Goal: Transaction & Acquisition: Purchase product/service

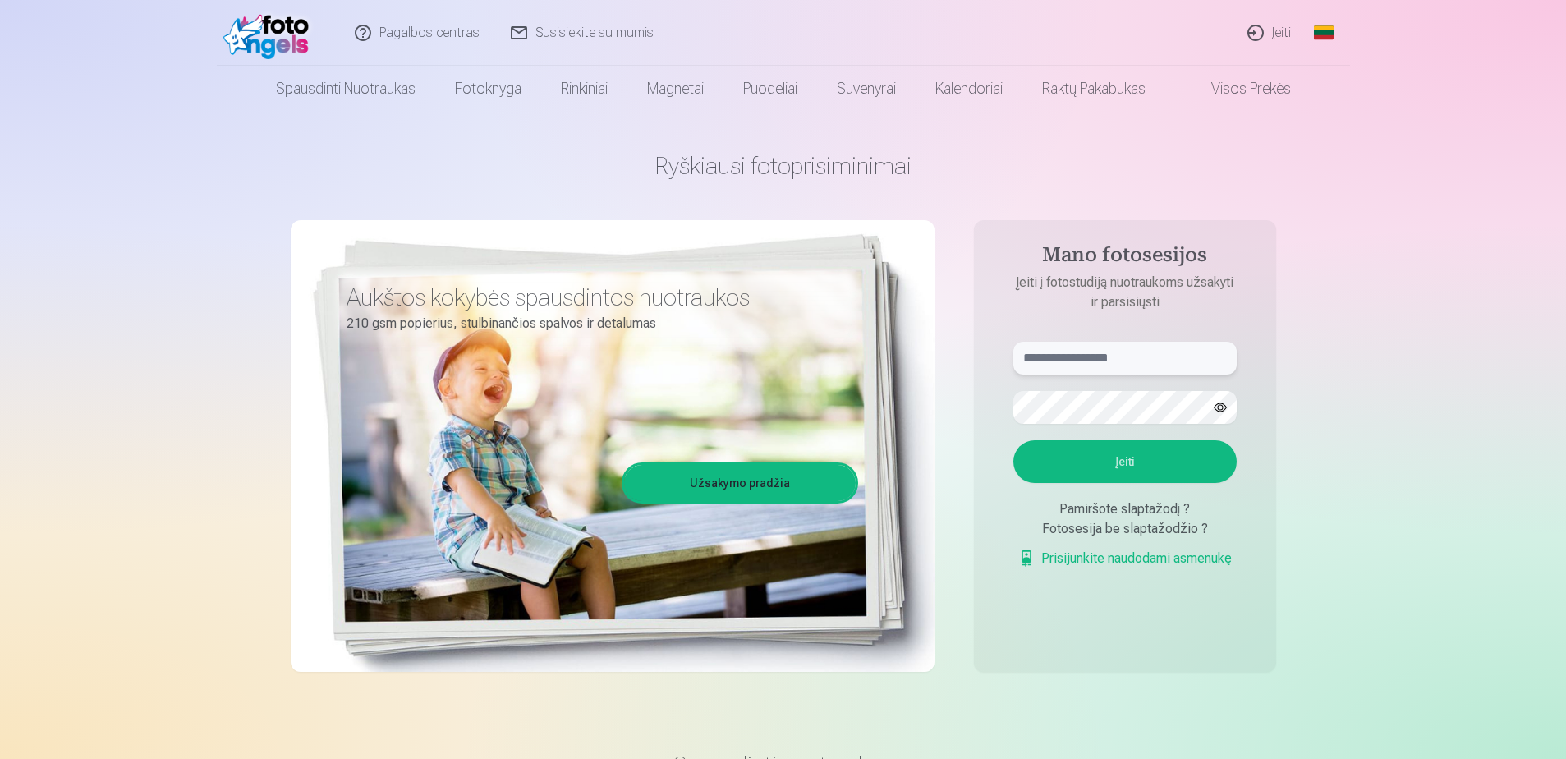
click at [1065, 354] on input "text" at bounding box center [1125, 358] width 223 height 33
type input "**********"
click at [1014, 440] on button "Įeiti" at bounding box center [1125, 461] width 223 height 43
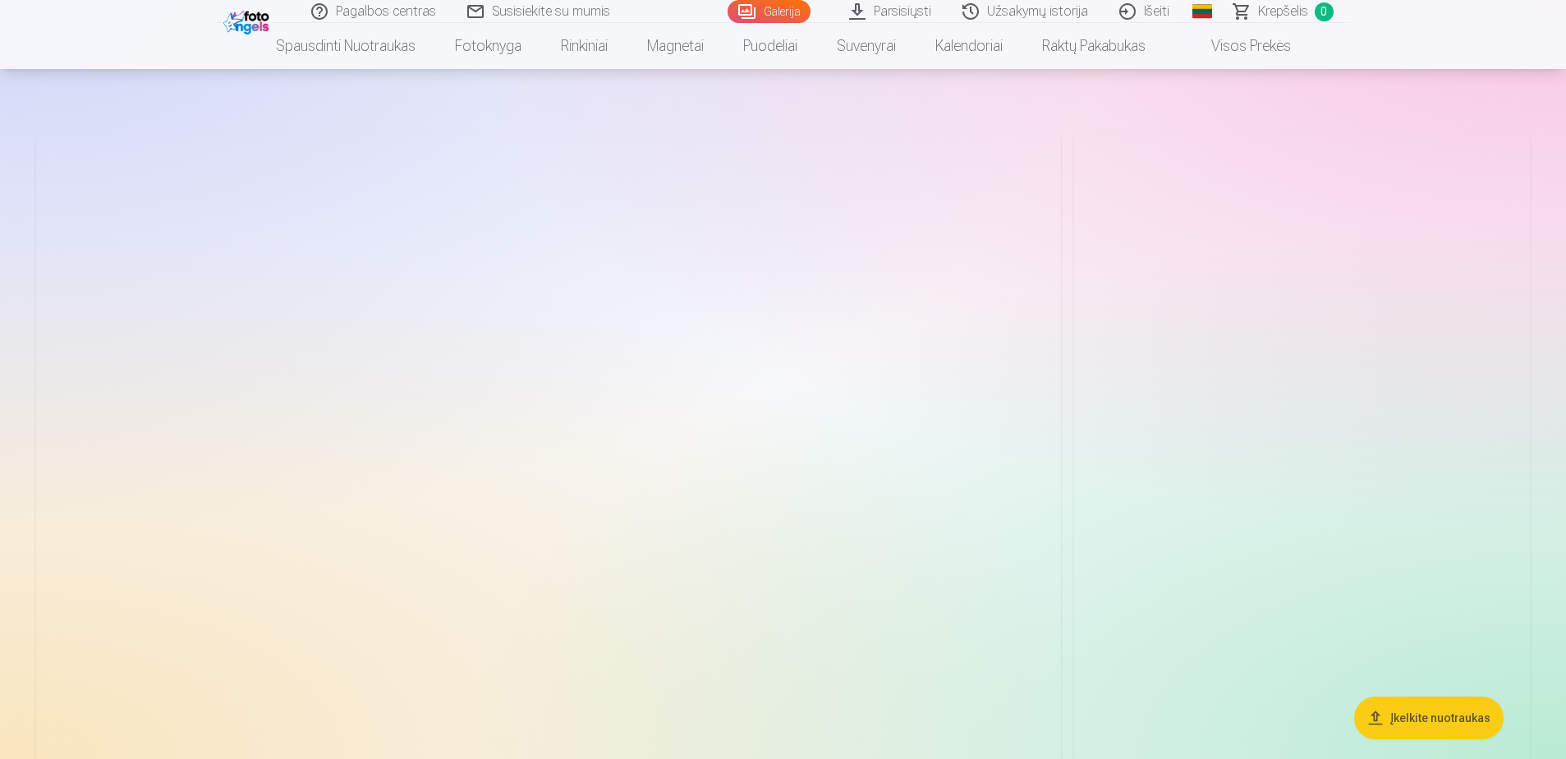
scroll to position [82, 0]
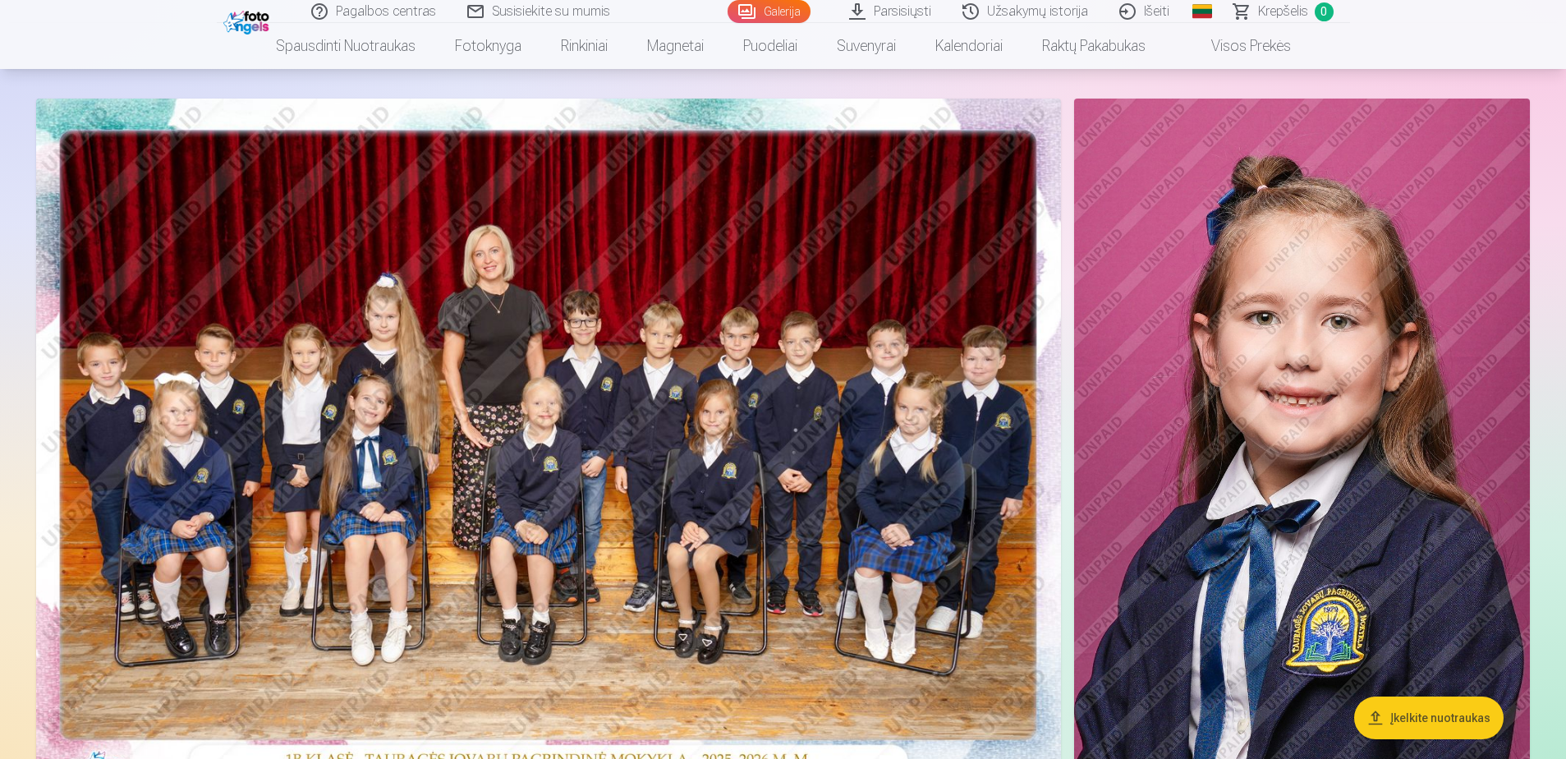
click at [518, 425] on img at bounding box center [548, 441] width 1025 height 684
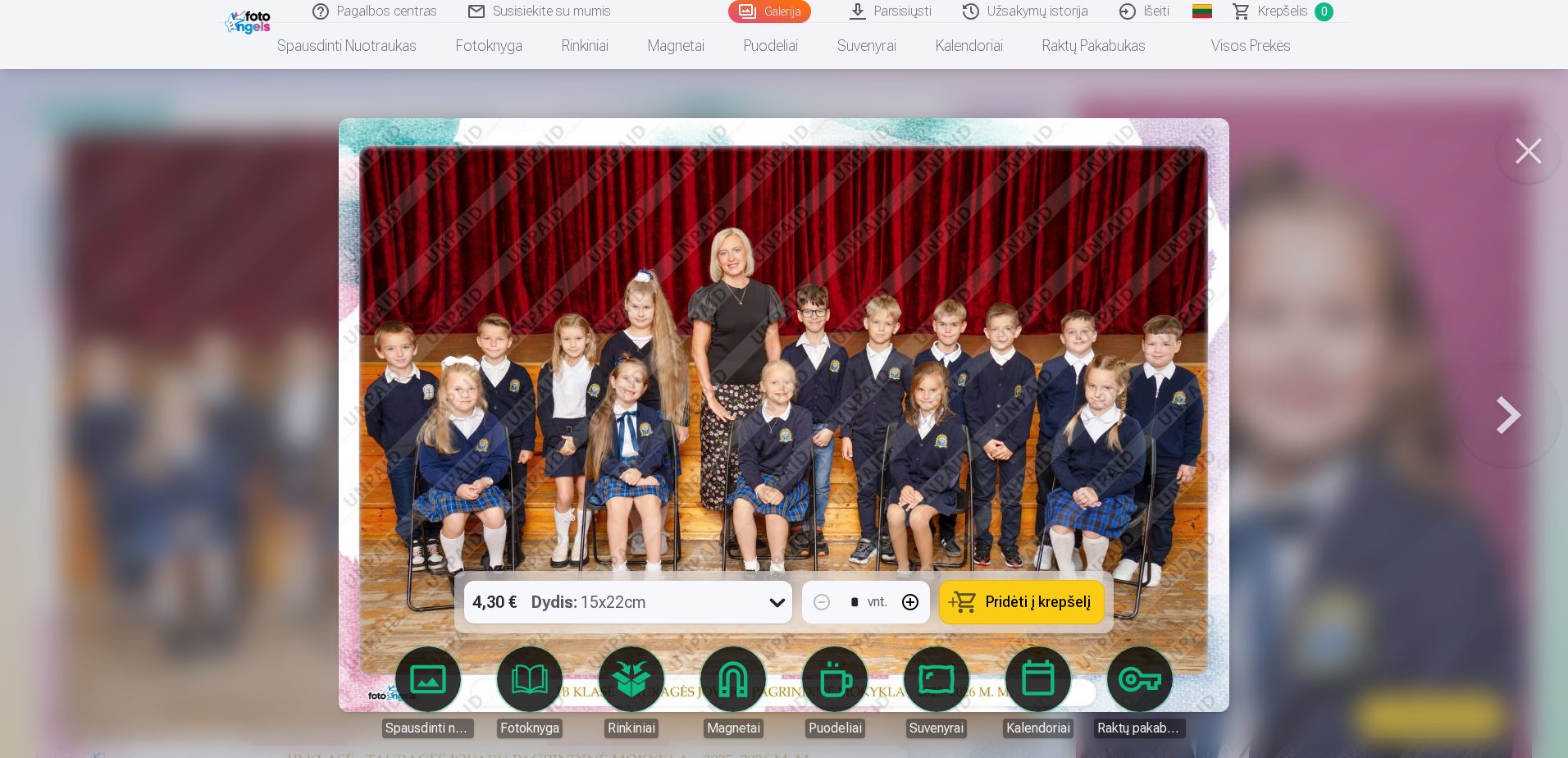
click at [1512, 406] on button at bounding box center [1508, 414] width 105 height 279
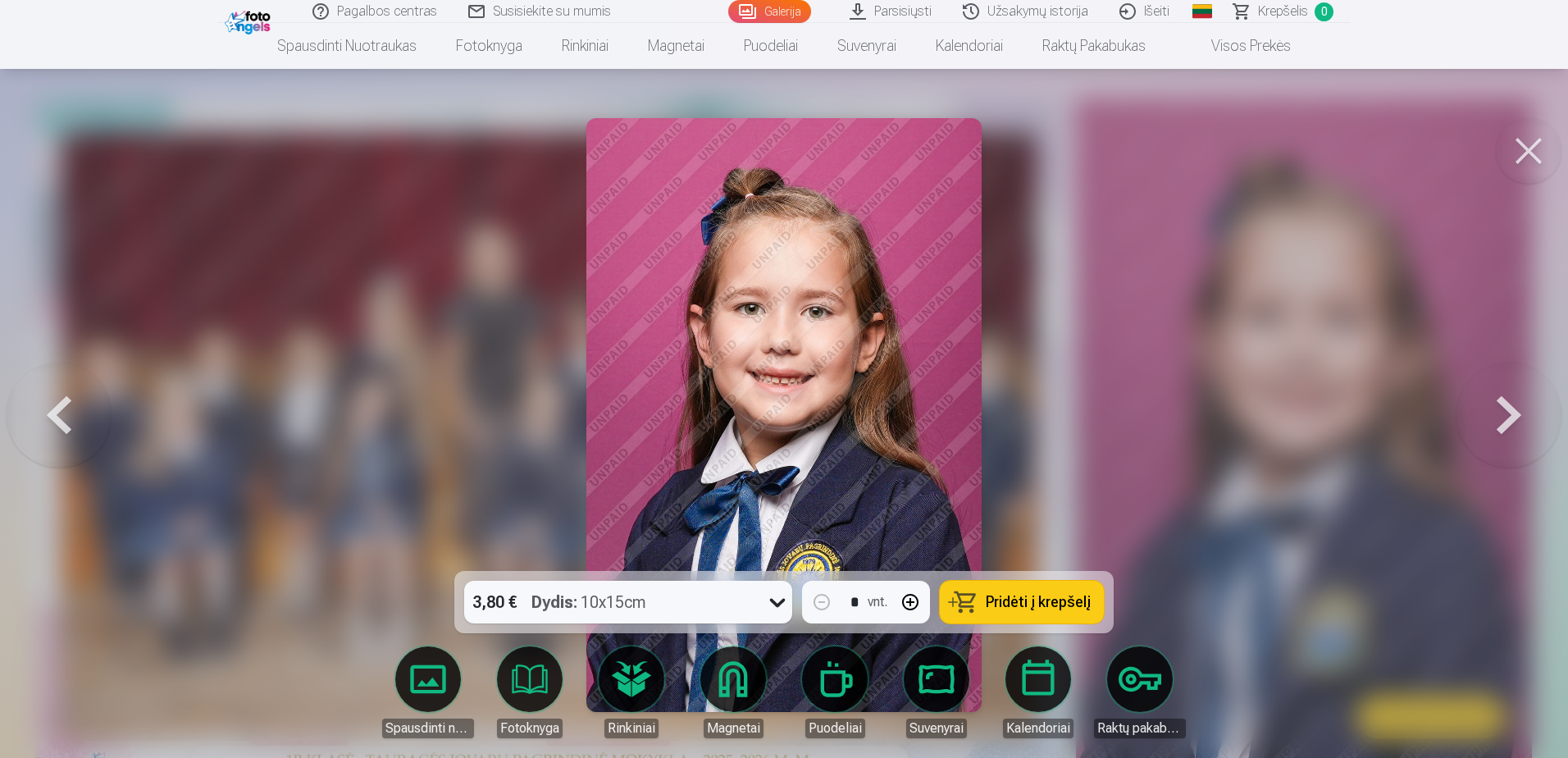
click at [1512, 406] on button at bounding box center [1508, 414] width 105 height 279
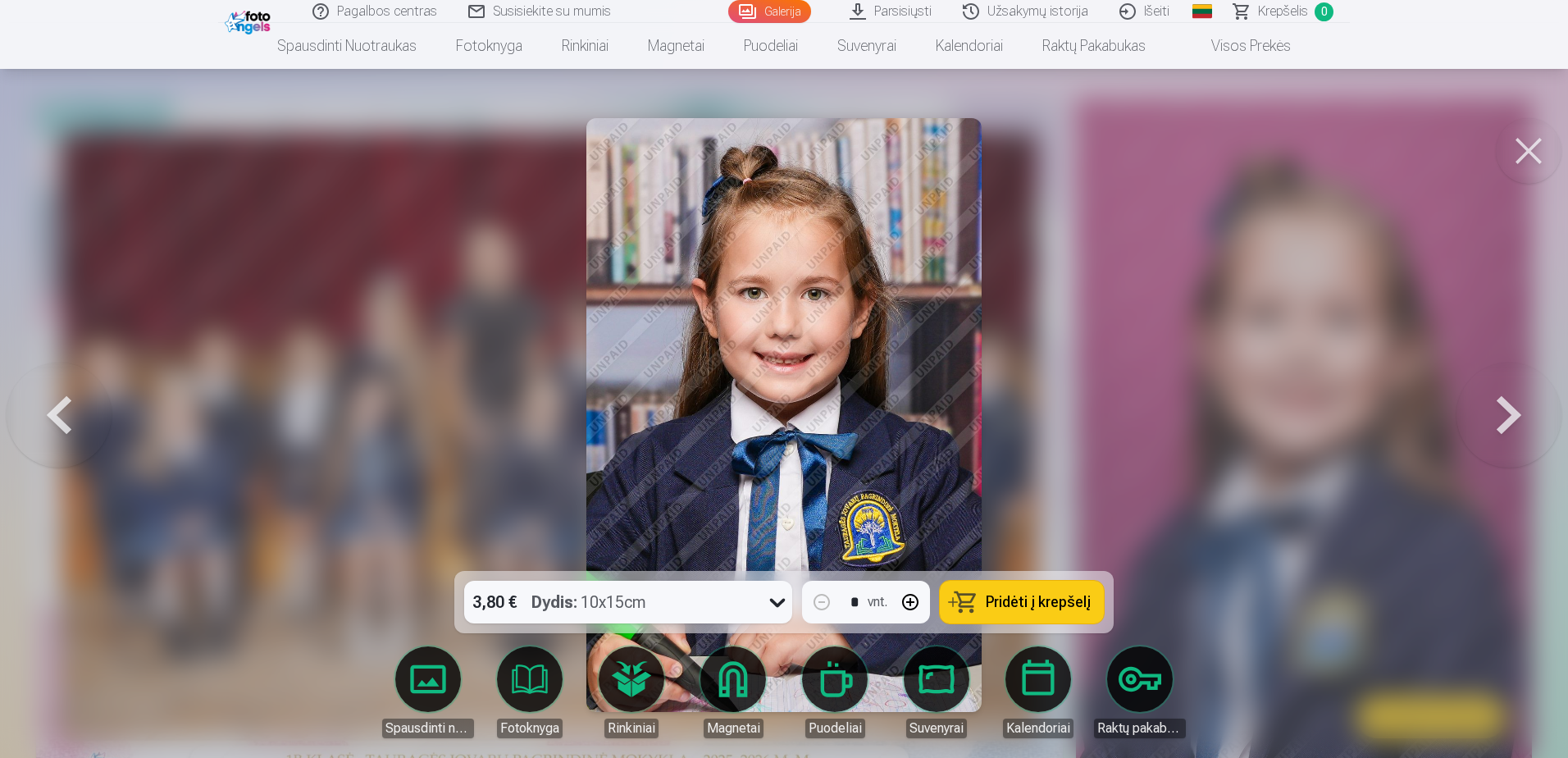
click at [1512, 406] on button at bounding box center [1508, 414] width 105 height 279
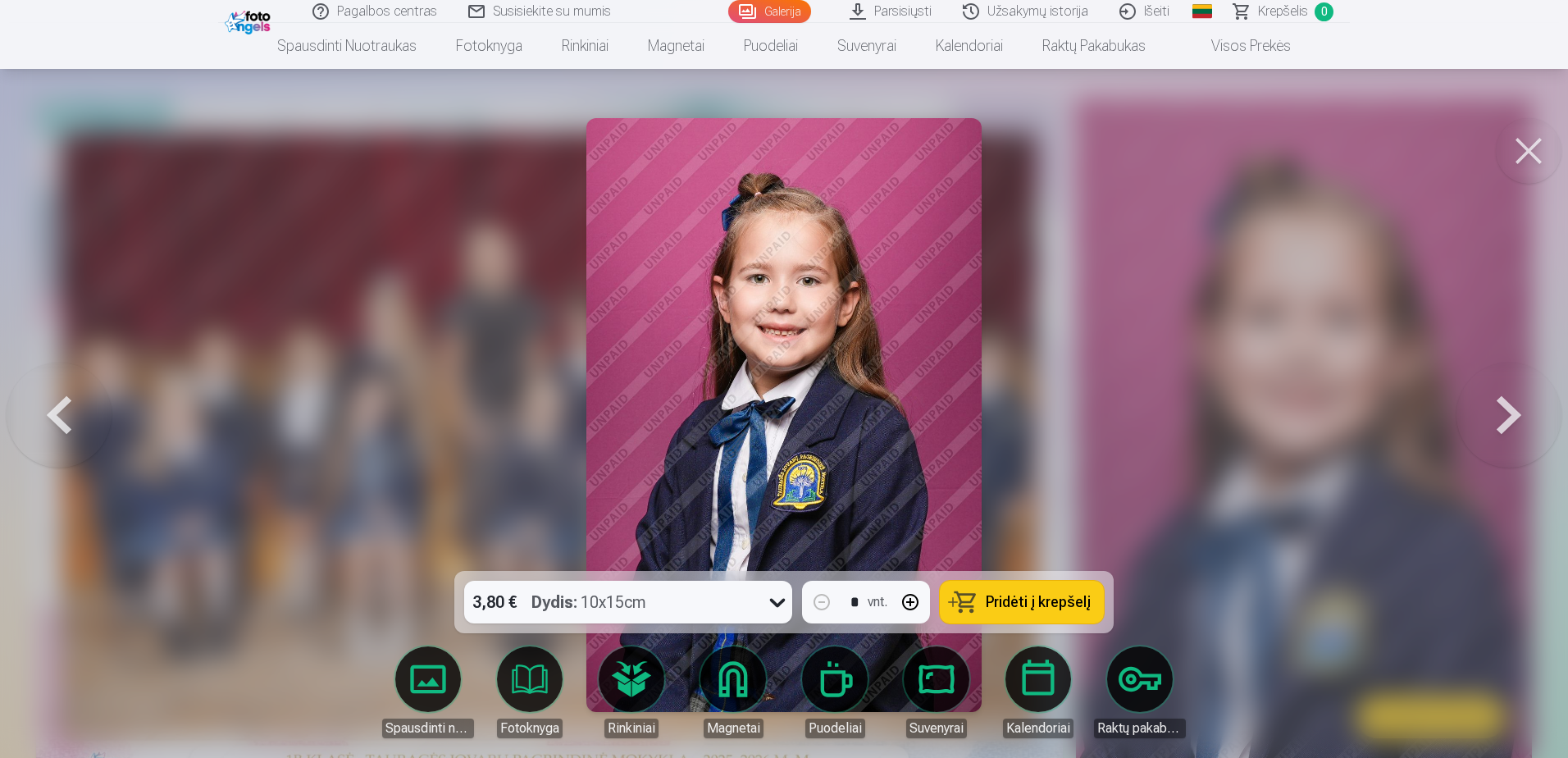
click at [1512, 406] on button at bounding box center [1508, 414] width 105 height 279
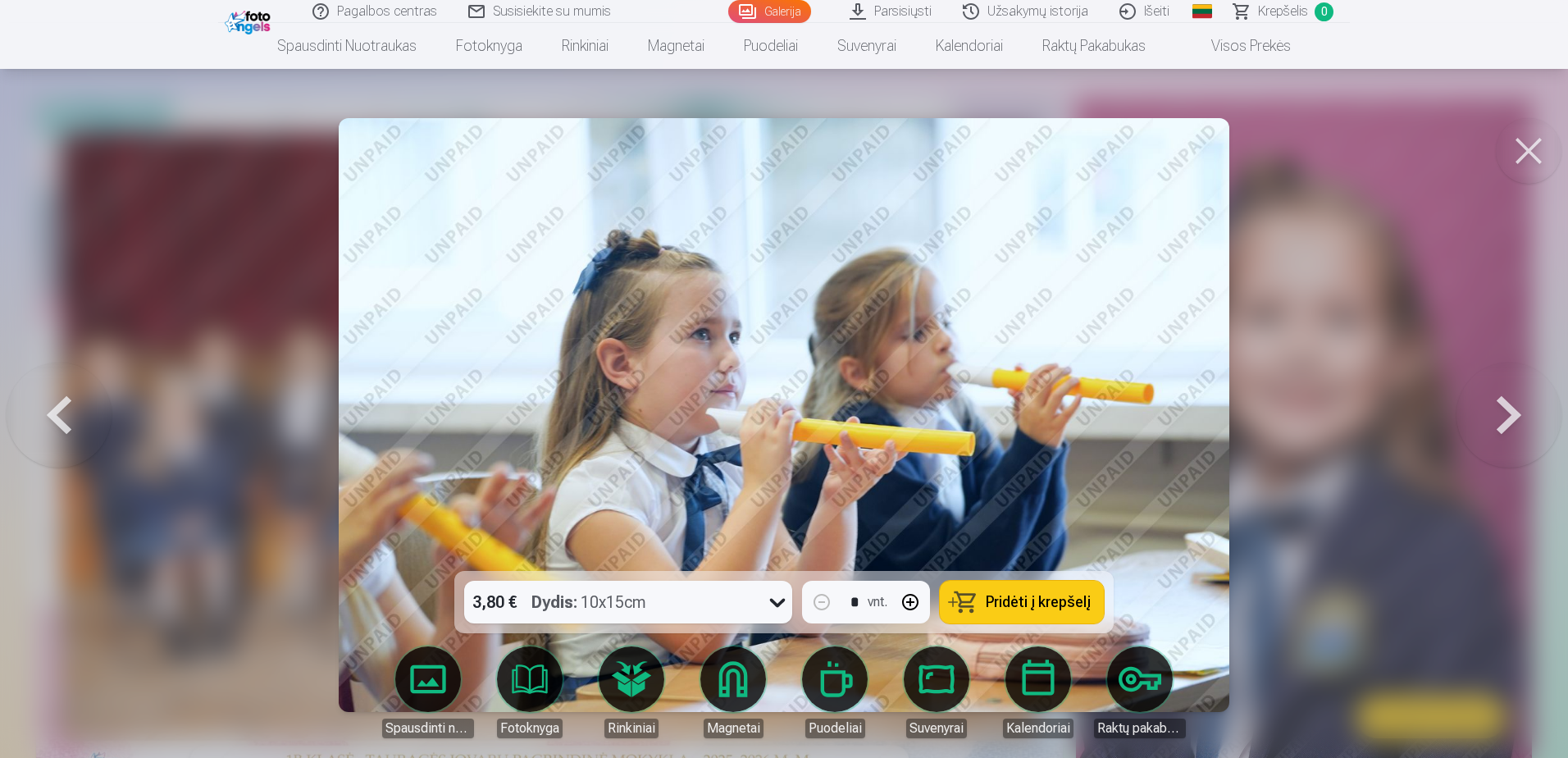
click at [1512, 406] on button at bounding box center [1508, 414] width 105 height 279
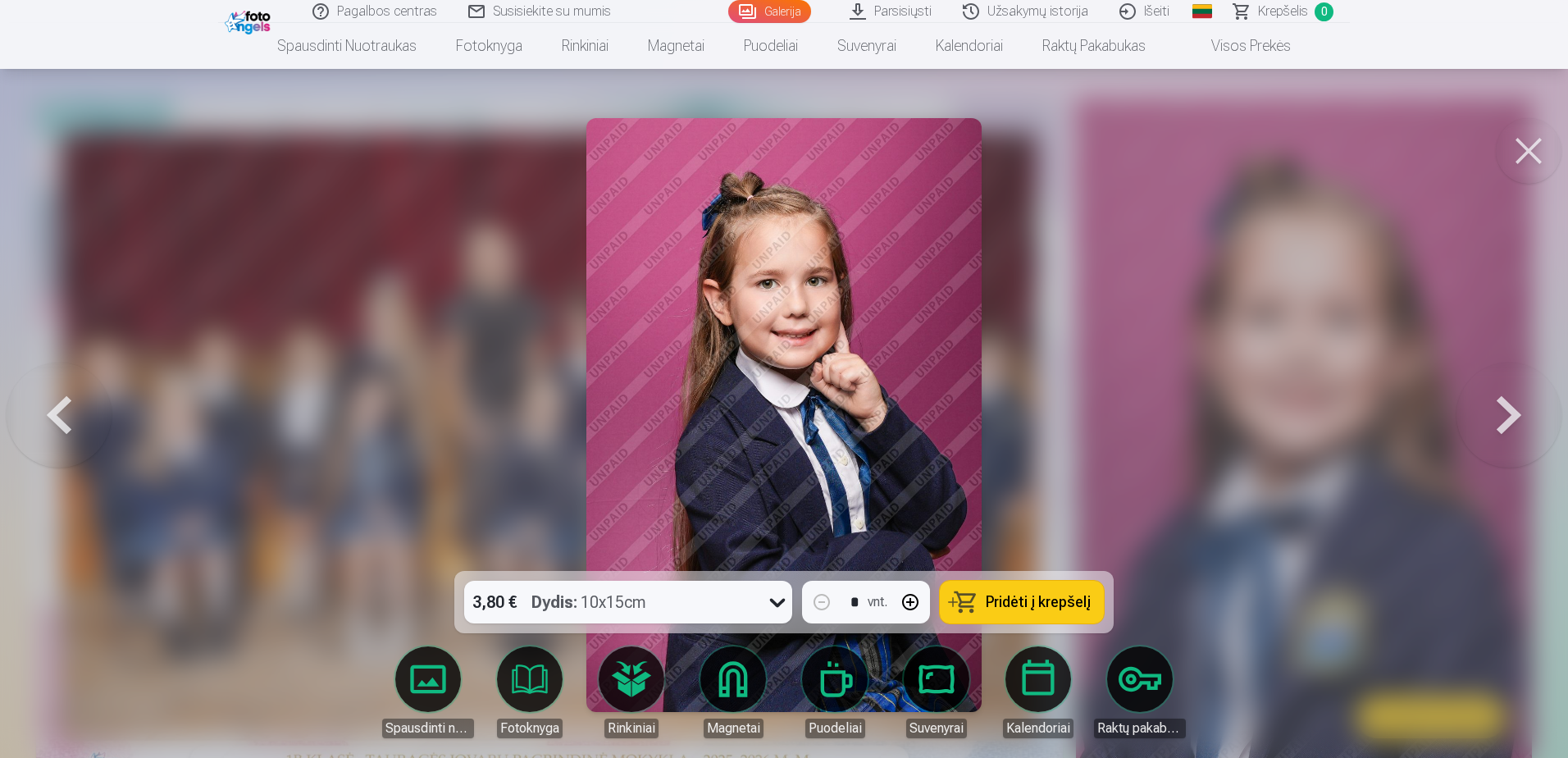
click at [1512, 406] on button at bounding box center [1508, 414] width 105 height 279
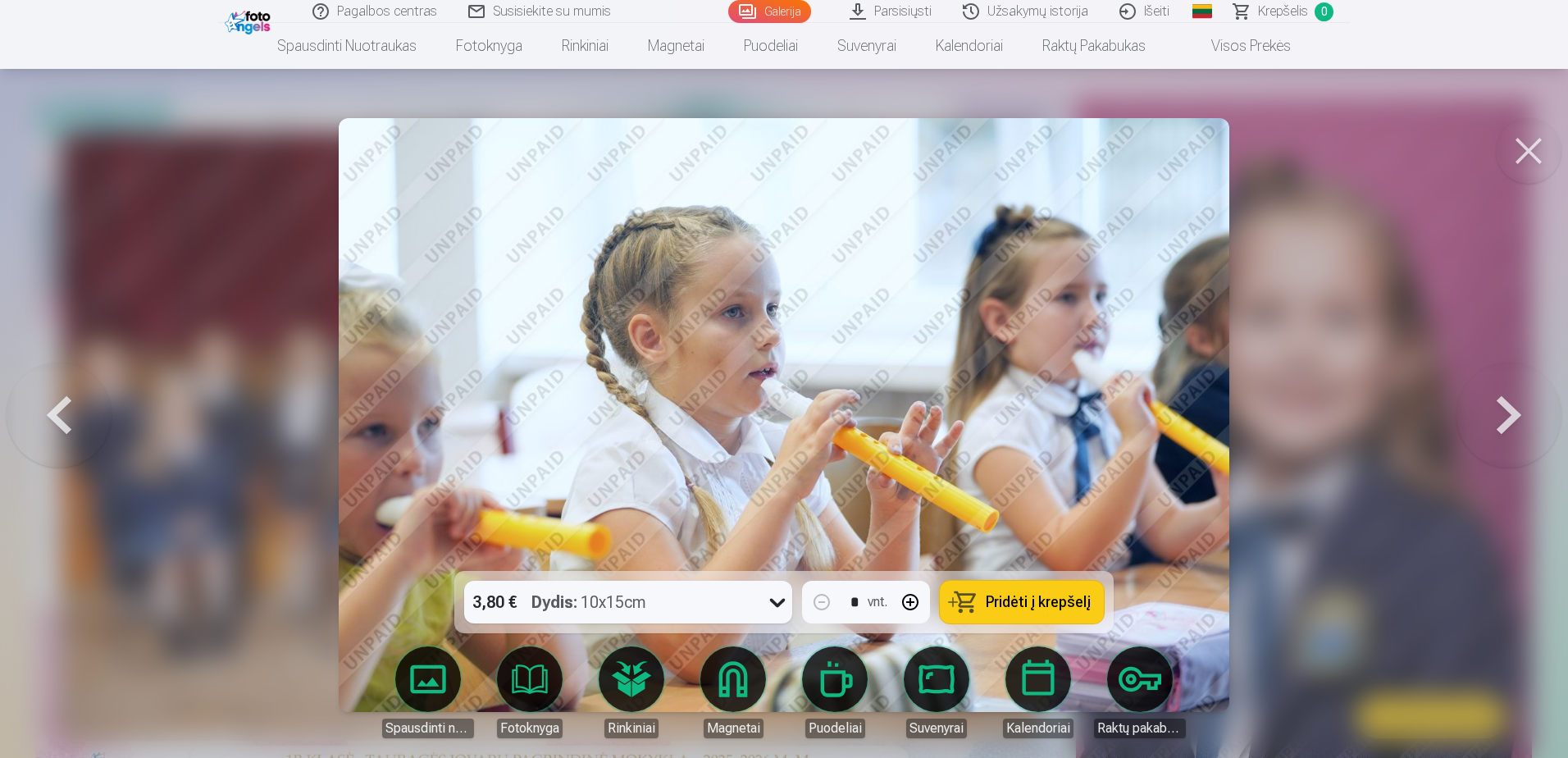
click at [1512, 406] on button at bounding box center [1508, 414] width 105 height 279
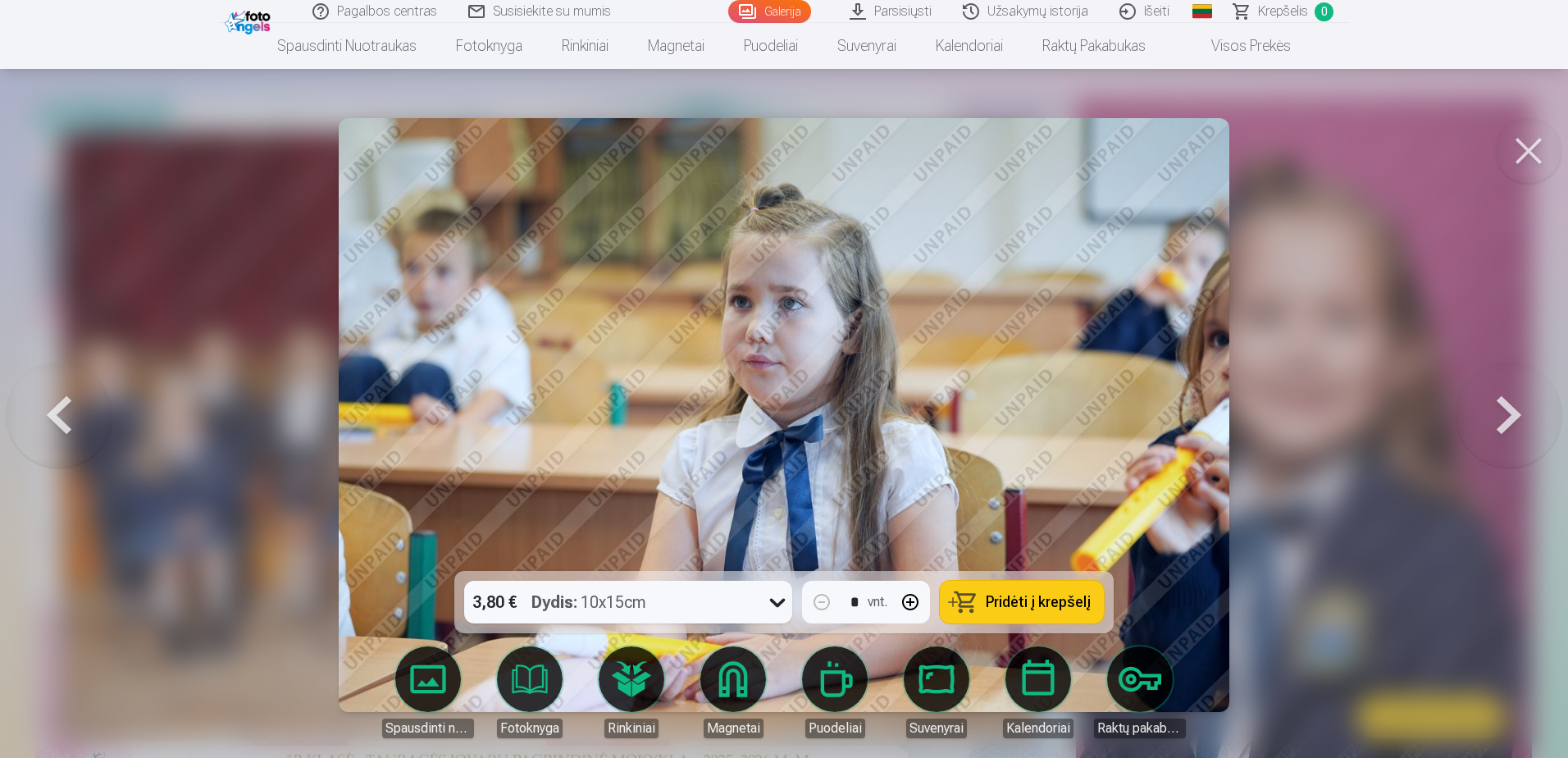
click at [1512, 406] on button at bounding box center [1508, 414] width 105 height 279
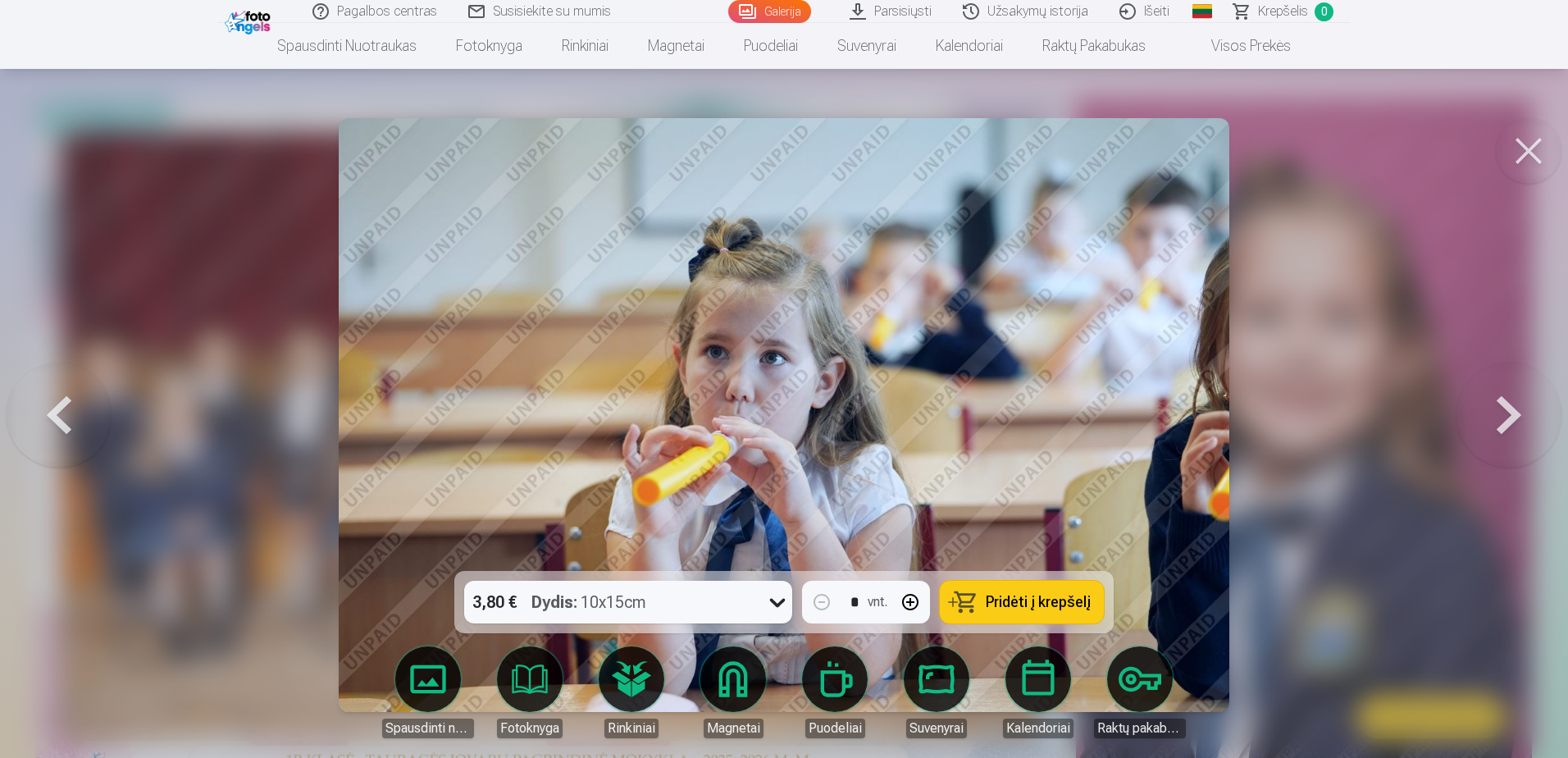
click at [1512, 406] on button at bounding box center [1508, 414] width 105 height 279
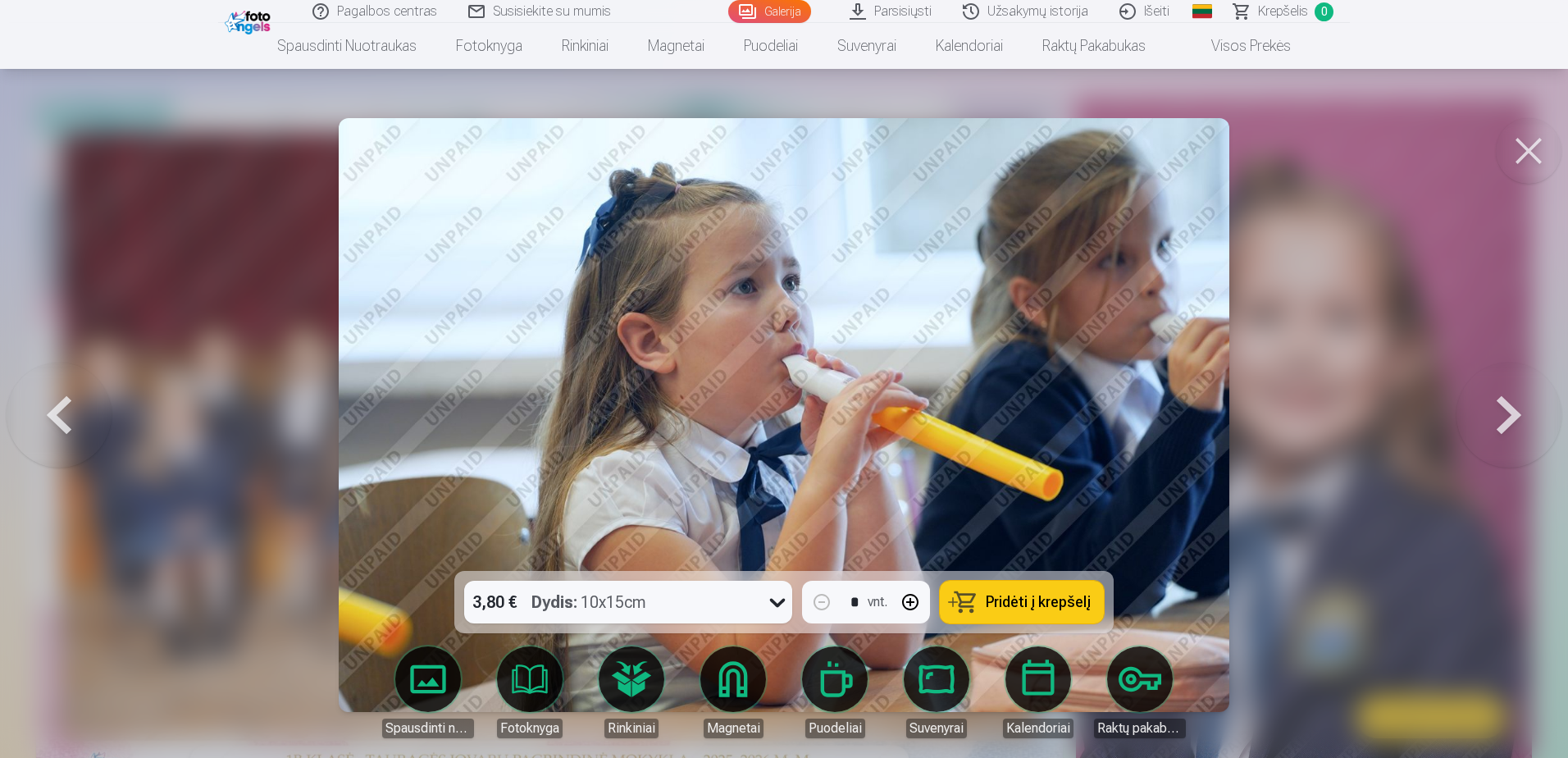
click at [1512, 406] on button at bounding box center [1508, 414] width 105 height 279
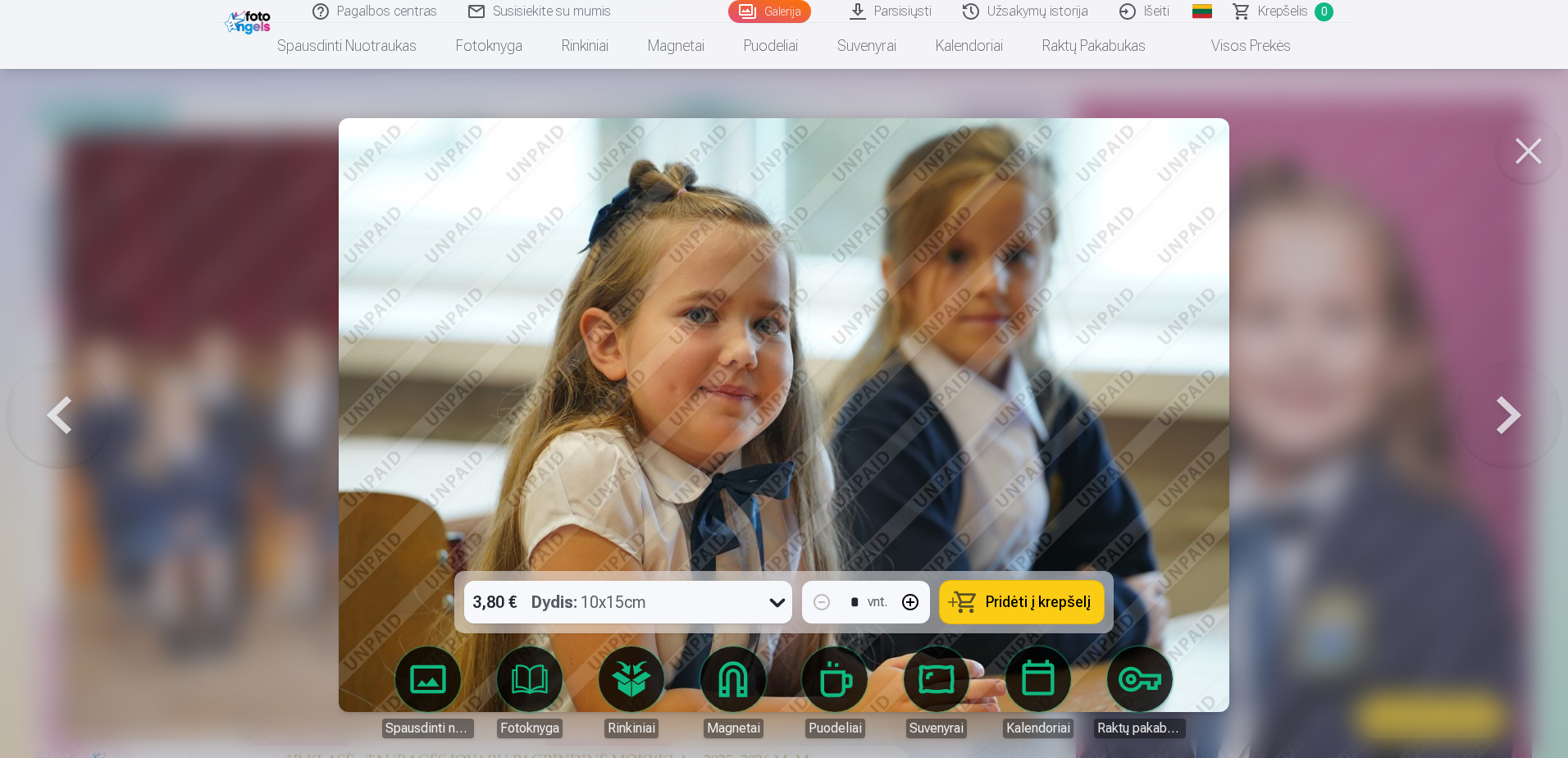
click at [1512, 406] on button at bounding box center [1508, 414] width 105 height 279
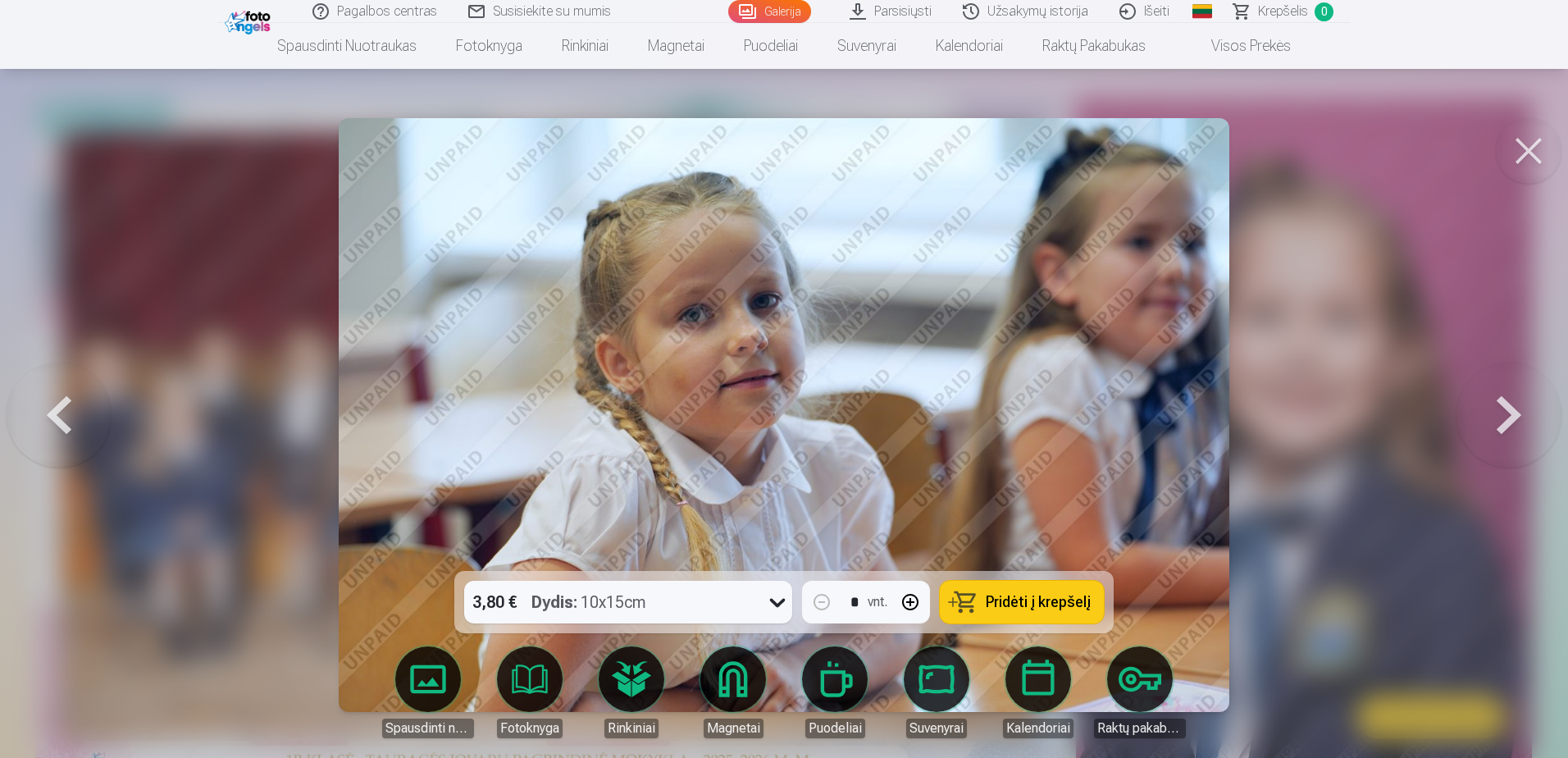
click at [1512, 406] on button at bounding box center [1508, 414] width 105 height 279
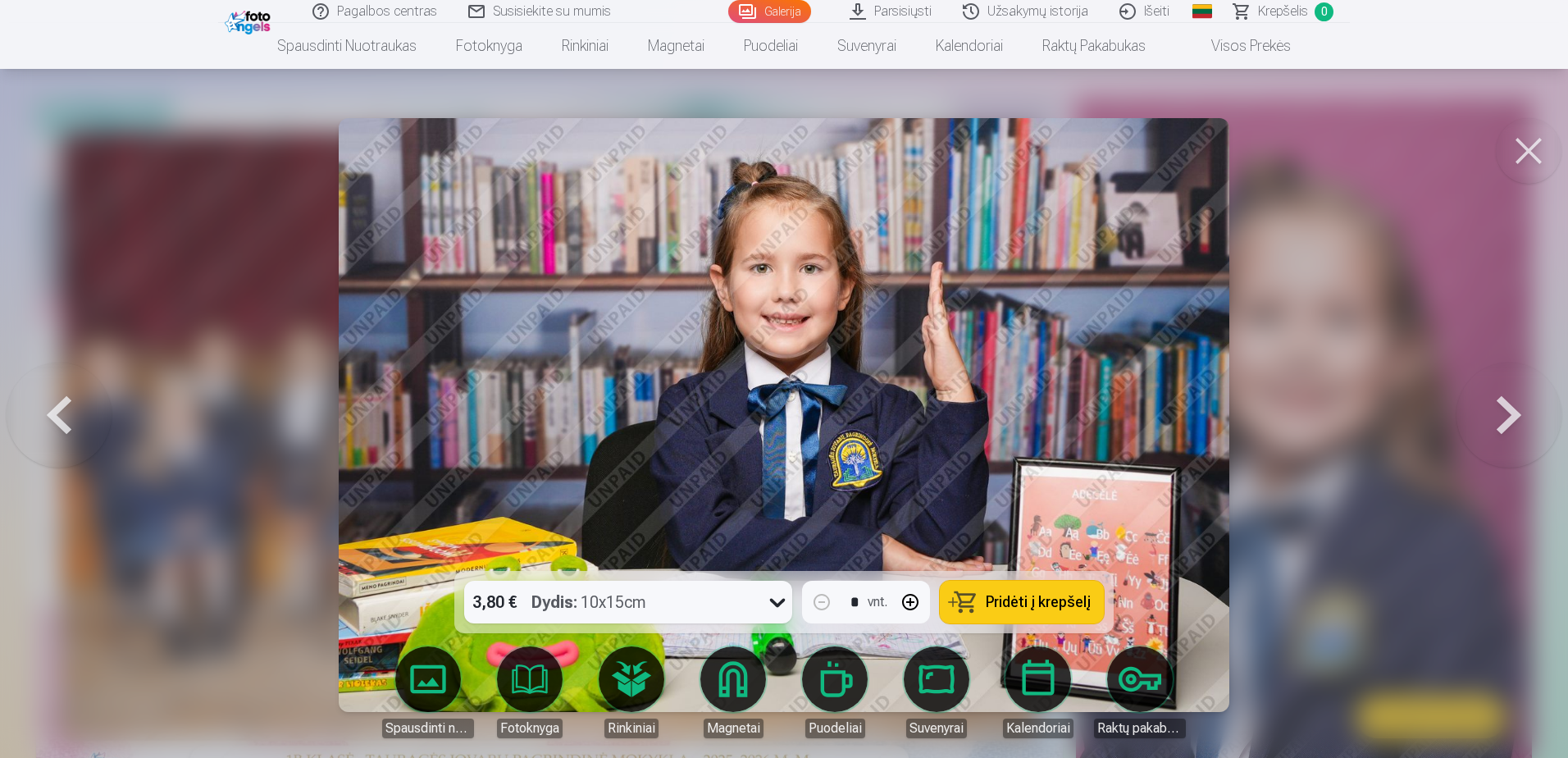
click at [1512, 406] on button at bounding box center [1508, 414] width 105 height 279
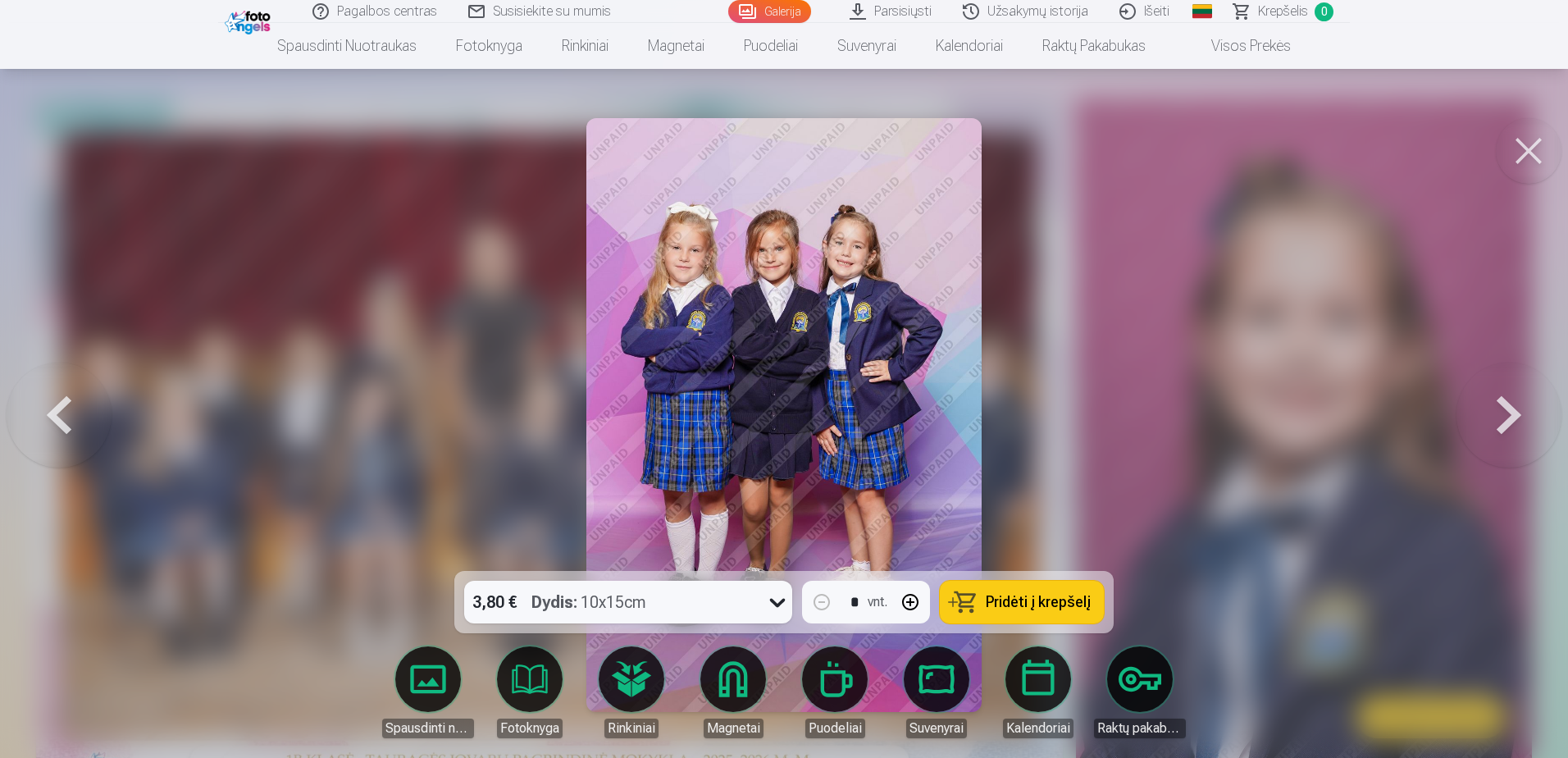
click at [1512, 406] on button at bounding box center [1508, 414] width 105 height 279
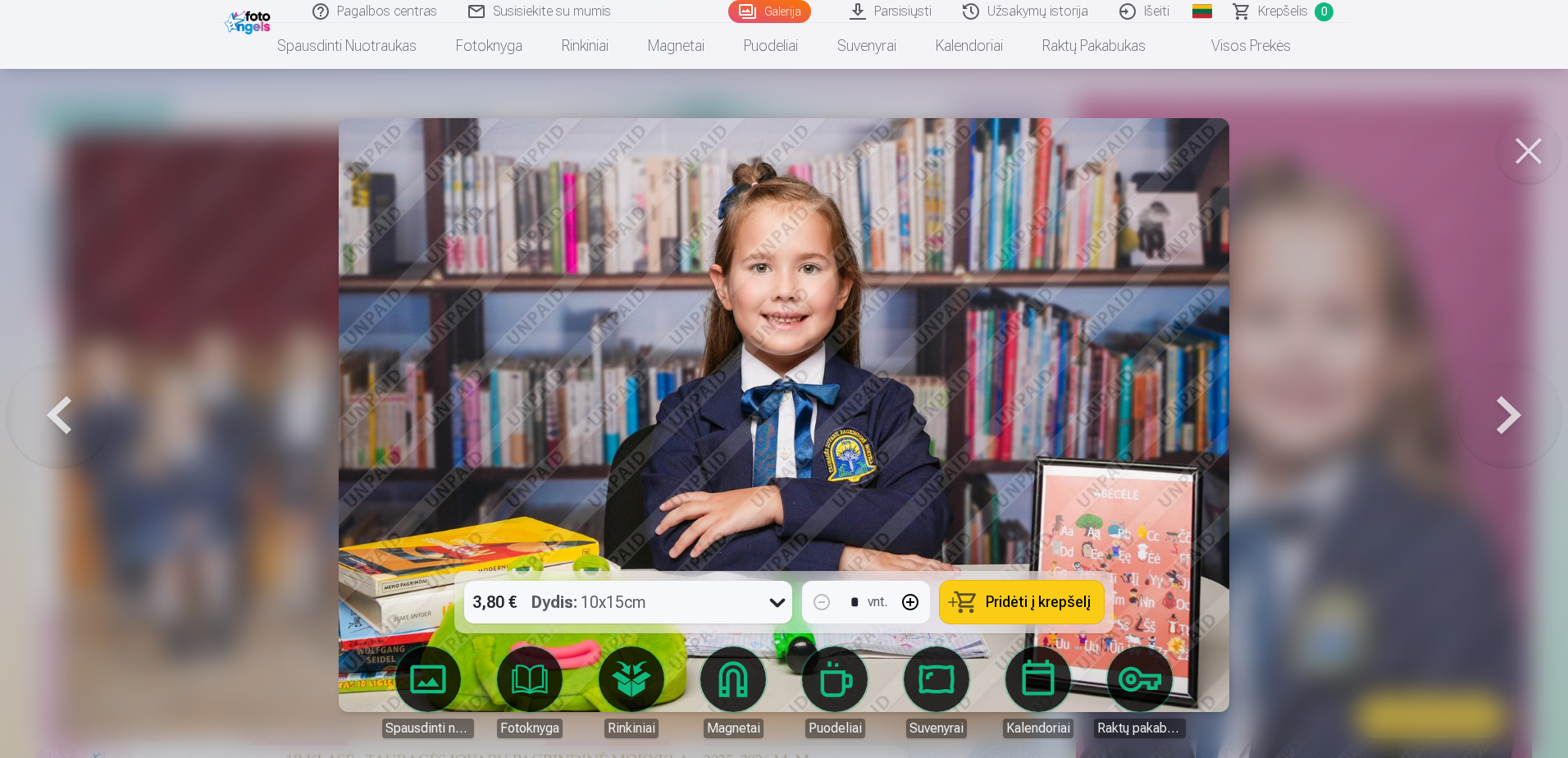
click at [1512, 406] on button at bounding box center [1508, 414] width 105 height 279
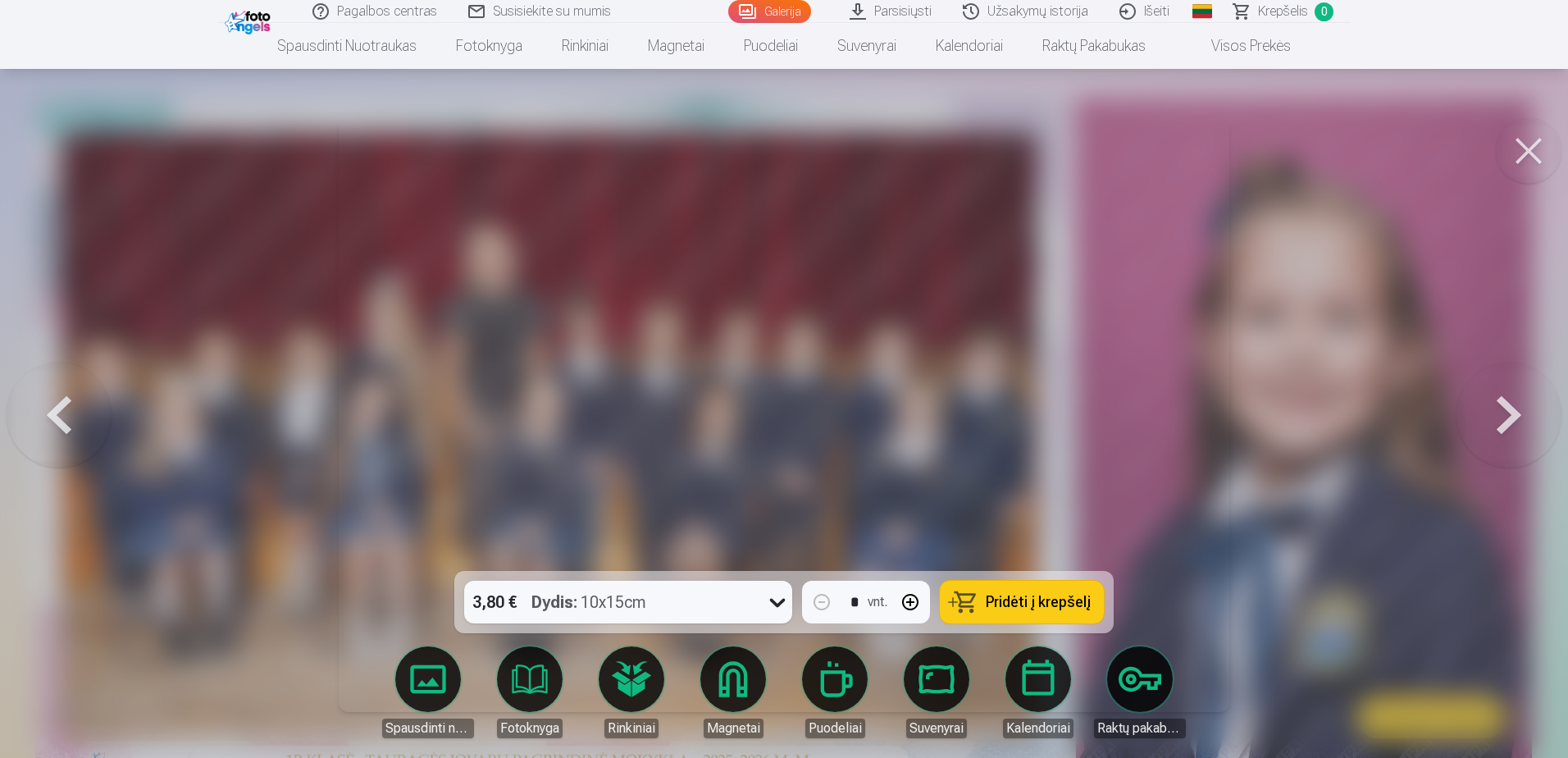
click at [1512, 406] on button at bounding box center [1508, 414] width 105 height 279
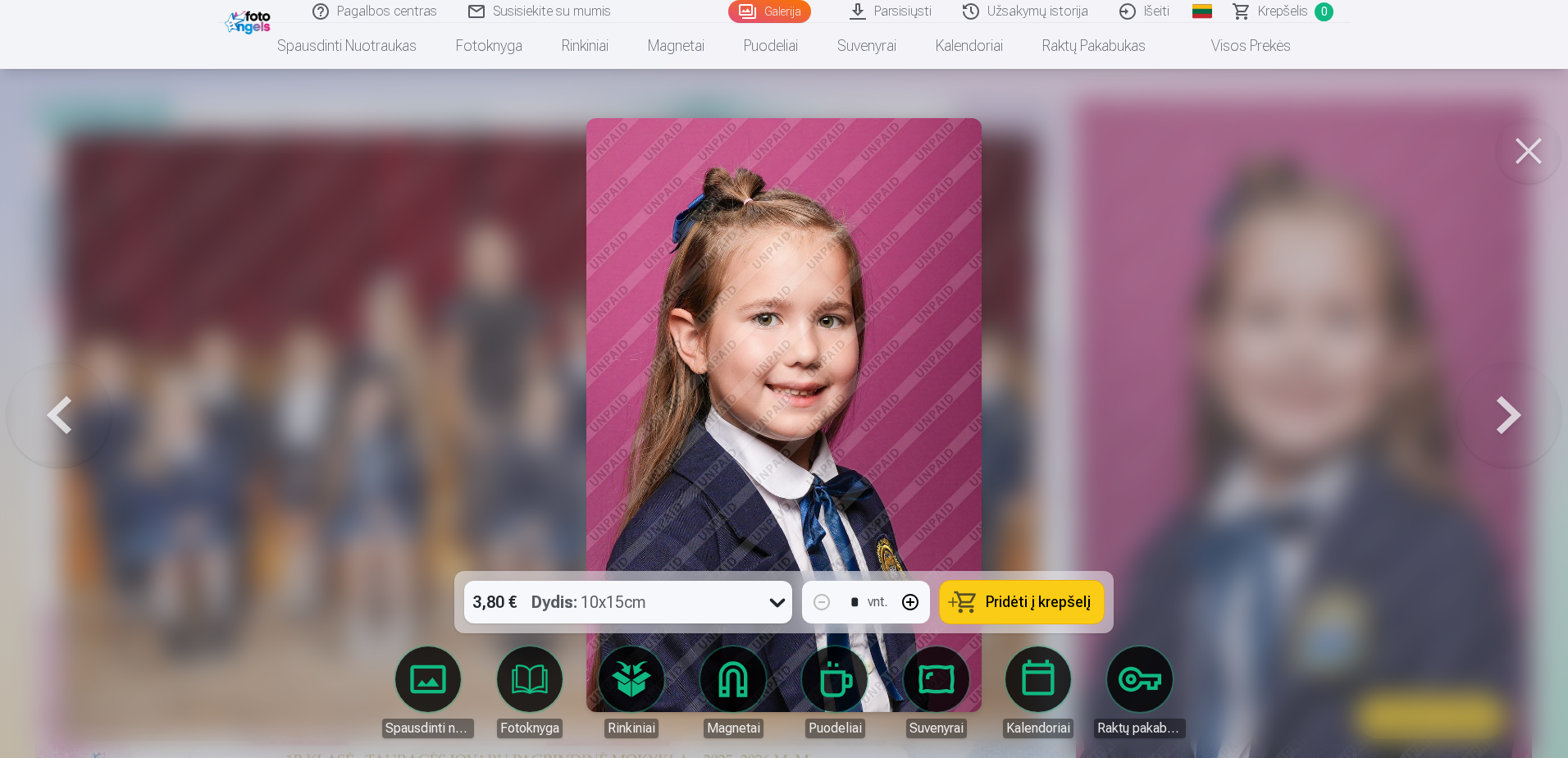
click at [1512, 406] on button at bounding box center [1508, 414] width 105 height 279
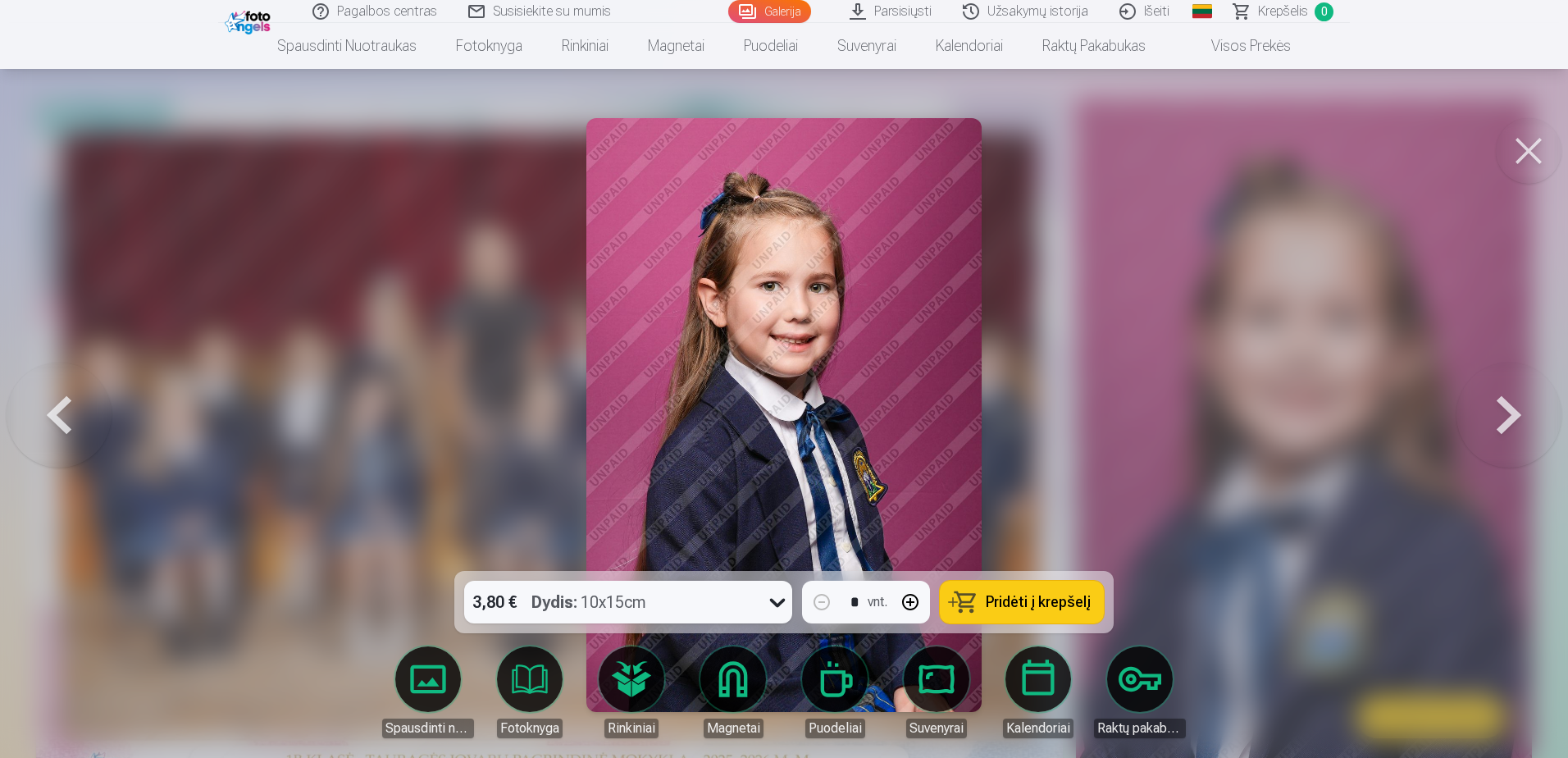
click at [1512, 406] on button at bounding box center [1508, 414] width 105 height 279
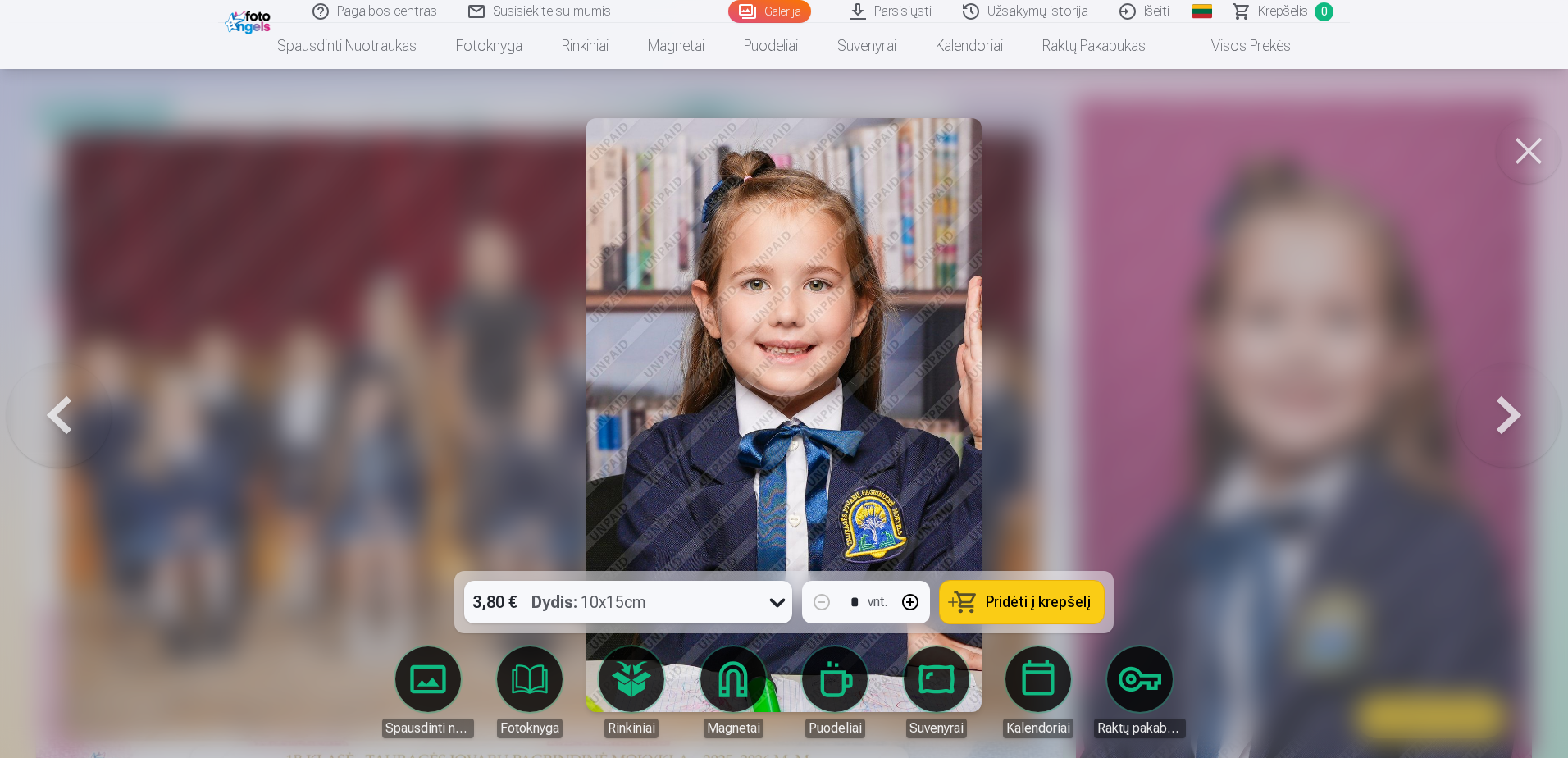
click at [1512, 406] on button at bounding box center [1508, 414] width 105 height 279
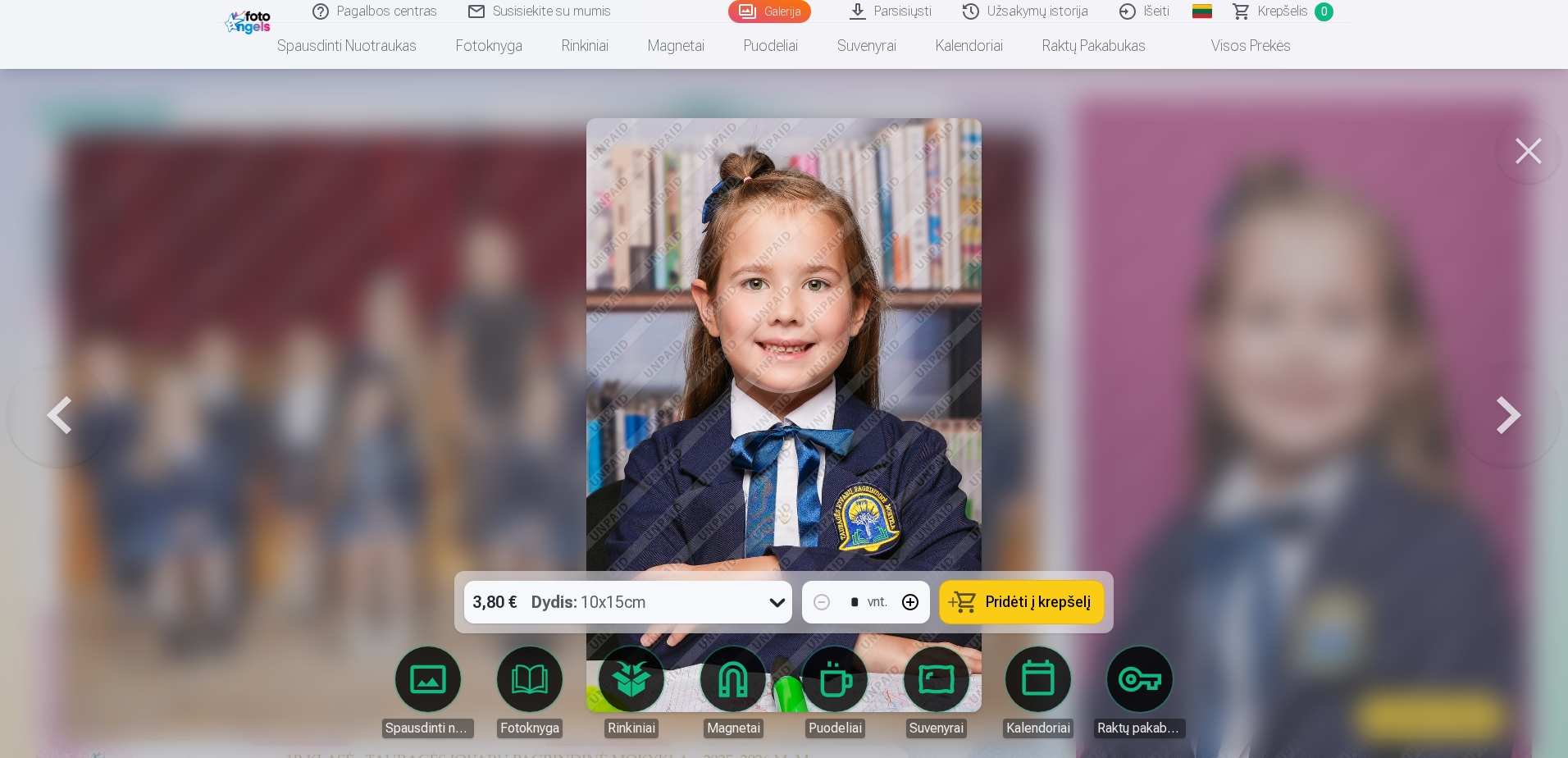
click at [1512, 406] on button at bounding box center [1508, 414] width 105 height 279
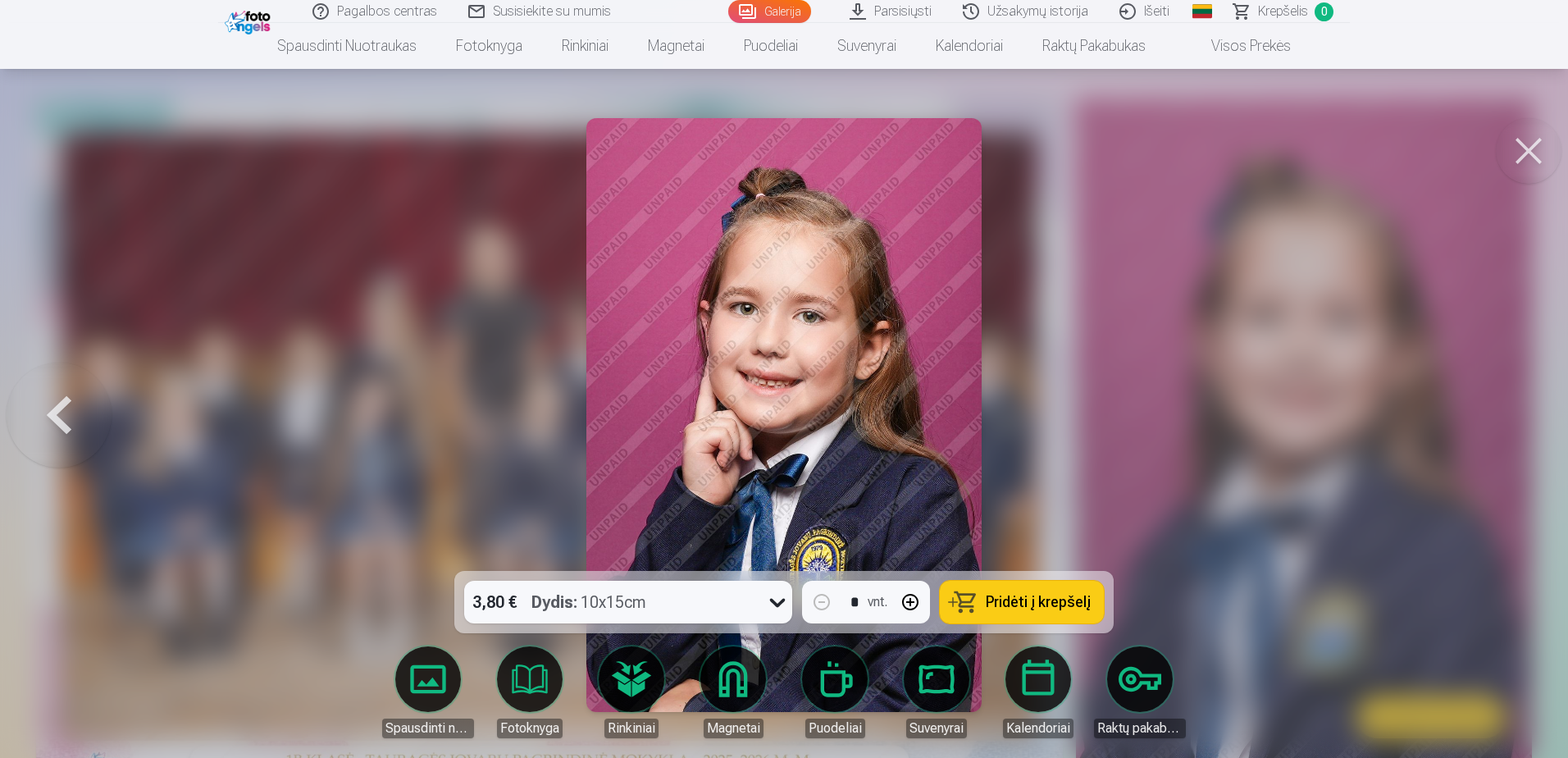
click at [1512, 406] on div at bounding box center [784, 379] width 1568 height 758
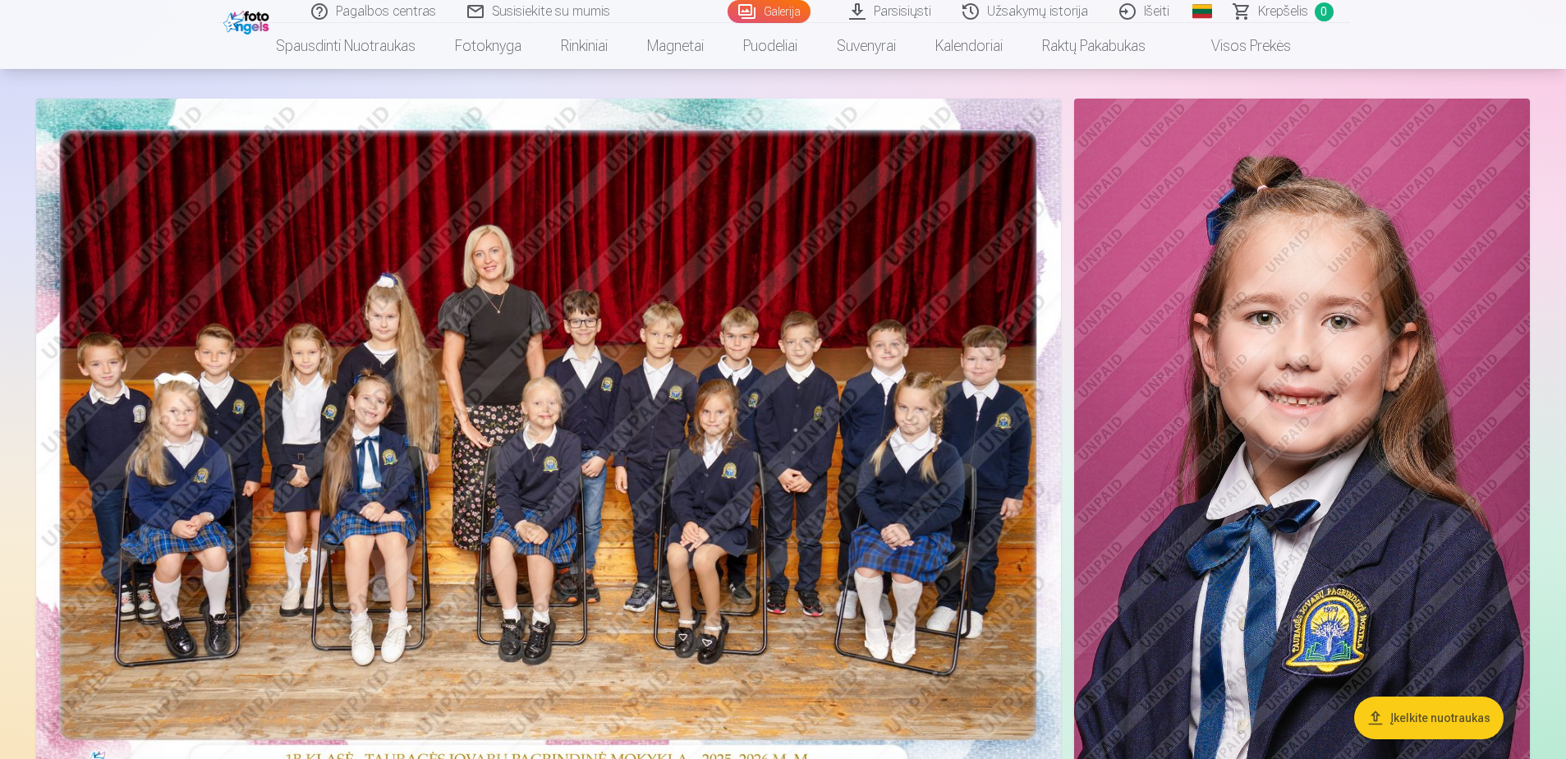
click at [538, 521] on img at bounding box center [548, 441] width 1025 height 684
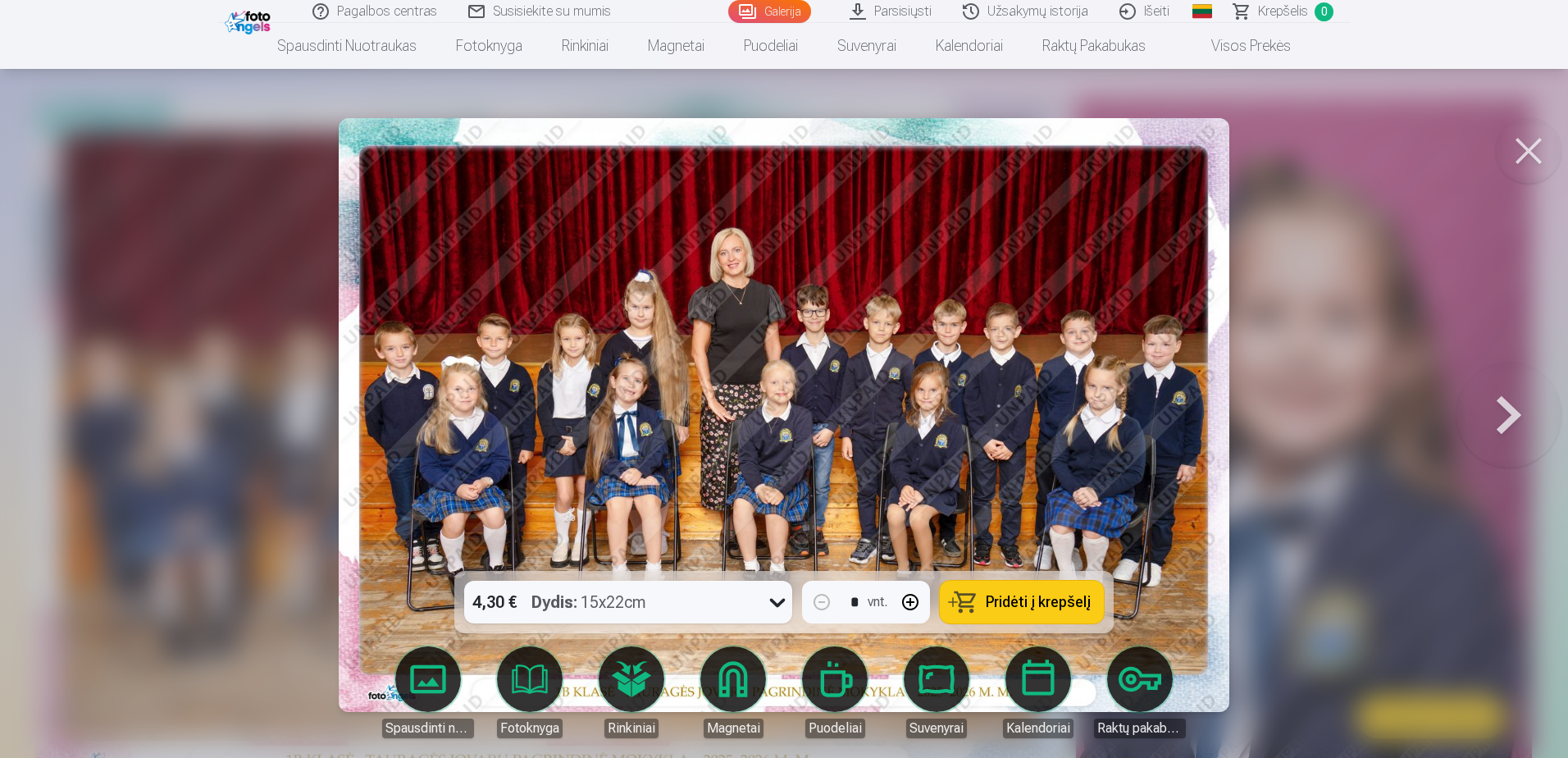
click at [1510, 410] on button at bounding box center [1508, 414] width 105 height 279
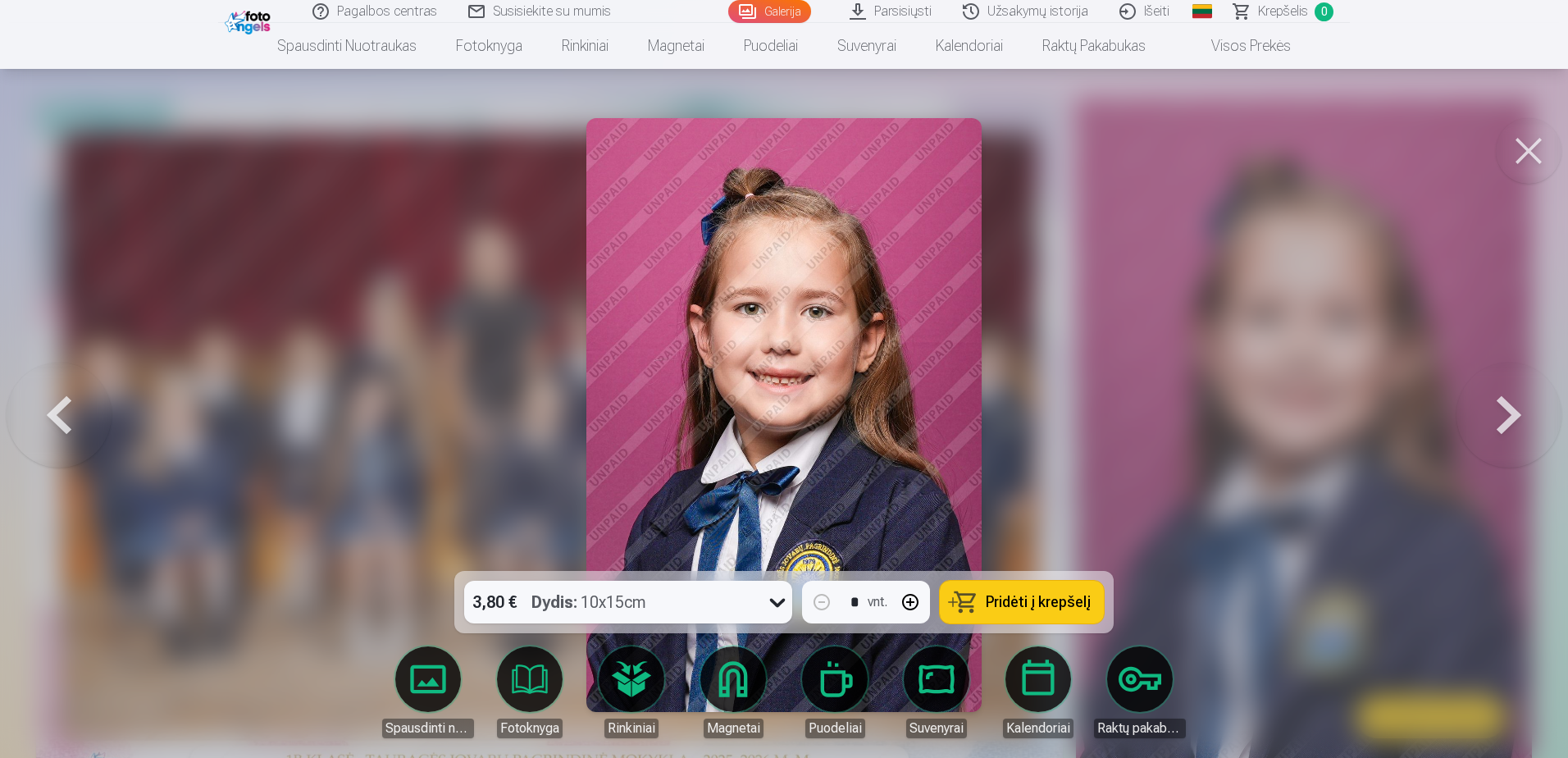
click at [51, 405] on button at bounding box center [59, 414] width 105 height 279
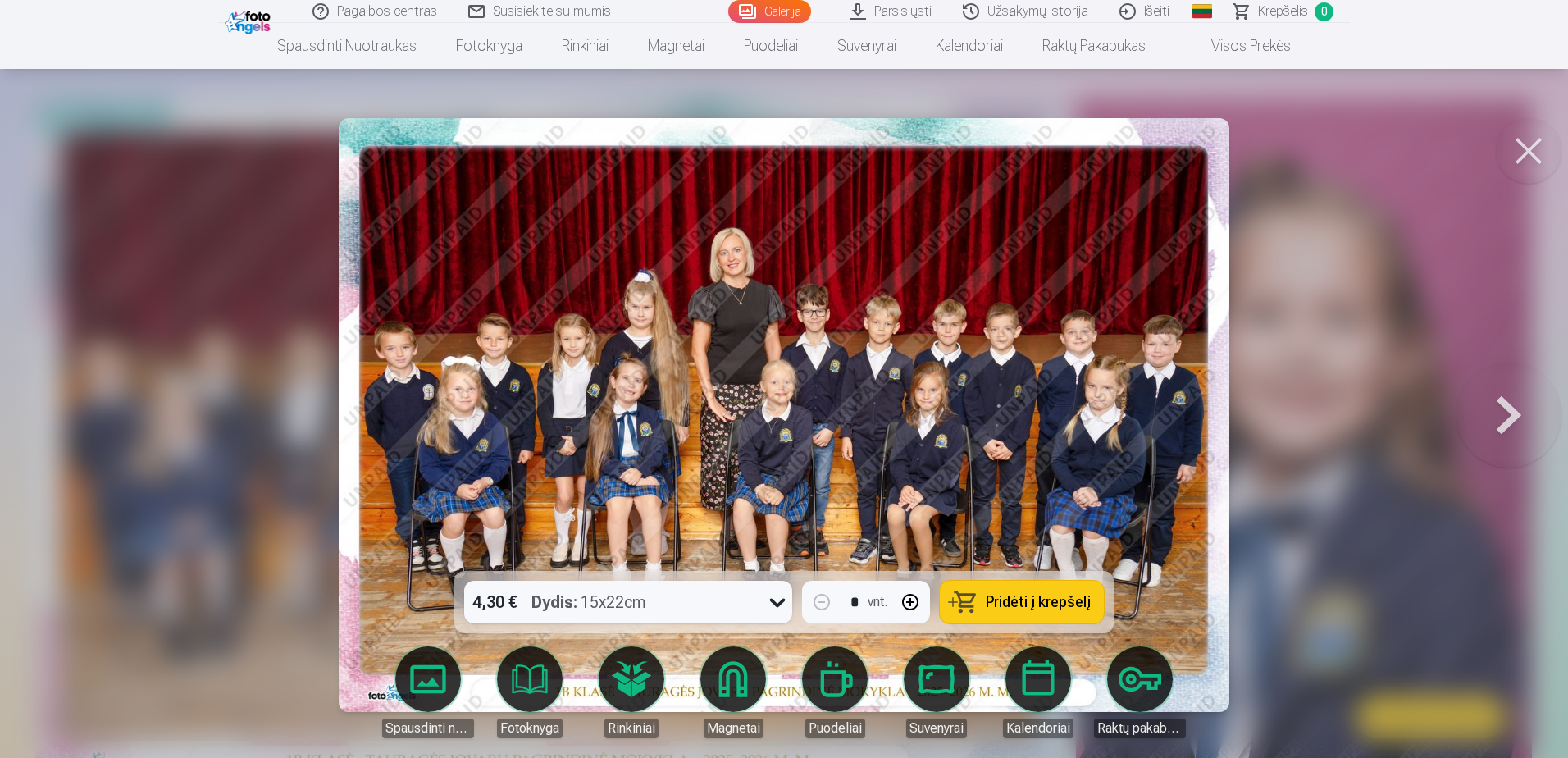
click at [1509, 416] on button at bounding box center [1508, 414] width 105 height 279
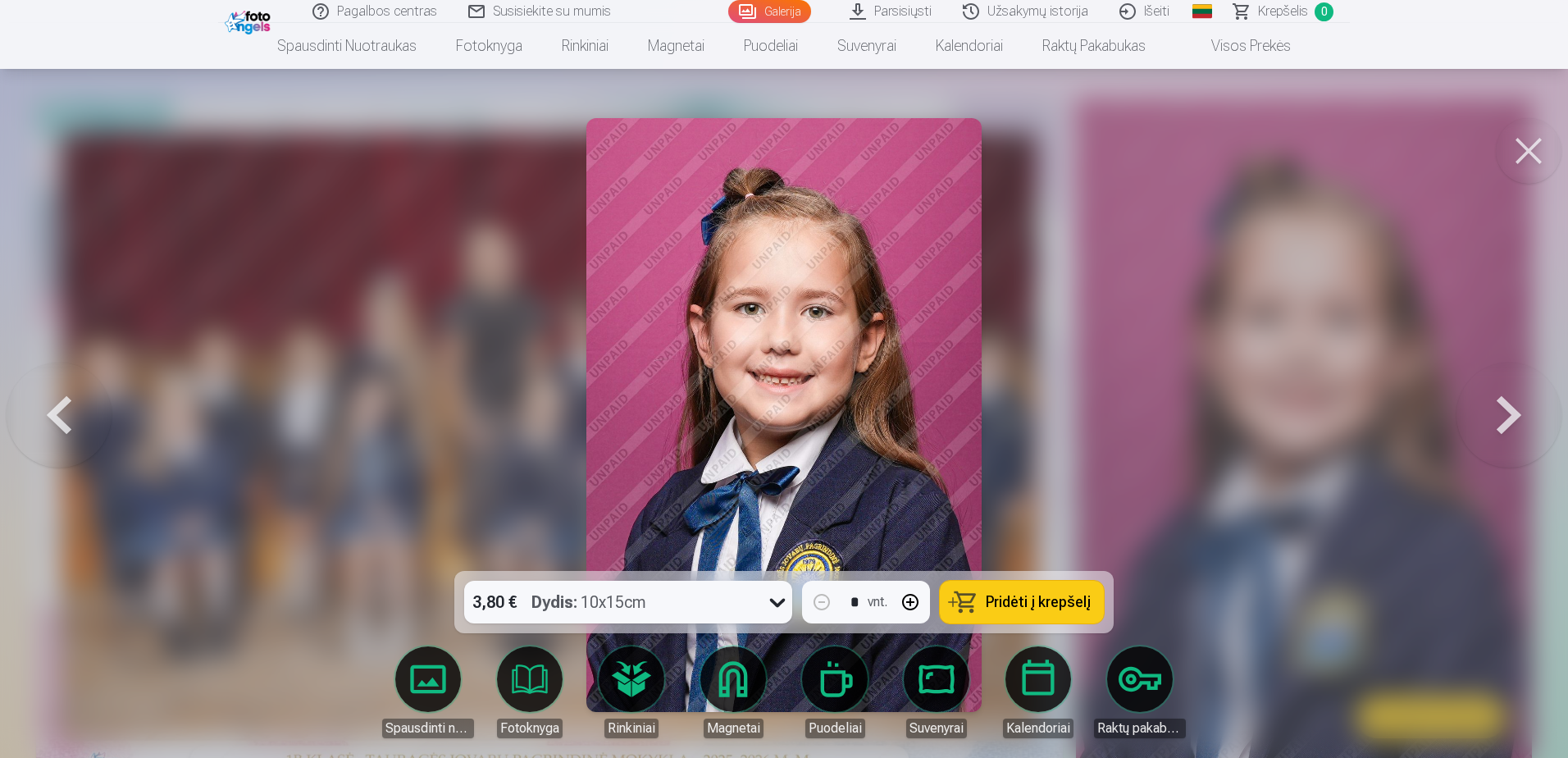
click at [1509, 416] on button at bounding box center [1508, 414] width 105 height 279
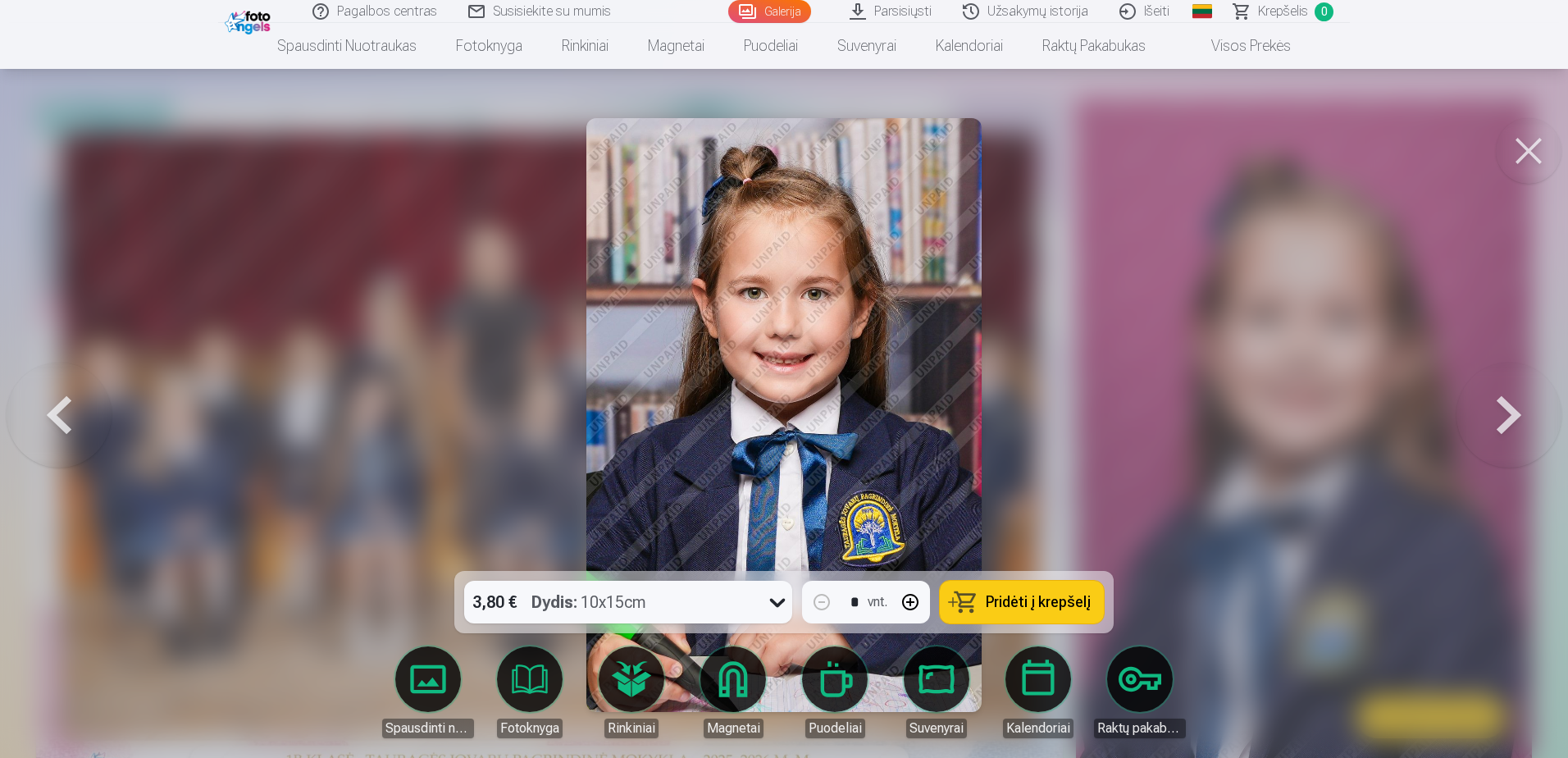
click at [1503, 411] on button at bounding box center [1508, 414] width 105 height 279
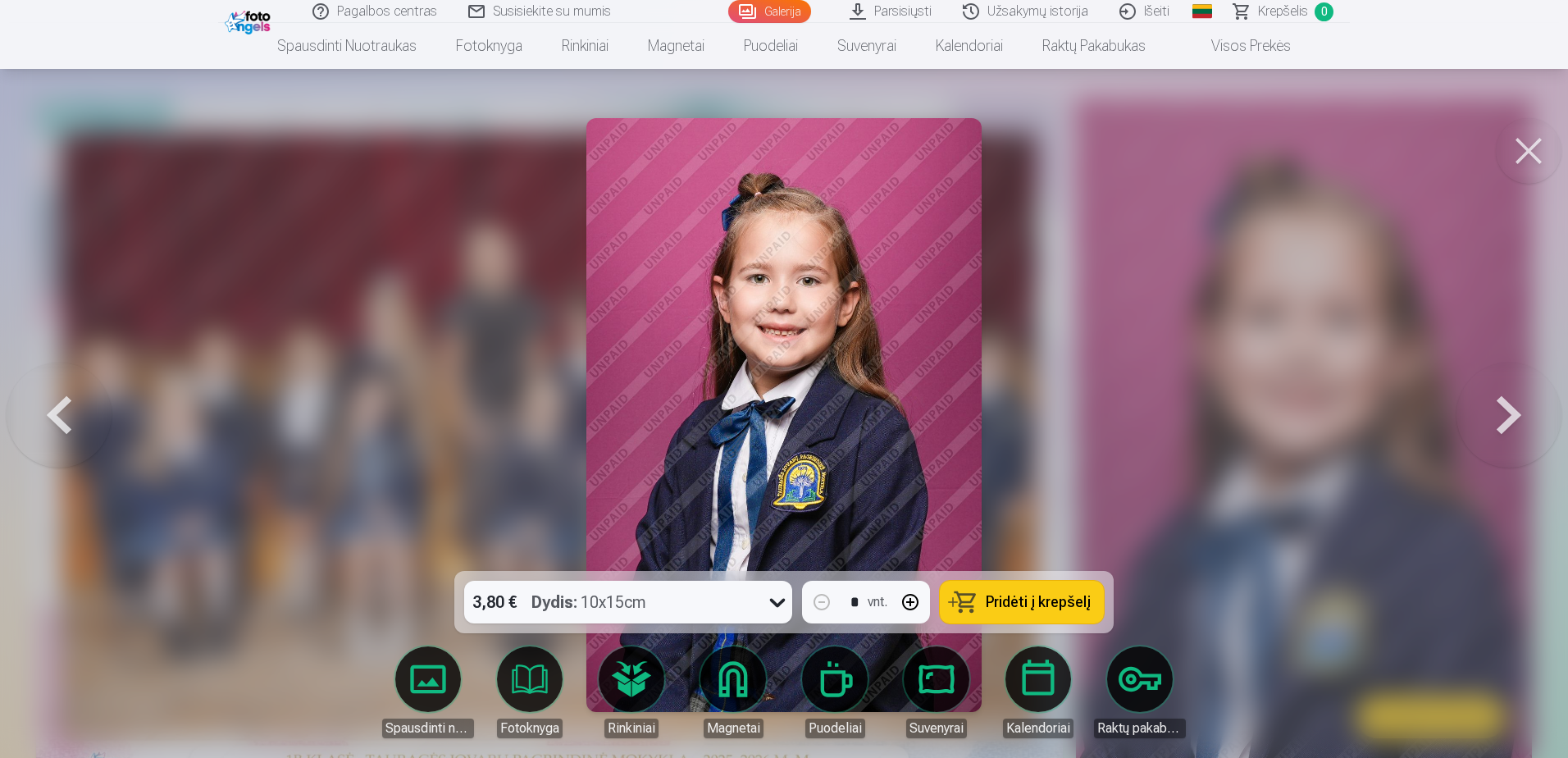
click at [1512, 413] on button at bounding box center [1508, 414] width 105 height 279
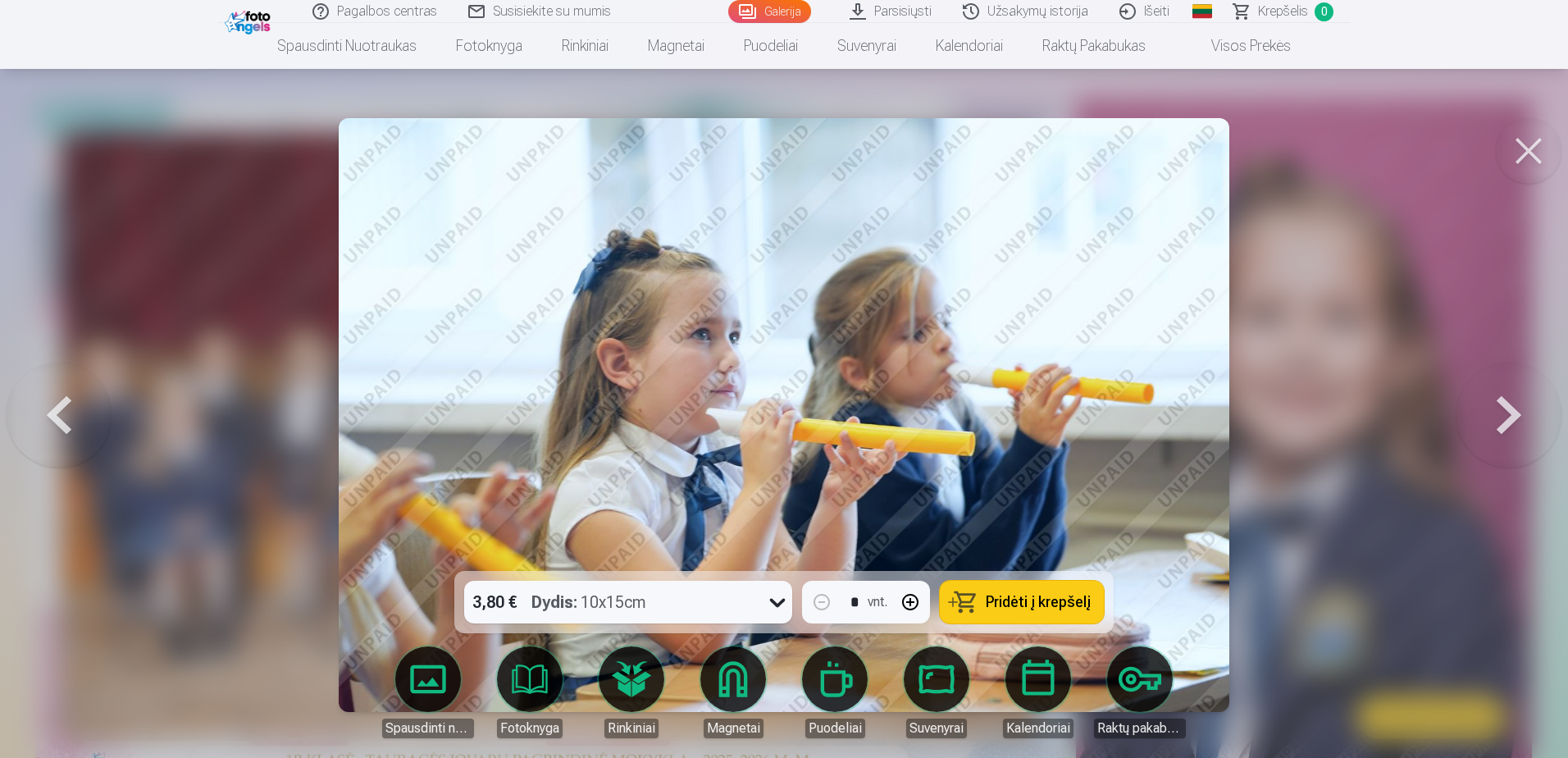
click at [1514, 410] on button at bounding box center [1508, 414] width 105 height 279
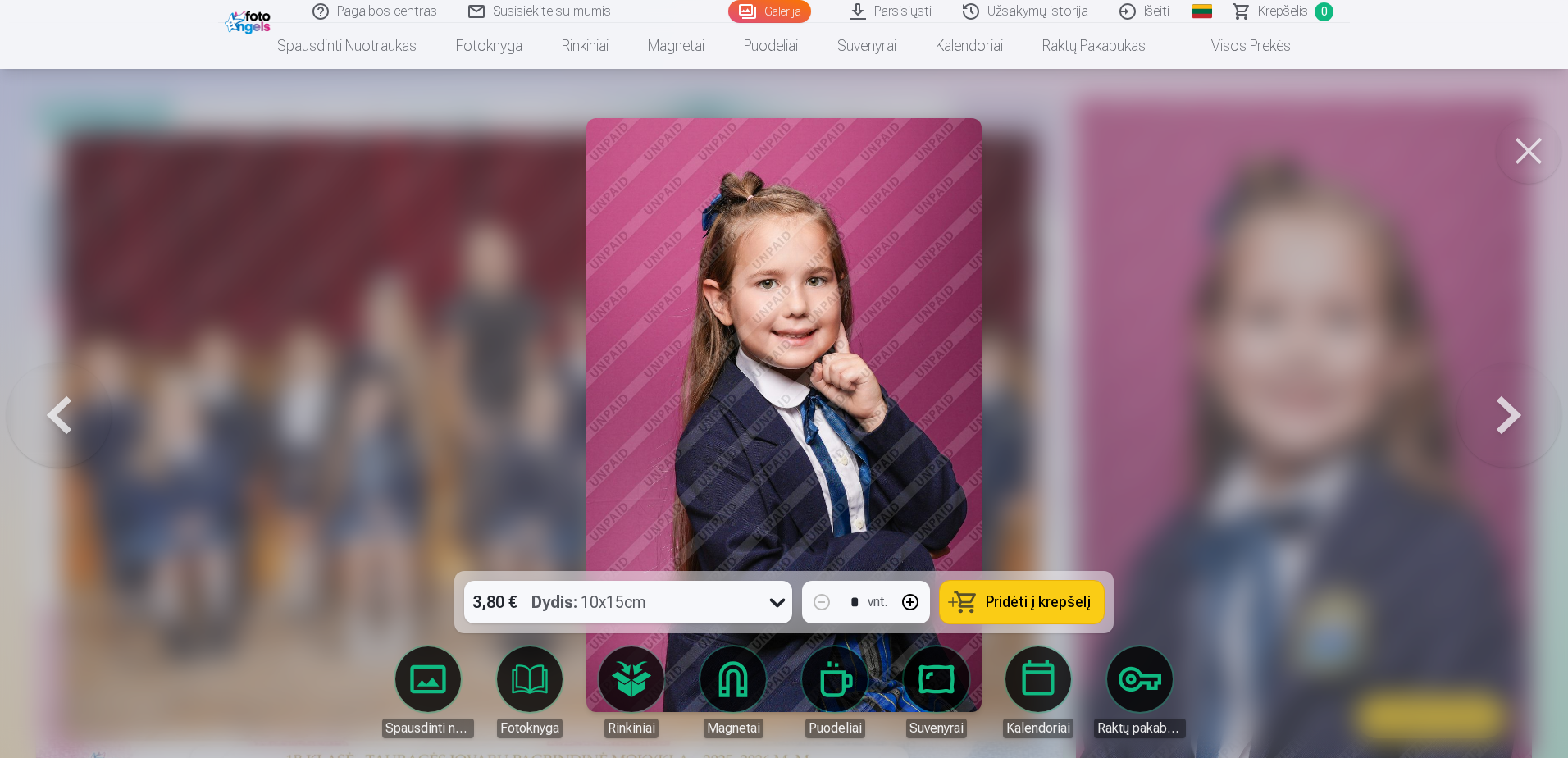
click at [1514, 410] on button at bounding box center [1508, 414] width 105 height 279
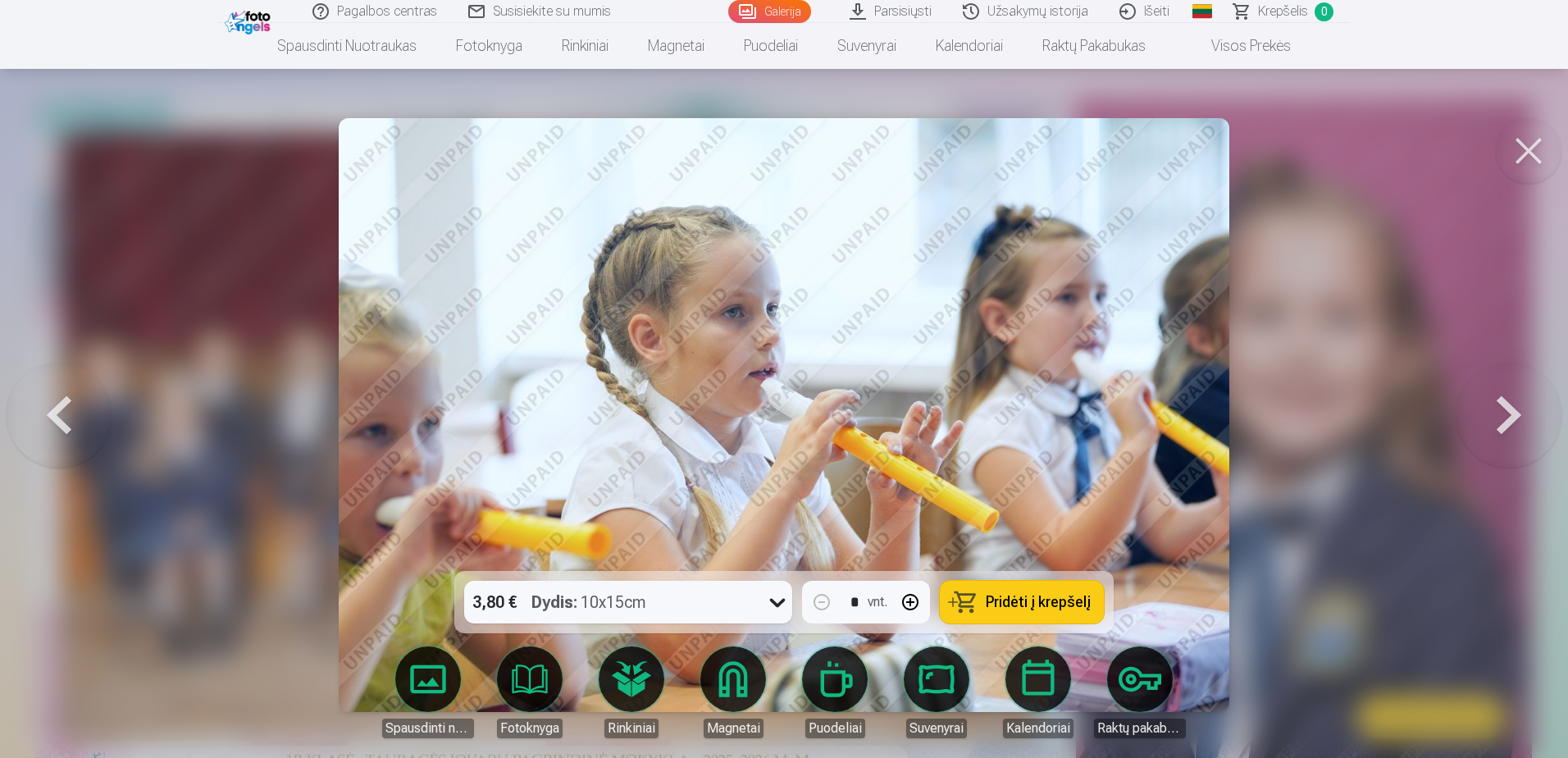
click at [1539, 162] on button at bounding box center [1528, 151] width 66 height 66
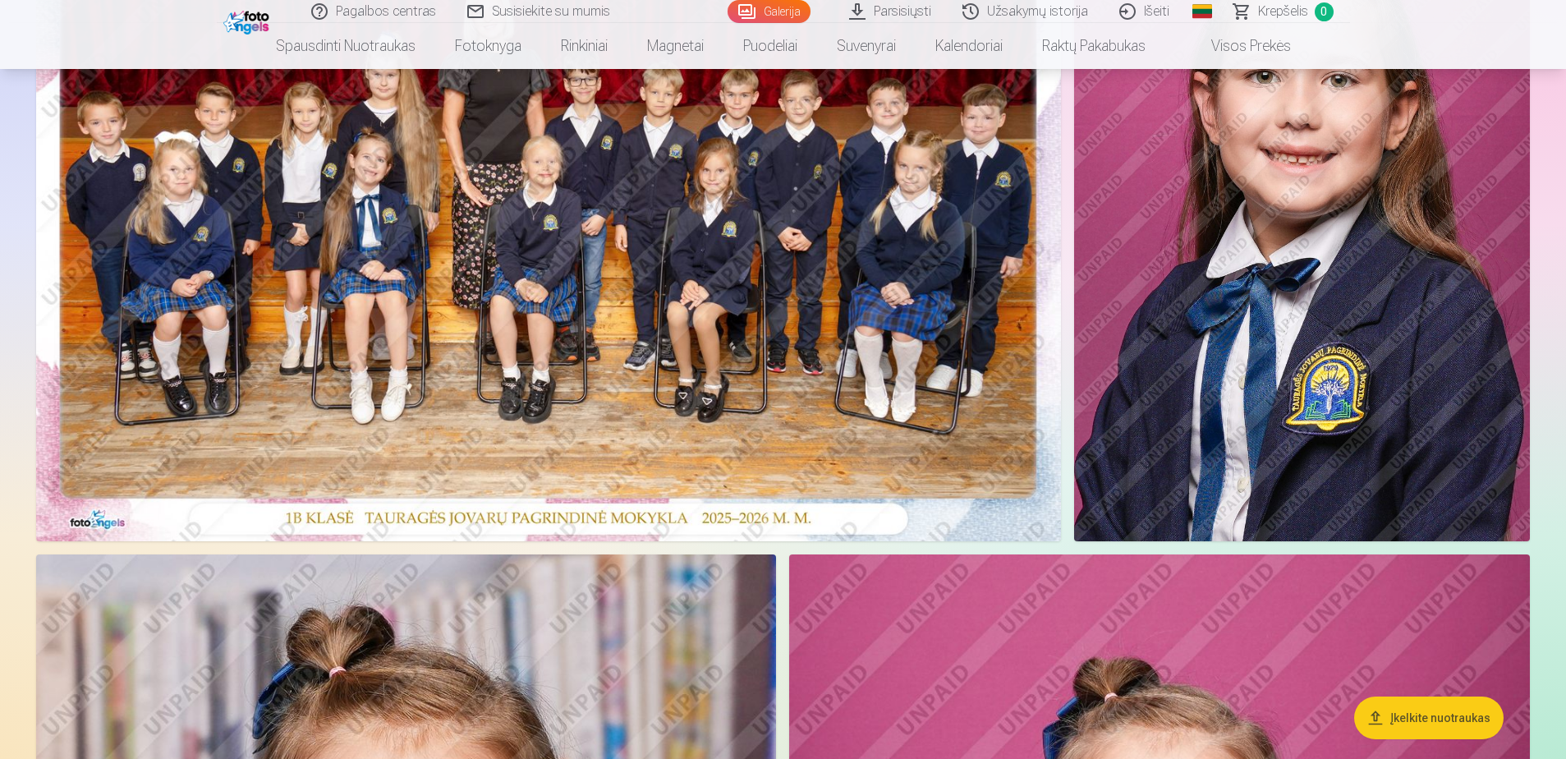
scroll to position [329, 0]
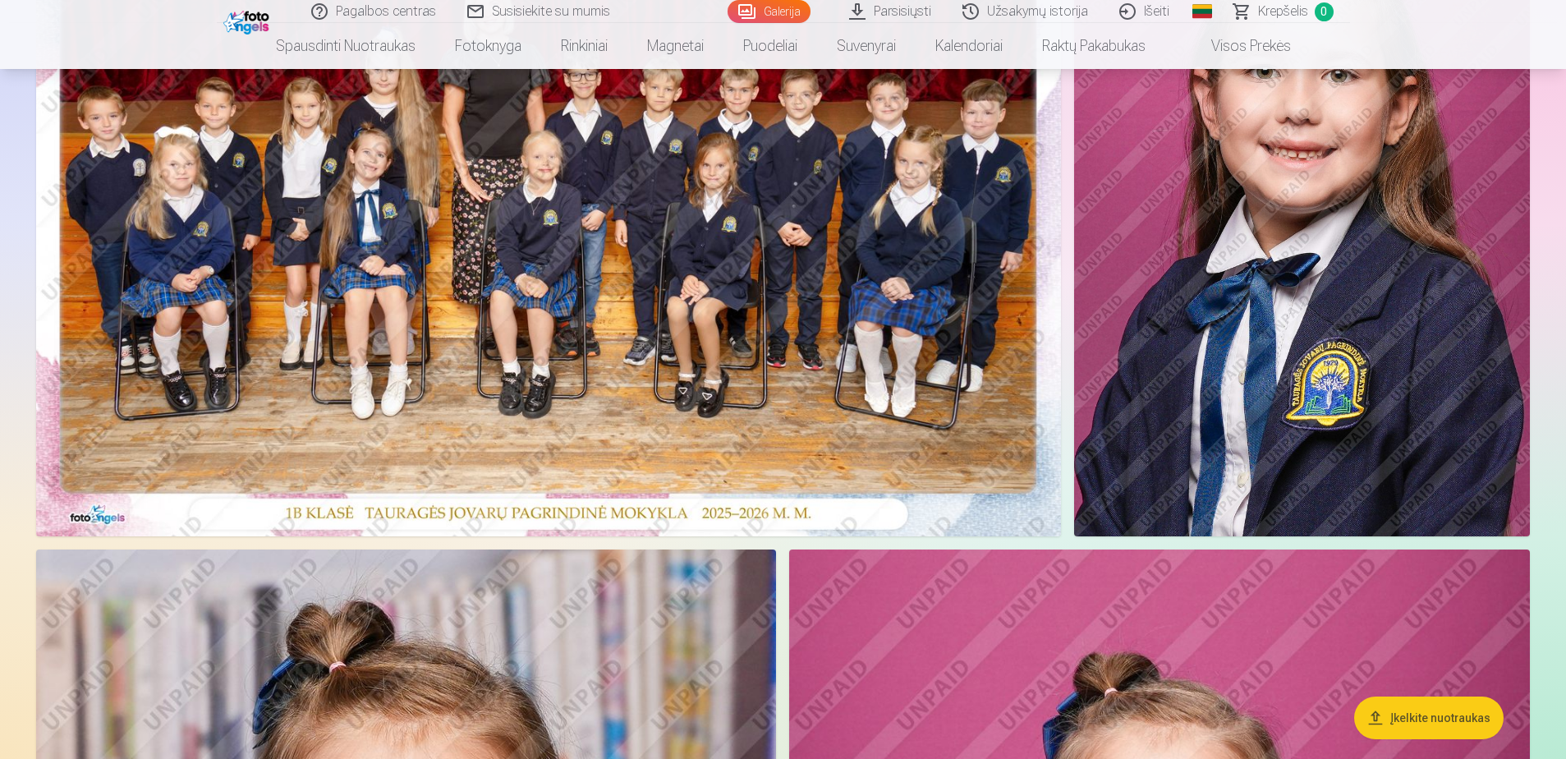
click at [505, 390] on img at bounding box center [548, 194] width 1025 height 684
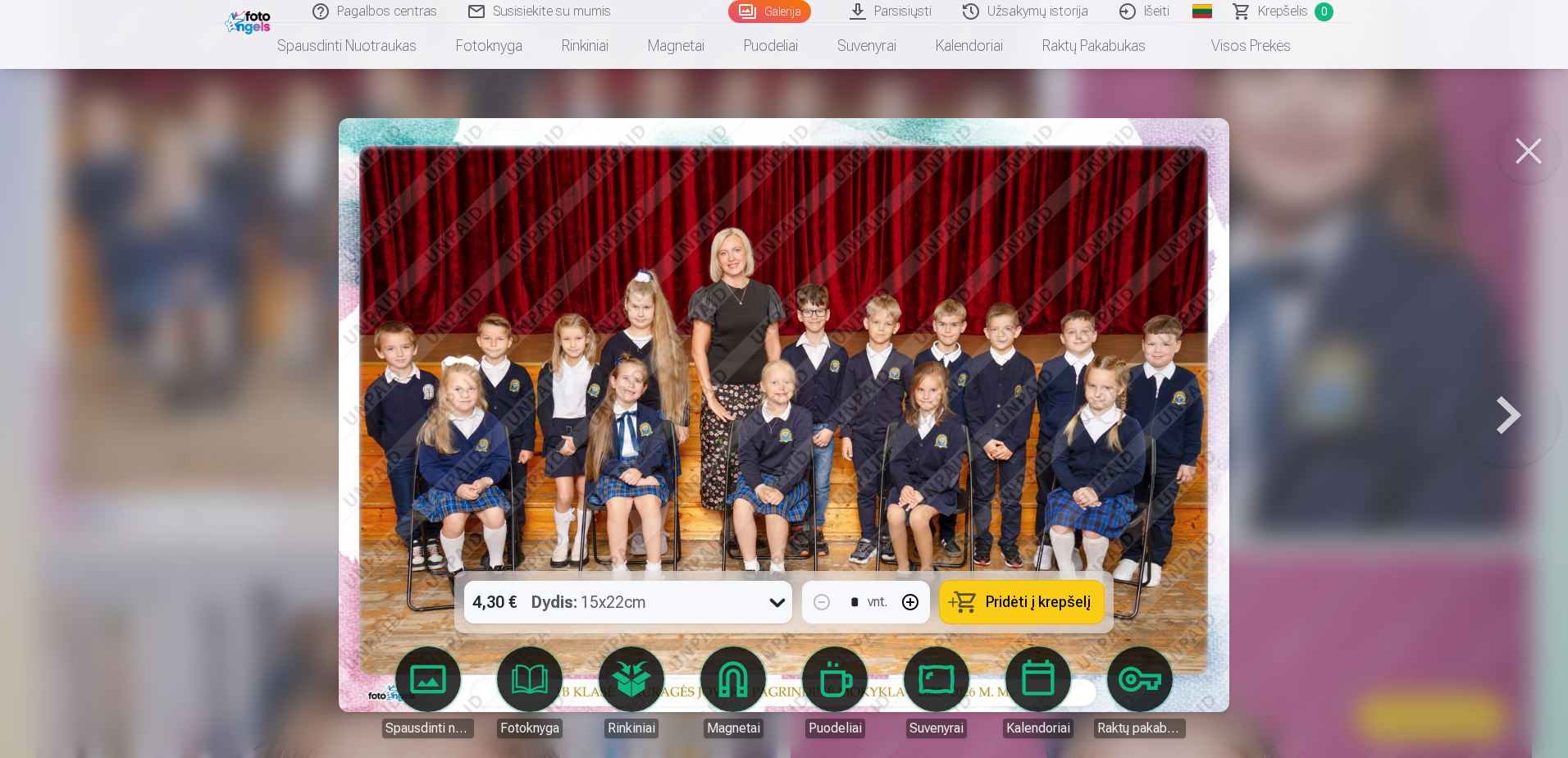
click at [1017, 599] on span "Pridėti į krepšelį" at bounding box center [1037, 602] width 105 height 15
click at [774, 603] on icon at bounding box center [778, 603] width 16 height 9
click at [774, 598] on icon at bounding box center [778, 602] width 26 height 26
click at [1517, 420] on button at bounding box center [1508, 414] width 105 height 279
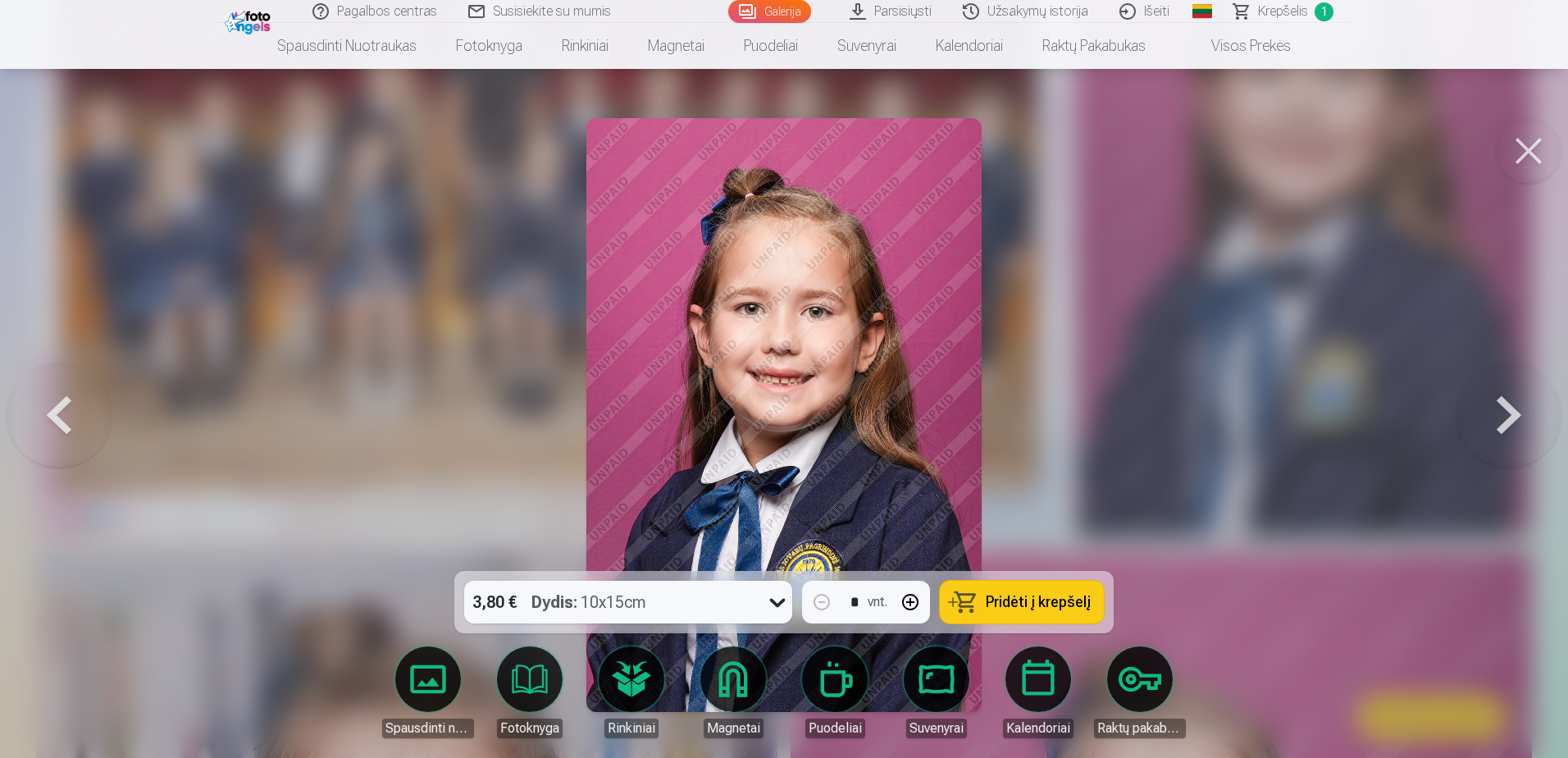
click at [1517, 420] on button at bounding box center [1508, 414] width 105 height 279
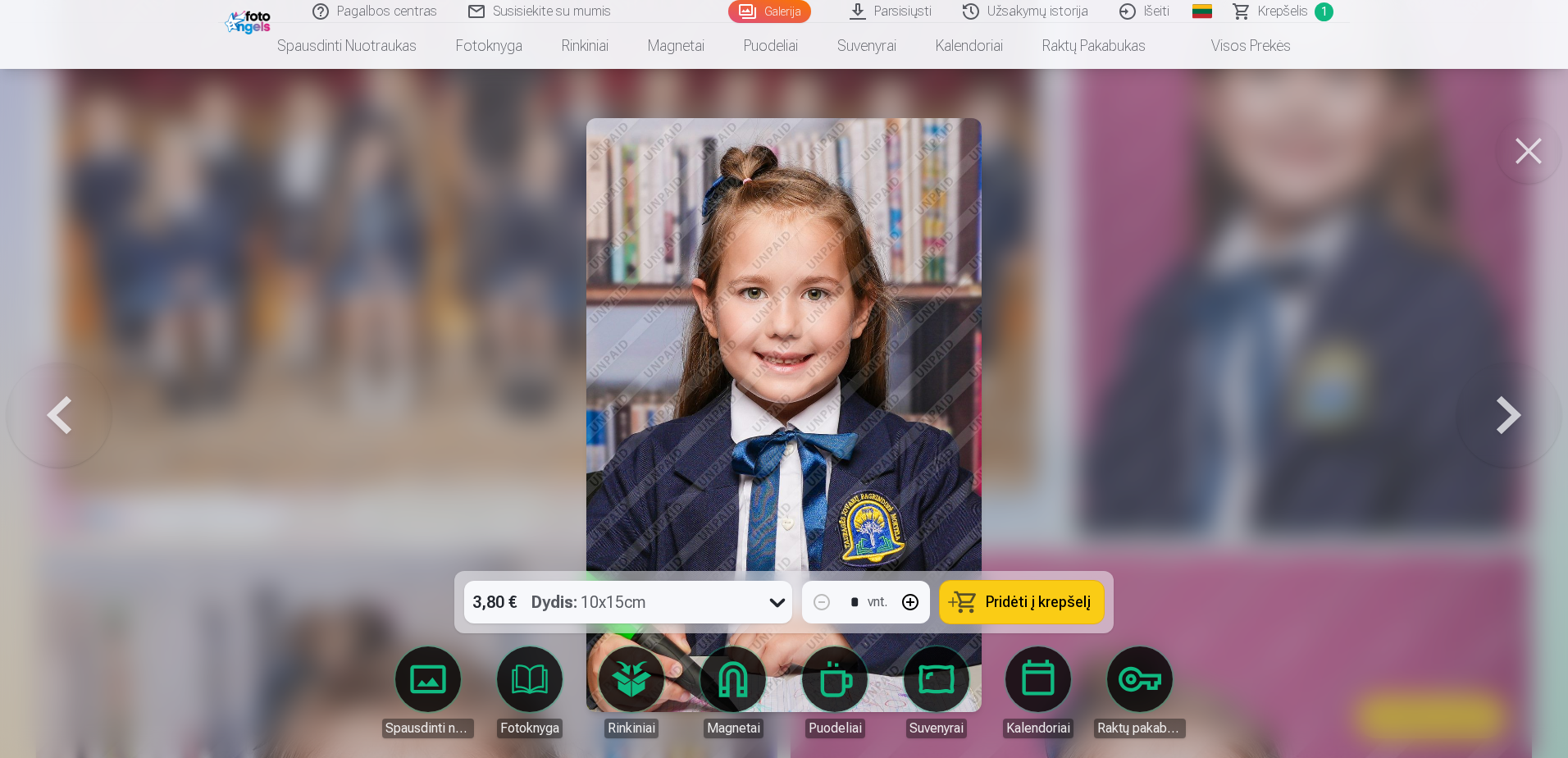
click at [1517, 420] on button at bounding box center [1508, 414] width 105 height 279
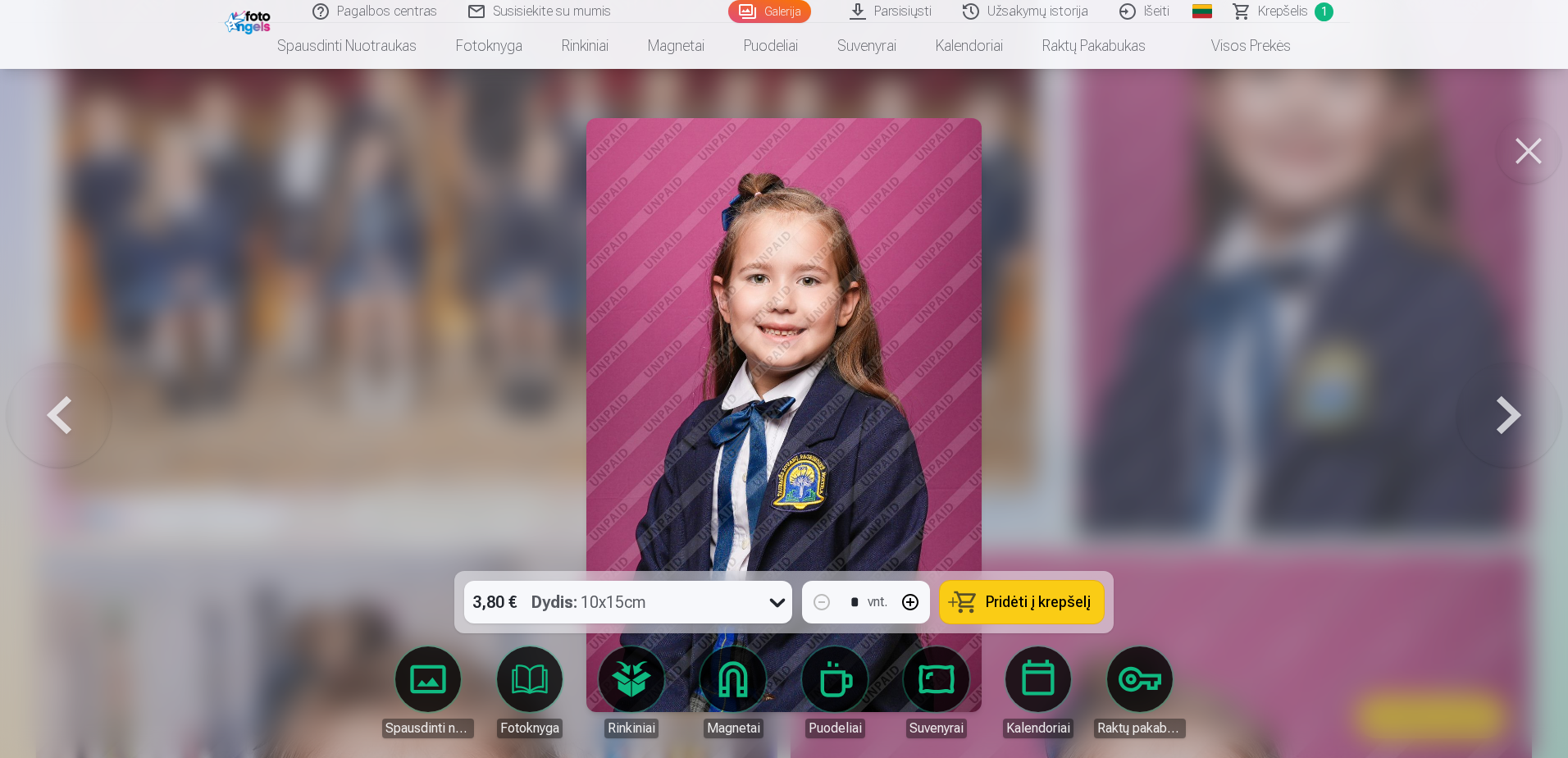
click at [1517, 420] on button at bounding box center [1508, 414] width 105 height 279
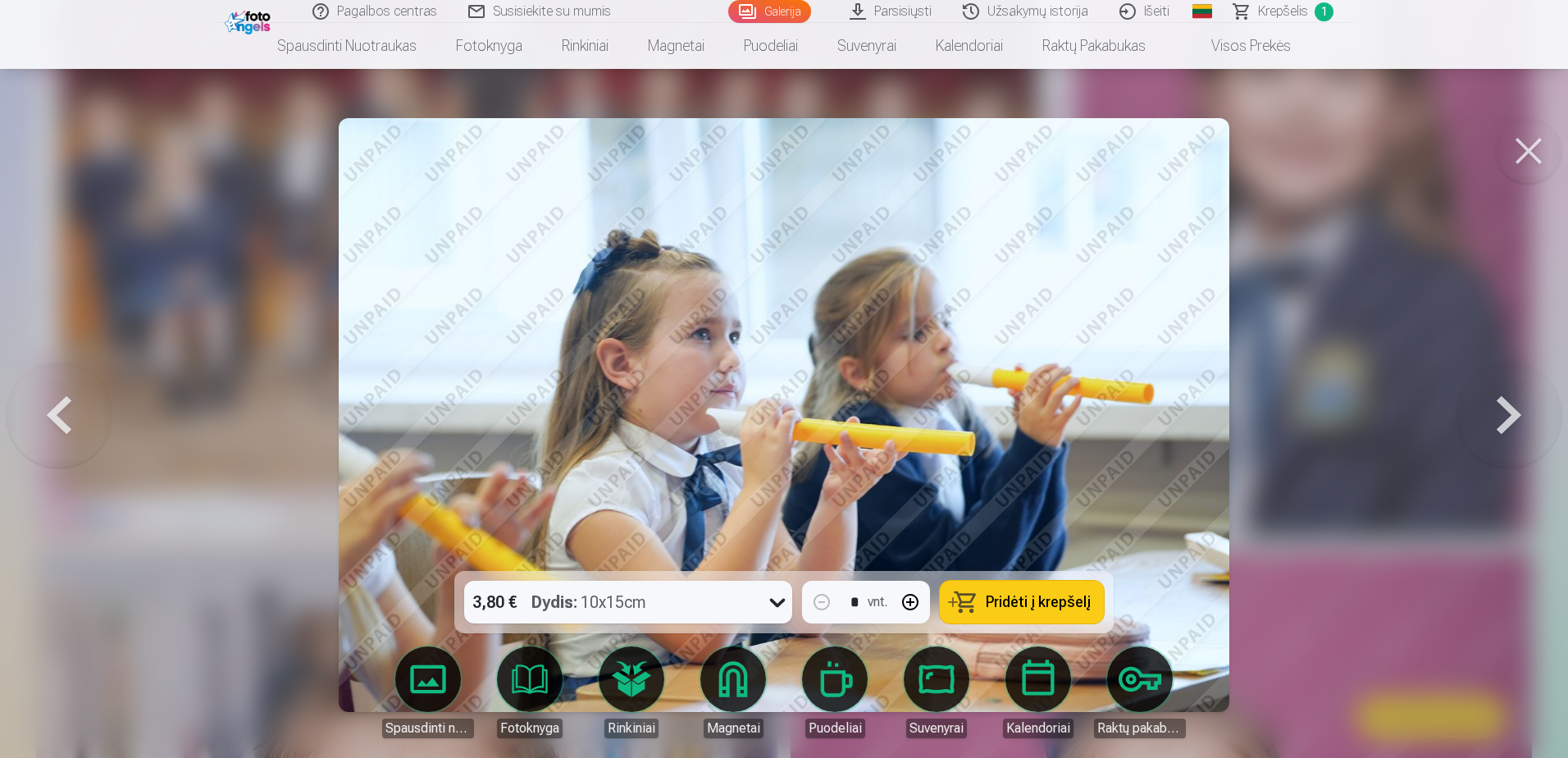
click at [53, 424] on button at bounding box center [59, 414] width 105 height 279
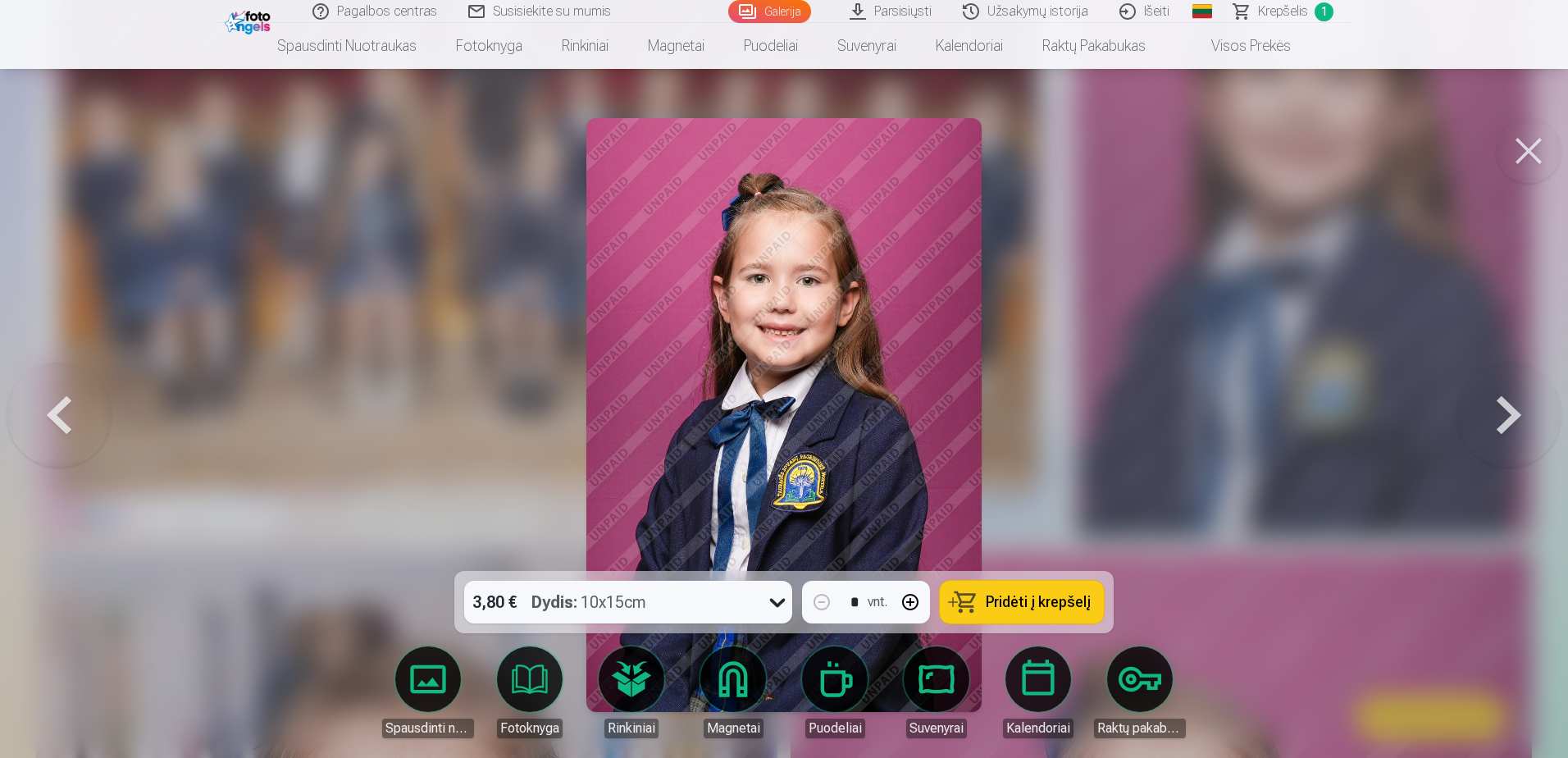
click at [53, 424] on button at bounding box center [59, 414] width 105 height 279
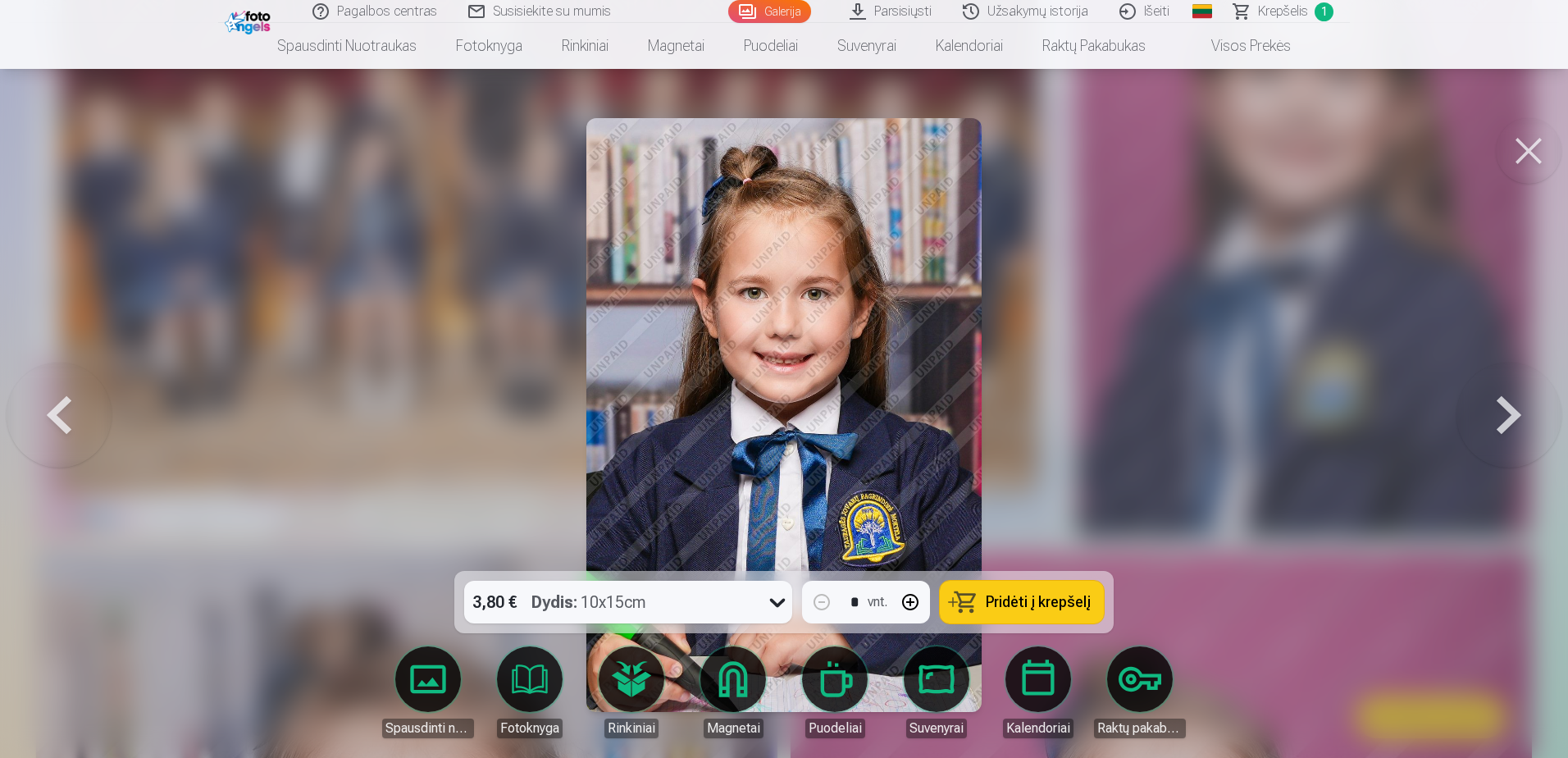
click at [53, 424] on button at bounding box center [59, 414] width 105 height 279
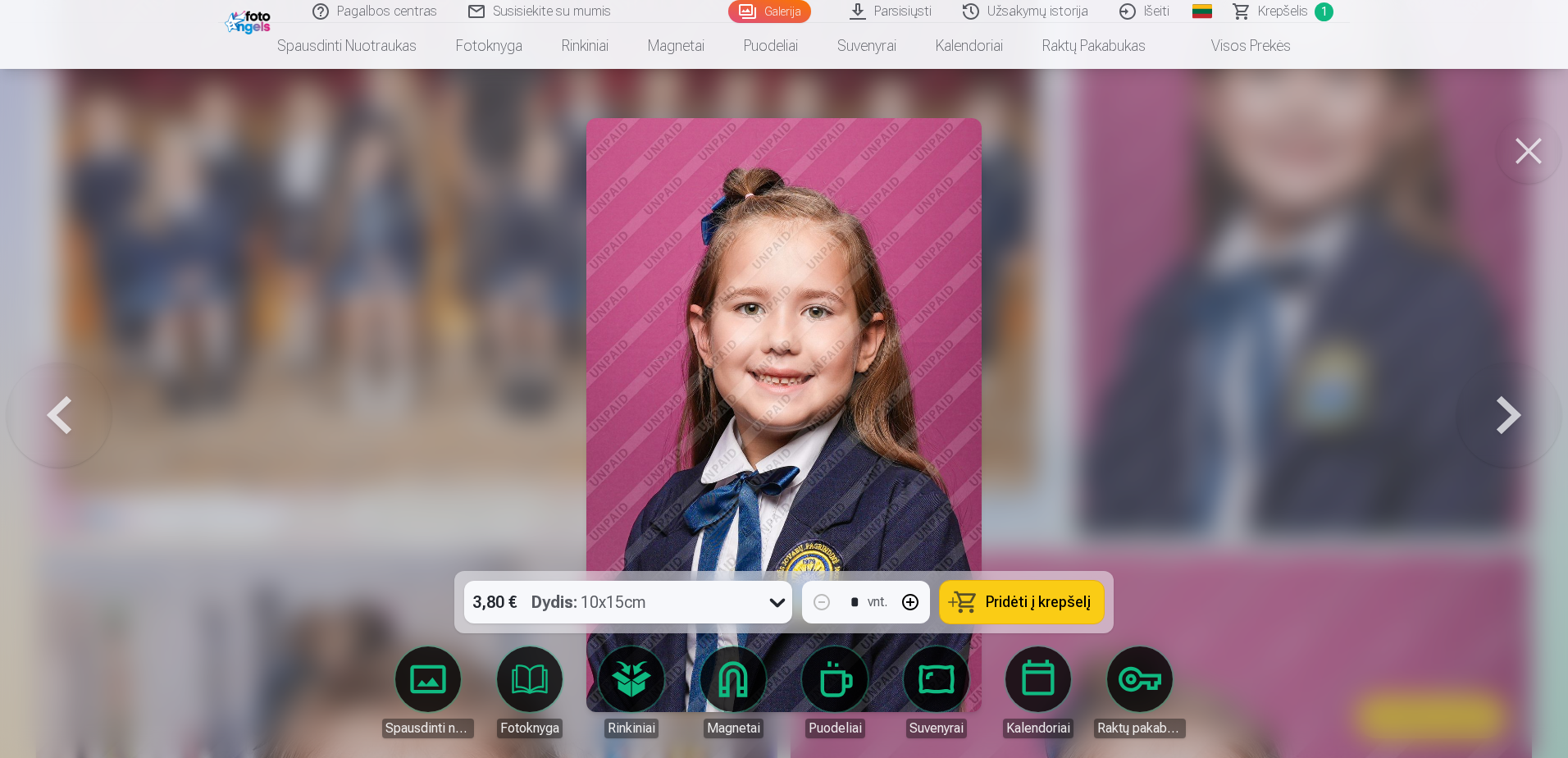
click at [1508, 402] on button at bounding box center [1508, 414] width 105 height 279
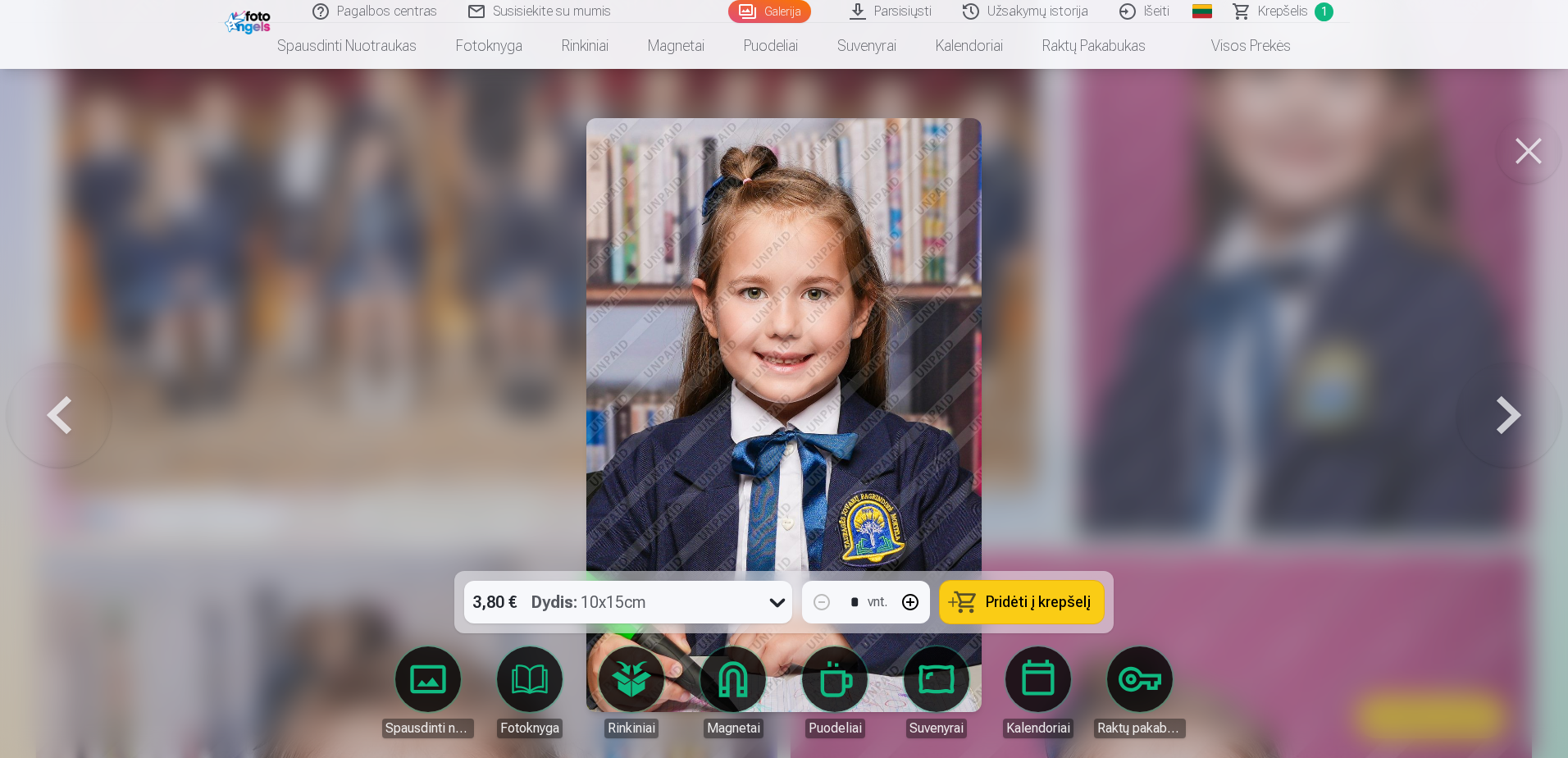
click at [1508, 402] on button at bounding box center [1508, 414] width 105 height 279
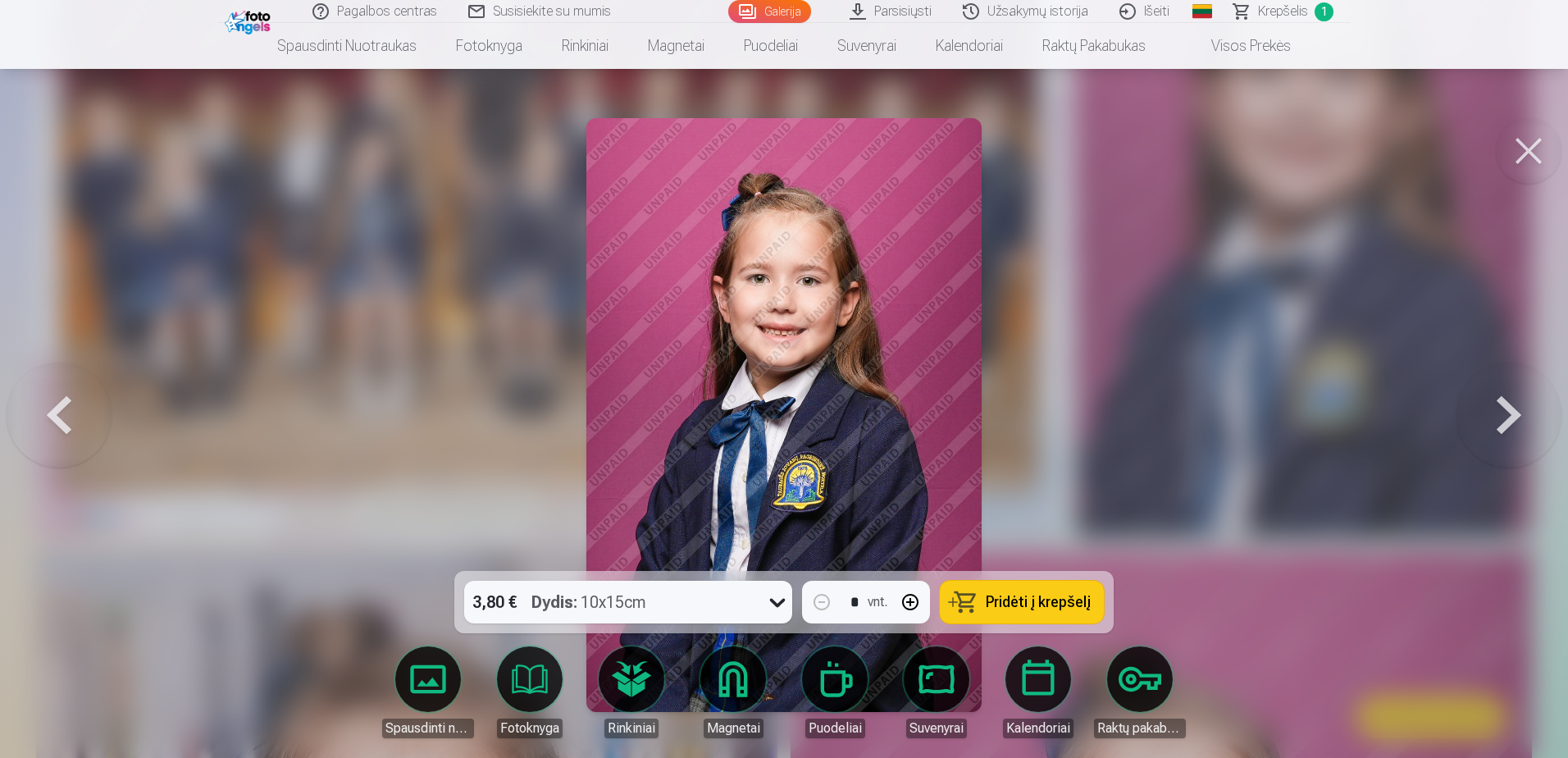
click at [1508, 402] on button at bounding box center [1508, 414] width 105 height 279
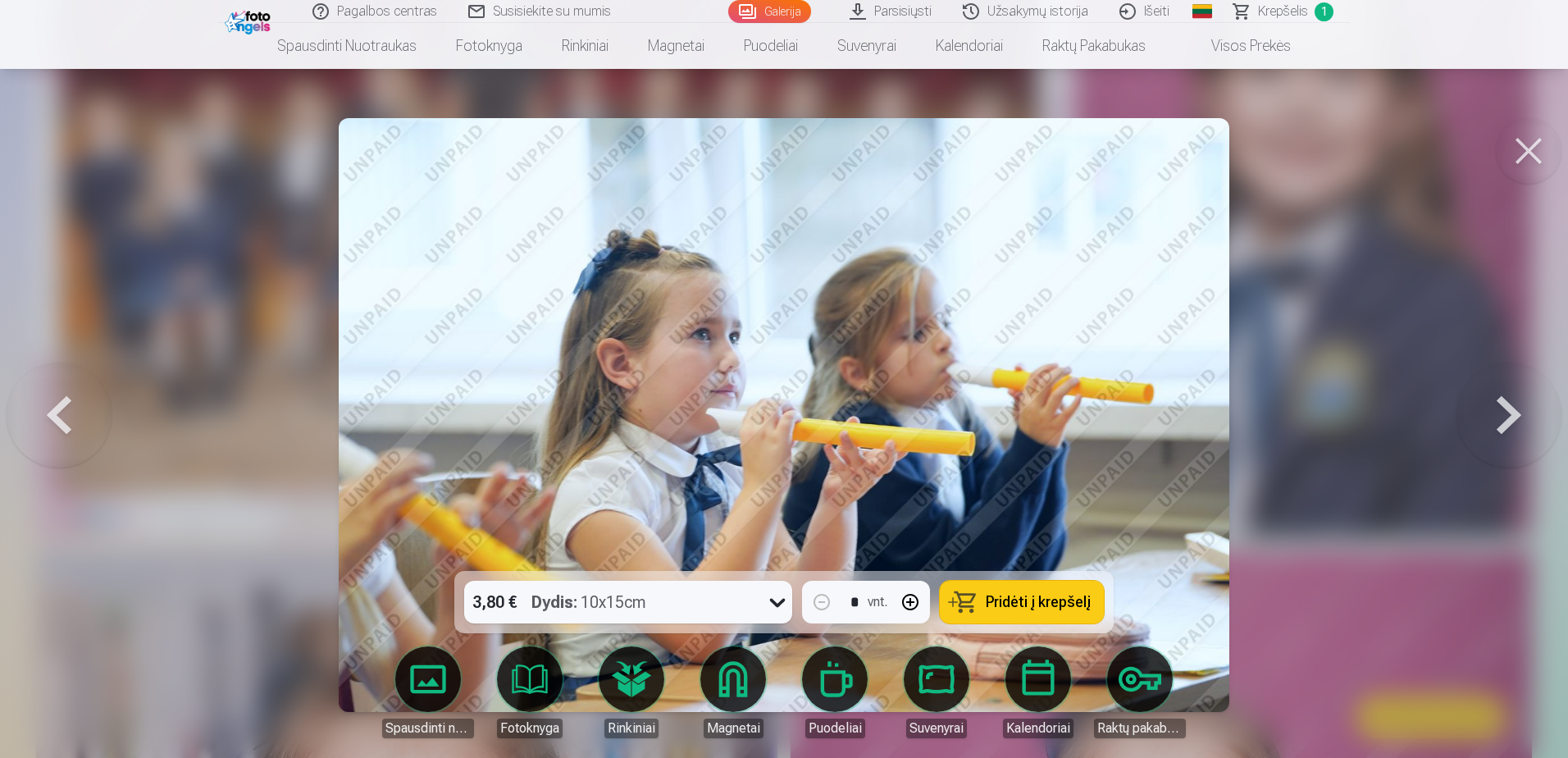
click at [1508, 402] on button at bounding box center [1508, 414] width 105 height 279
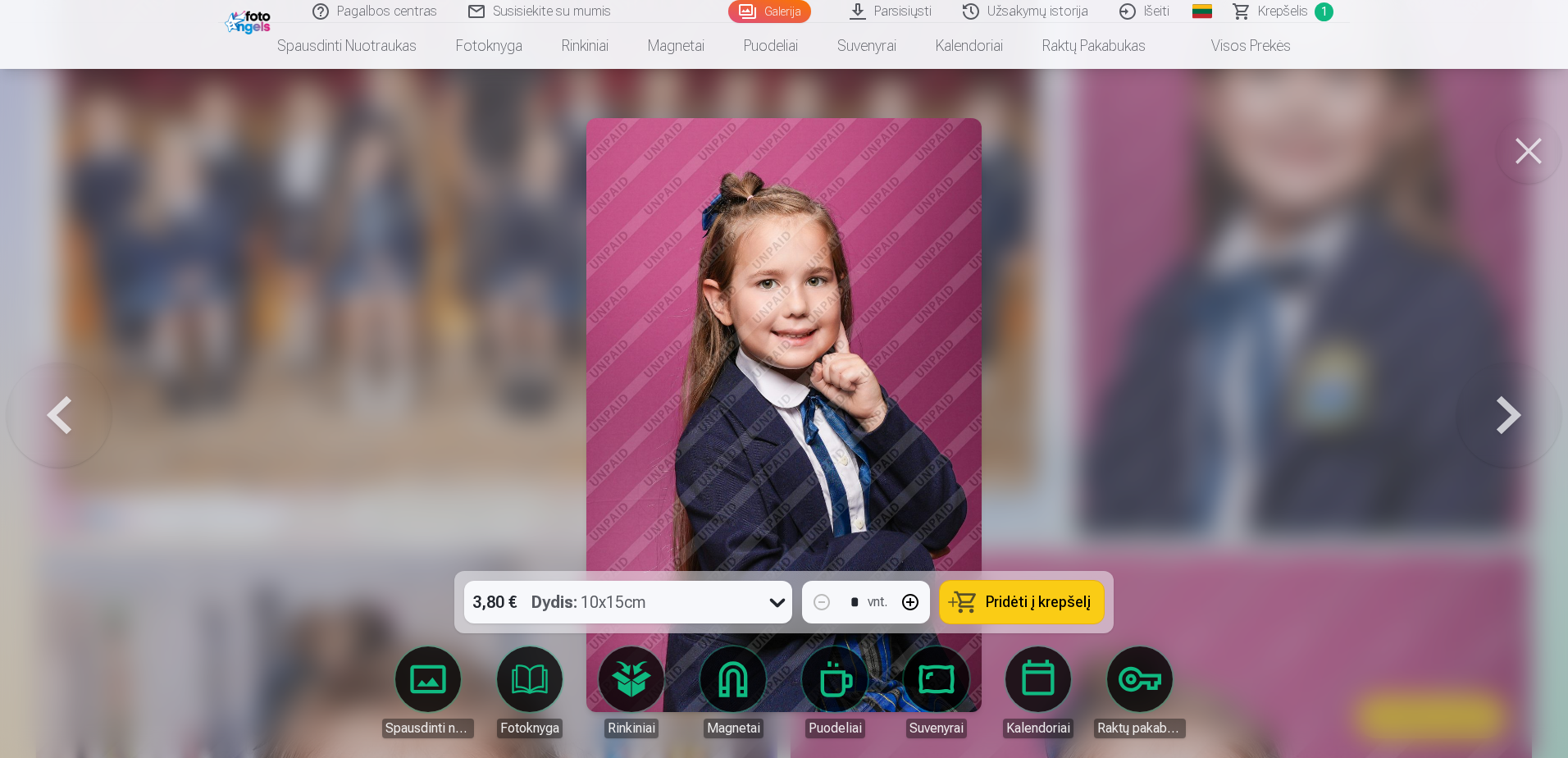
click at [1508, 402] on button at bounding box center [1508, 414] width 105 height 279
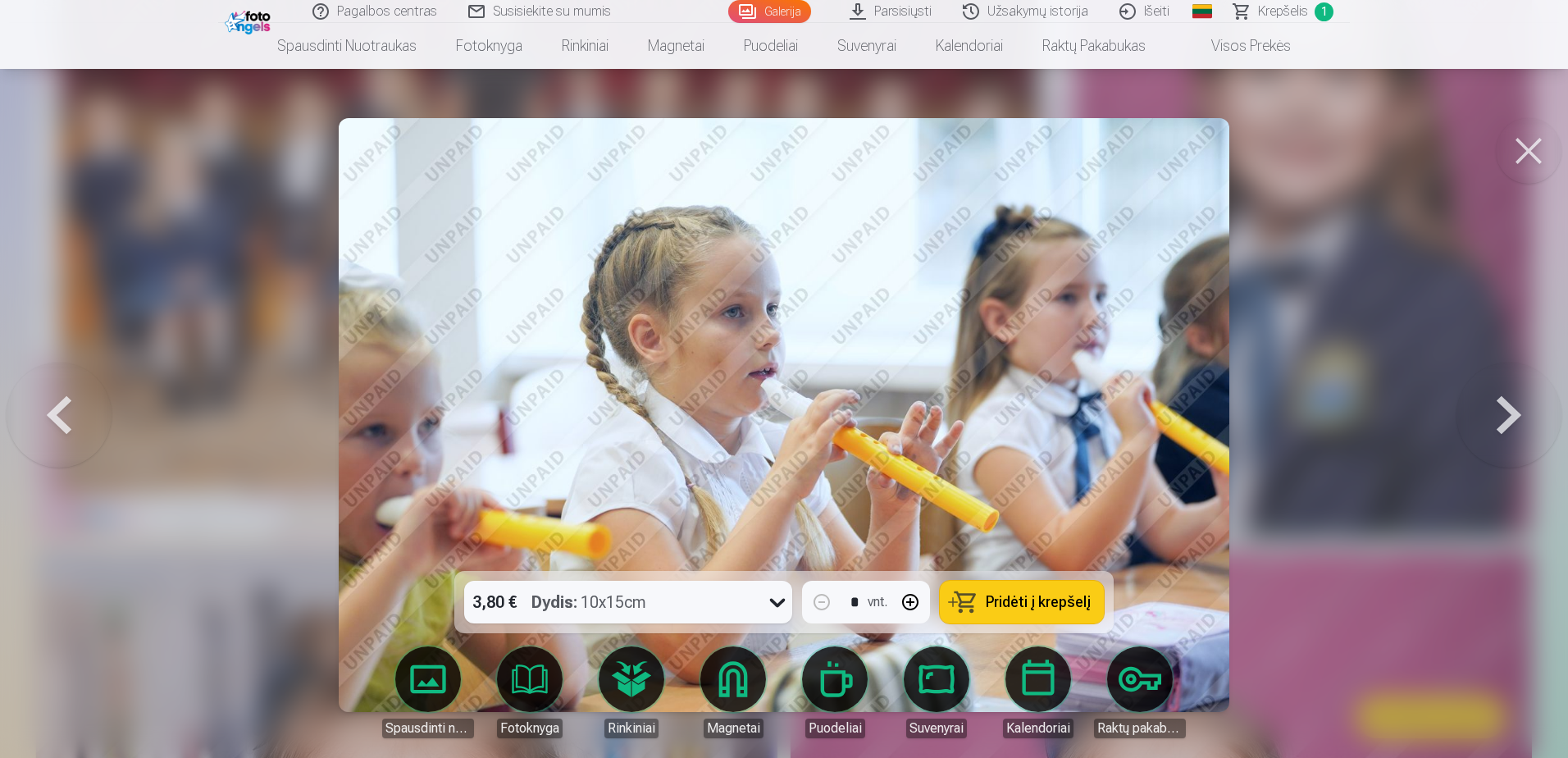
click at [1508, 402] on button at bounding box center [1508, 414] width 105 height 279
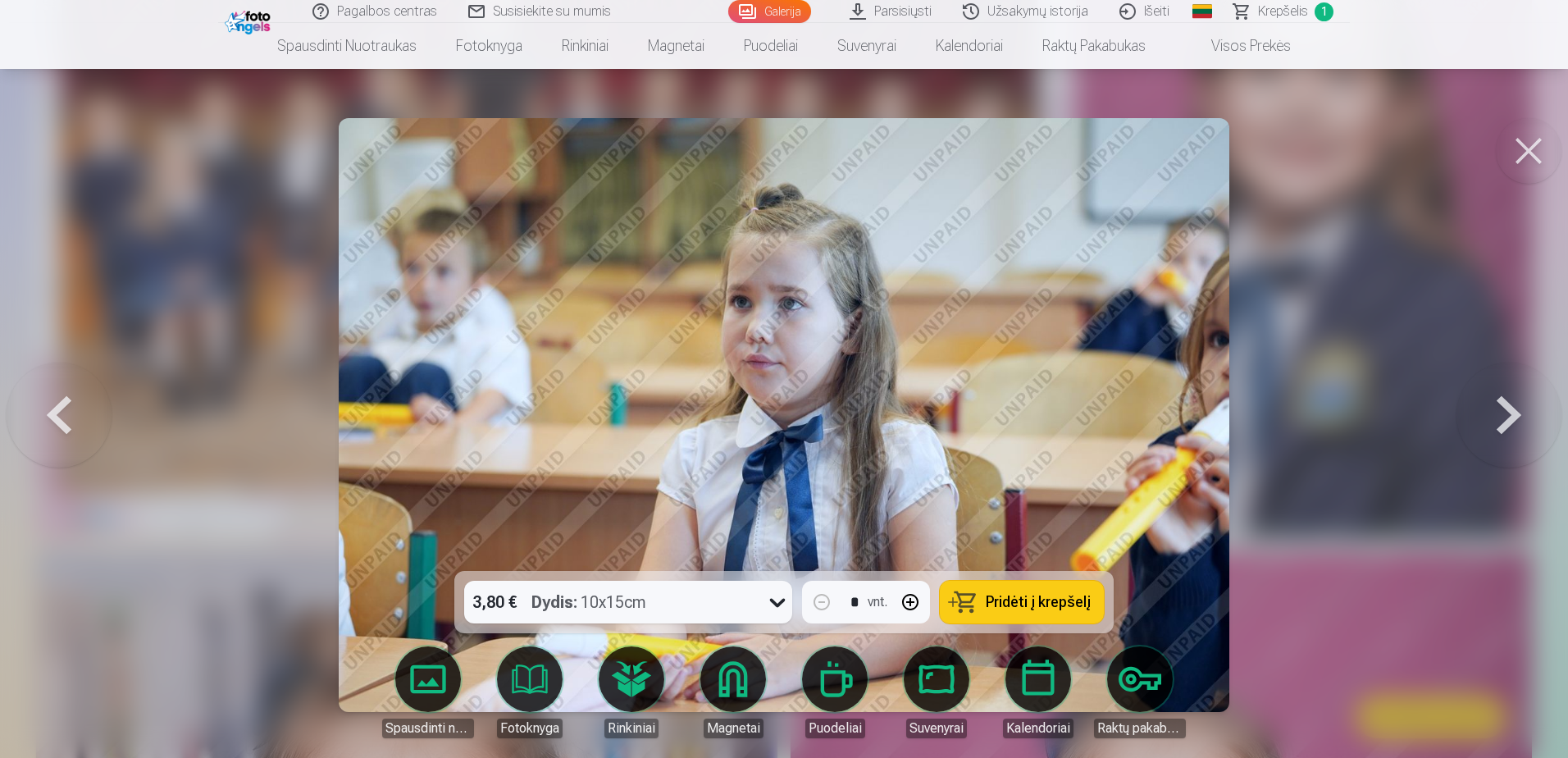
click at [1508, 402] on button at bounding box center [1508, 414] width 105 height 279
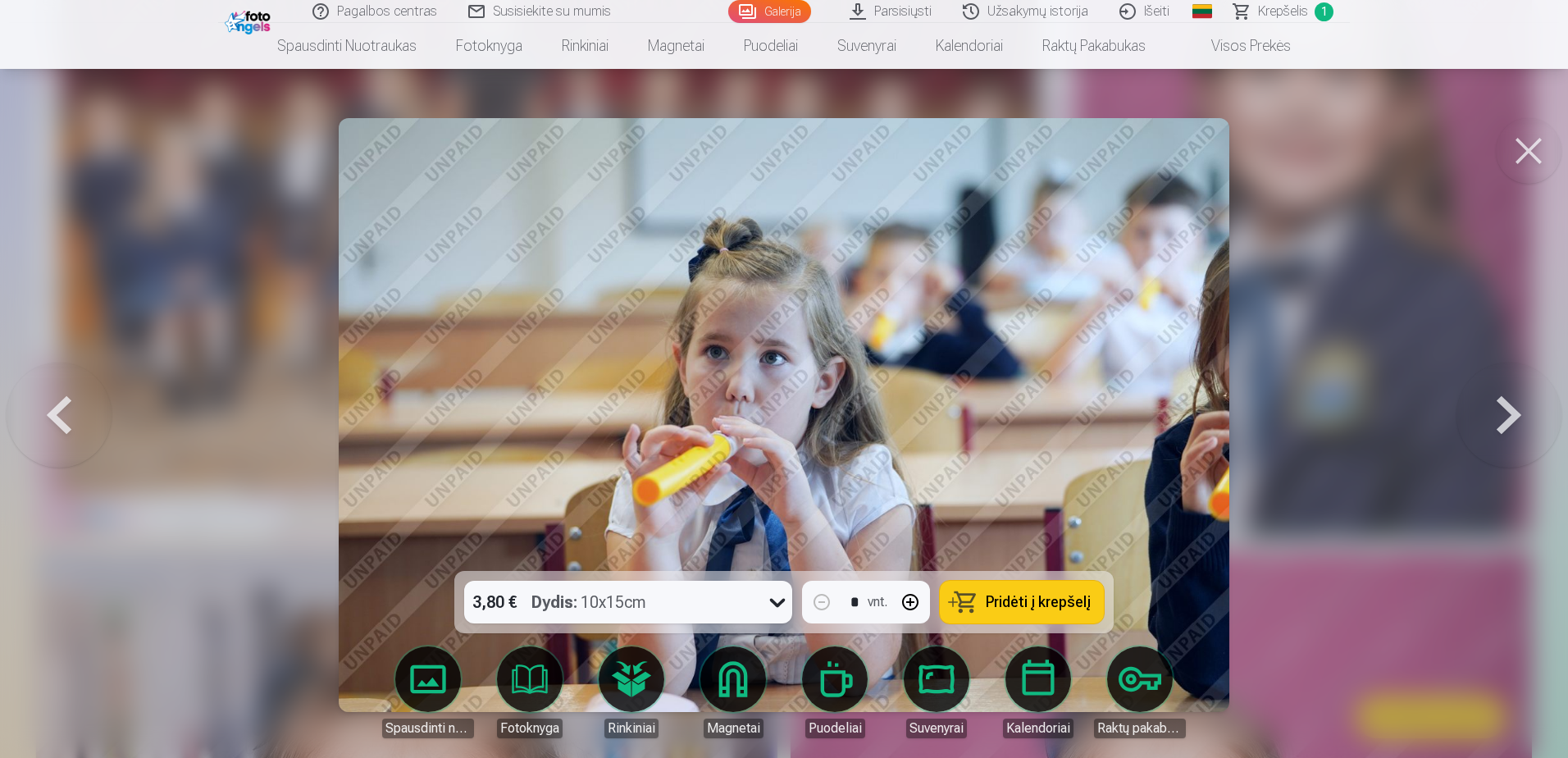
click at [1508, 402] on button at bounding box center [1508, 414] width 105 height 279
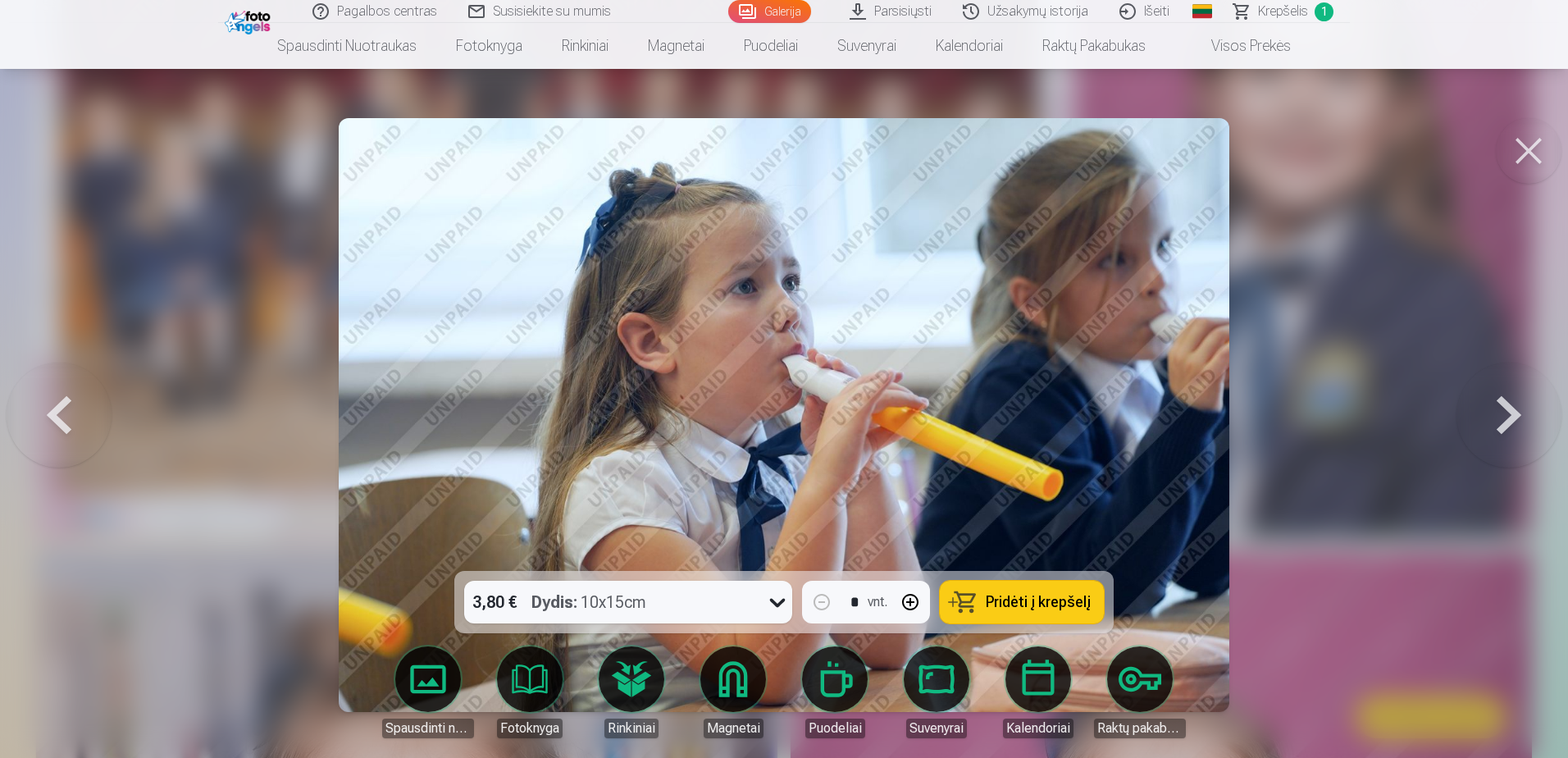
click at [1508, 402] on button at bounding box center [1508, 414] width 105 height 279
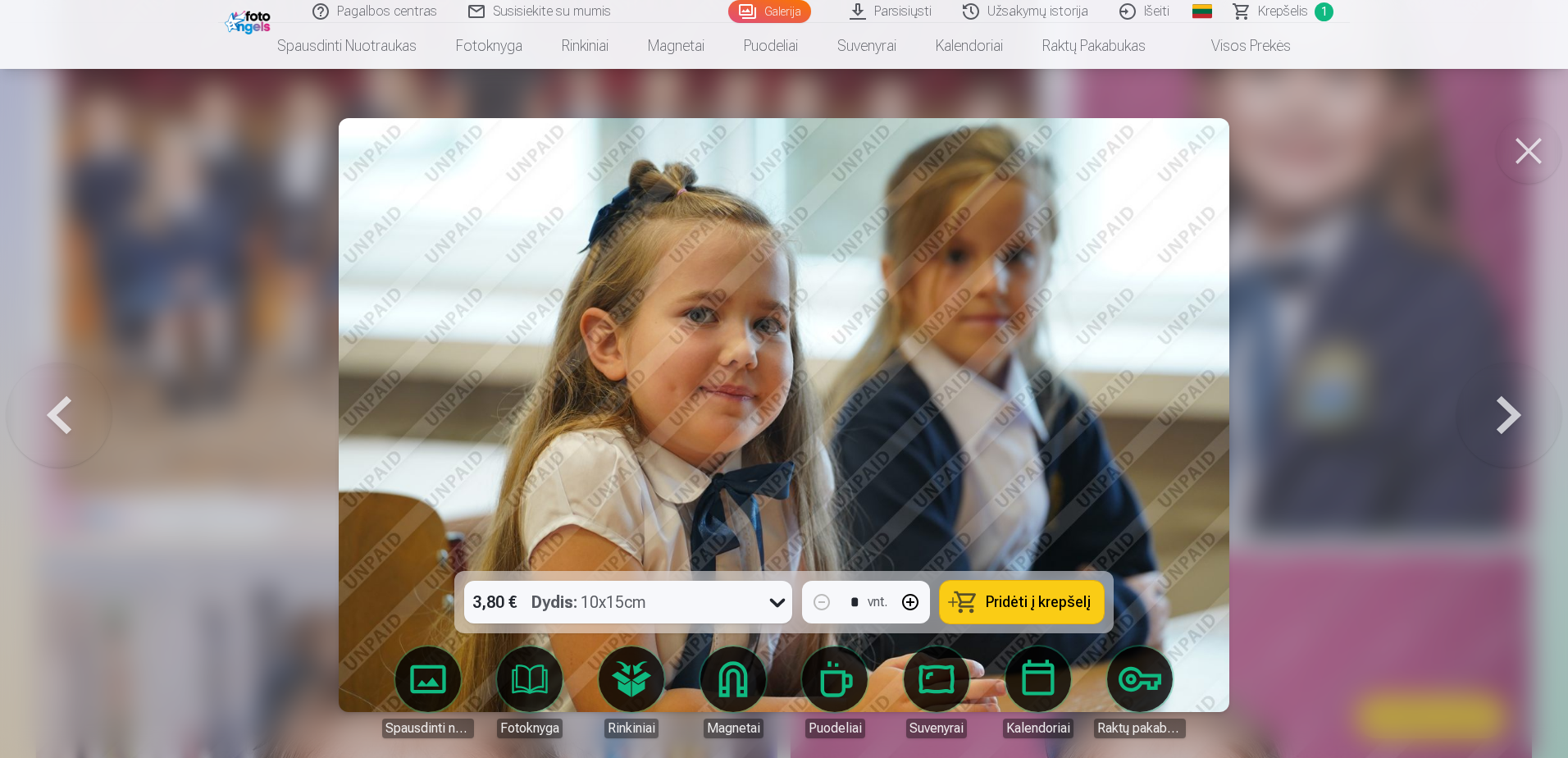
click at [1026, 602] on span "Pridėti į krepšelį" at bounding box center [1037, 602] width 105 height 15
click at [1503, 418] on button at bounding box center [1508, 414] width 105 height 279
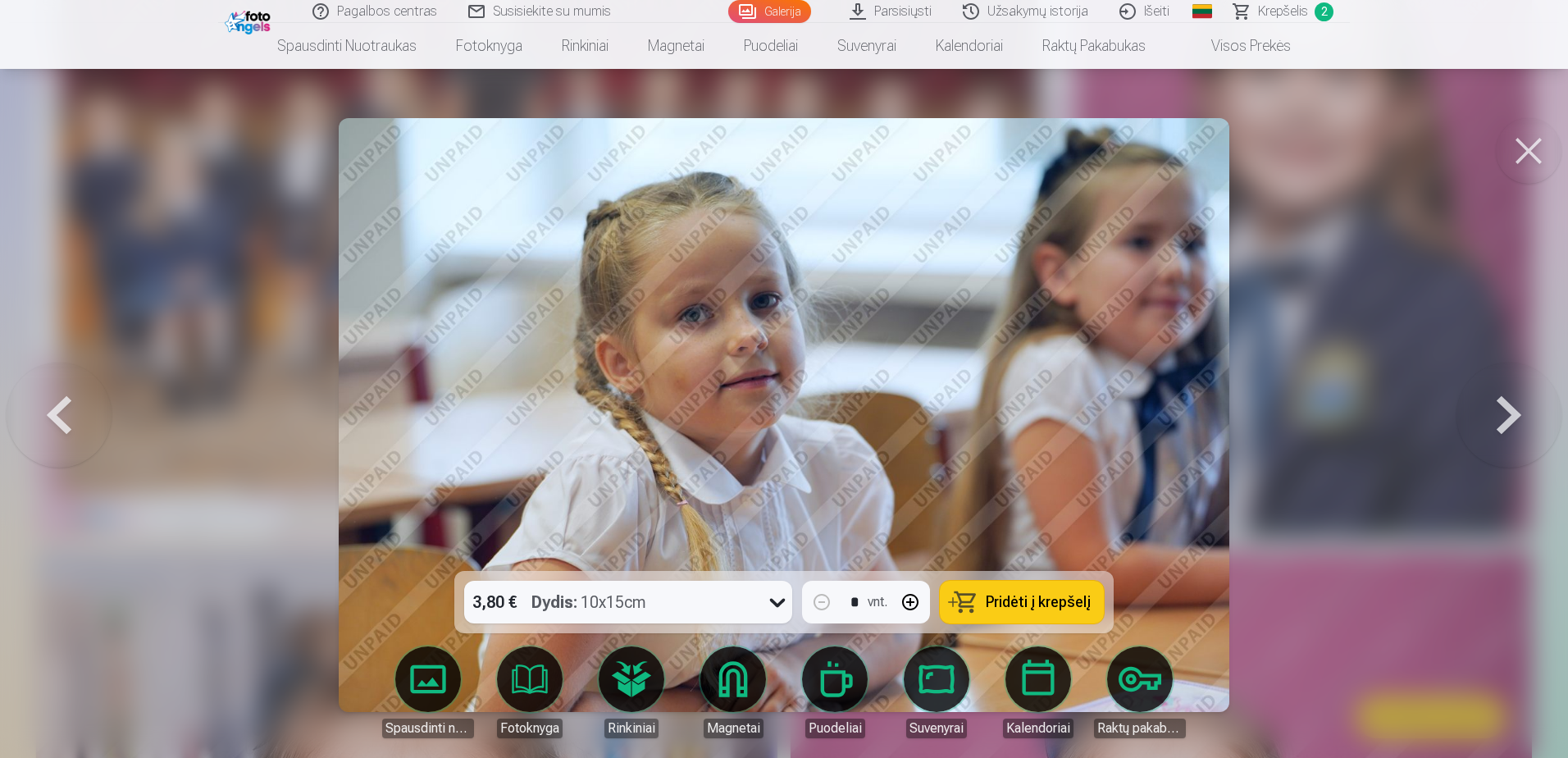
click at [1503, 418] on button at bounding box center [1508, 414] width 105 height 279
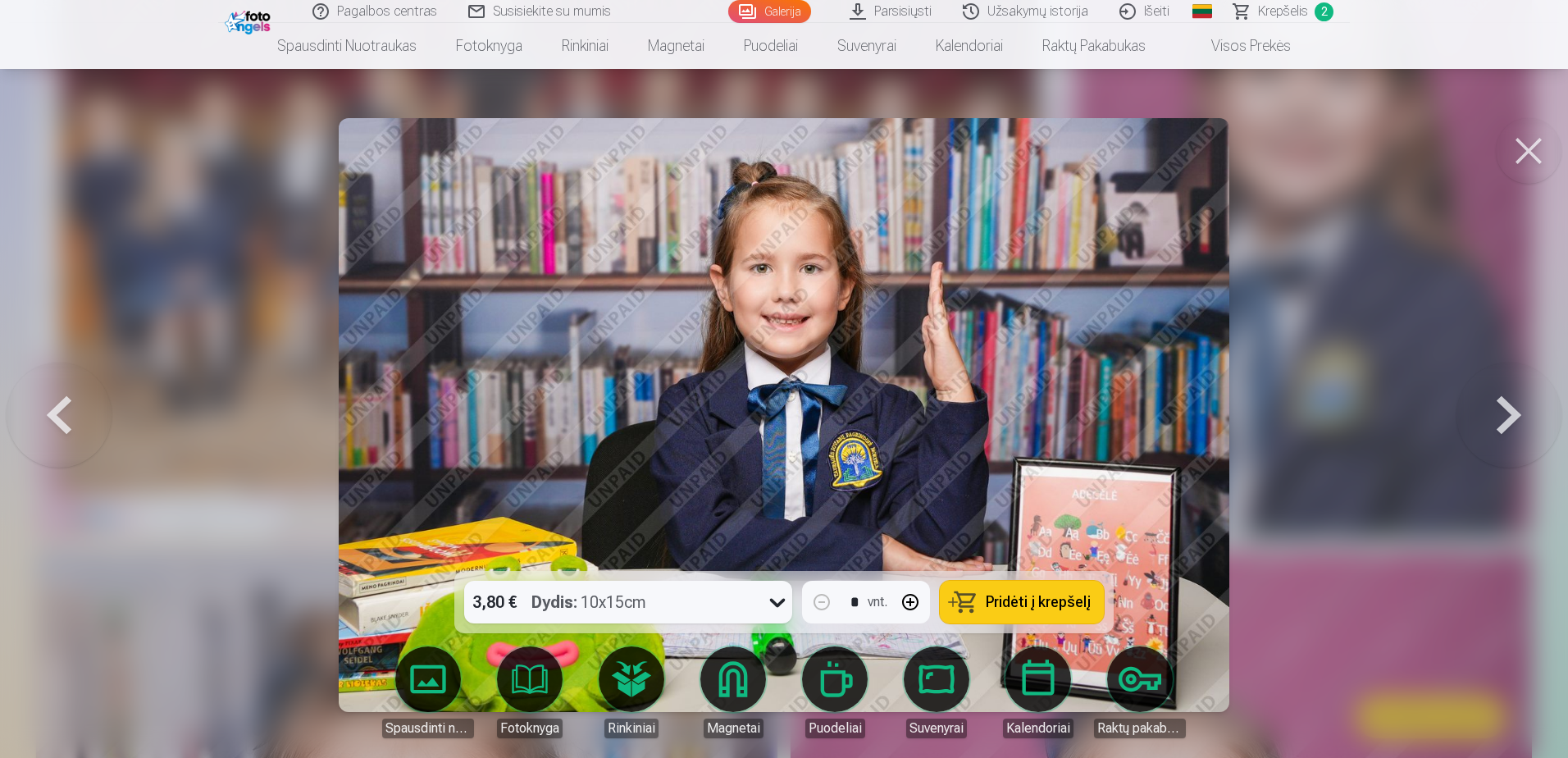
click at [1503, 418] on button at bounding box center [1508, 414] width 105 height 279
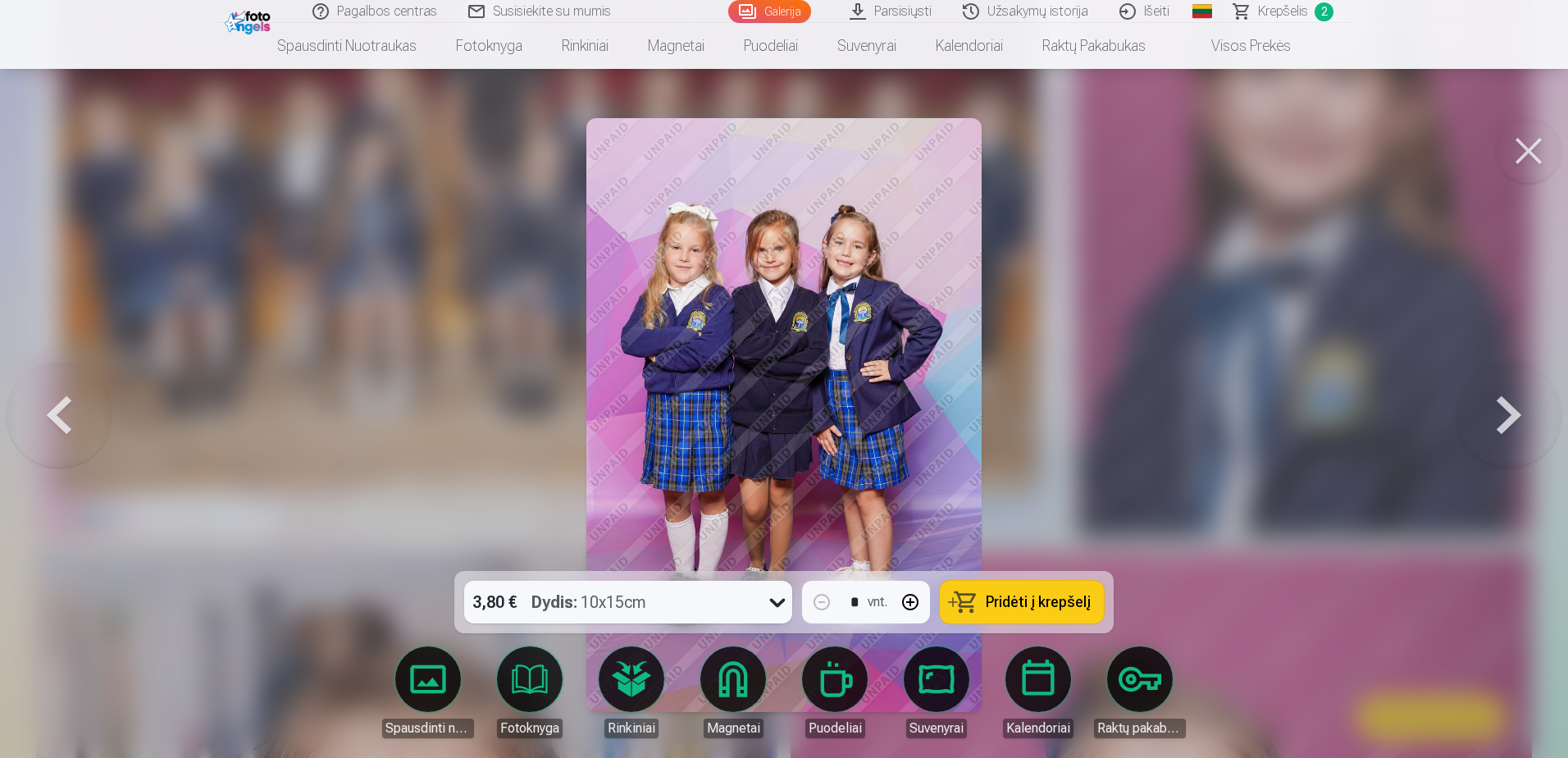
click at [46, 409] on button at bounding box center [59, 414] width 105 height 279
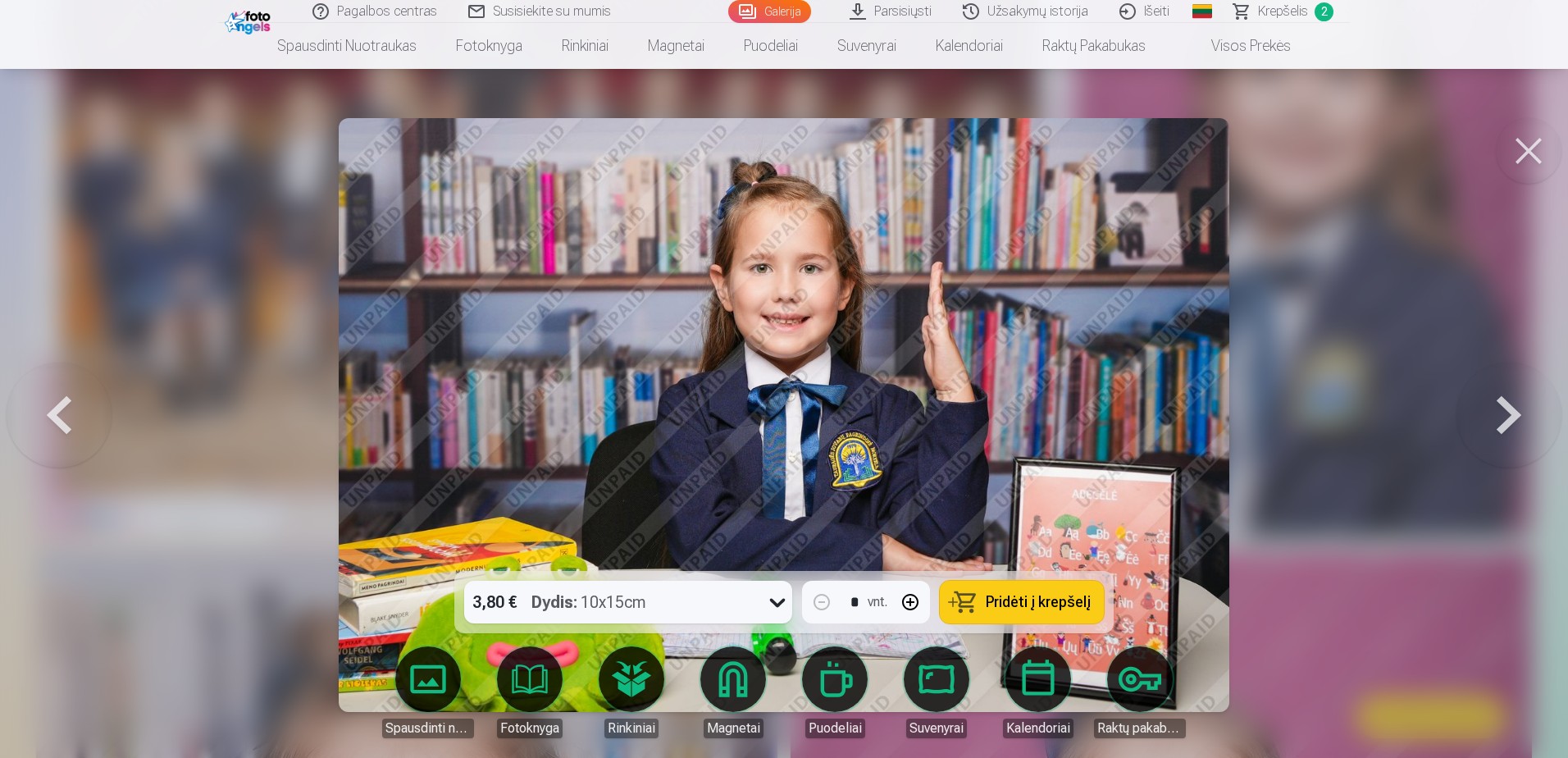
click at [1053, 612] on button "Pridėti į krepšelį" at bounding box center [1021, 602] width 164 height 43
click at [1518, 405] on button at bounding box center [1508, 414] width 105 height 279
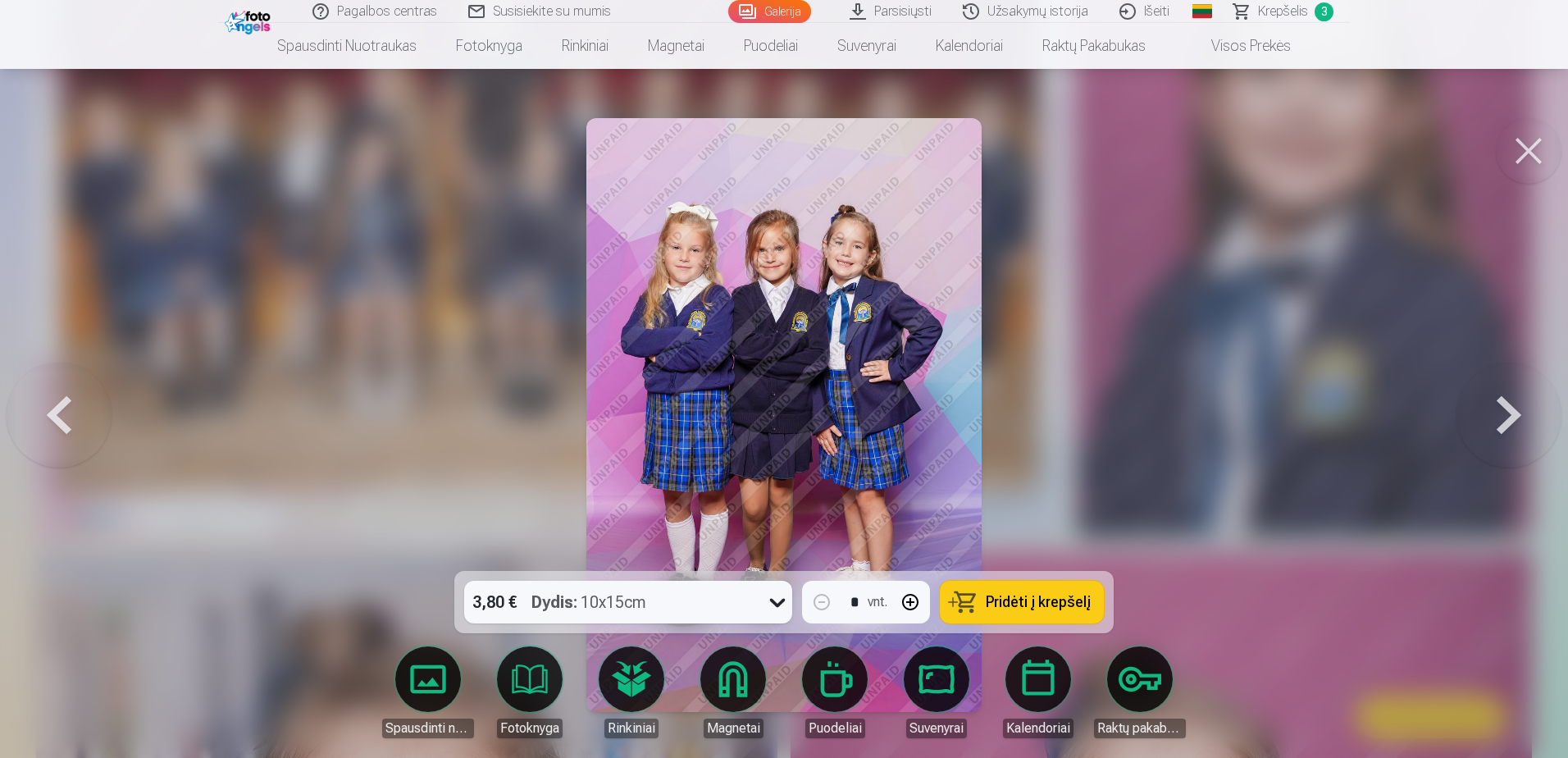
click at [1518, 405] on button at bounding box center [1508, 414] width 105 height 279
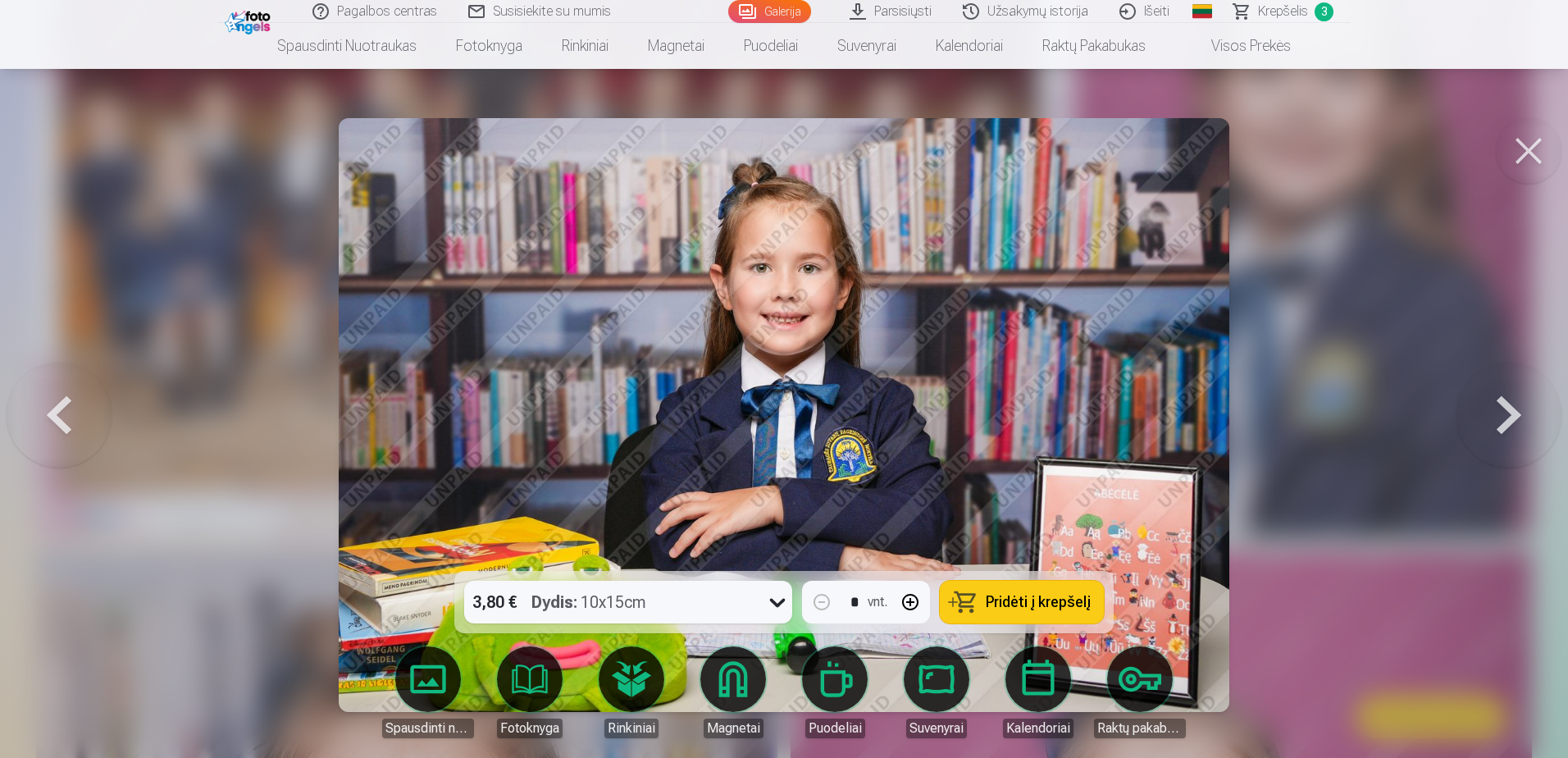
click at [44, 411] on button at bounding box center [59, 414] width 105 height 279
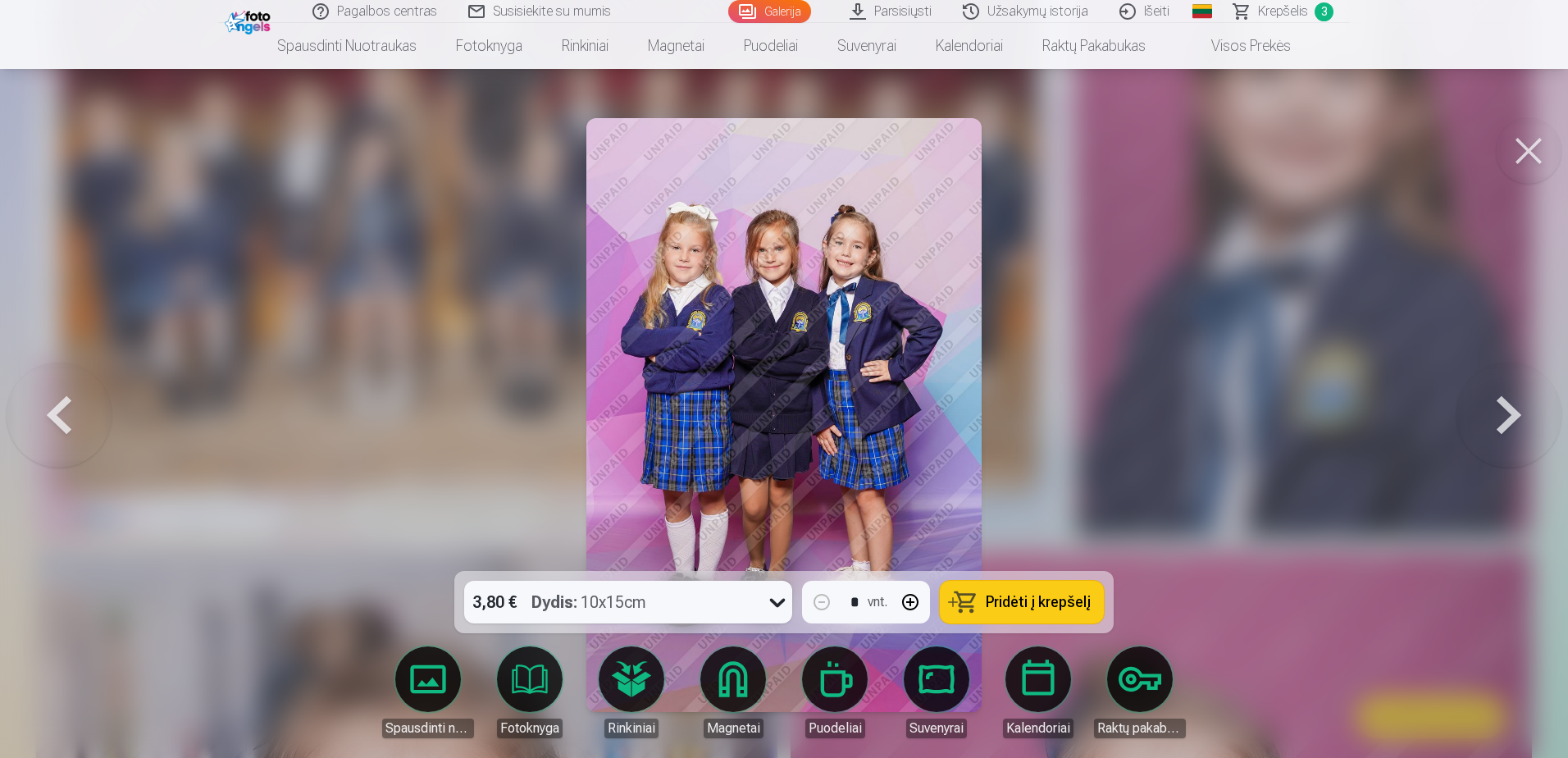
click at [1032, 605] on span "Pridėti į krepšelį" at bounding box center [1037, 602] width 105 height 15
click at [1506, 417] on button at bounding box center [1508, 414] width 105 height 279
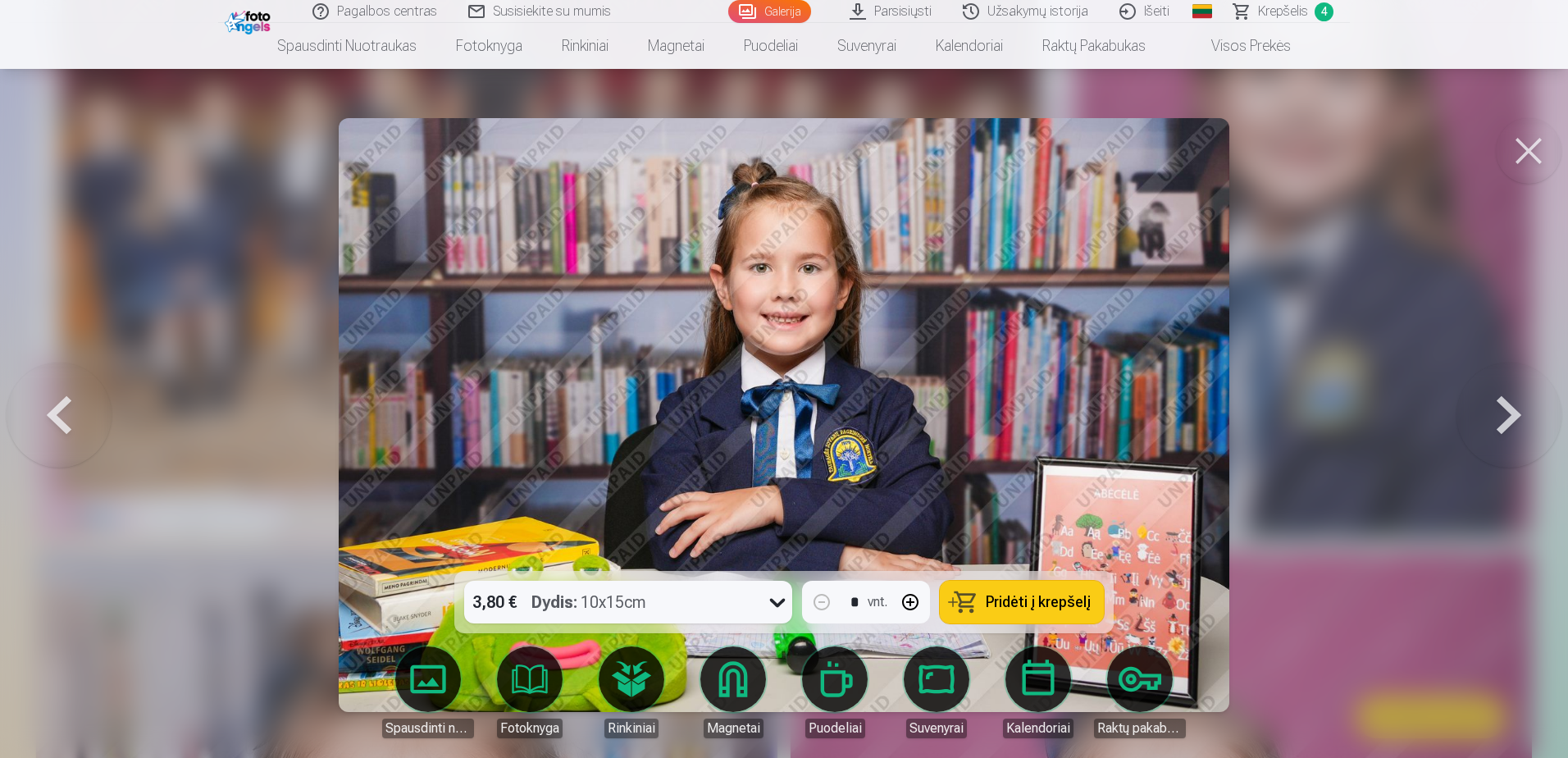
click at [1506, 417] on button at bounding box center [1508, 414] width 105 height 279
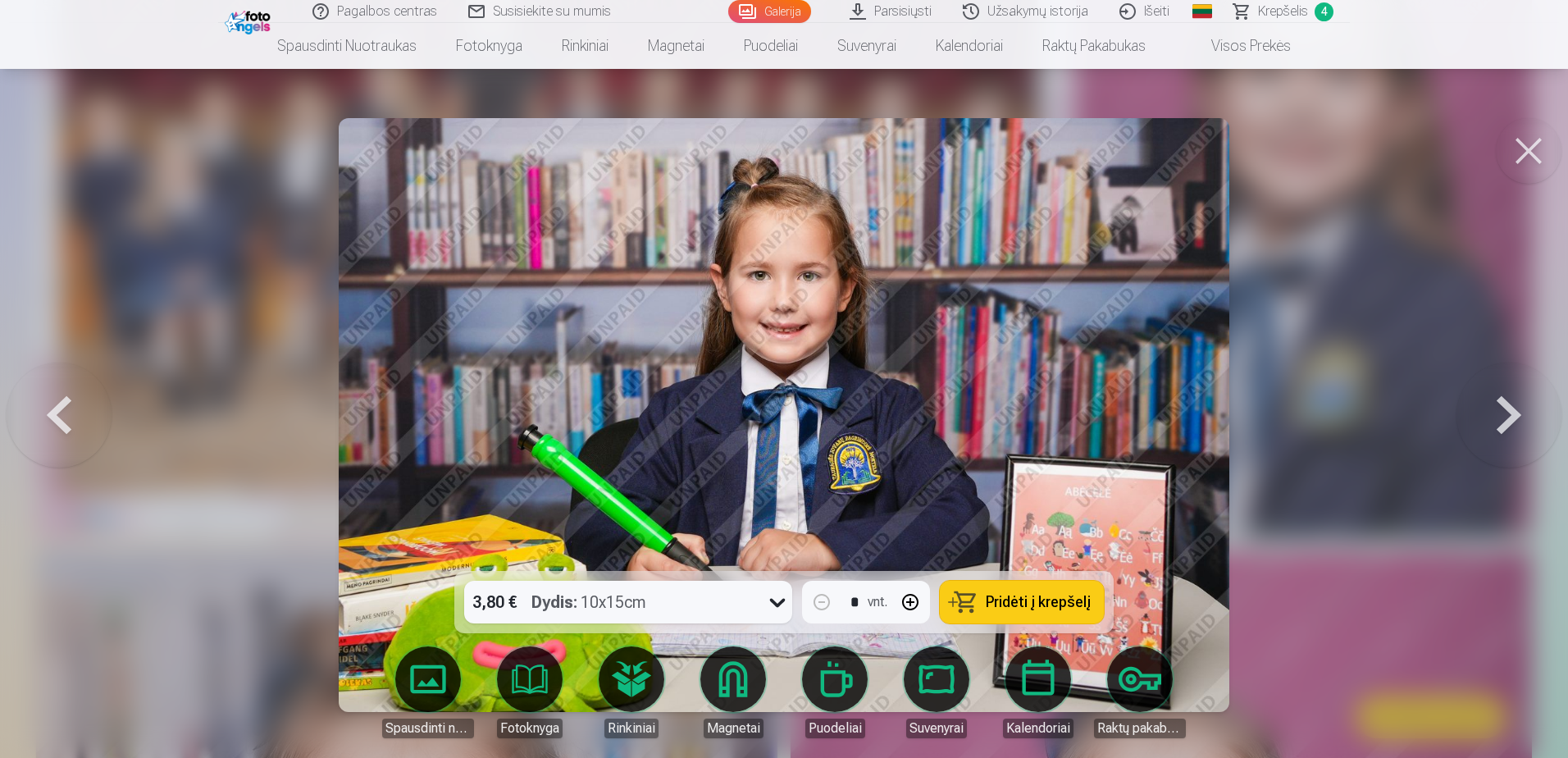
click at [1030, 603] on span "Pridėti į krepšelį" at bounding box center [1037, 602] width 105 height 15
click at [1505, 424] on button at bounding box center [1508, 414] width 105 height 279
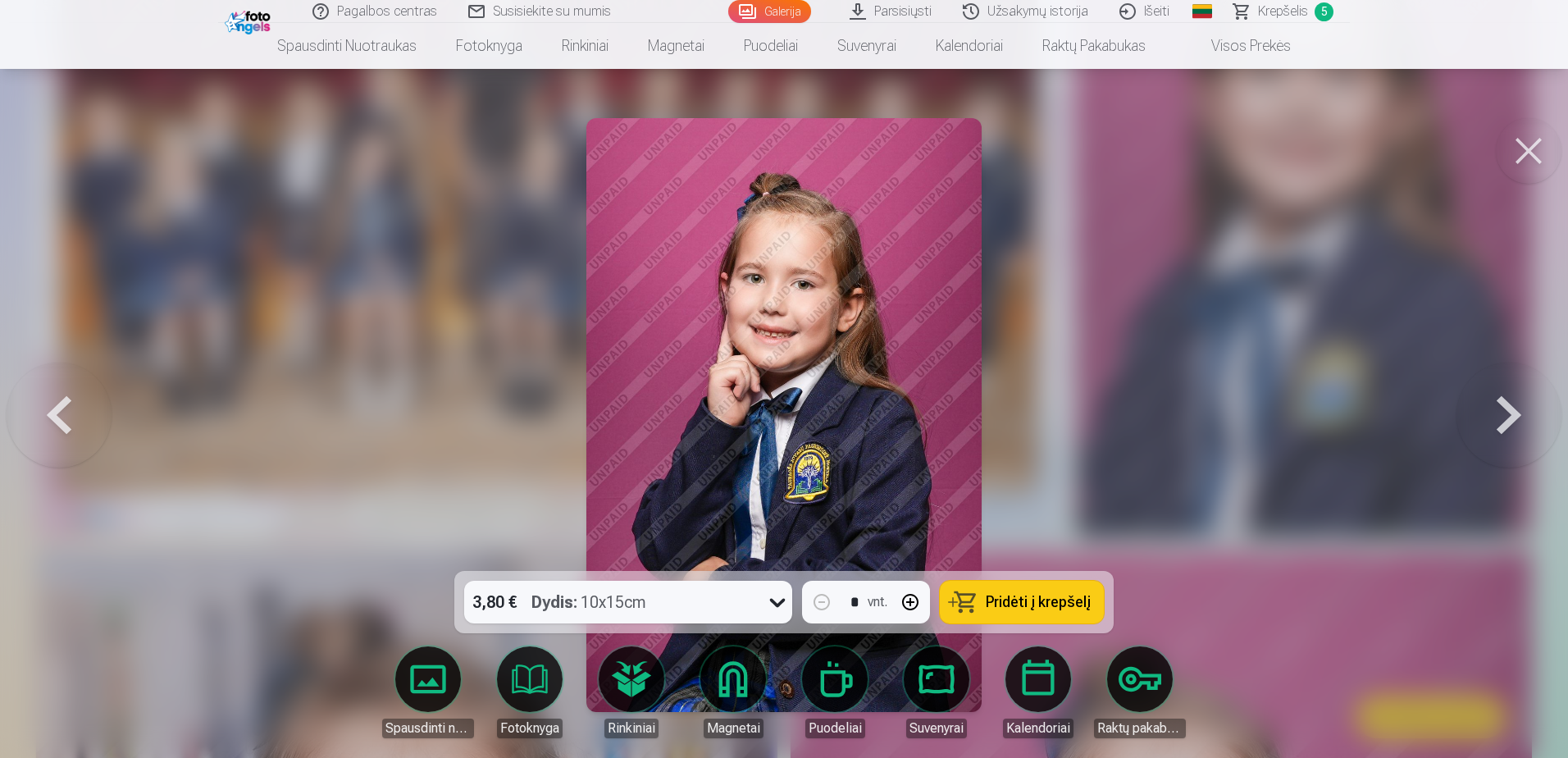
click at [1505, 424] on button at bounding box center [1508, 414] width 105 height 279
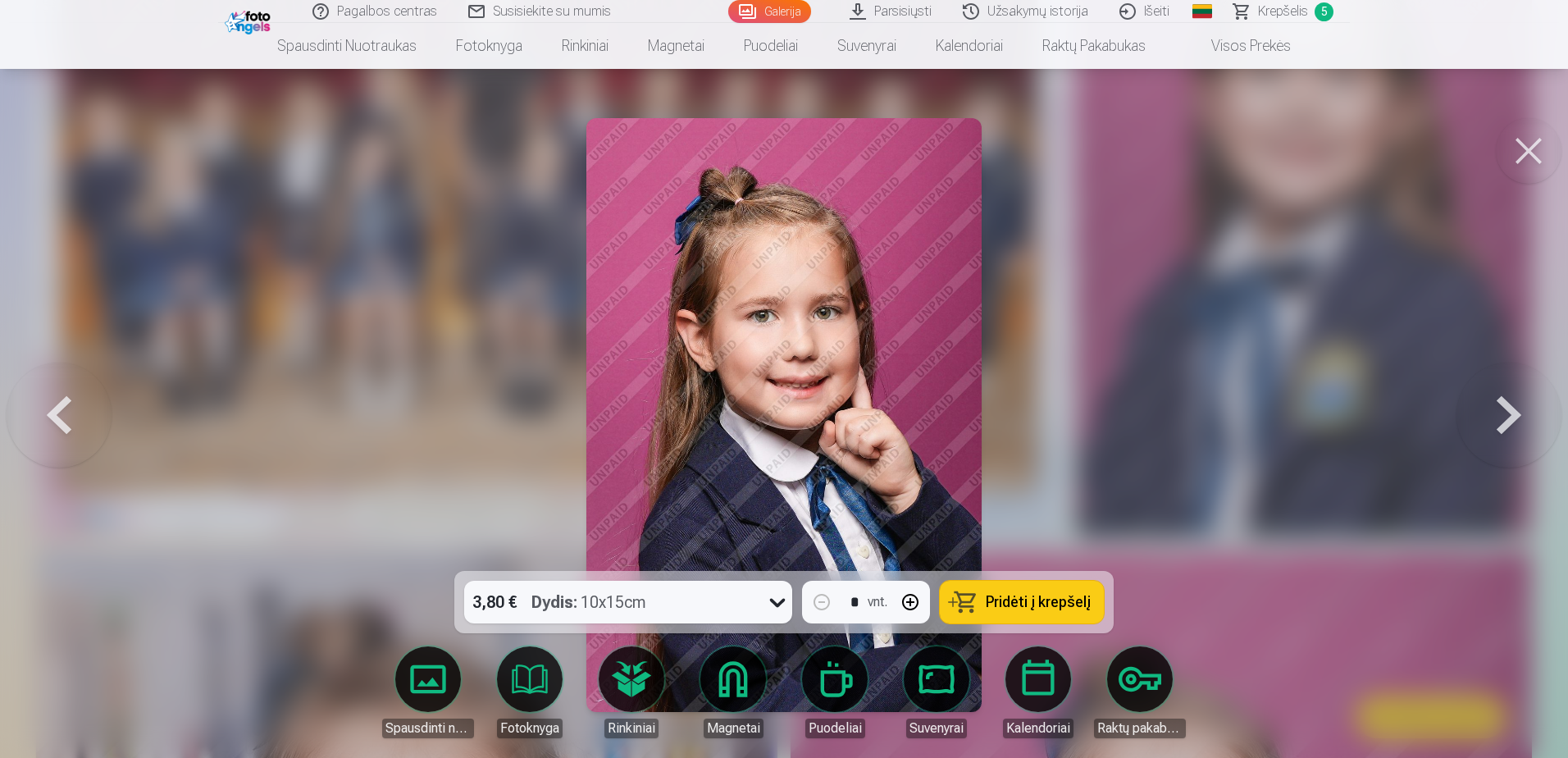
click at [1505, 424] on button at bounding box center [1508, 414] width 105 height 279
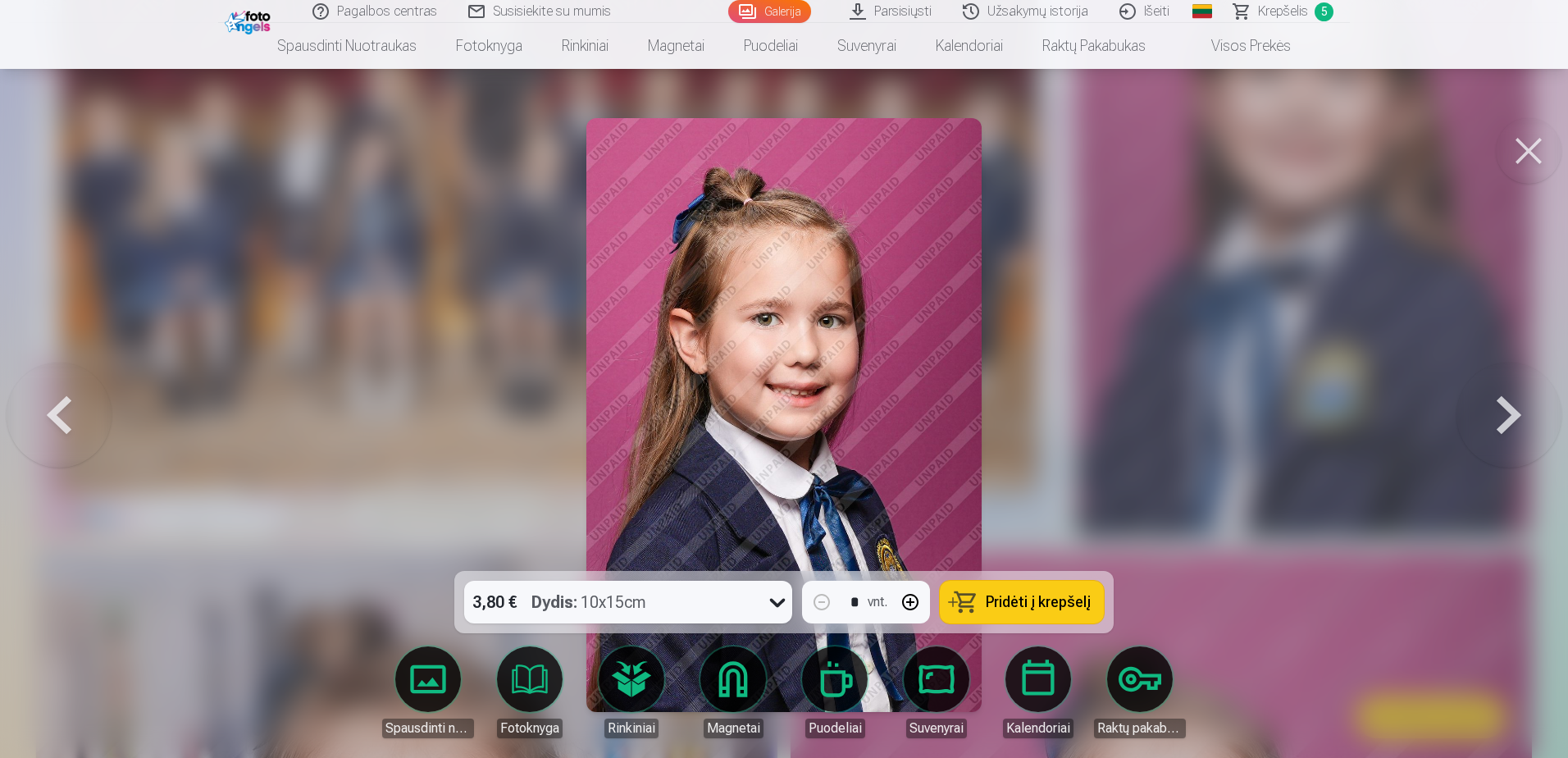
click at [1505, 424] on button at bounding box center [1508, 414] width 105 height 279
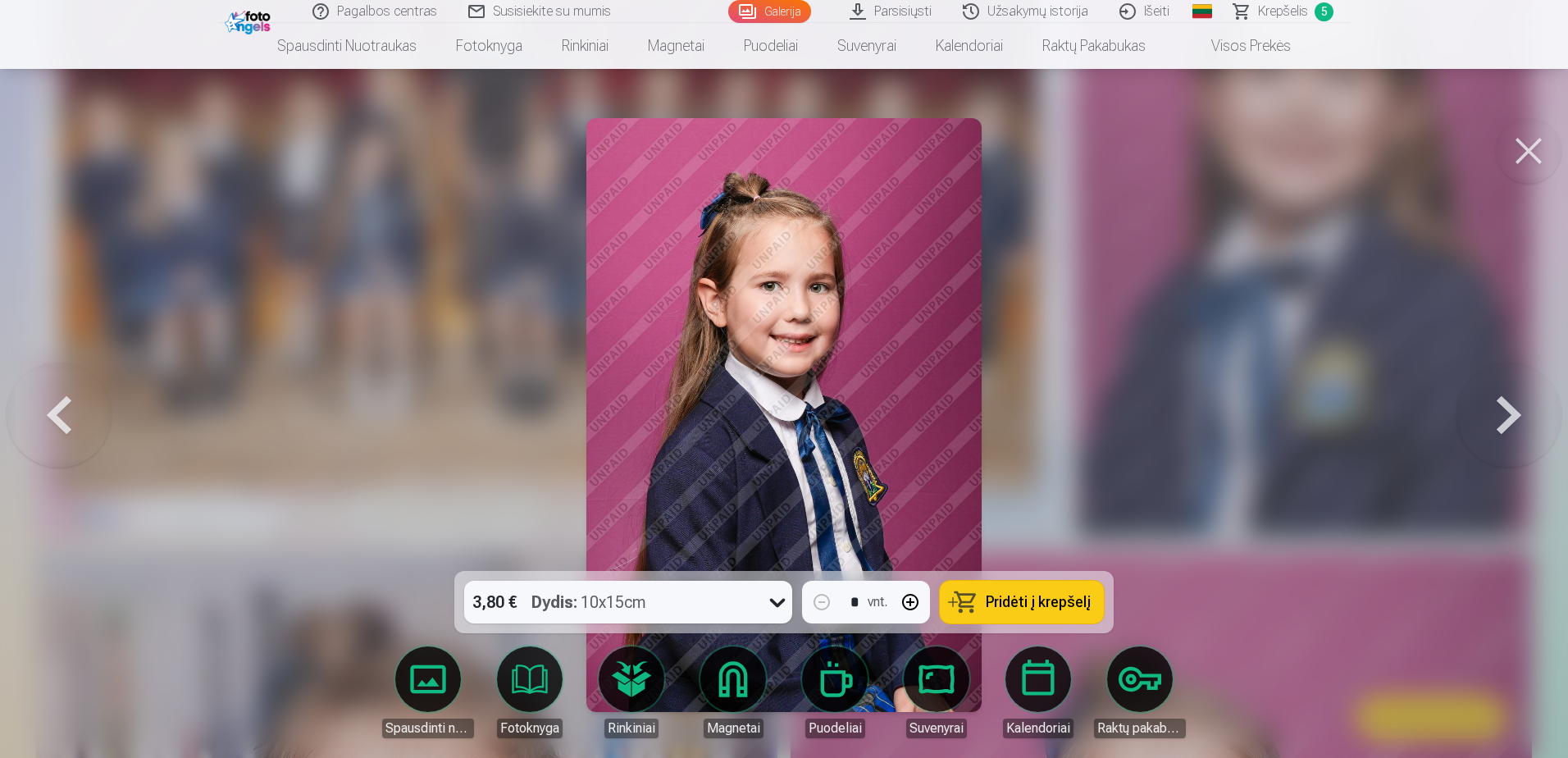
click at [1505, 424] on button at bounding box center [1508, 414] width 105 height 279
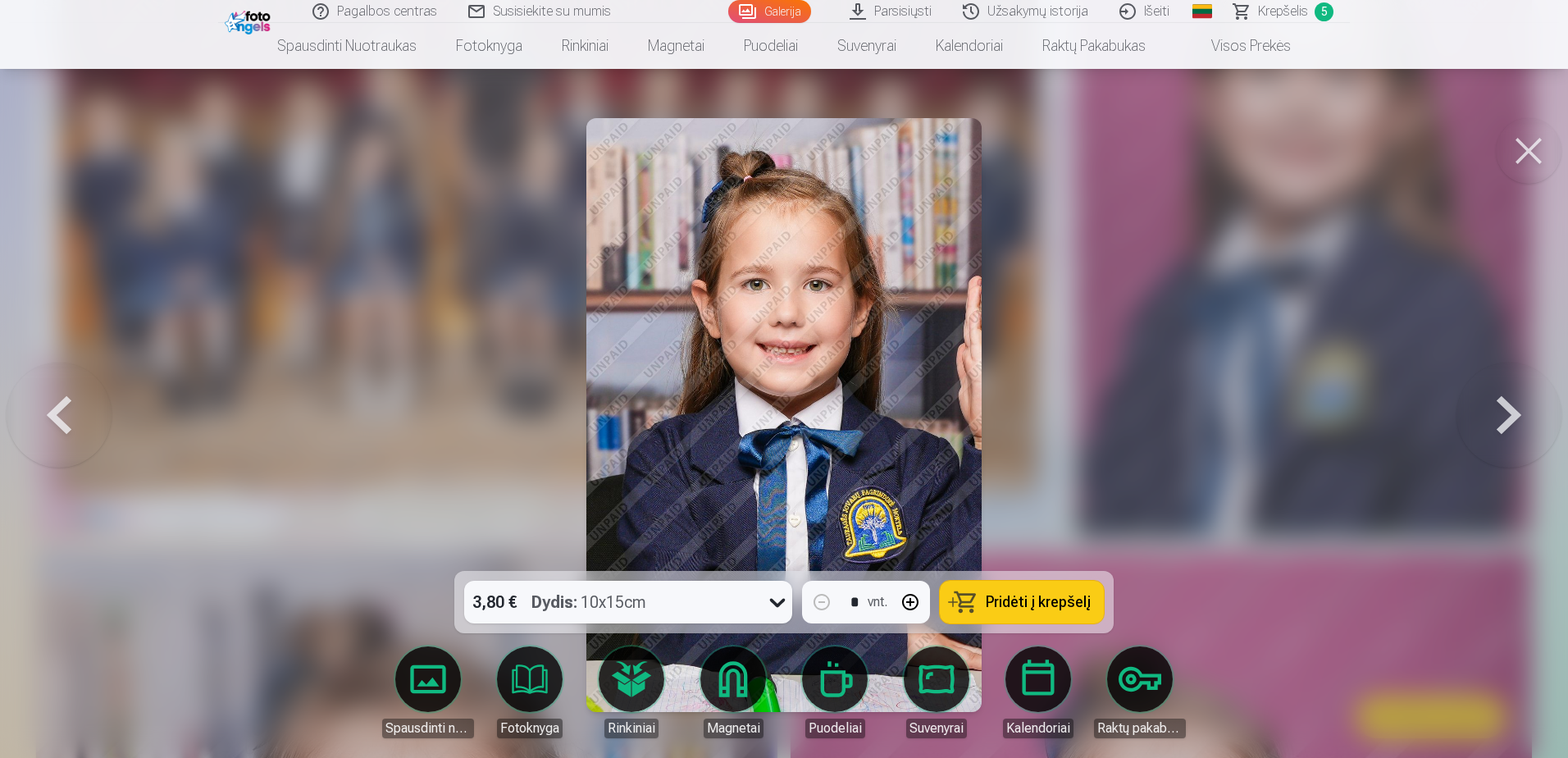
click at [1505, 424] on button at bounding box center [1508, 414] width 105 height 279
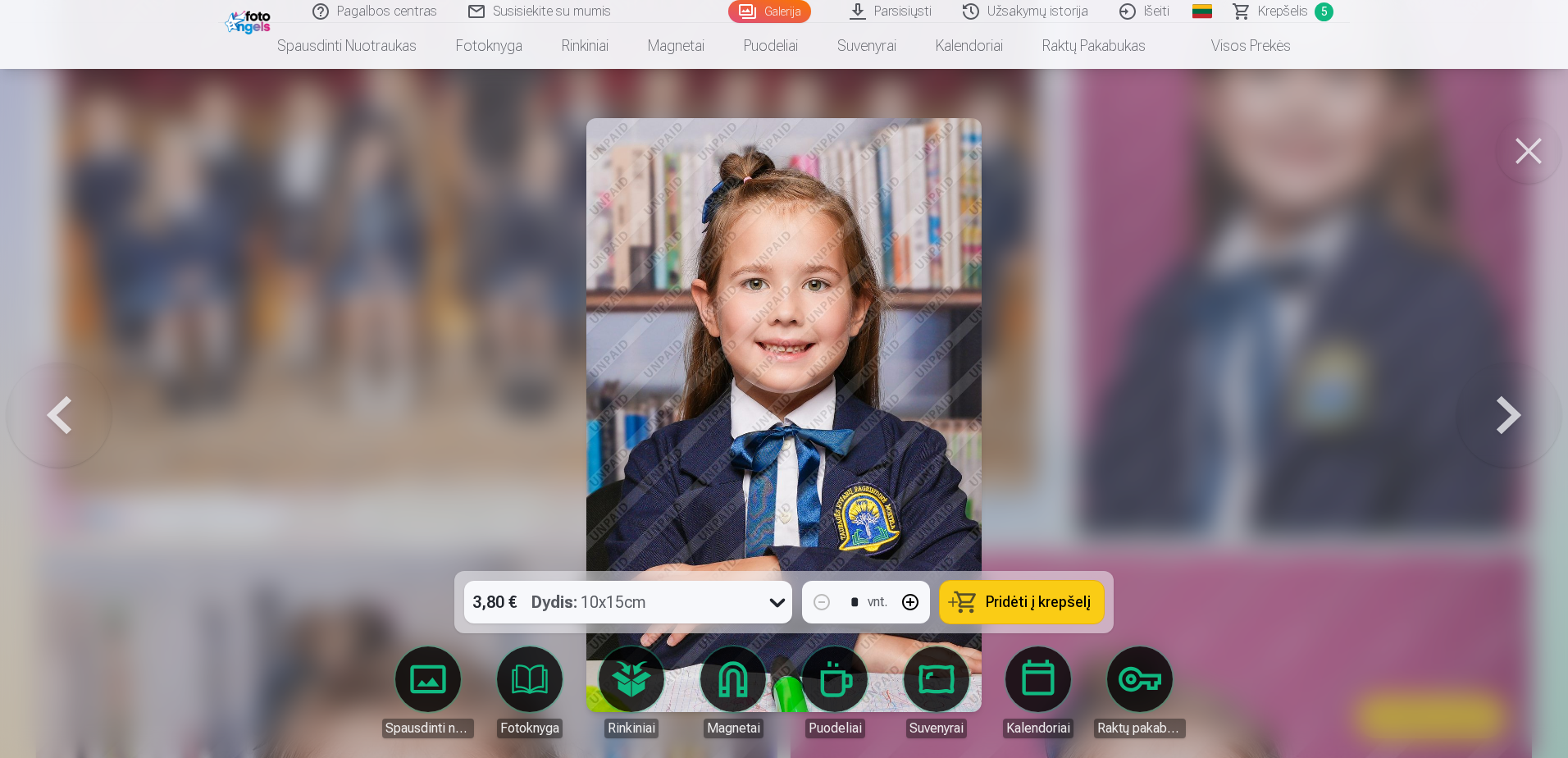
click at [1505, 424] on button at bounding box center [1508, 414] width 105 height 279
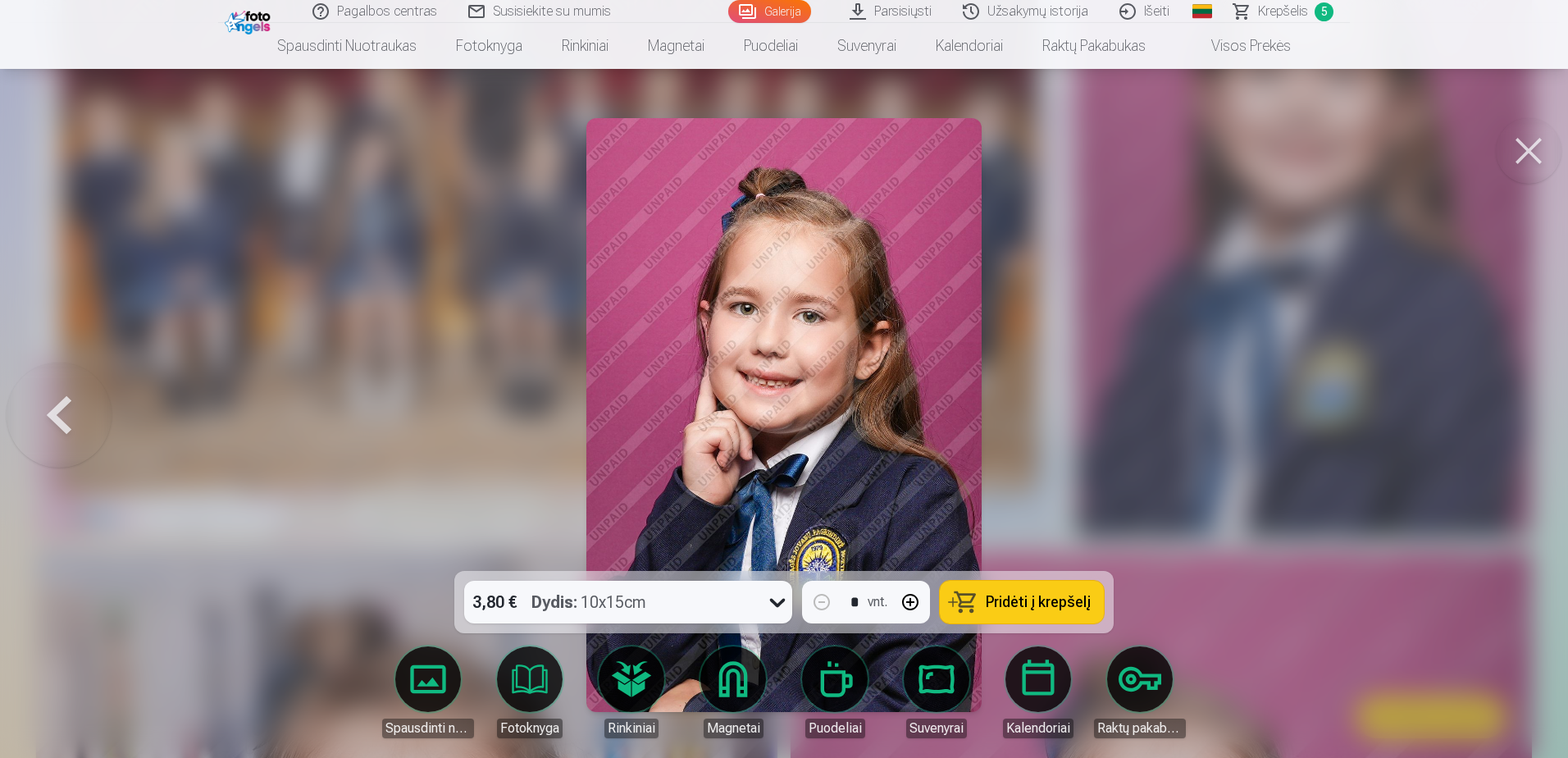
click at [1505, 424] on div at bounding box center [784, 379] width 1568 height 758
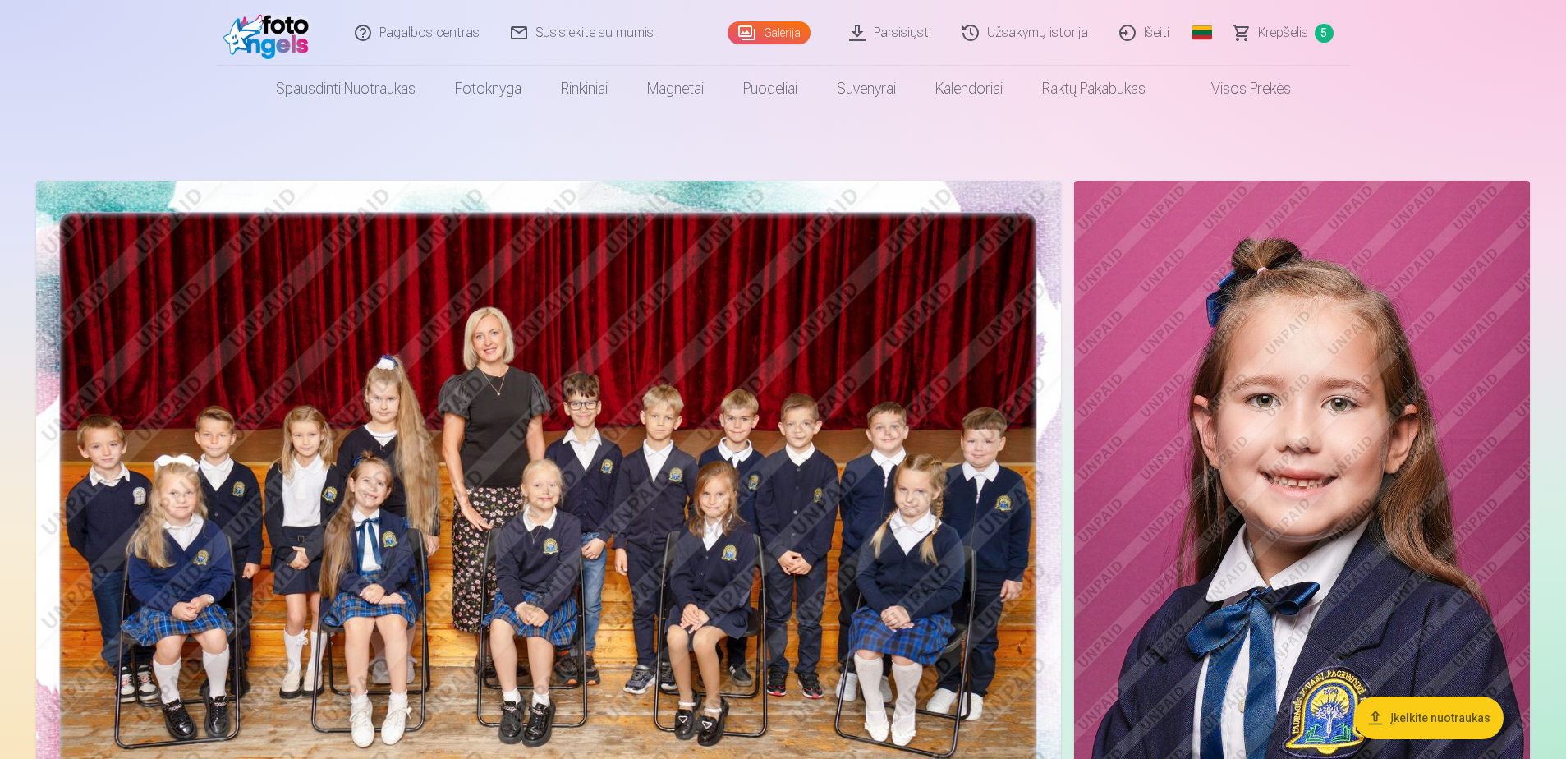
click at [1287, 34] on span "Krepšelis" at bounding box center [1283, 33] width 50 height 20
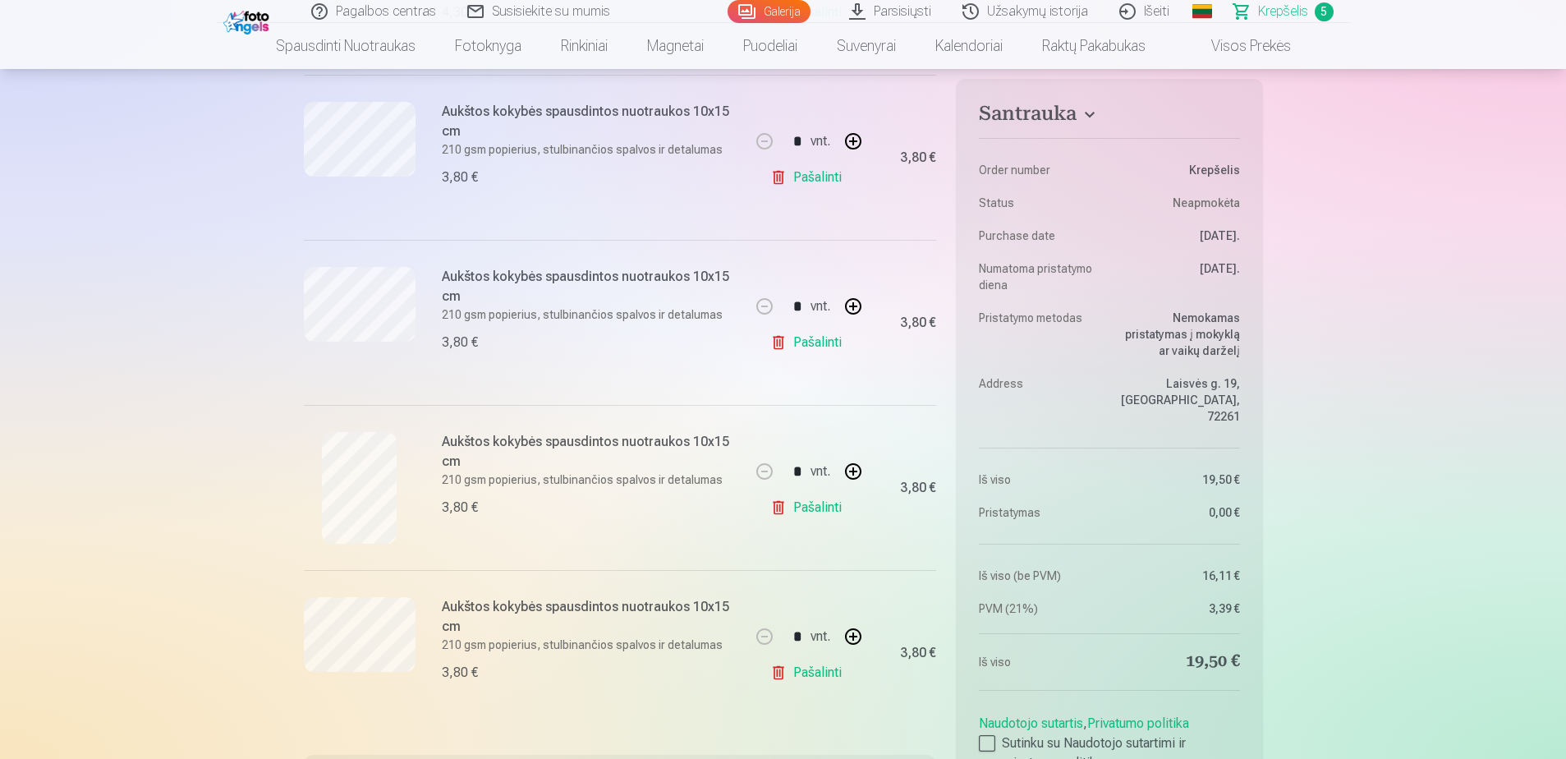
scroll to position [493, 0]
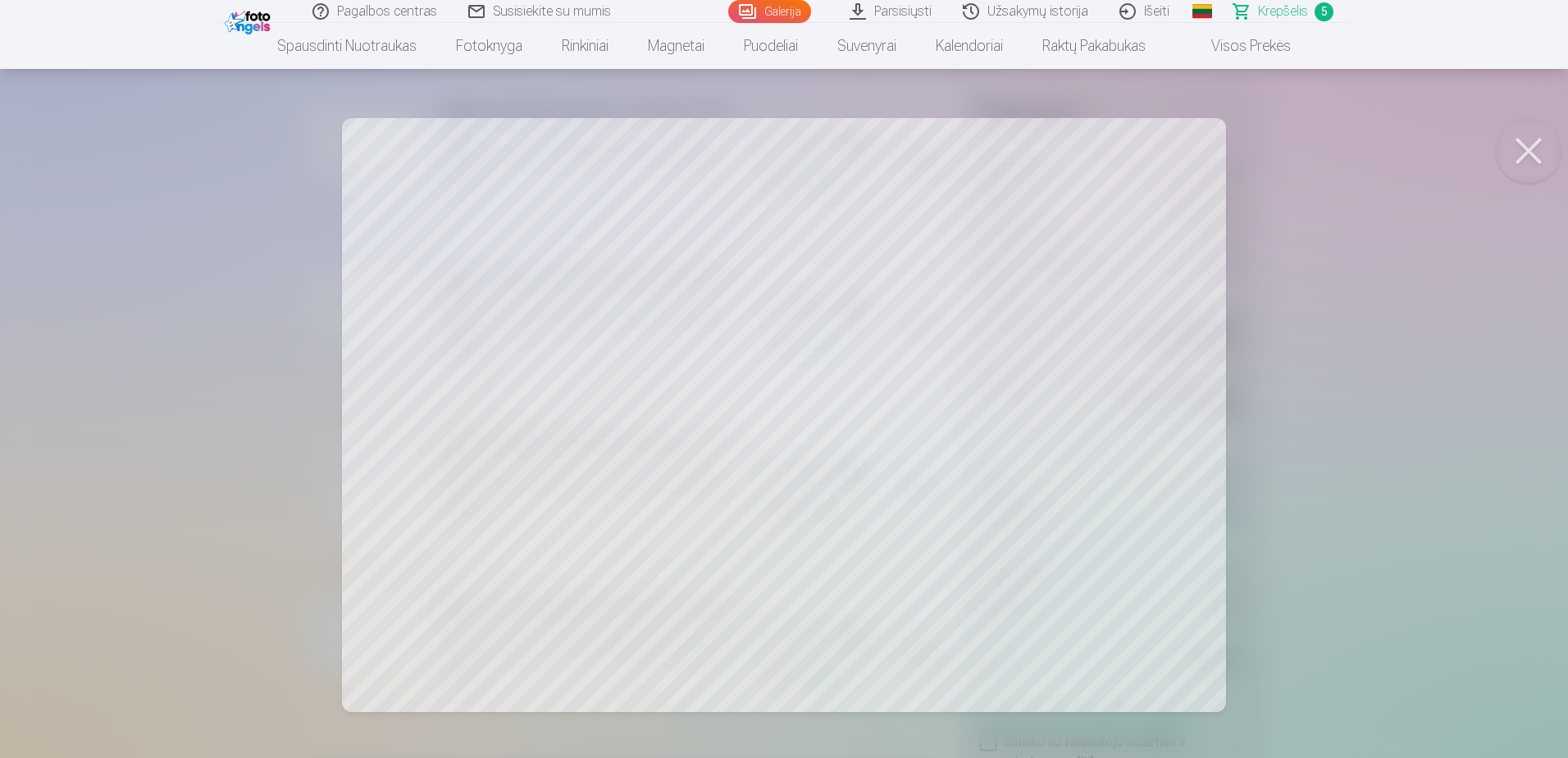
click at [1440, 448] on div at bounding box center [784, 379] width 1568 height 758
click at [1523, 142] on button at bounding box center [1528, 151] width 66 height 66
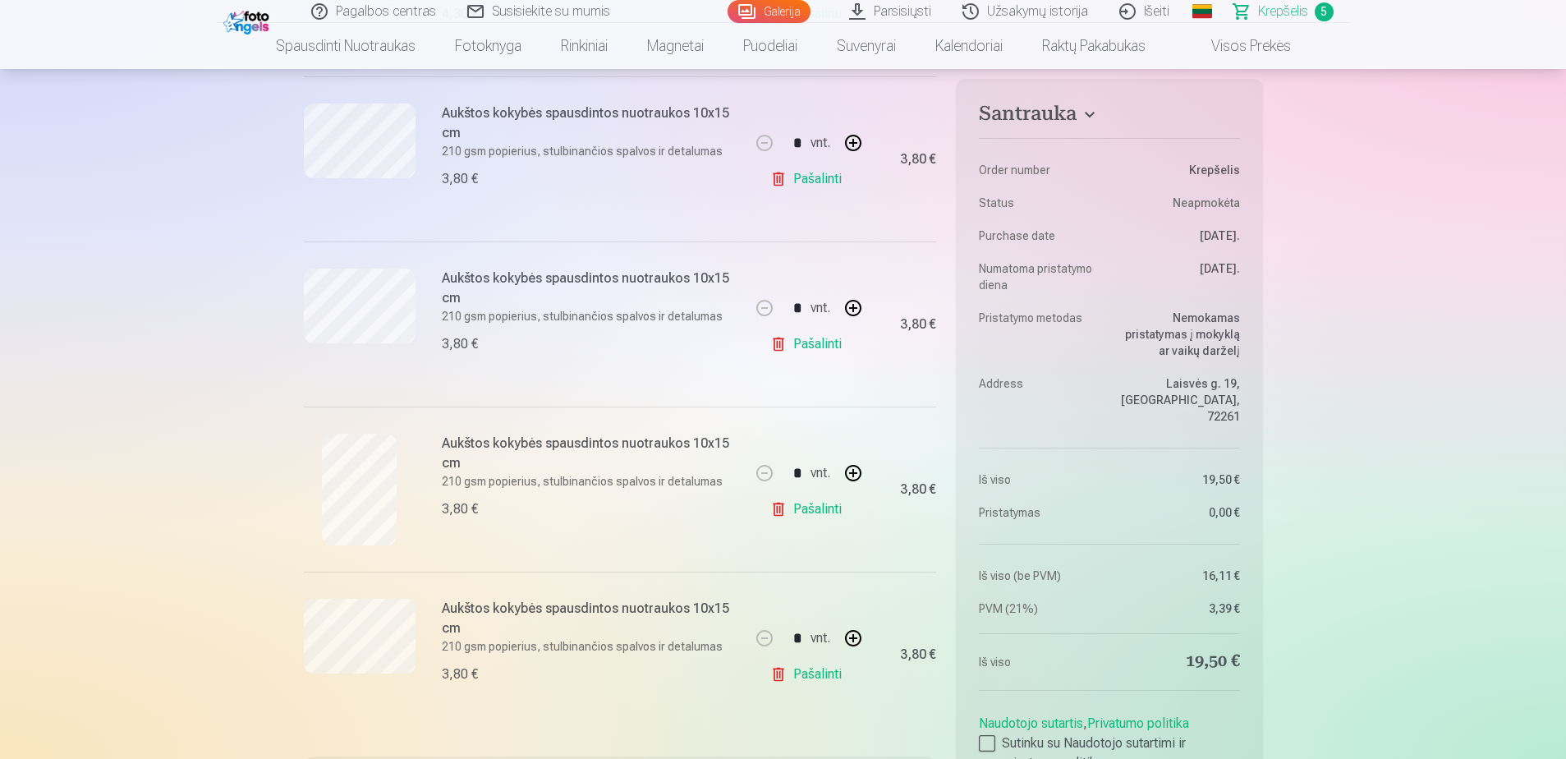
click at [818, 683] on link "Pašalinti" at bounding box center [809, 674] width 78 height 33
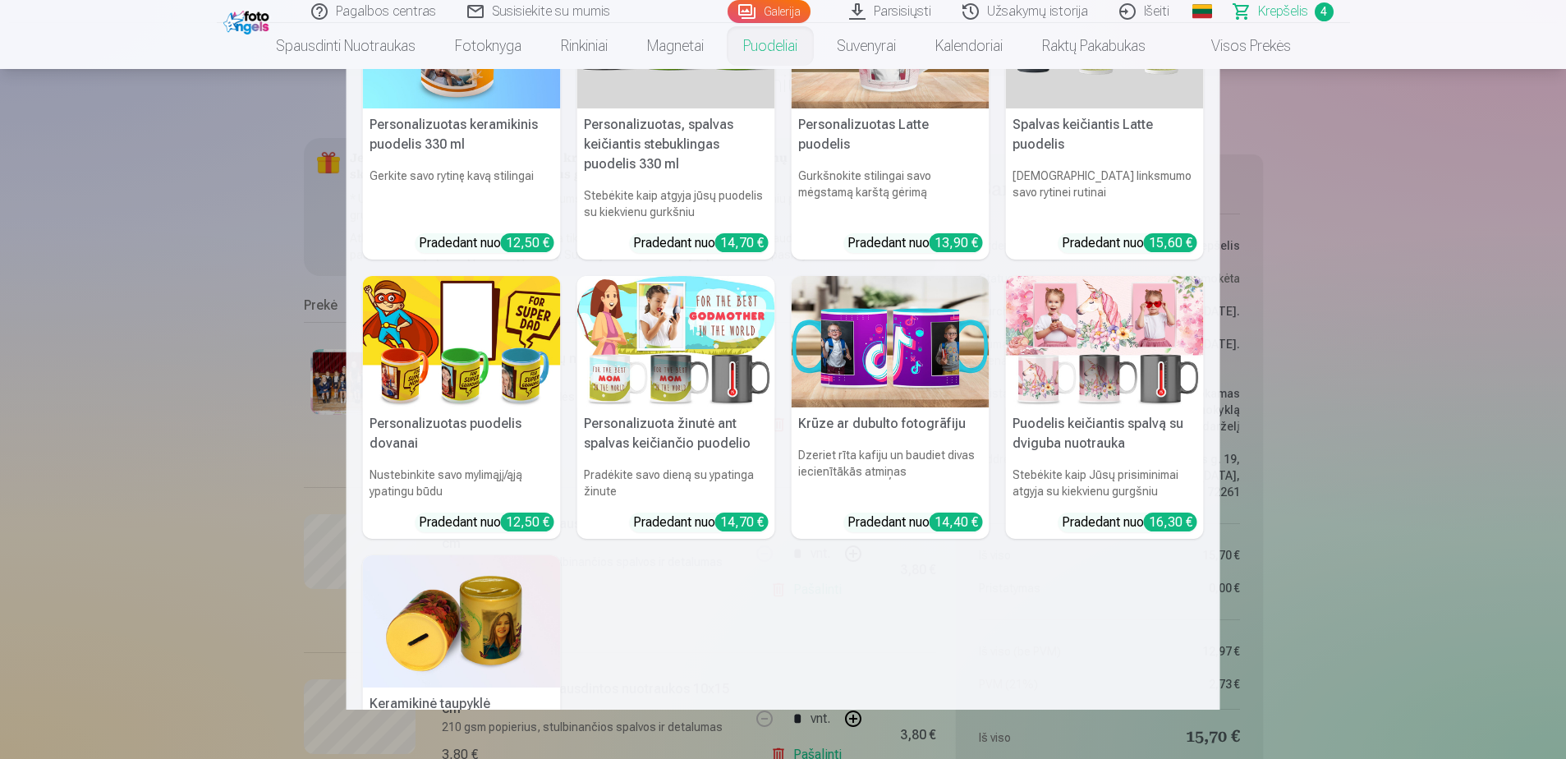
scroll to position [286, 0]
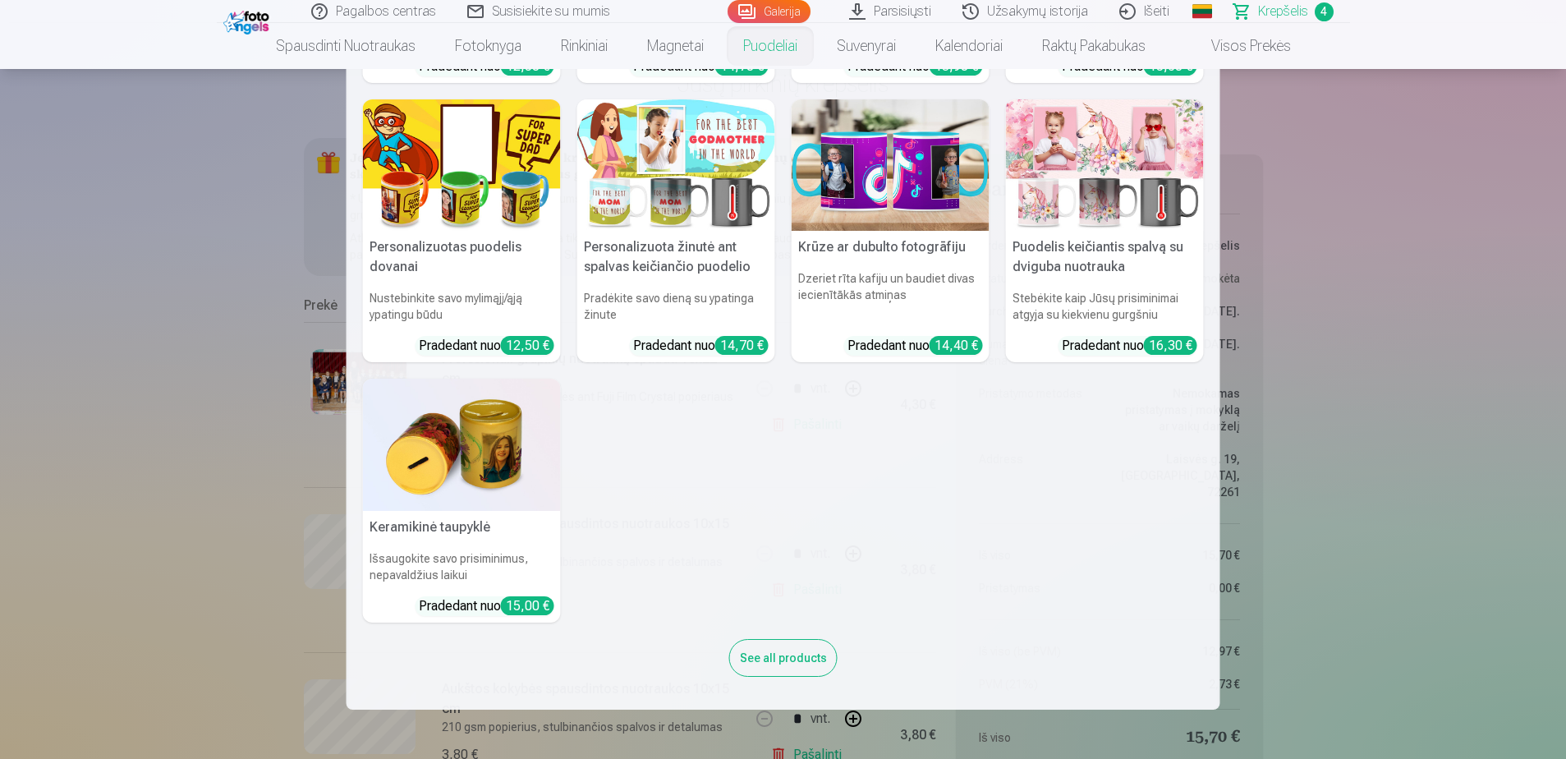
click at [133, 476] on nav "Personalizuotas keramikinis puodelis 330 ml Gerkite savo rytinę kavą stilingai …" at bounding box center [783, 389] width 1566 height 641
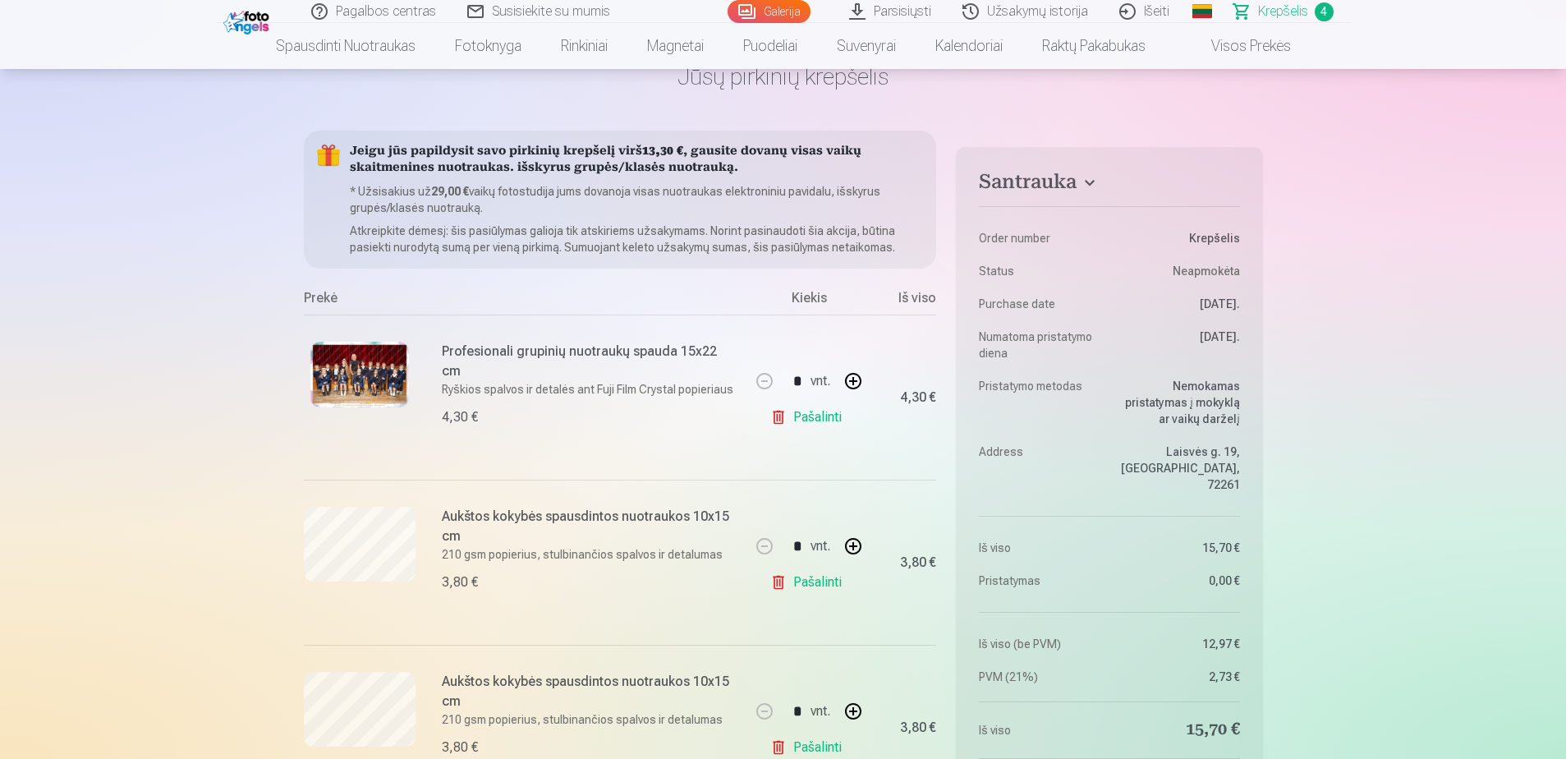
scroll to position [0, 0]
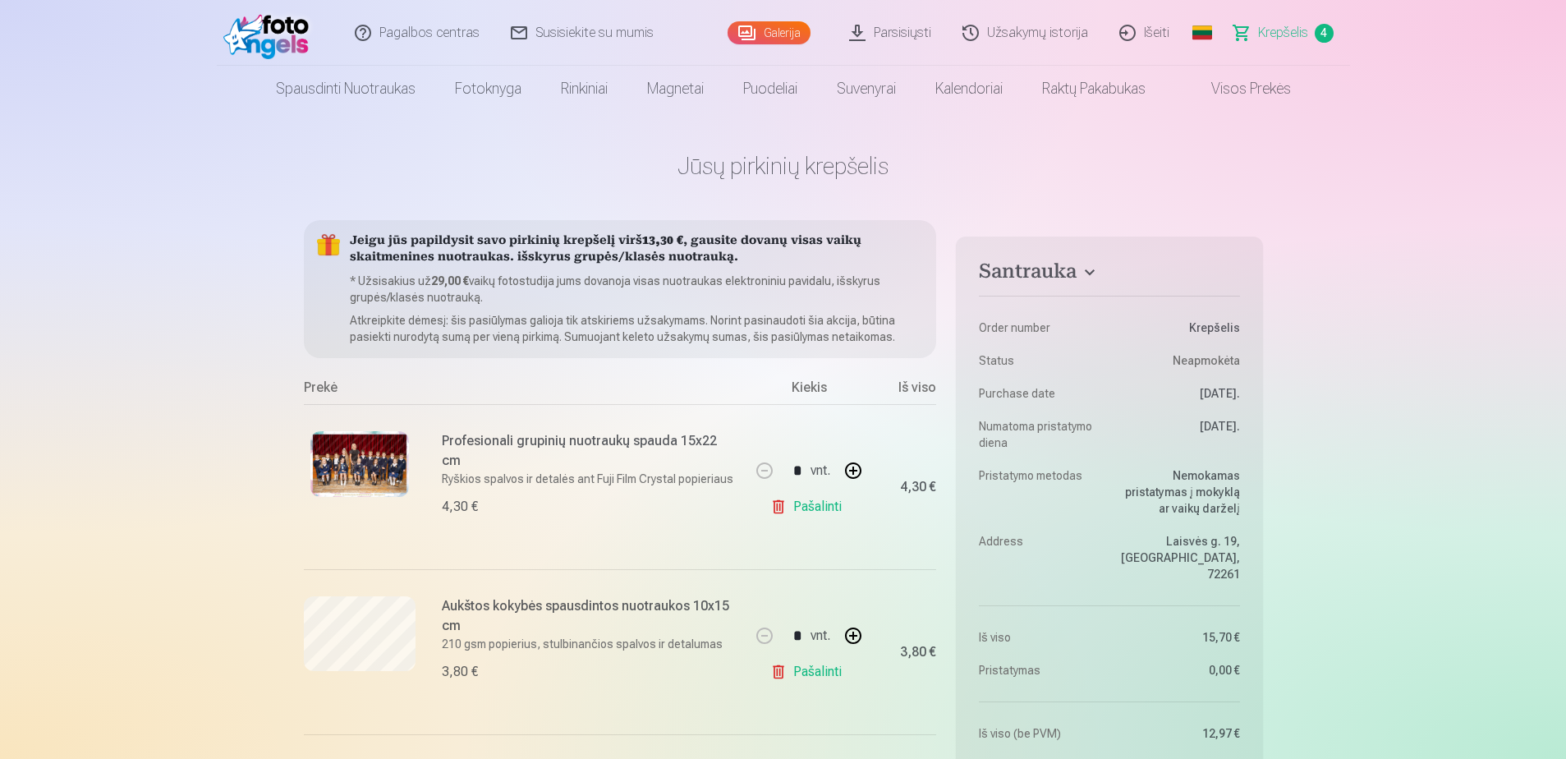
click at [778, 30] on link "Galerija" at bounding box center [769, 32] width 83 height 23
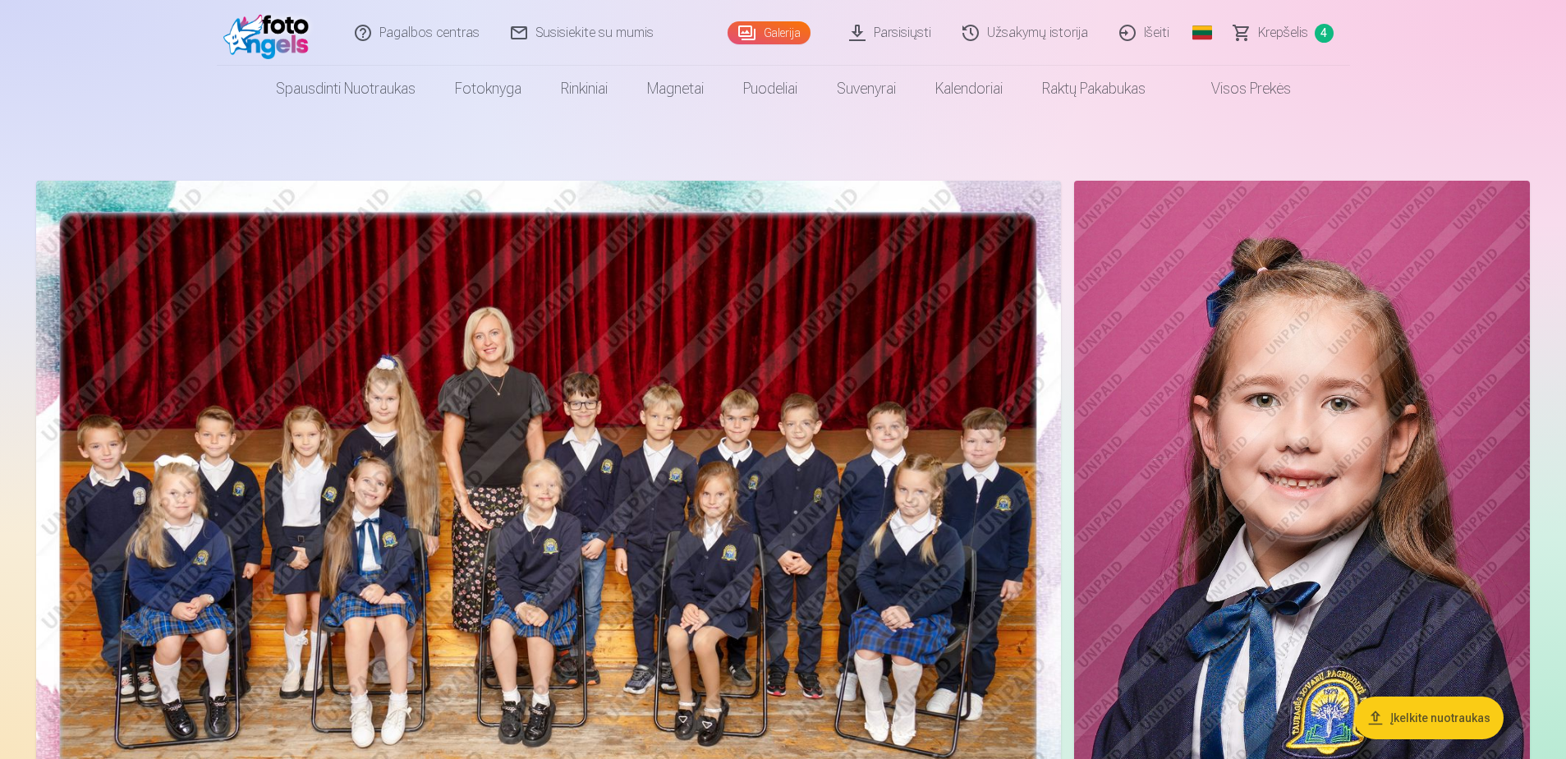
click at [1335, 473] on img at bounding box center [1302, 523] width 456 height 684
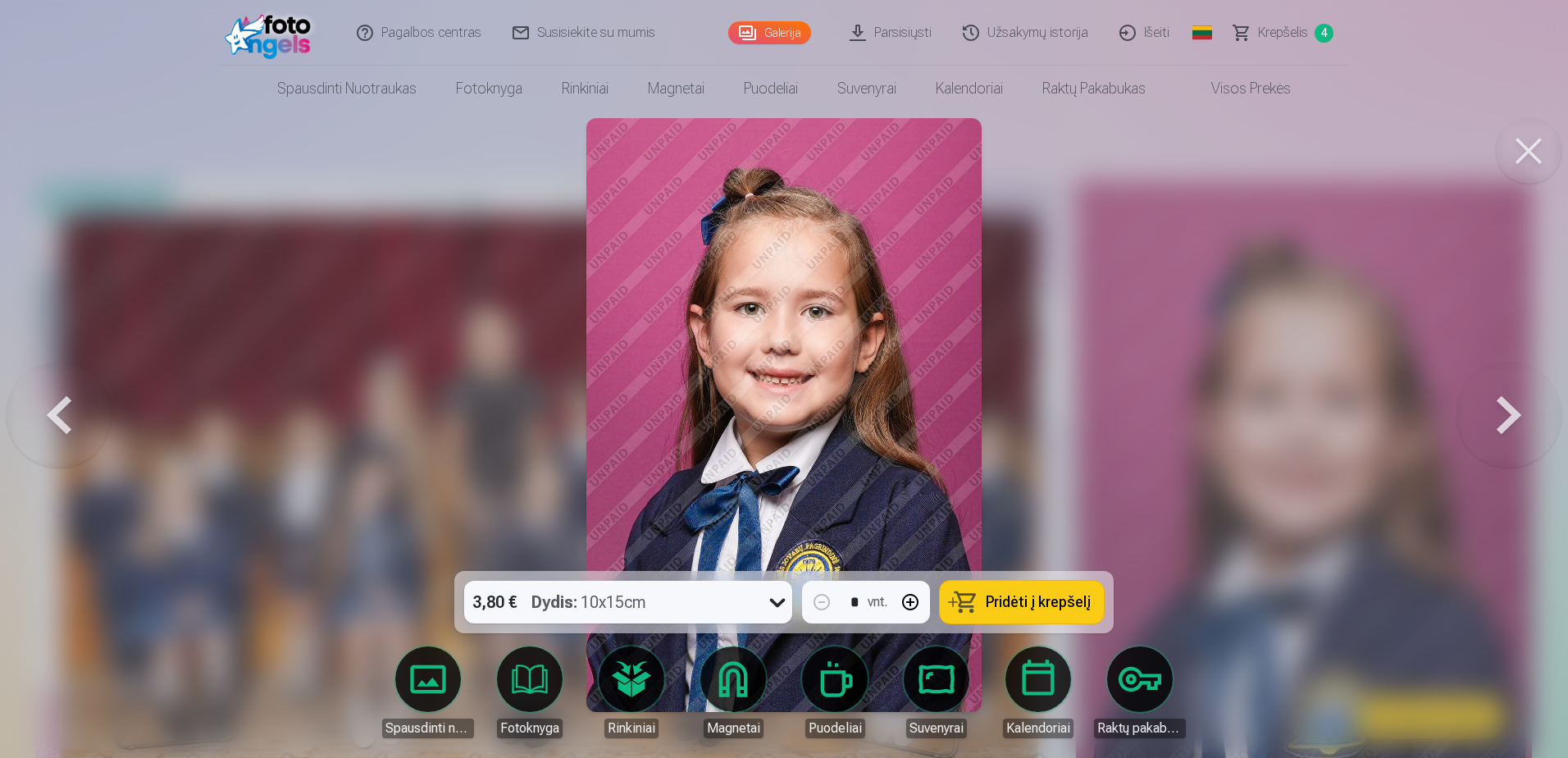
click at [1496, 407] on button at bounding box center [1508, 414] width 105 height 279
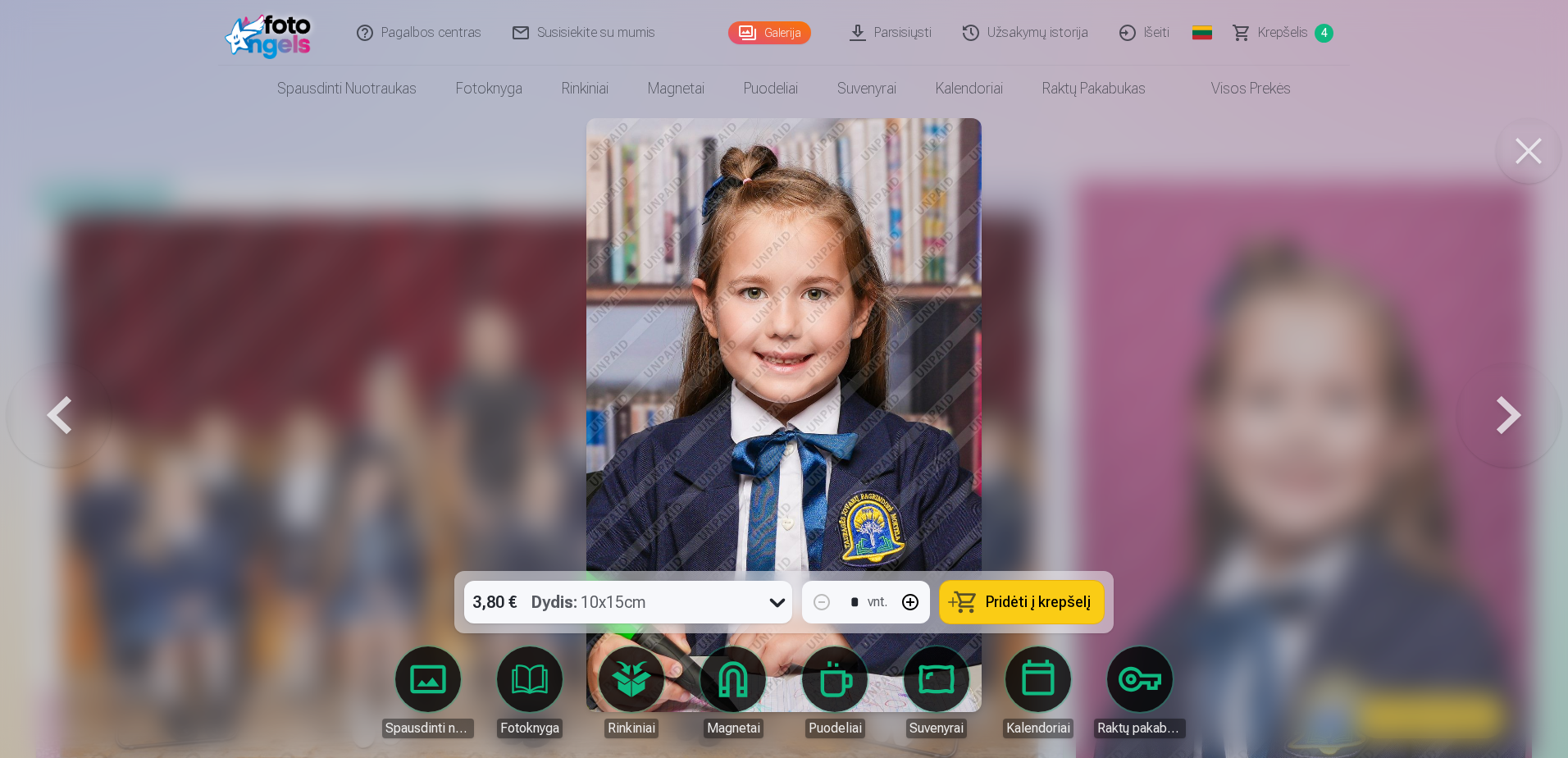
click at [1496, 407] on button at bounding box center [1508, 414] width 105 height 279
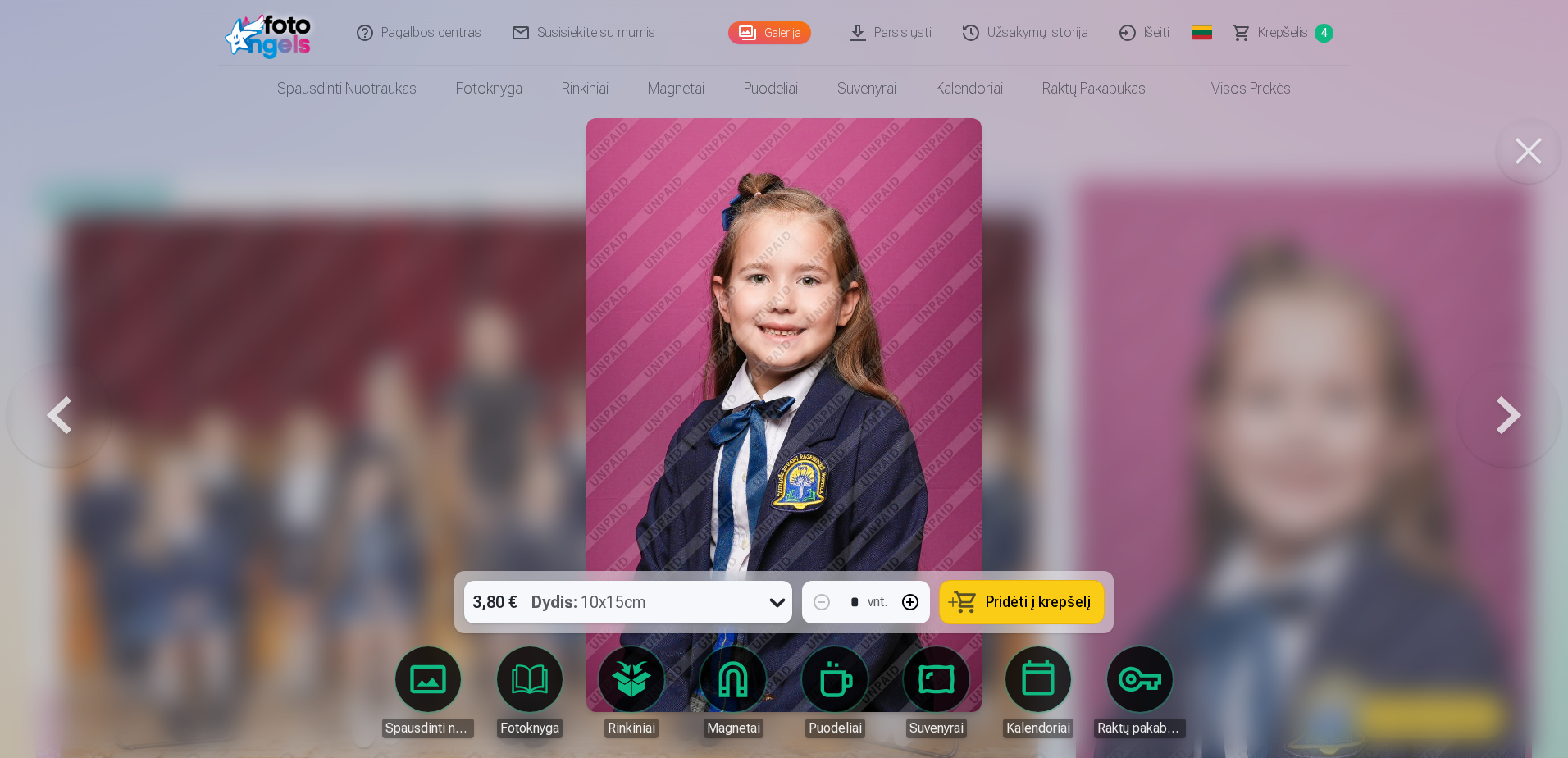
click at [1496, 407] on button at bounding box center [1508, 414] width 105 height 279
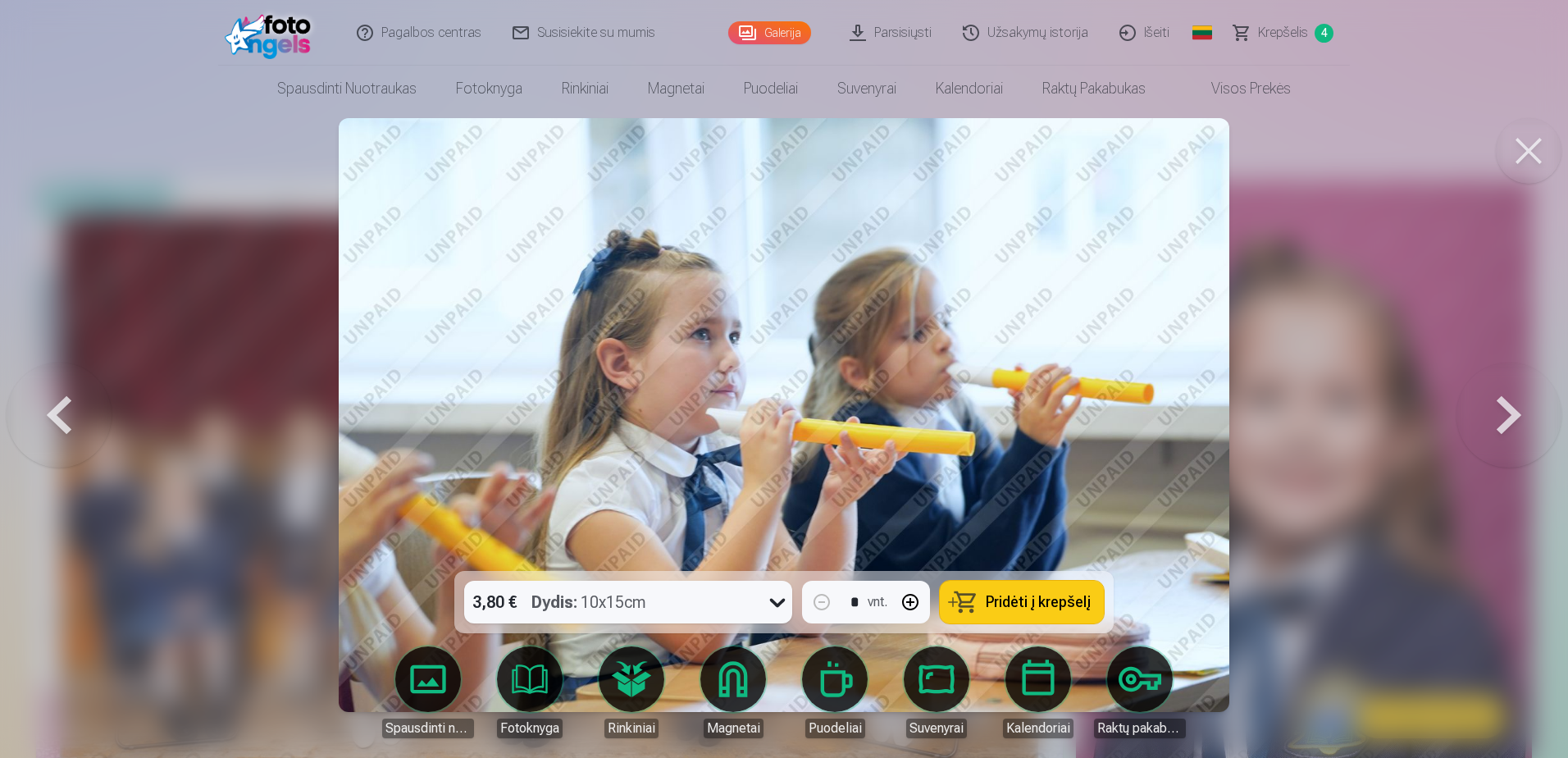
click at [1496, 407] on button at bounding box center [1508, 414] width 105 height 279
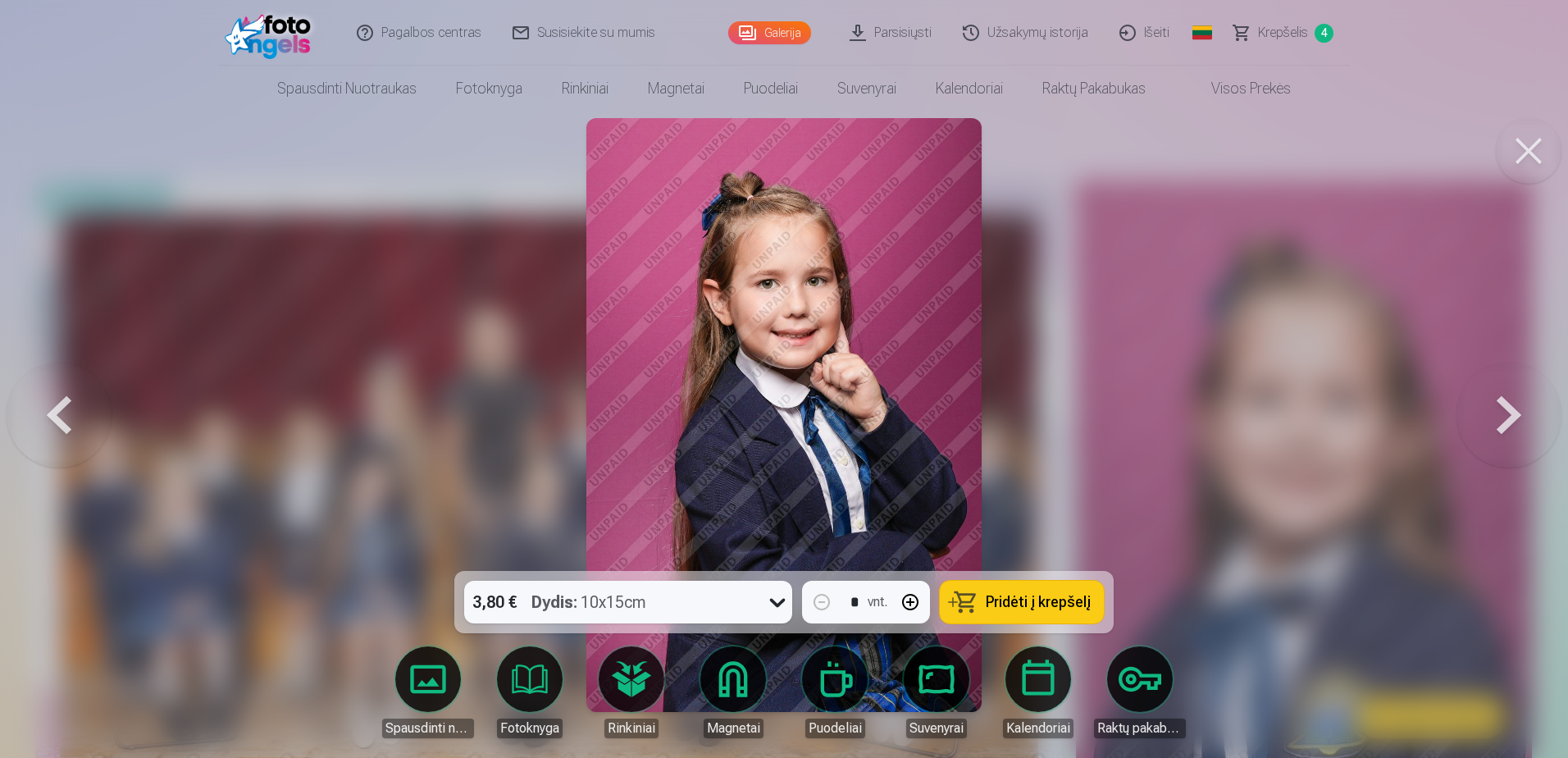
click at [1496, 407] on button at bounding box center [1508, 414] width 105 height 279
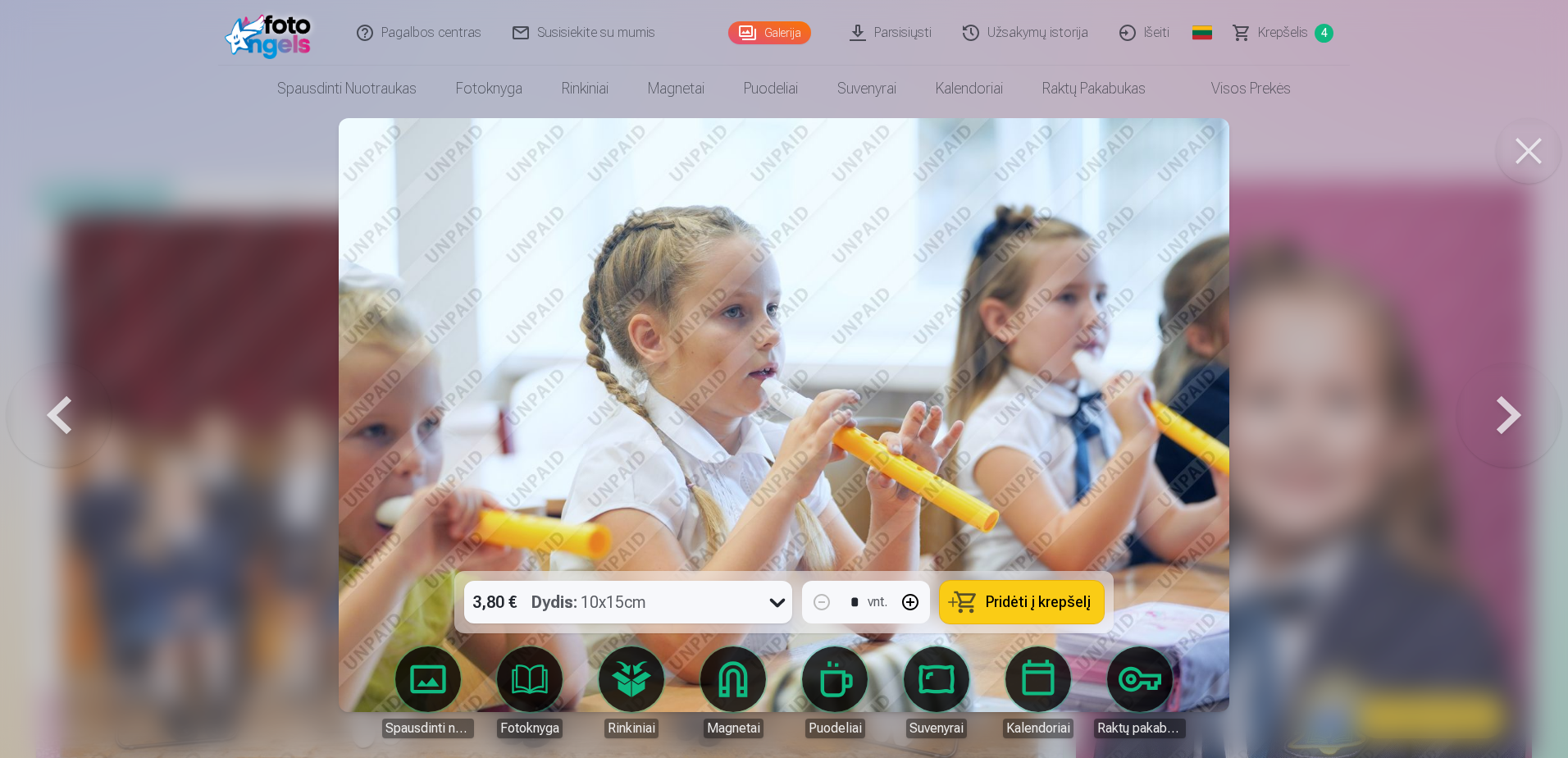
click at [1496, 407] on button at bounding box center [1508, 414] width 105 height 279
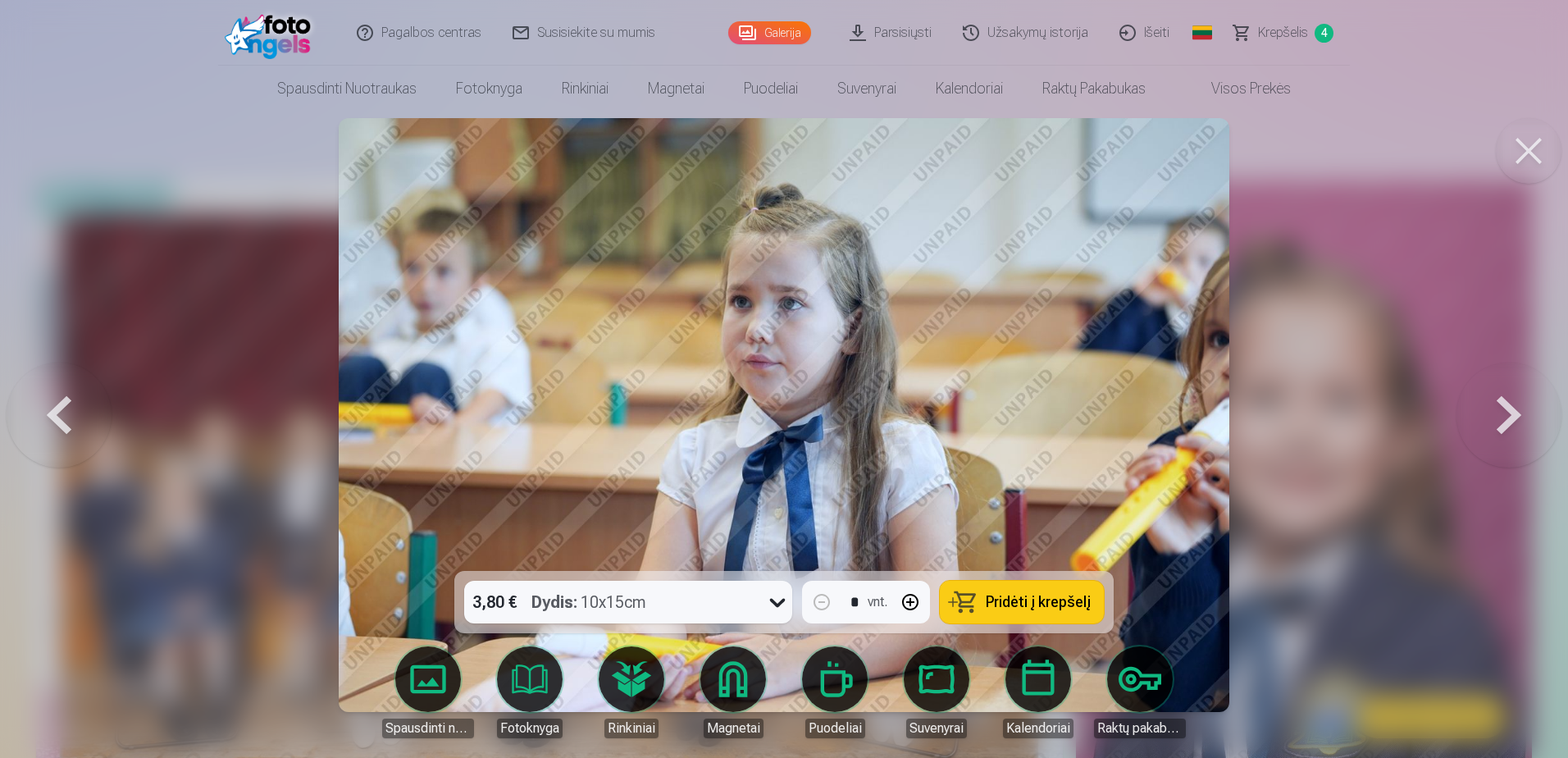
click at [1496, 407] on button at bounding box center [1508, 414] width 105 height 279
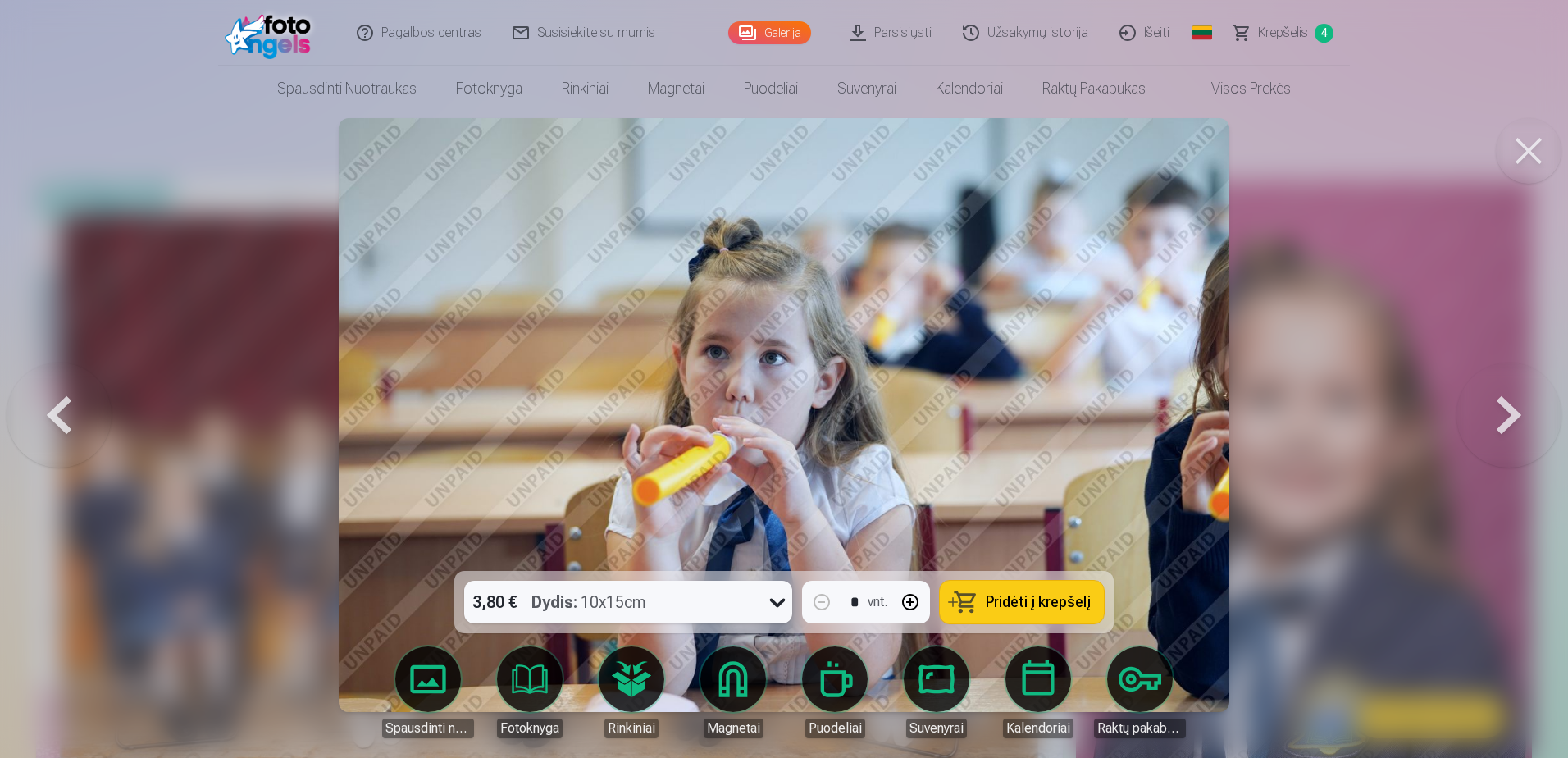
click at [1496, 407] on button at bounding box center [1508, 414] width 105 height 279
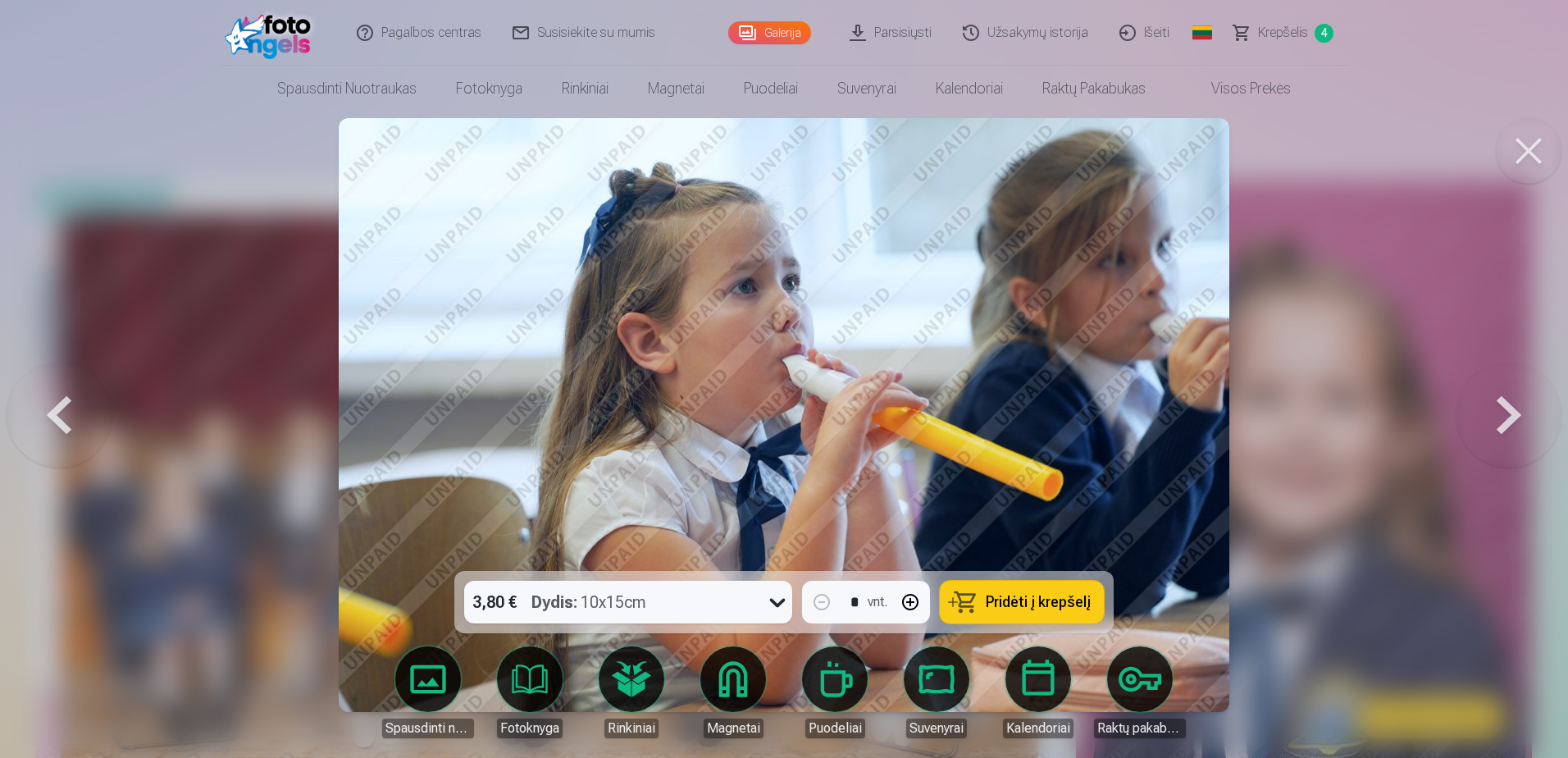
click at [1496, 407] on button at bounding box center [1508, 414] width 105 height 279
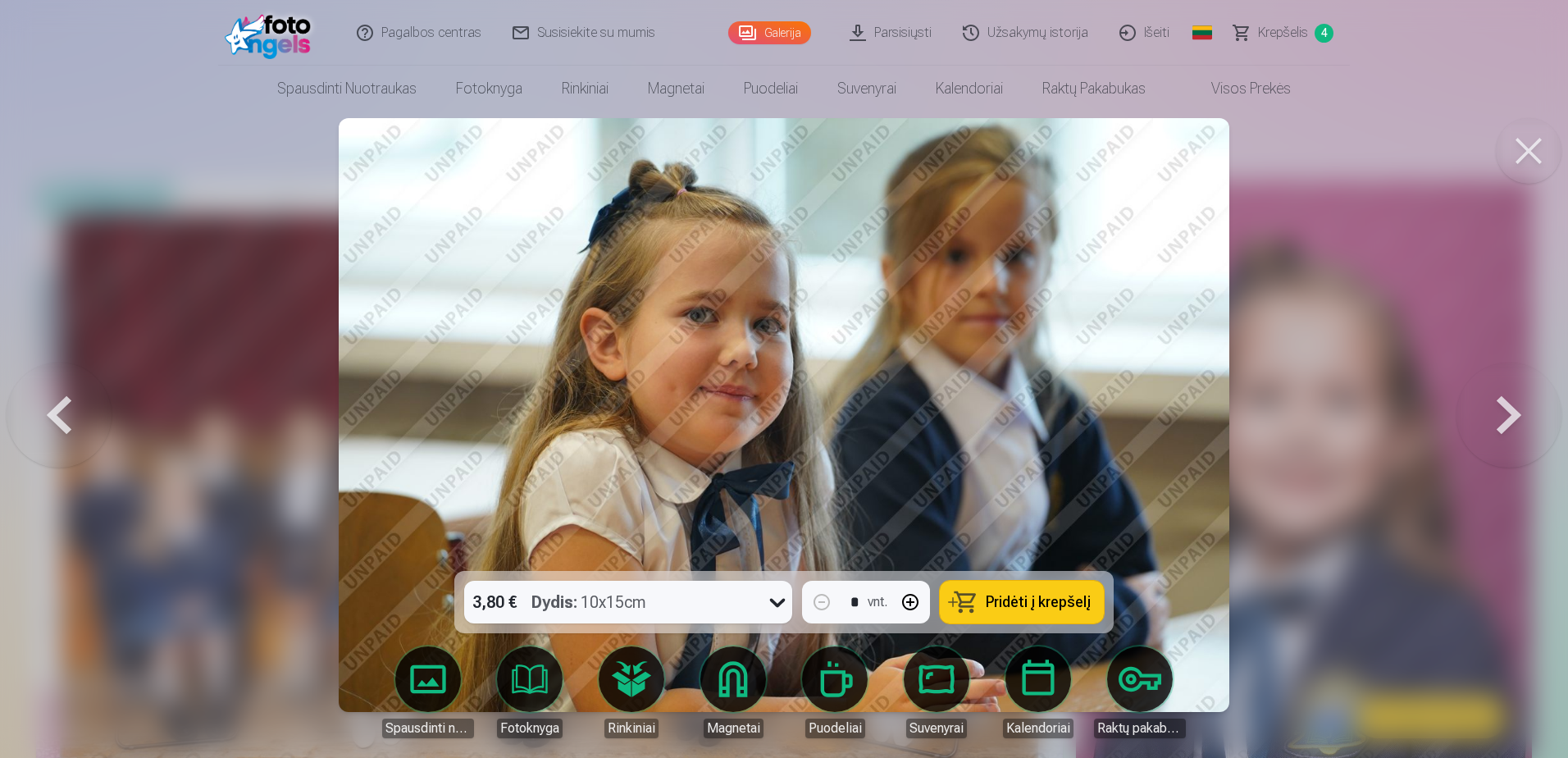
click at [1496, 407] on button at bounding box center [1508, 414] width 105 height 279
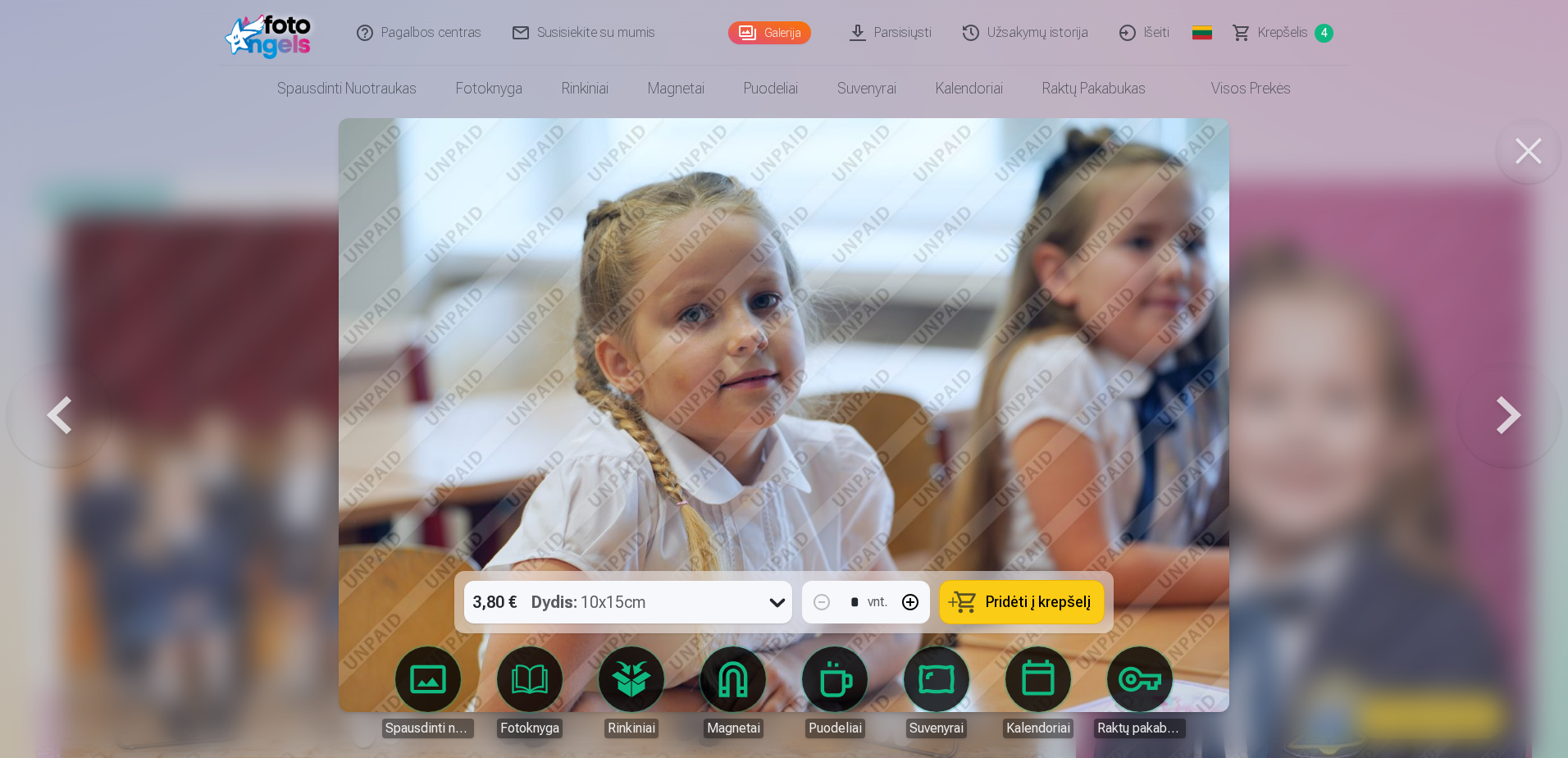
click at [1496, 407] on button at bounding box center [1508, 414] width 105 height 279
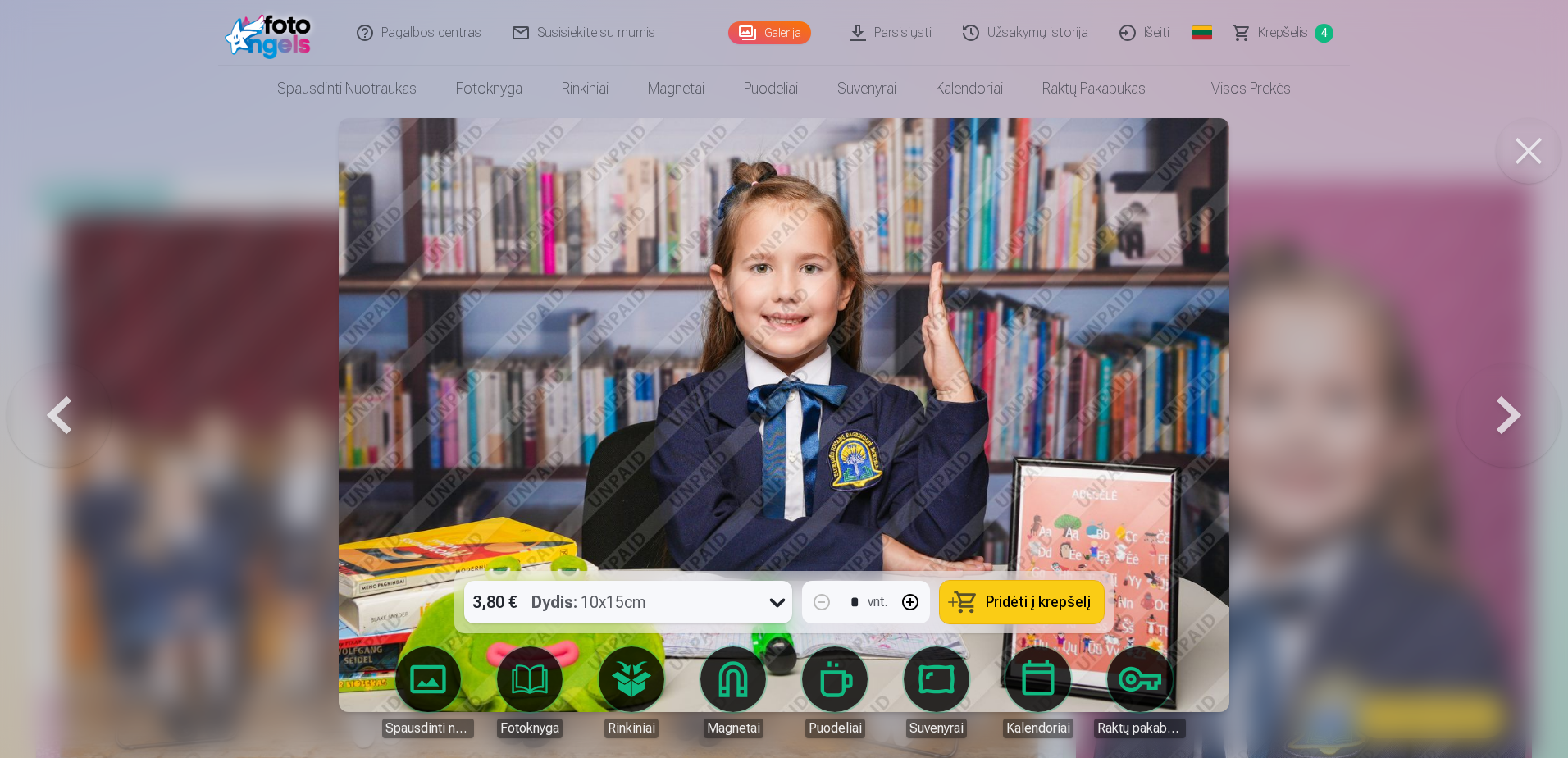
click at [1496, 407] on button at bounding box center [1508, 414] width 105 height 279
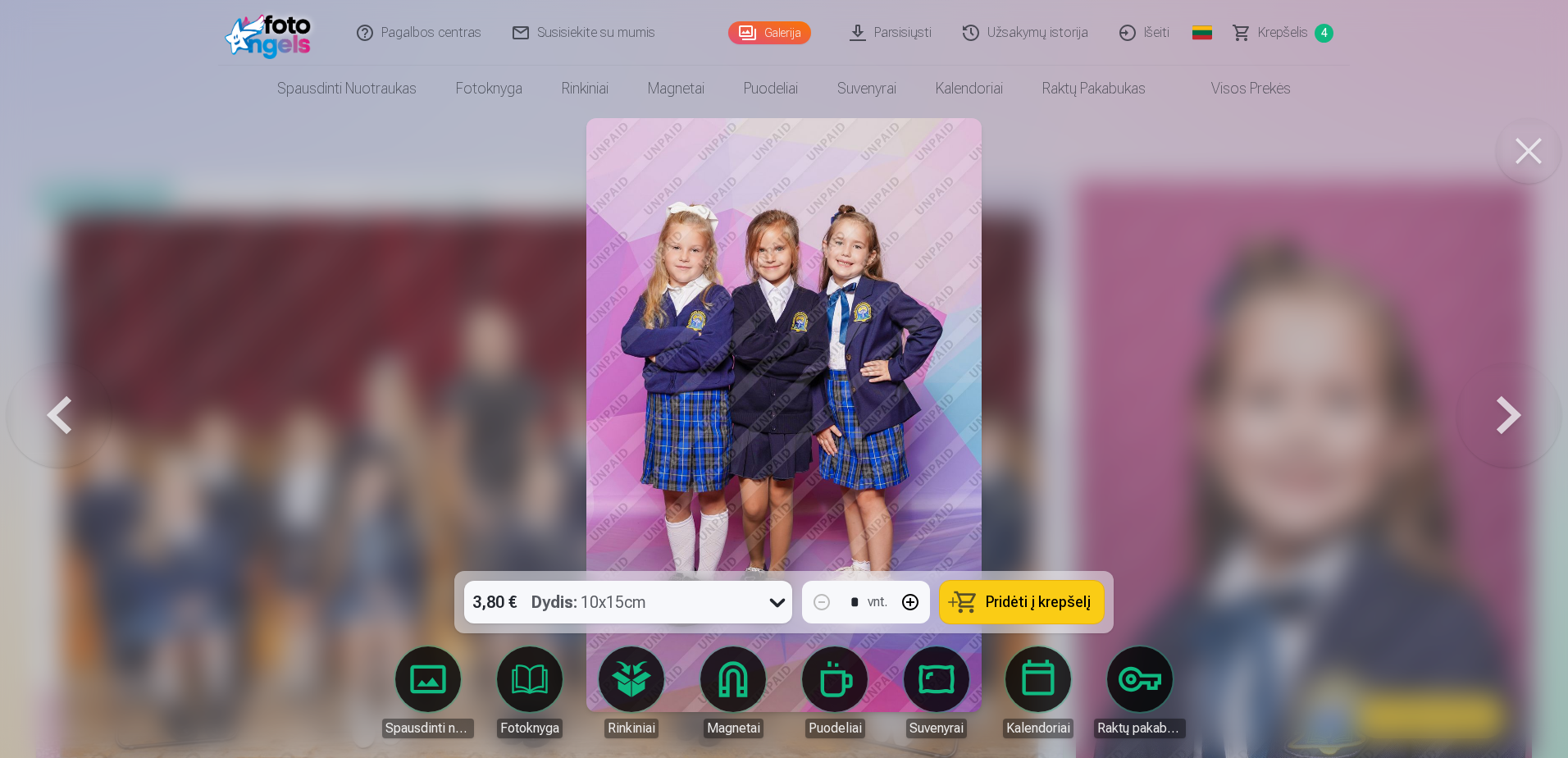
click at [1496, 407] on button at bounding box center [1508, 414] width 105 height 279
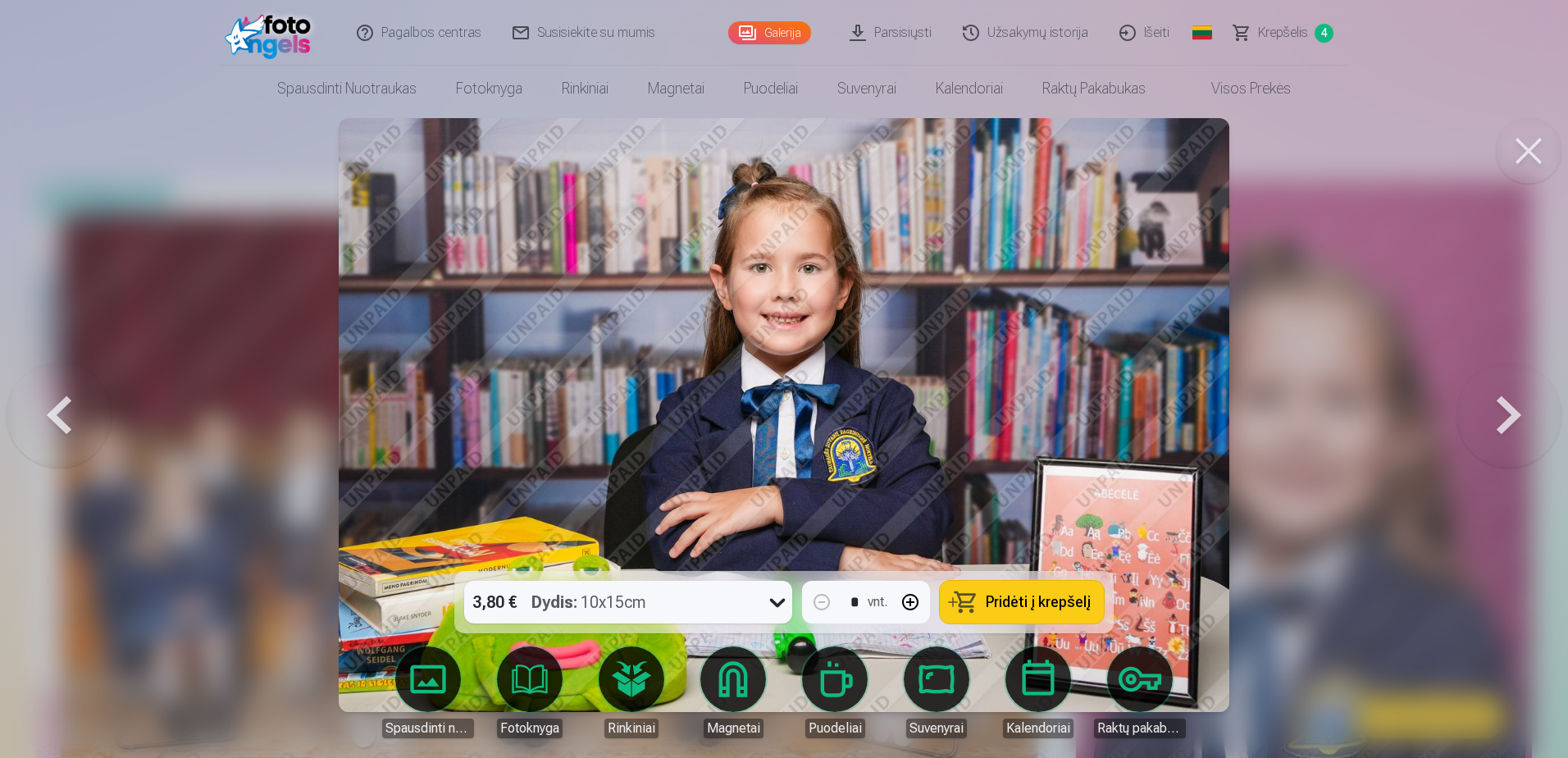
click at [1496, 407] on button at bounding box center [1508, 414] width 105 height 279
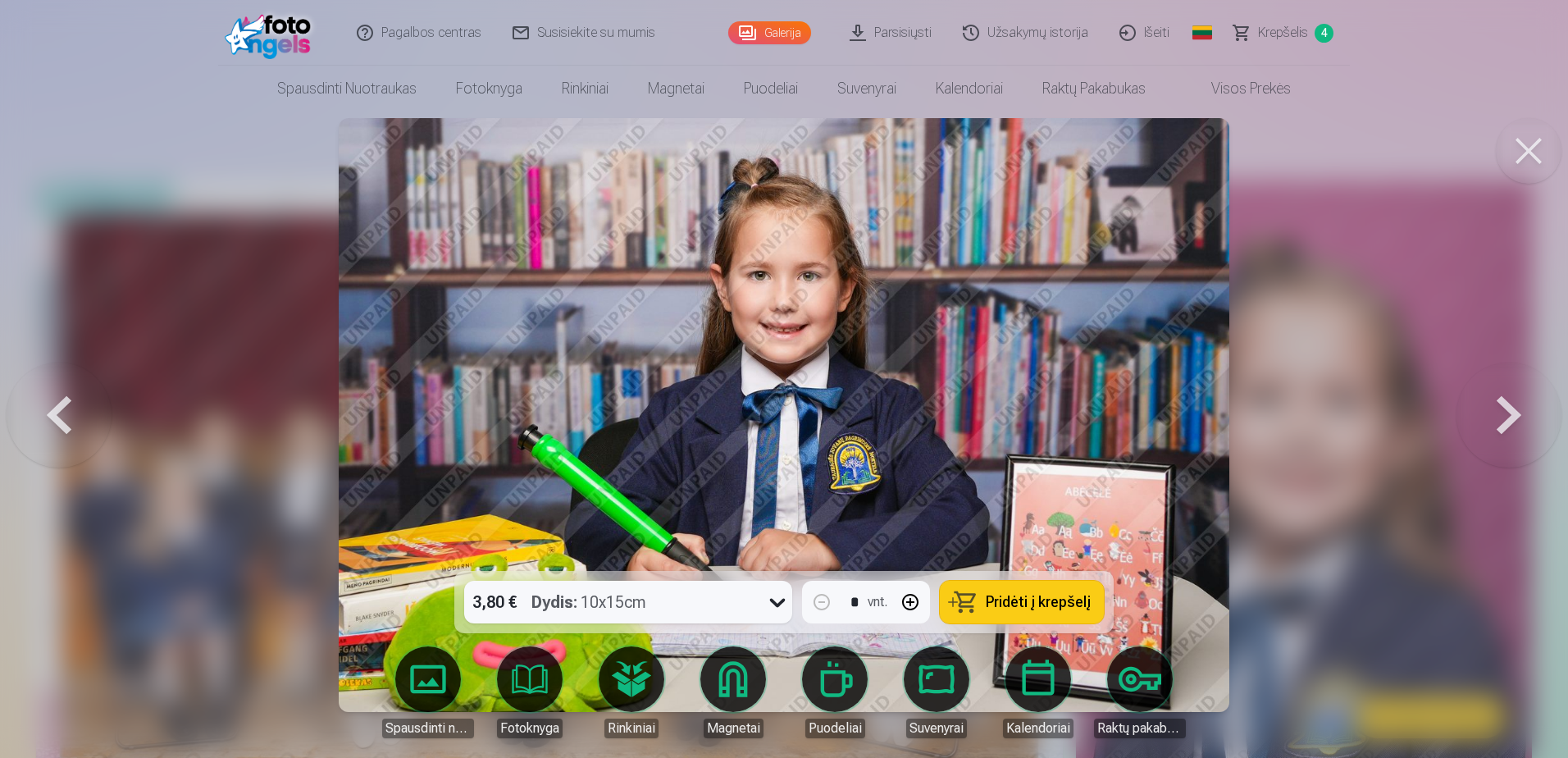
click at [1496, 407] on button at bounding box center [1508, 414] width 105 height 279
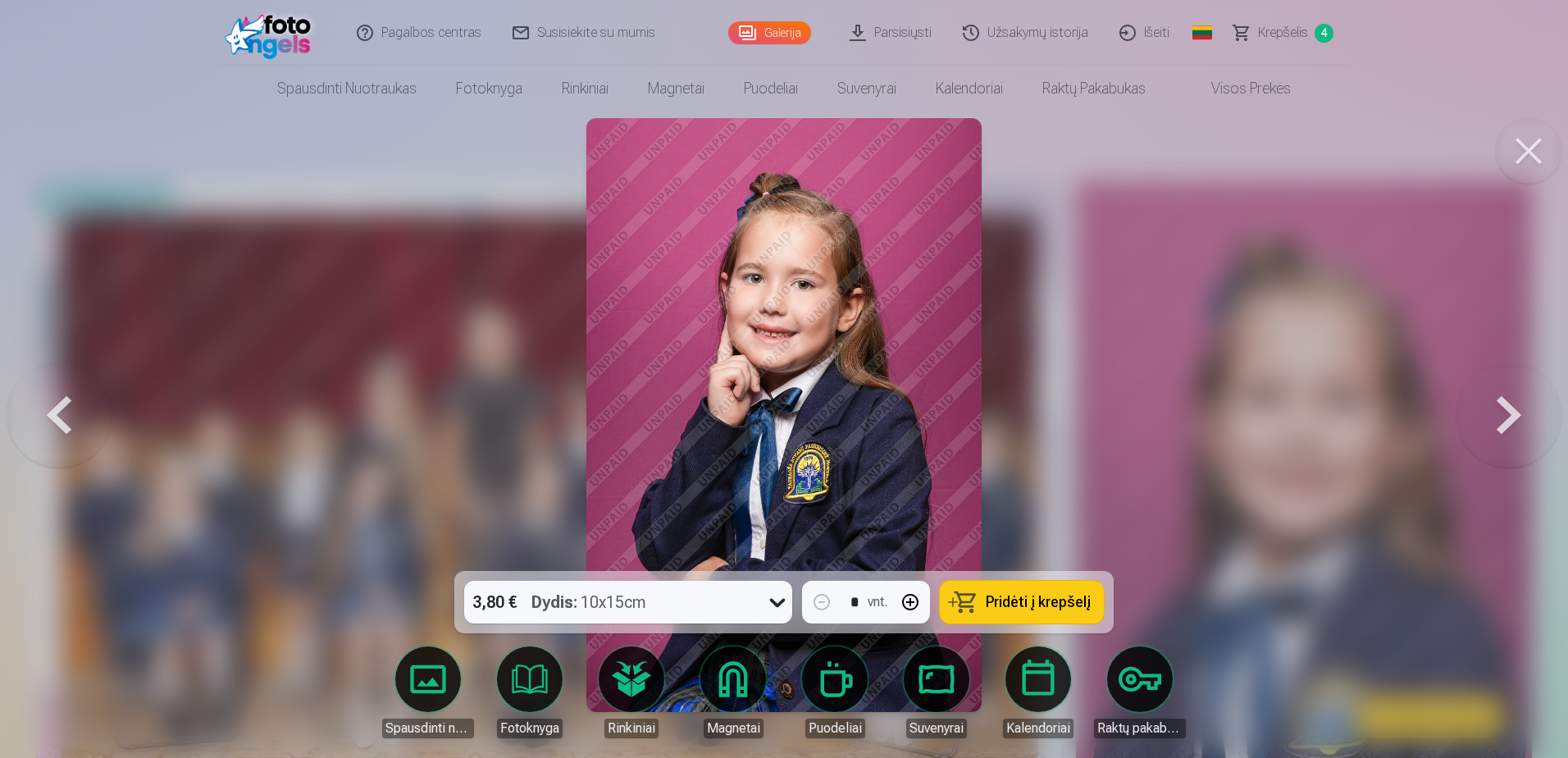
click at [1496, 407] on button at bounding box center [1508, 414] width 105 height 279
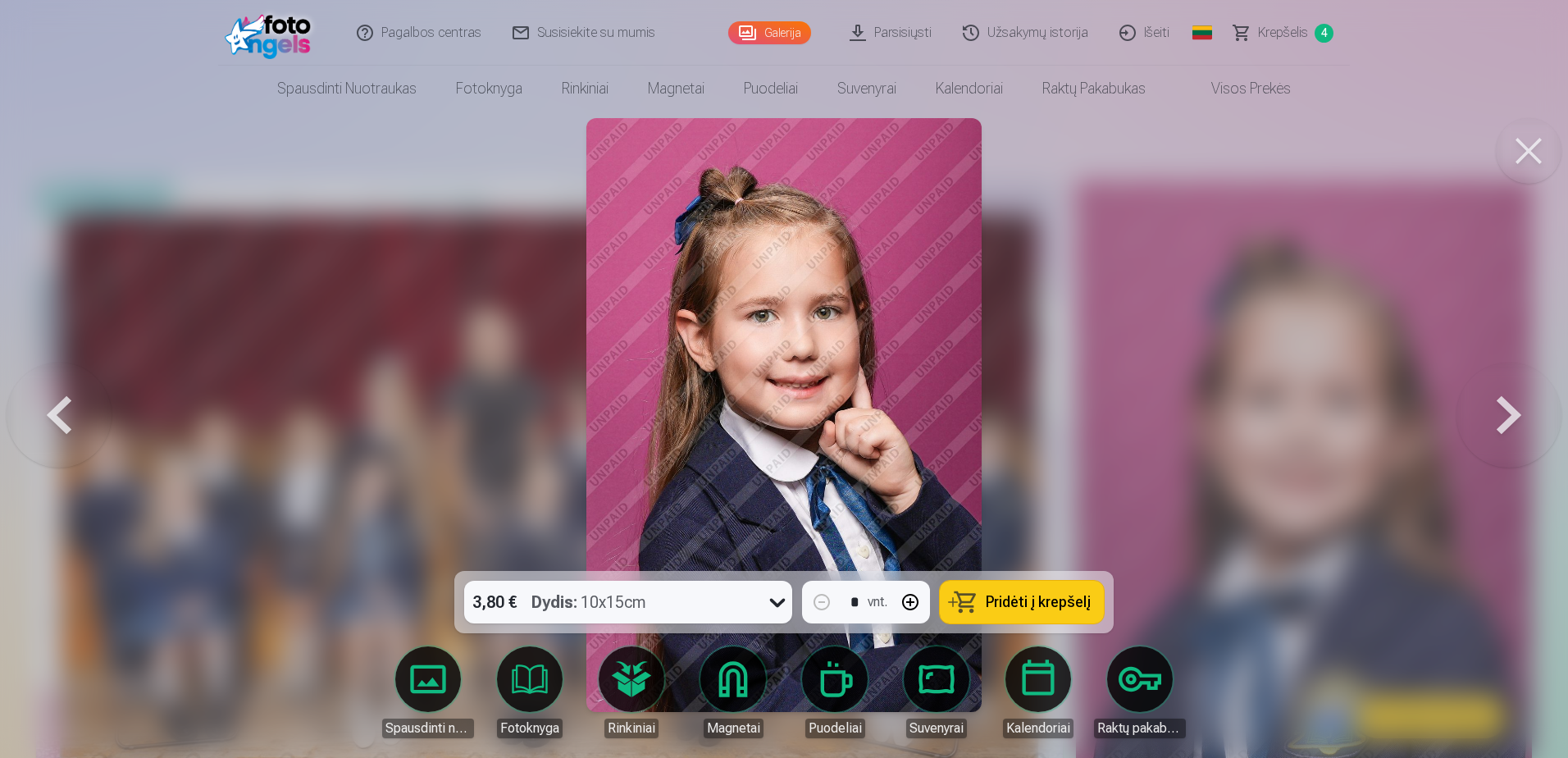
click at [1496, 407] on button at bounding box center [1508, 414] width 105 height 279
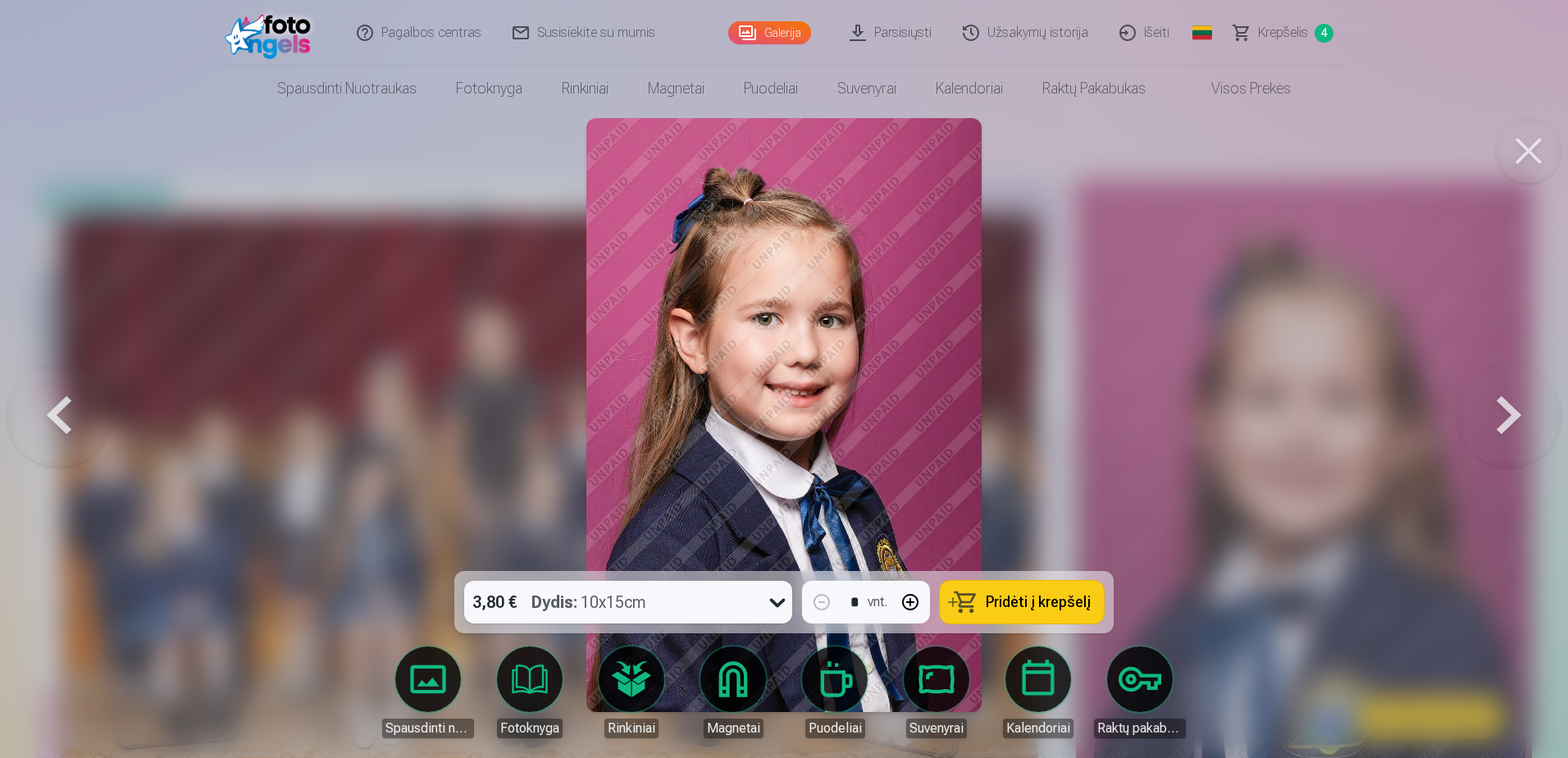
click at [1496, 407] on button at bounding box center [1508, 414] width 105 height 279
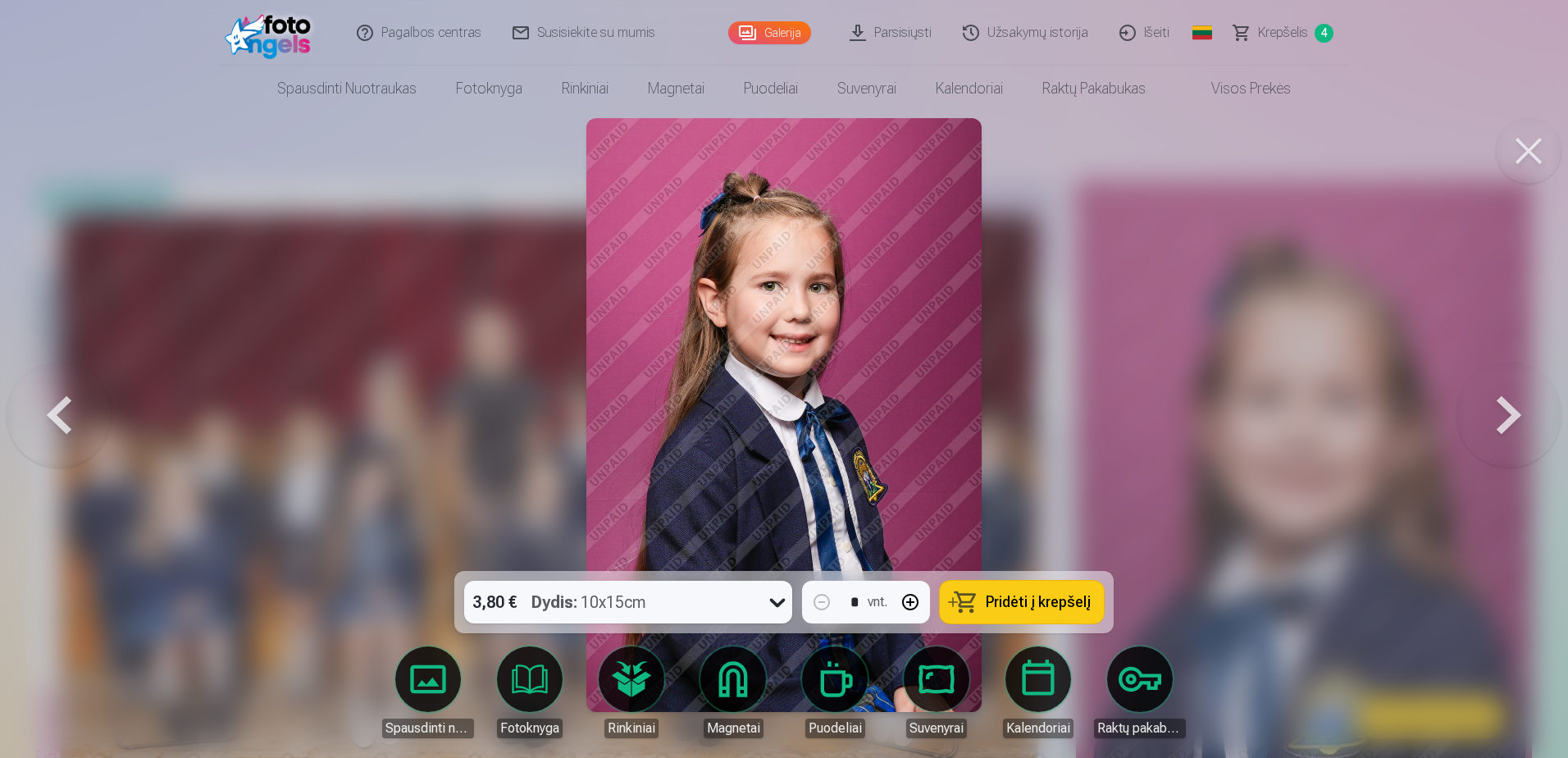
click at [51, 414] on button at bounding box center [59, 414] width 105 height 279
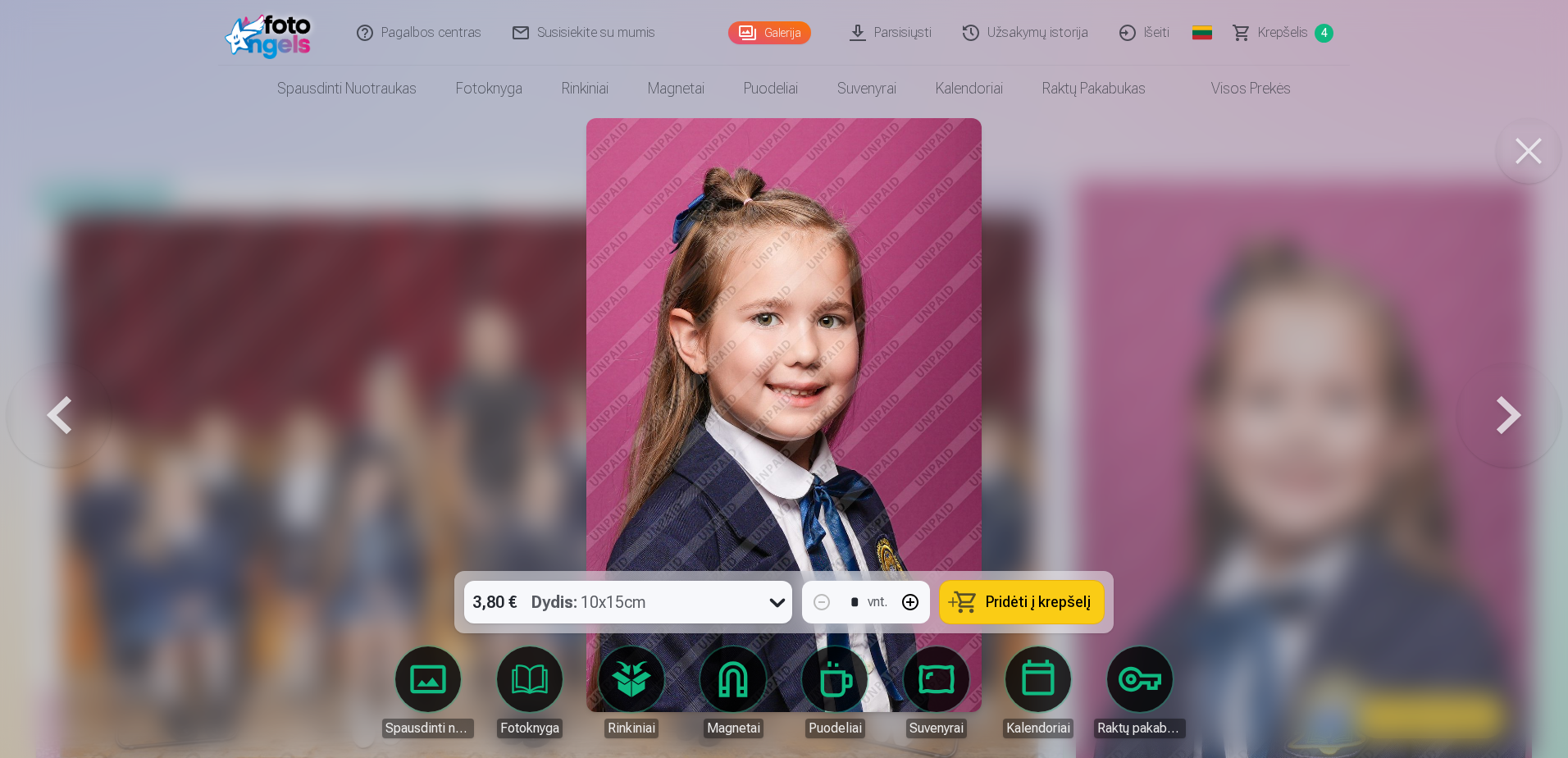
click at [1008, 608] on span "Pridėti į krepšelį" at bounding box center [1037, 602] width 105 height 15
click at [1512, 414] on button at bounding box center [1508, 414] width 105 height 279
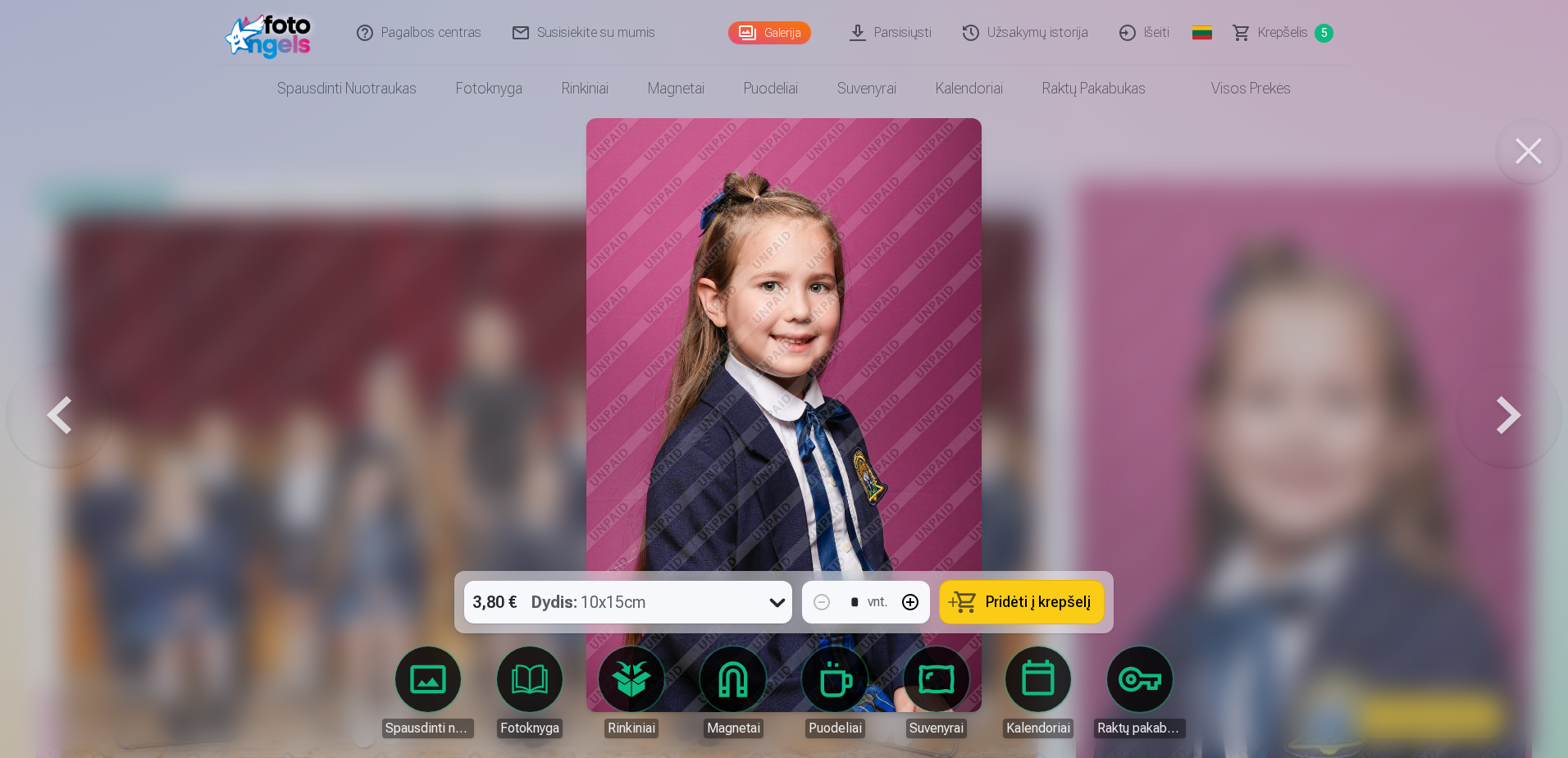
click at [1512, 414] on button at bounding box center [1508, 414] width 105 height 279
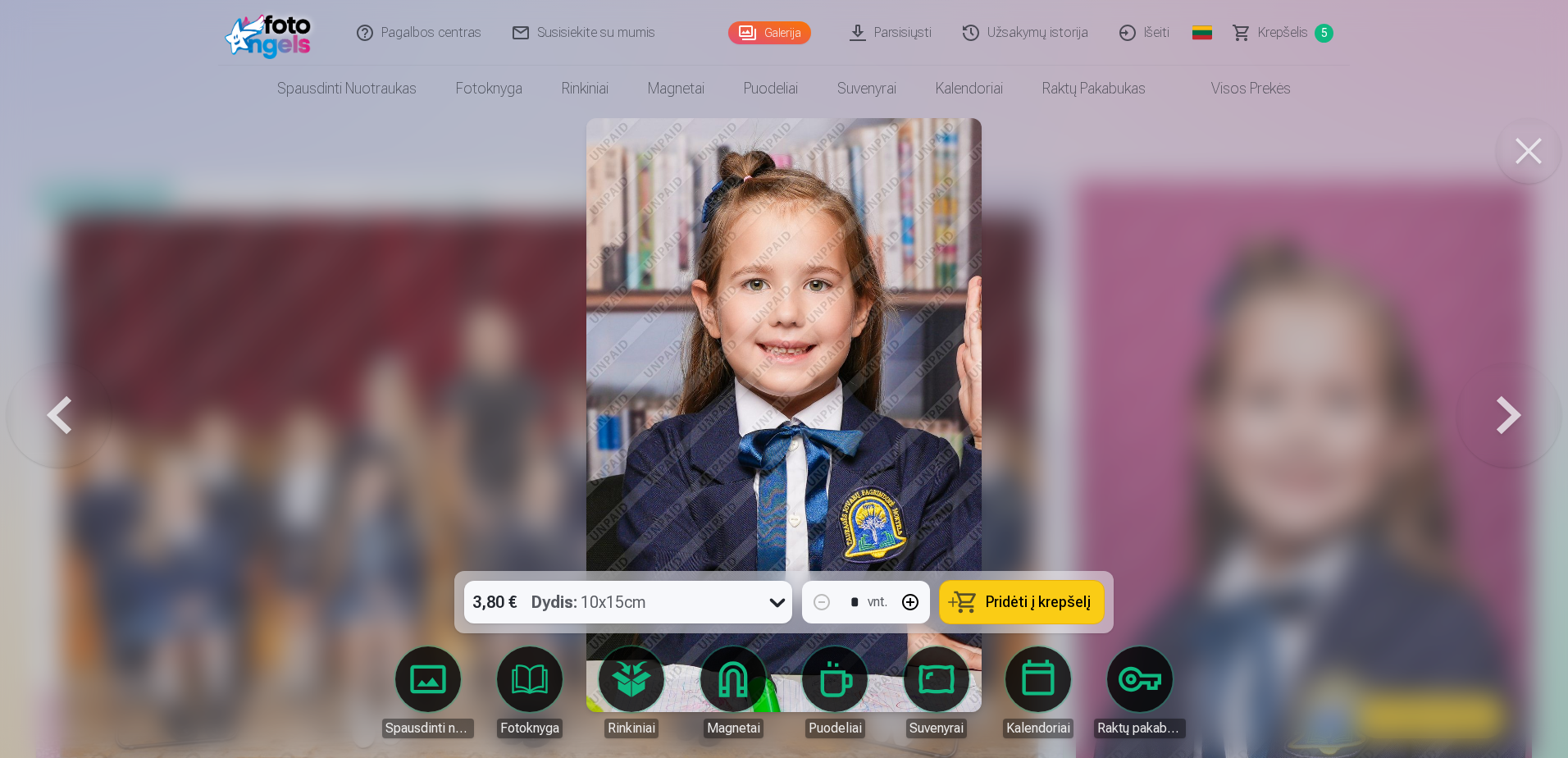
click at [1512, 414] on button at bounding box center [1508, 414] width 105 height 279
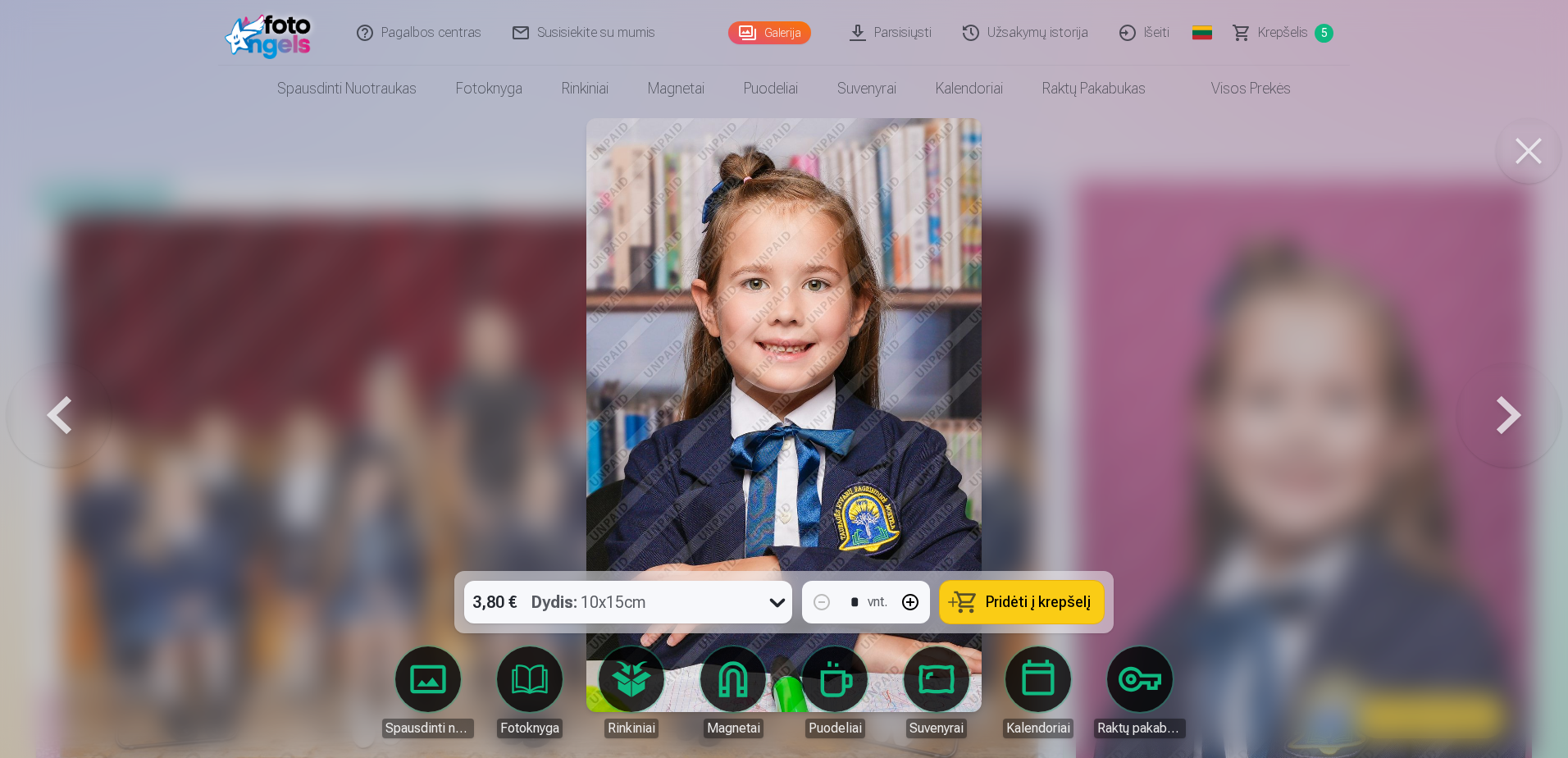
click at [1512, 414] on button at bounding box center [1508, 414] width 105 height 279
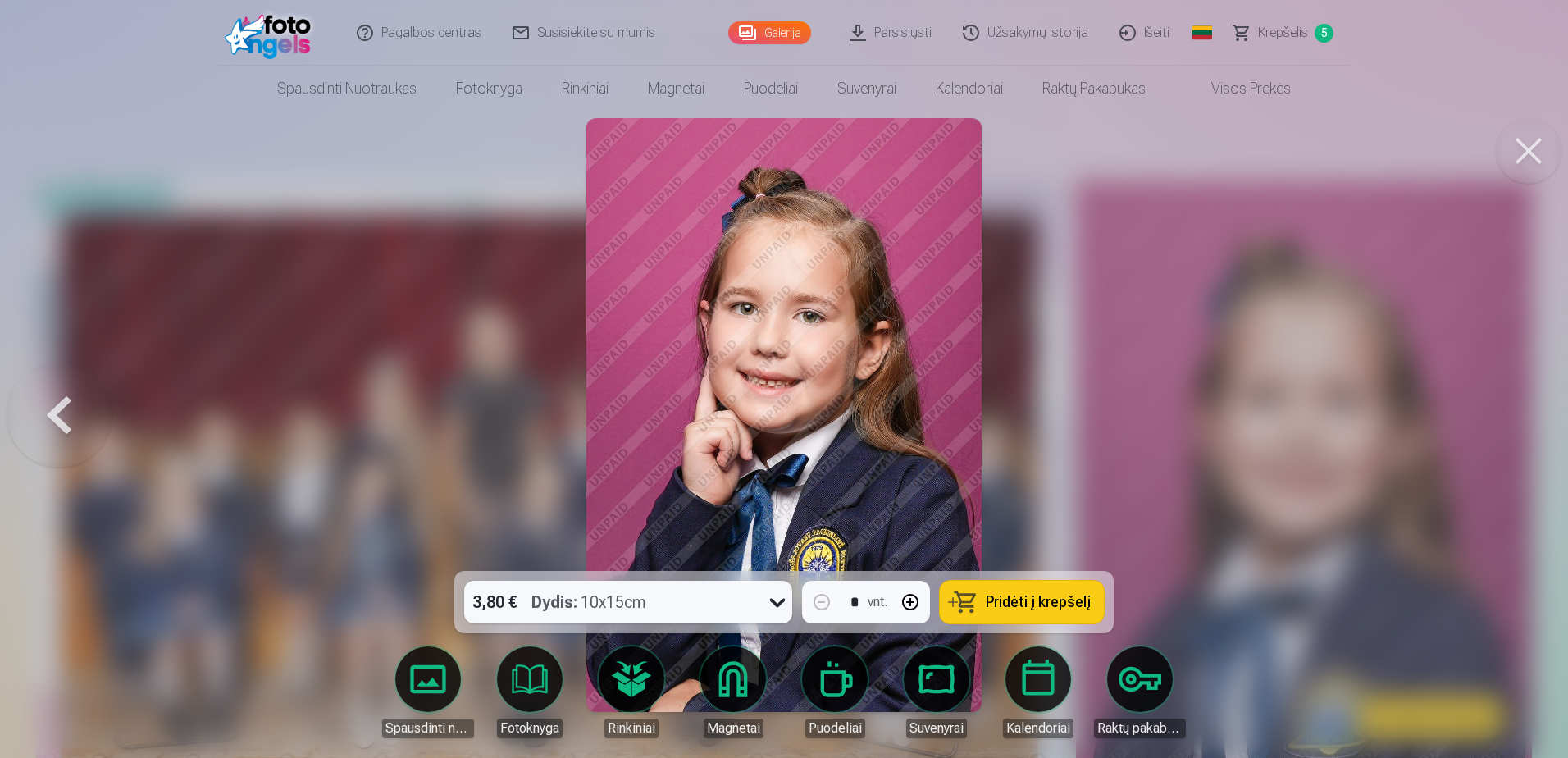
click at [1512, 414] on div at bounding box center [784, 379] width 1568 height 758
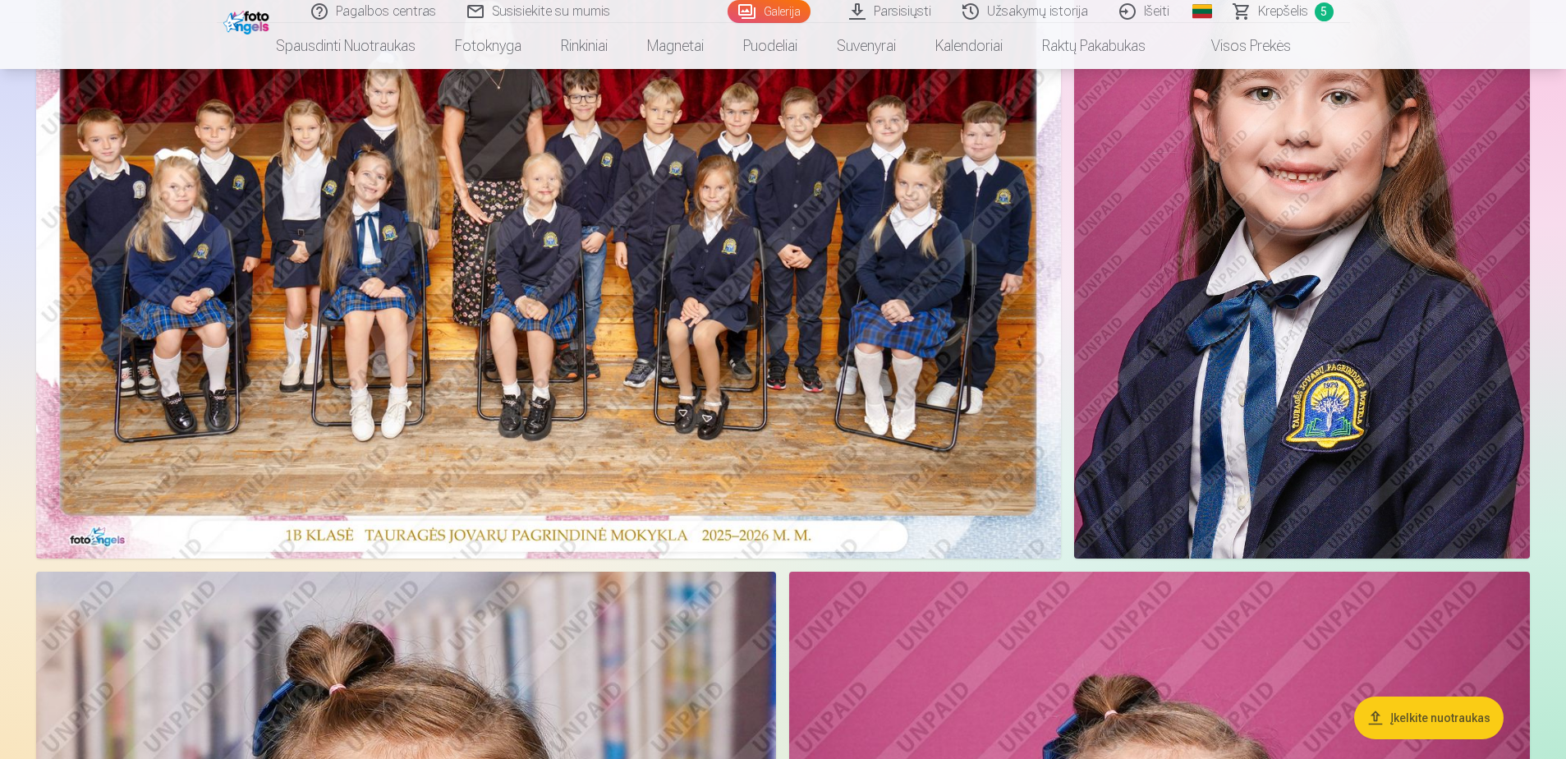
scroll to position [329, 0]
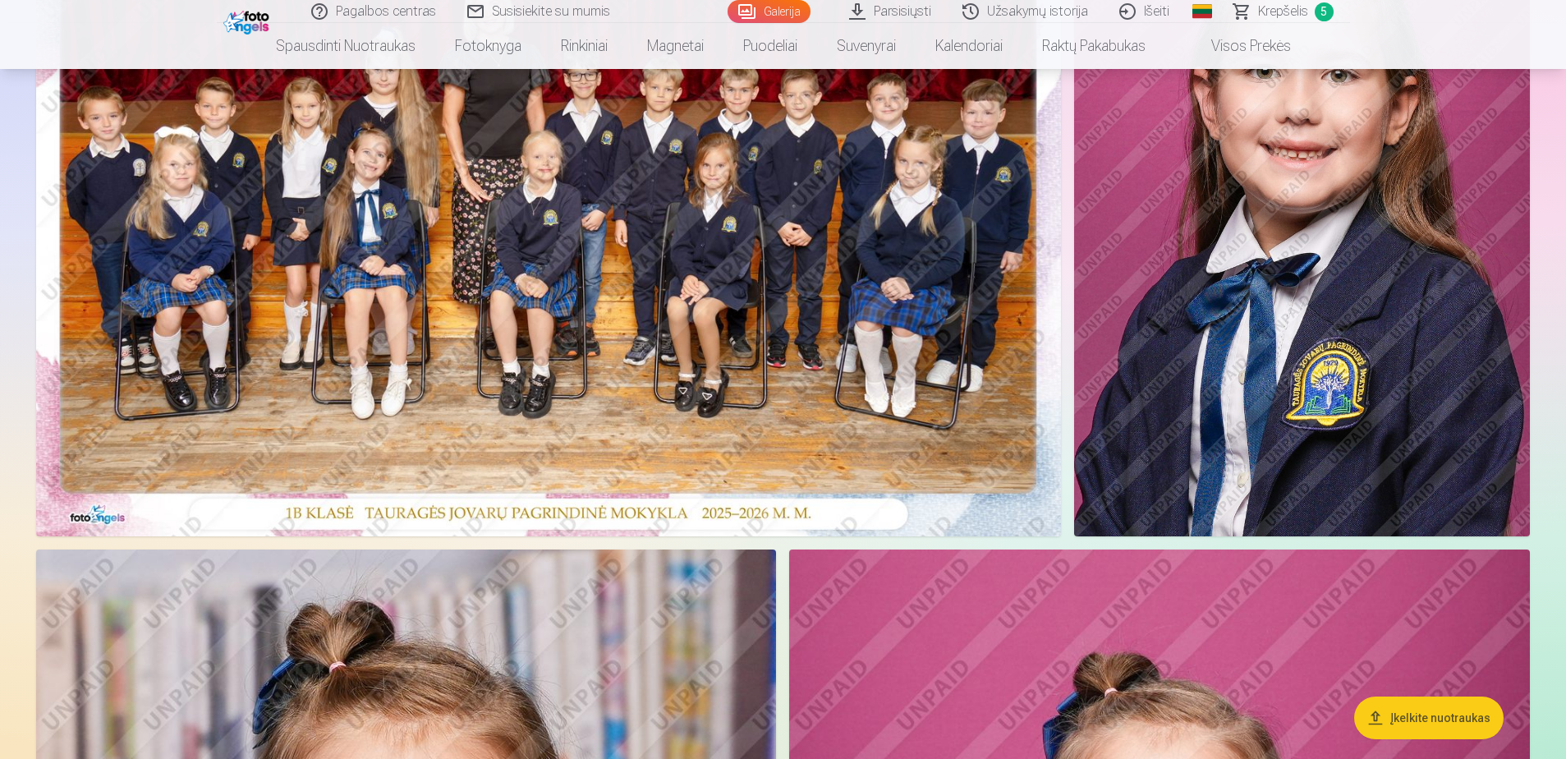
click at [1385, 427] on img at bounding box center [1302, 194] width 456 height 684
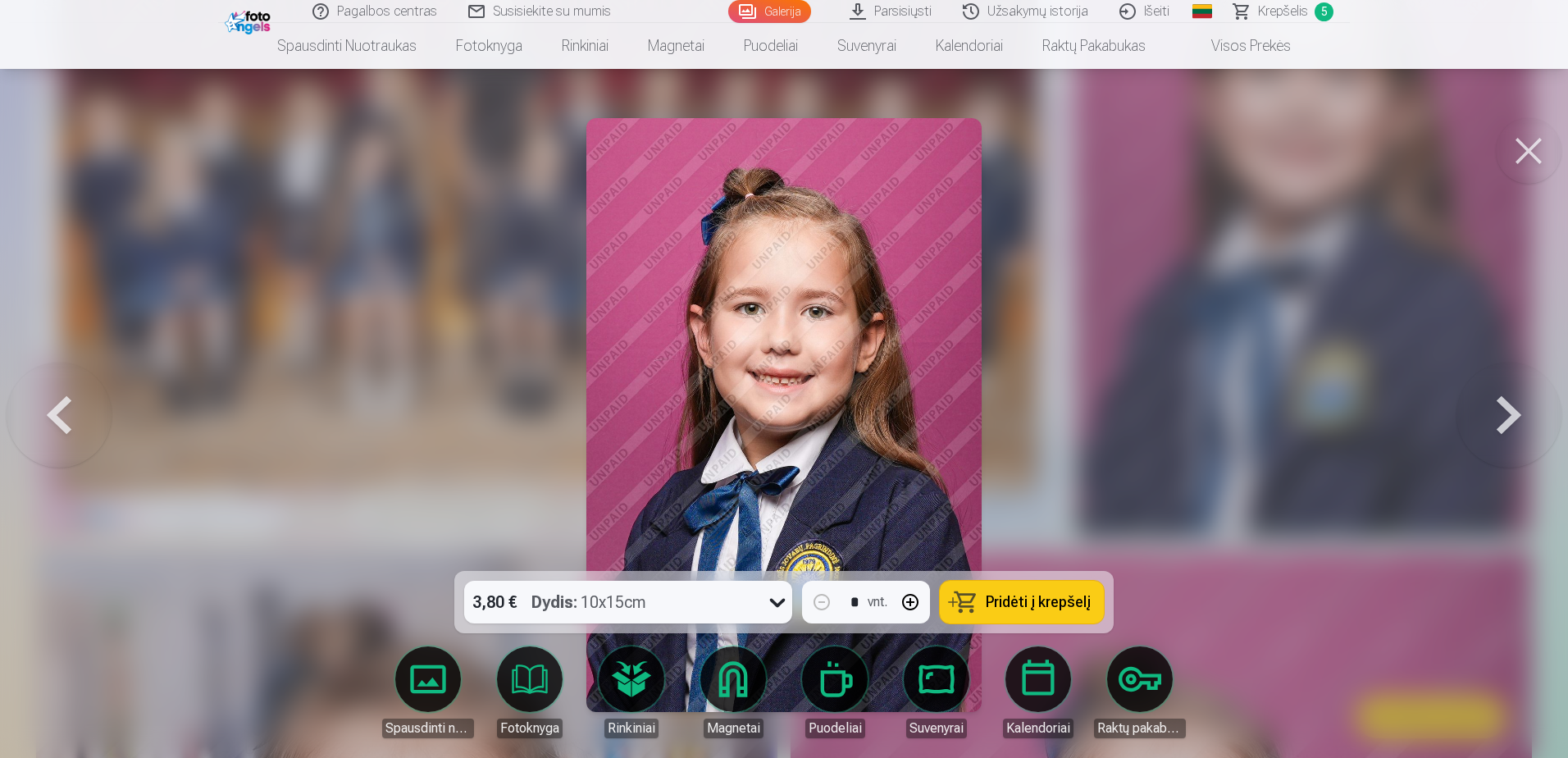
click at [1517, 411] on button at bounding box center [1508, 414] width 105 height 279
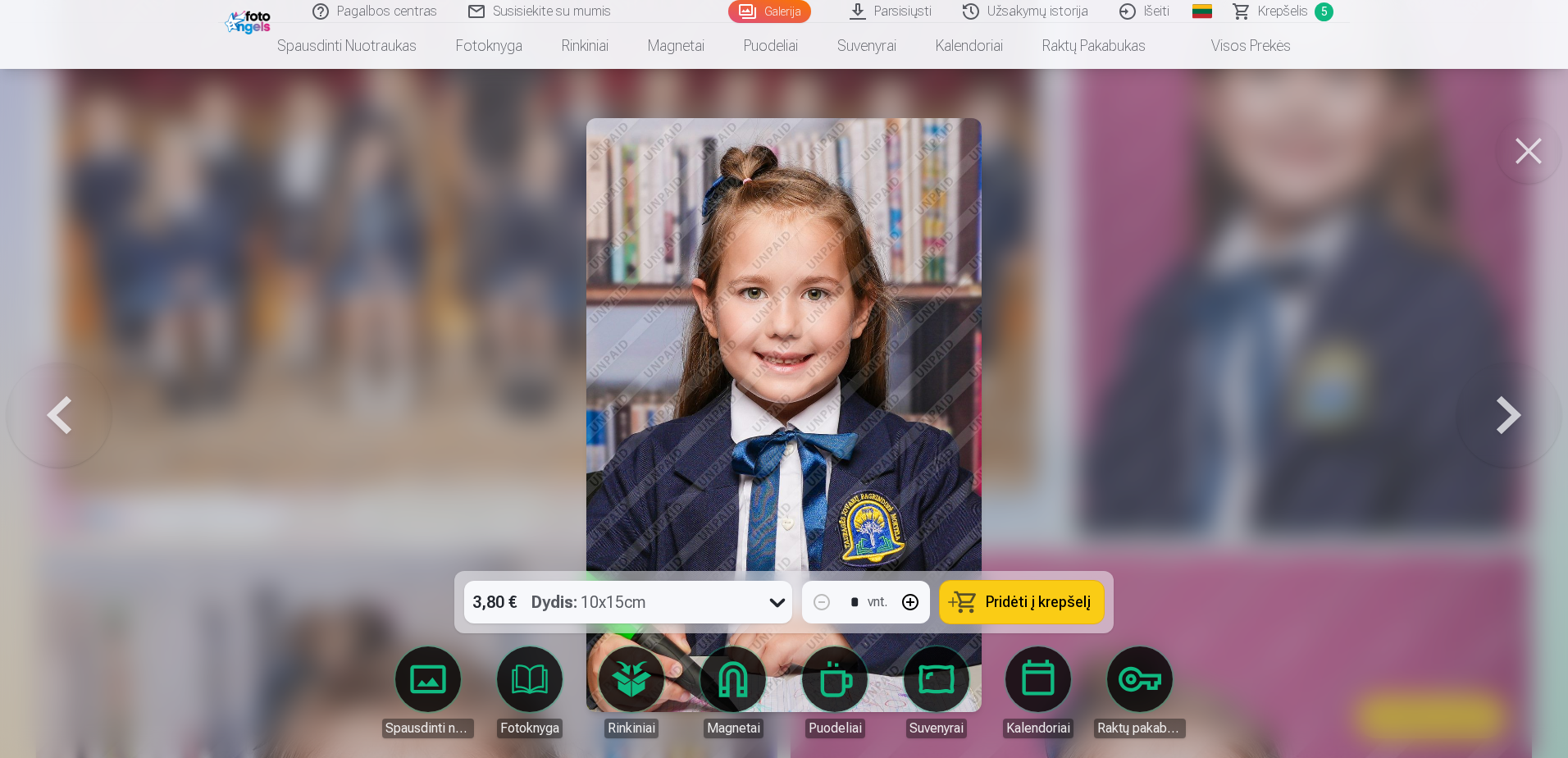
click at [1517, 411] on button at bounding box center [1508, 414] width 105 height 279
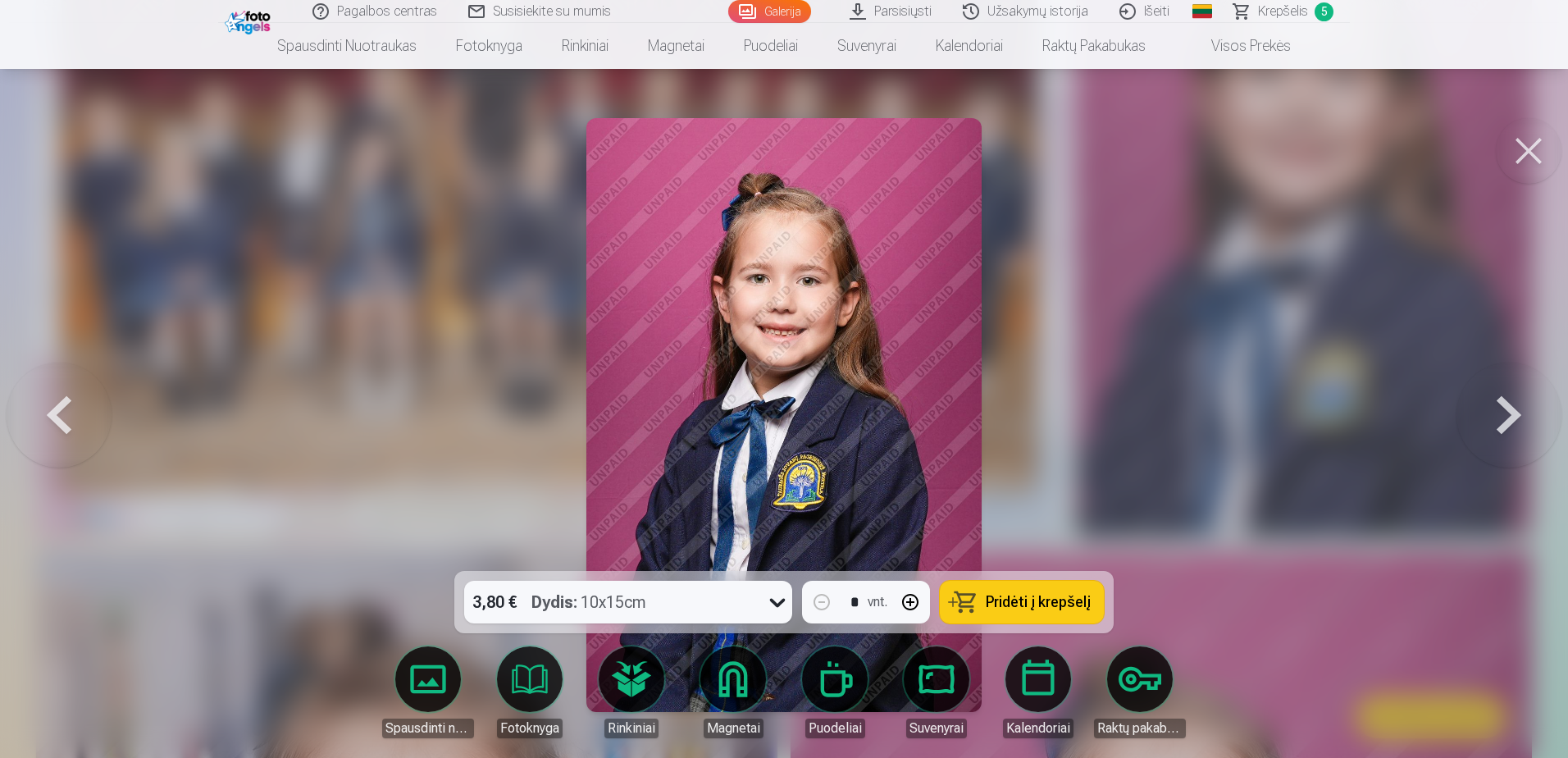
click at [1536, 145] on button at bounding box center [1528, 151] width 66 height 66
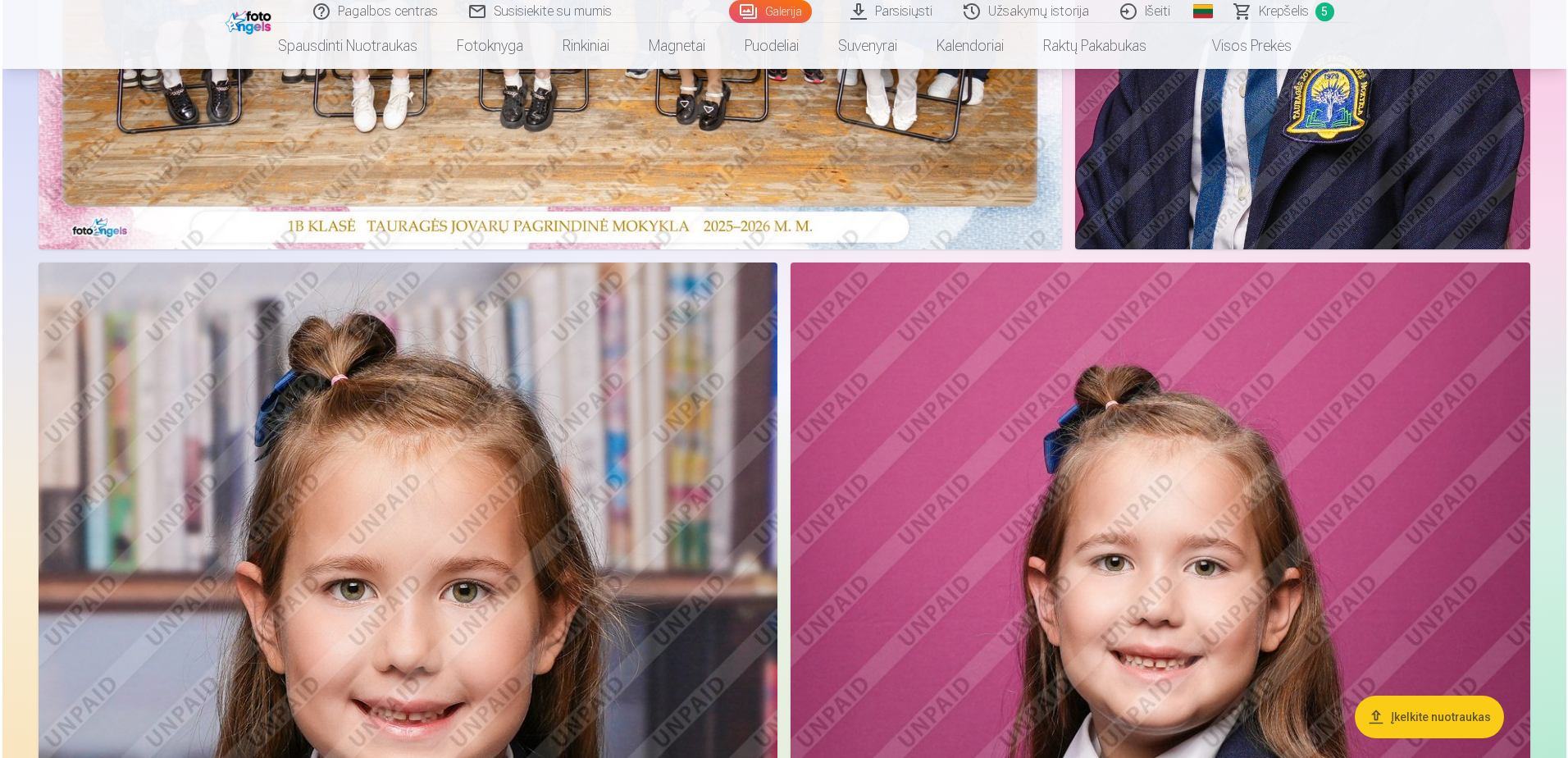
scroll to position [903, 0]
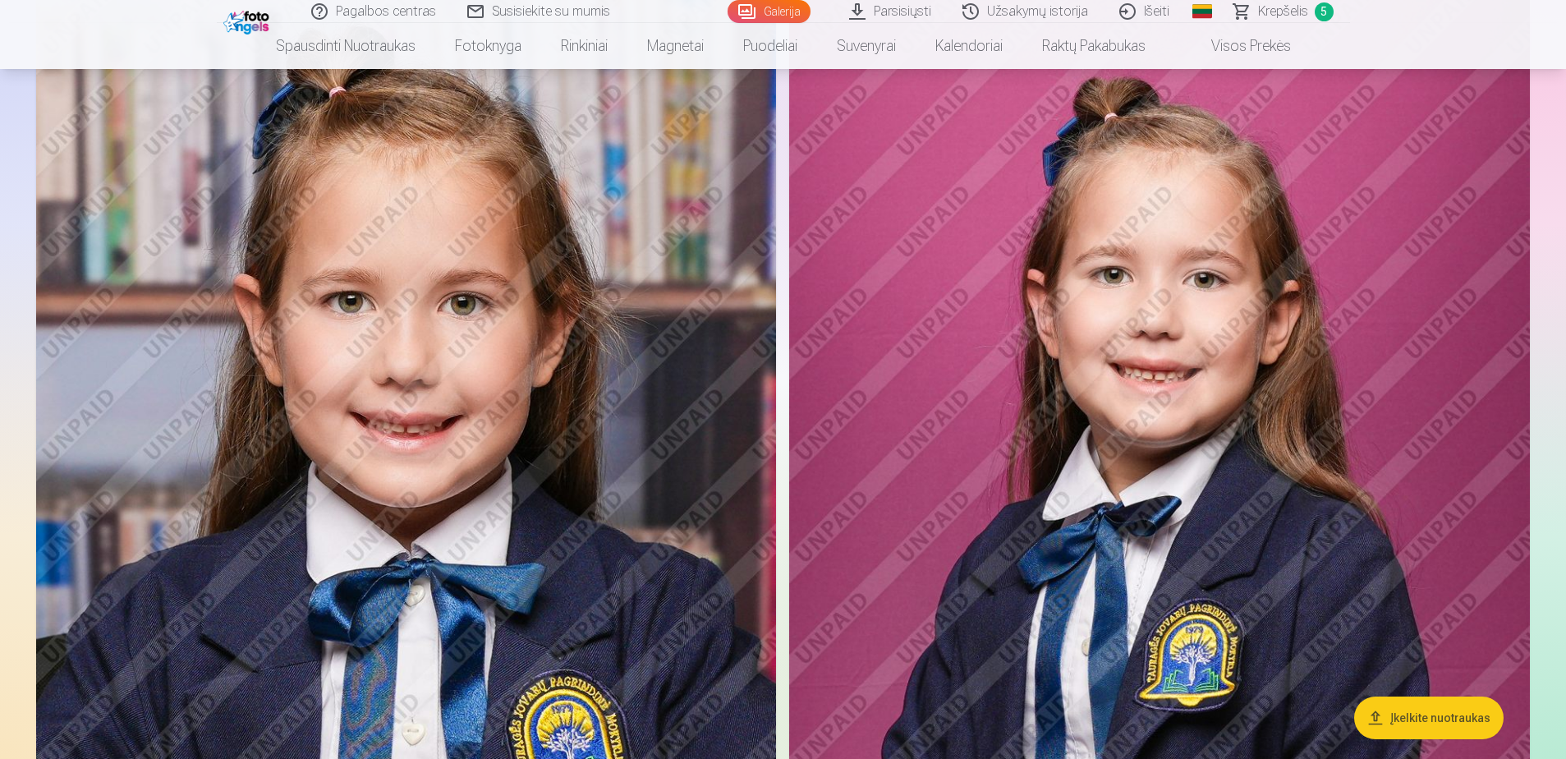
click at [376, 448] on img at bounding box center [406, 530] width 740 height 1111
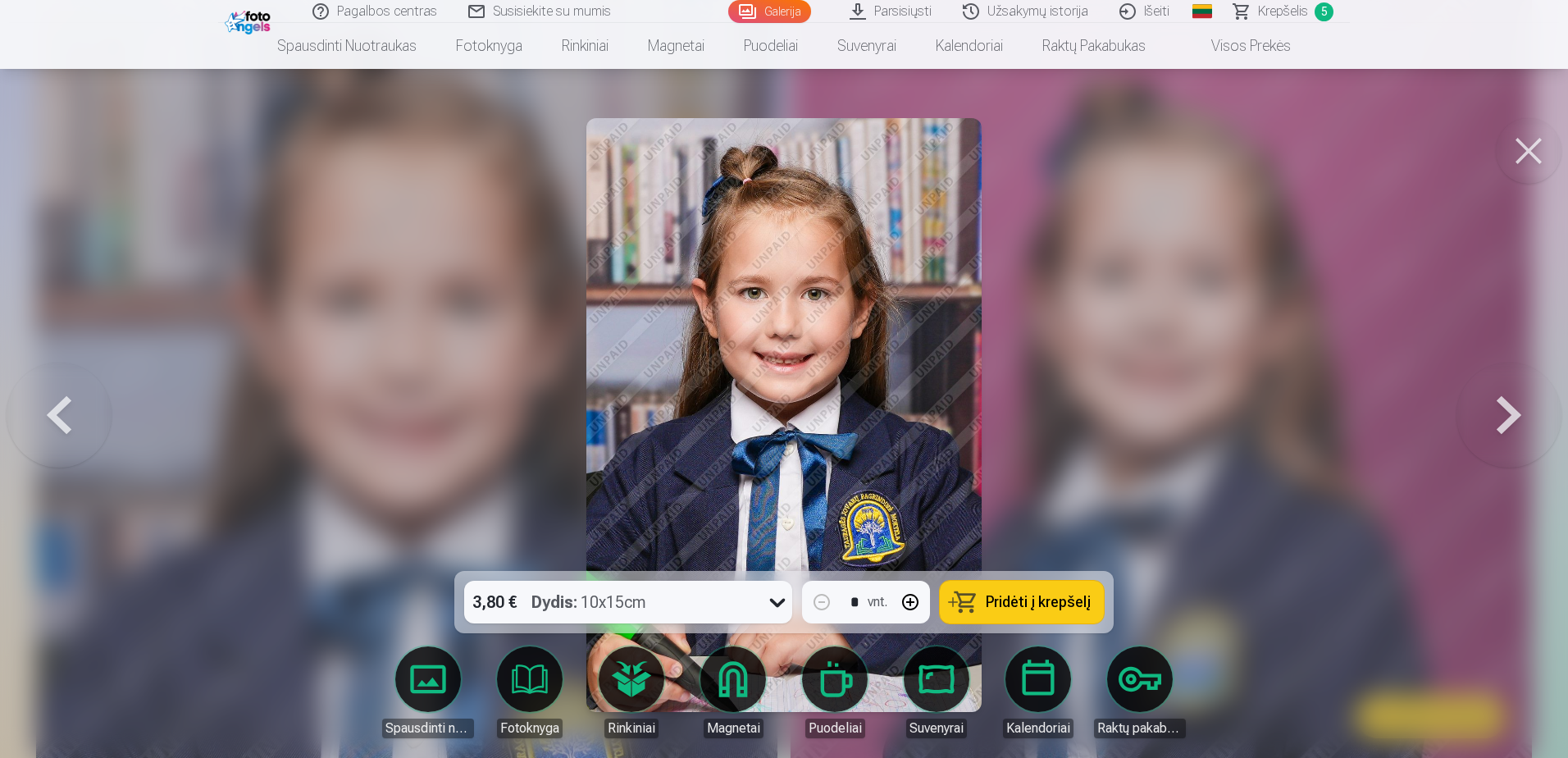
click at [1531, 147] on button at bounding box center [1528, 151] width 66 height 66
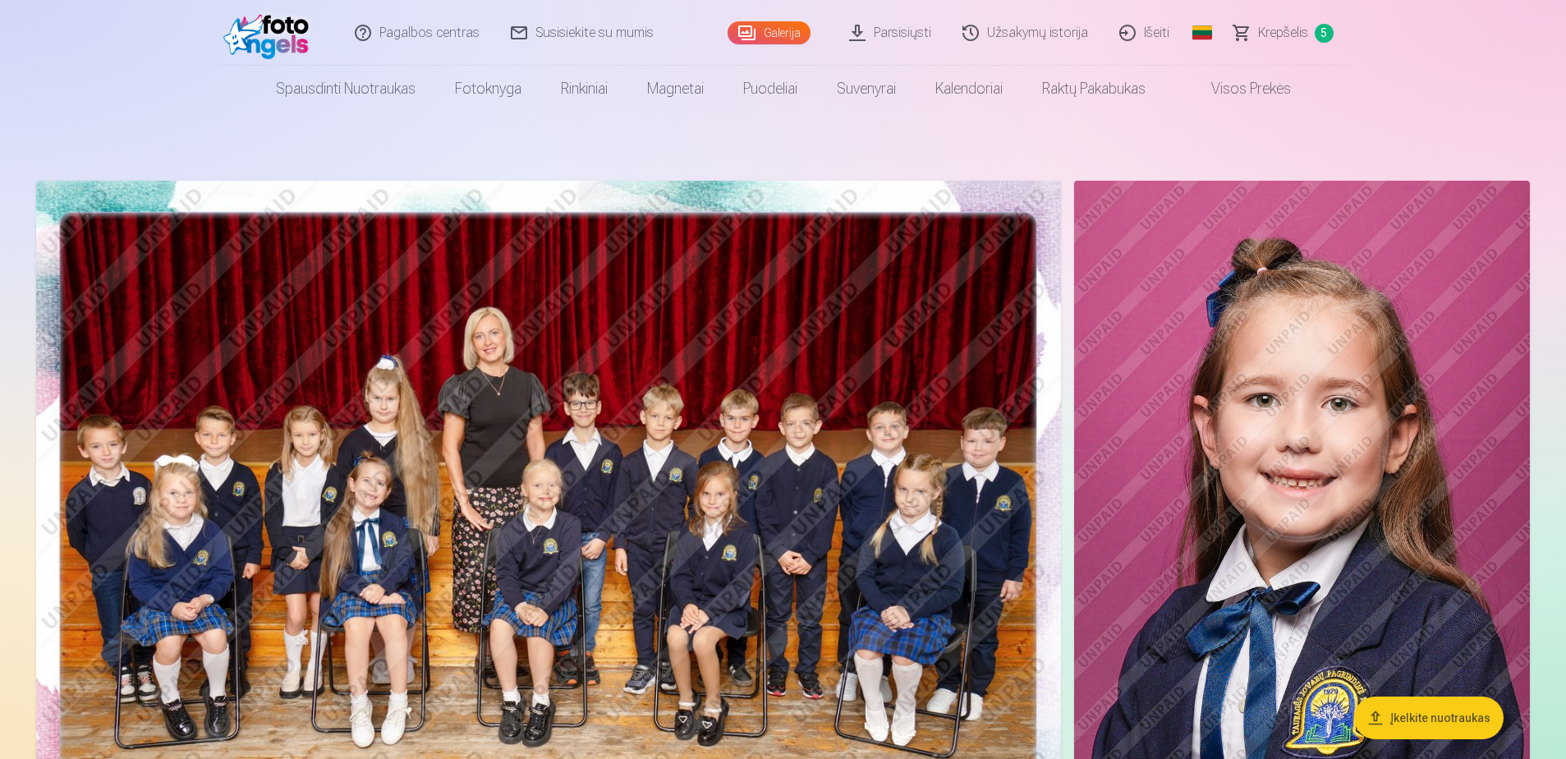
click at [1330, 25] on link "Krepšelis 5" at bounding box center [1284, 33] width 131 height 66
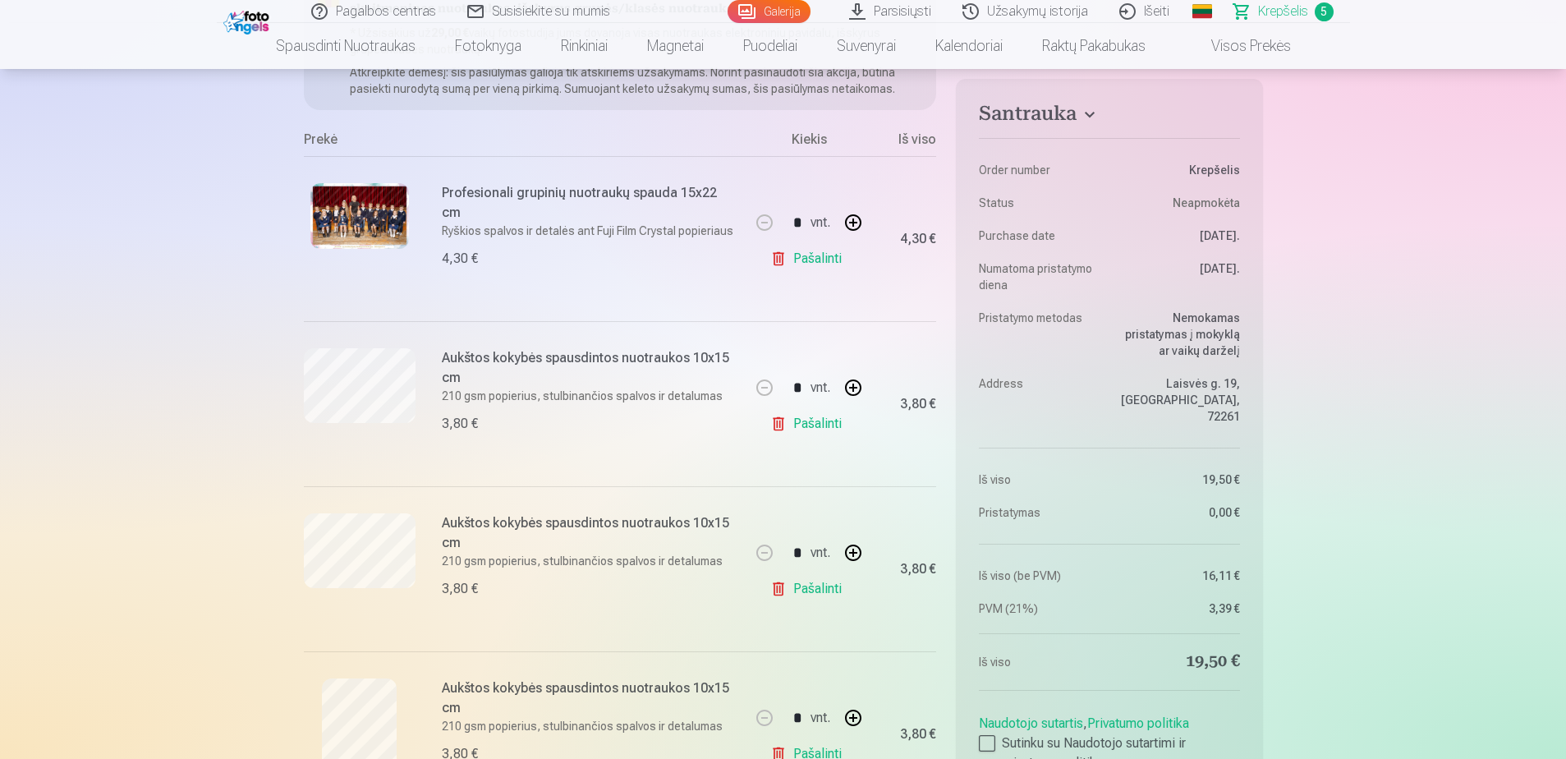
scroll to position [246, 0]
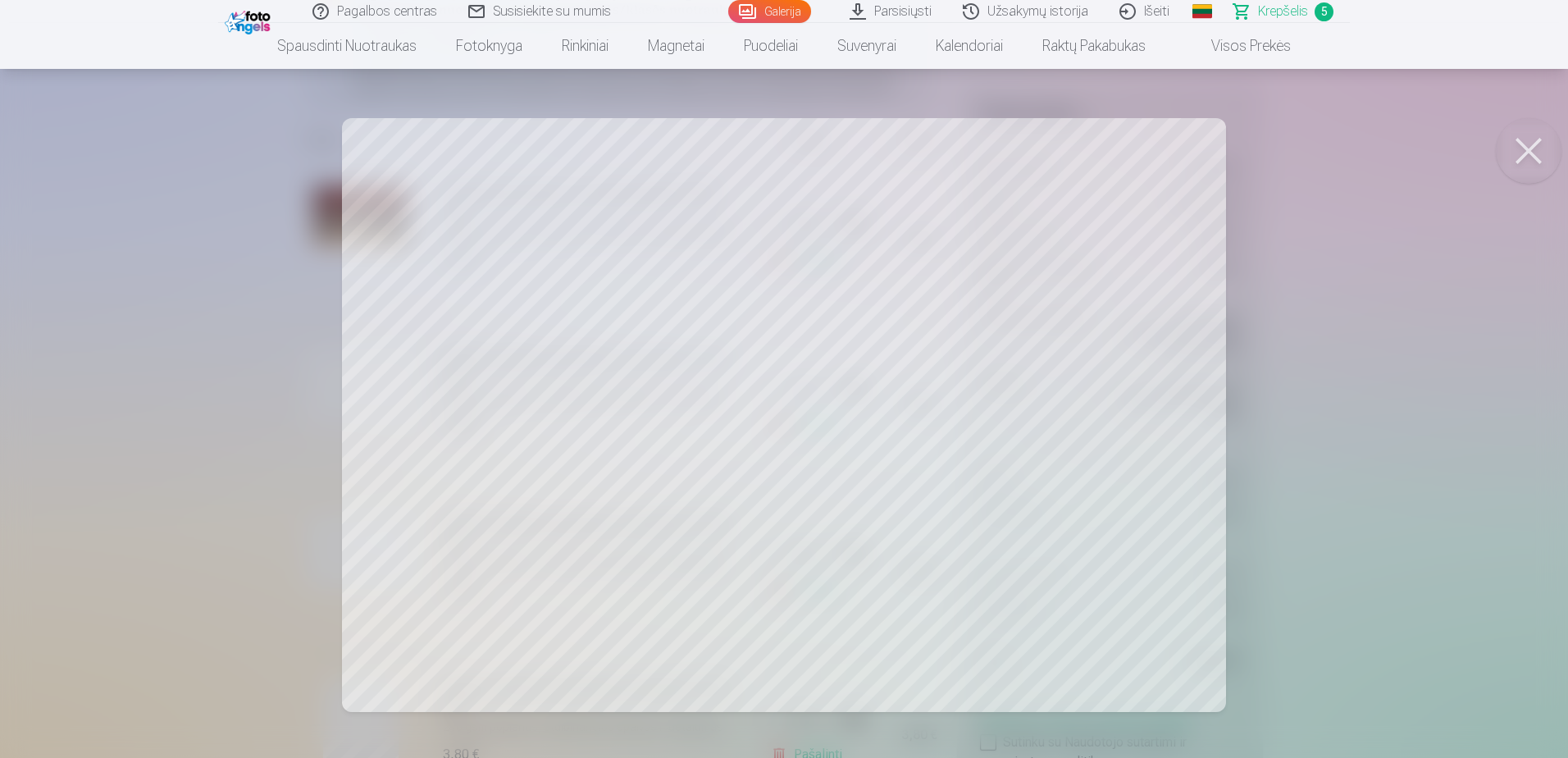
click at [1522, 153] on button at bounding box center [1528, 151] width 66 height 66
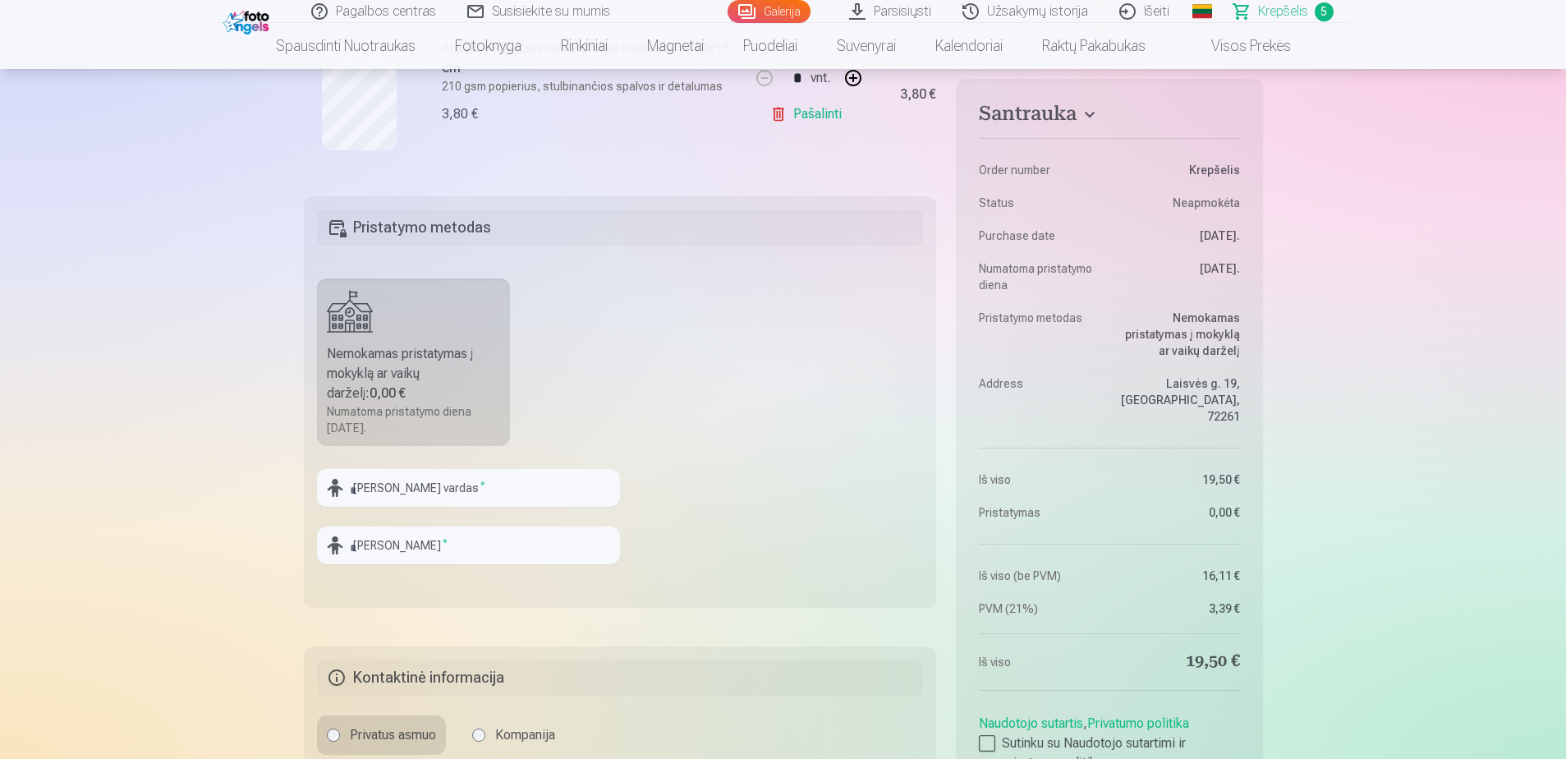
scroll to position [1068, 0]
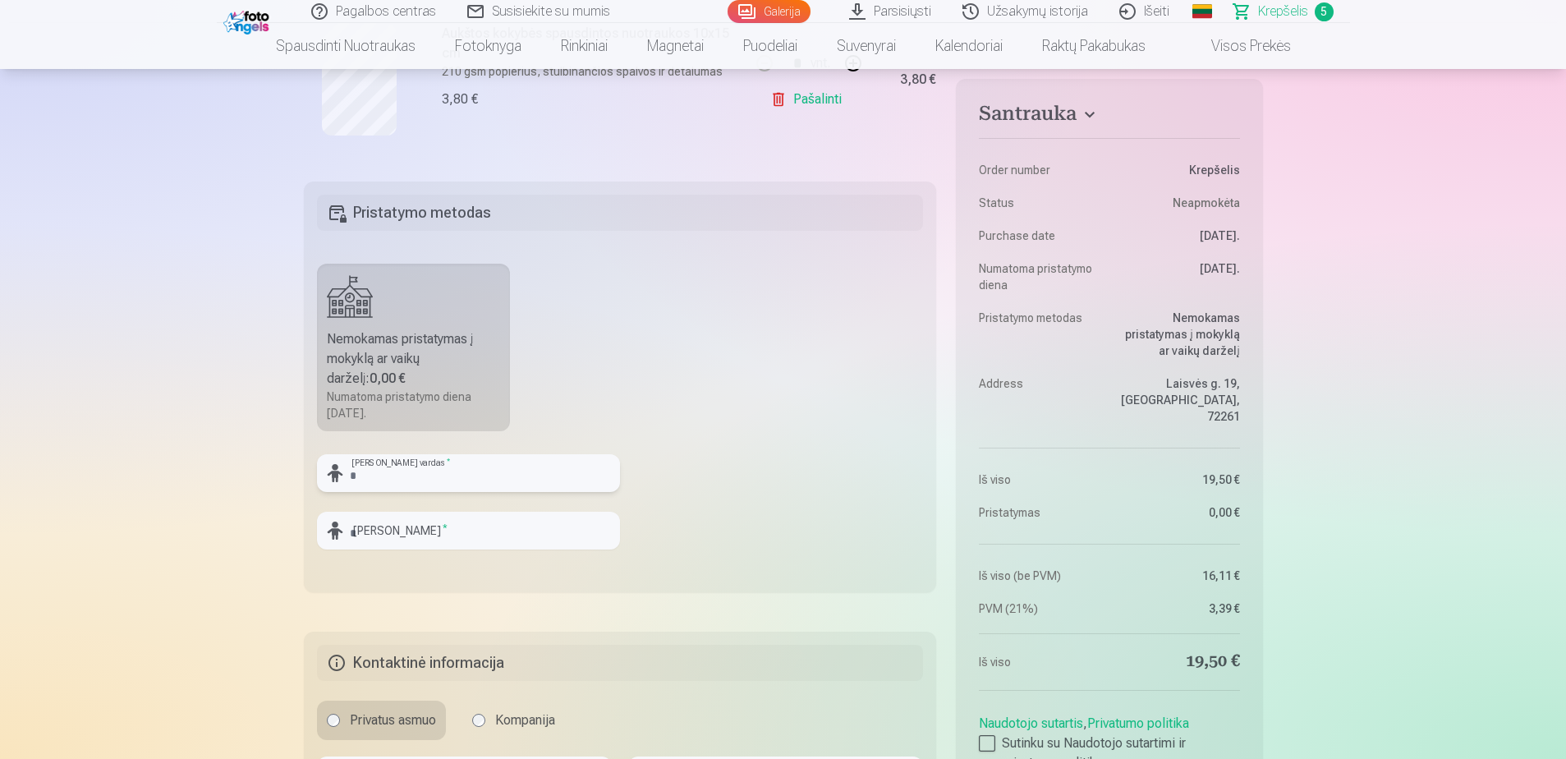
click at [387, 476] on input "text" at bounding box center [468, 473] width 303 height 38
type input "*"
type input "*******"
click at [401, 535] on input "text" at bounding box center [468, 531] width 303 height 38
type input "**********"
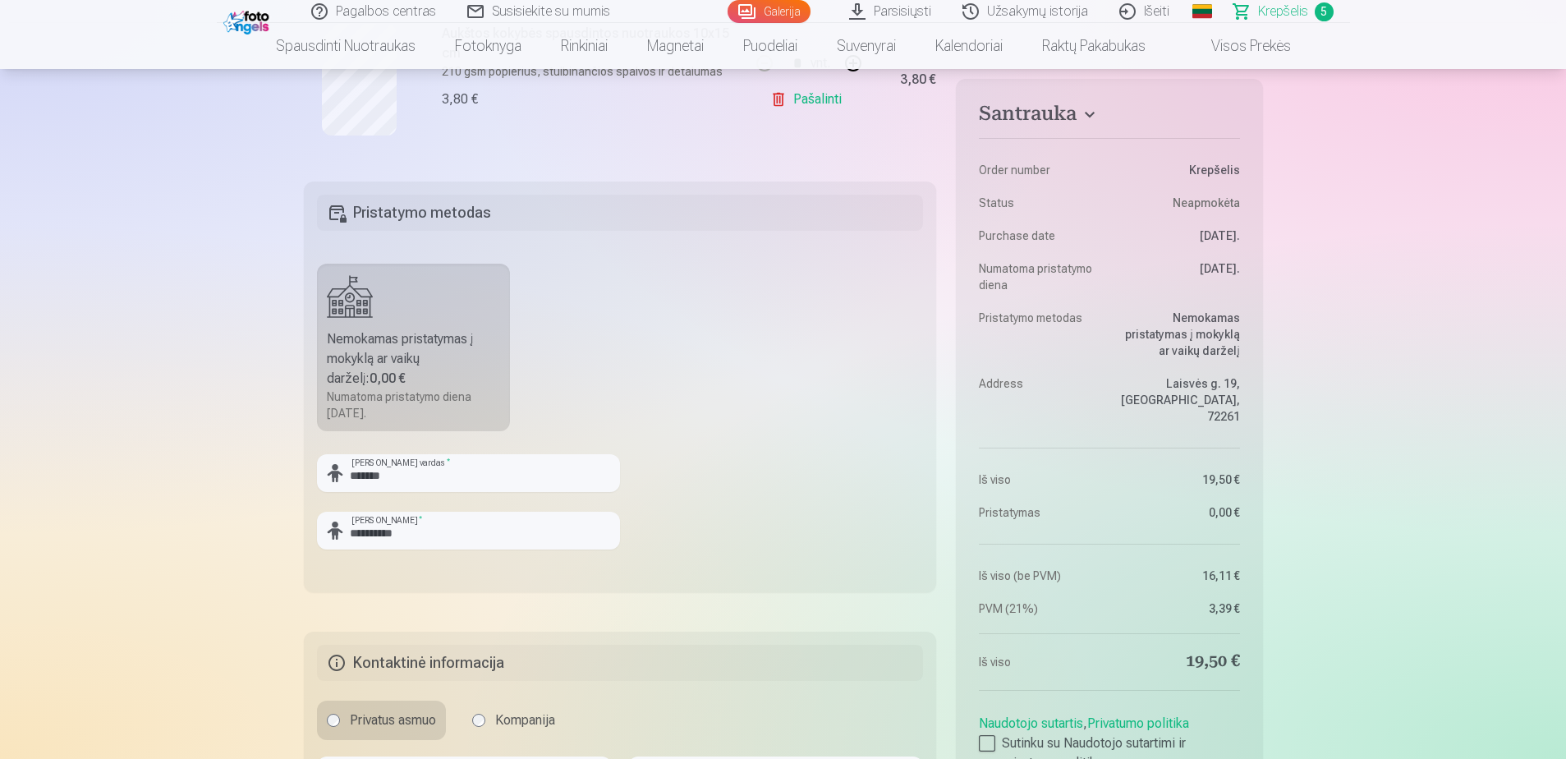
click at [425, 574] on fieldset "**********" at bounding box center [620, 387] width 633 height 411
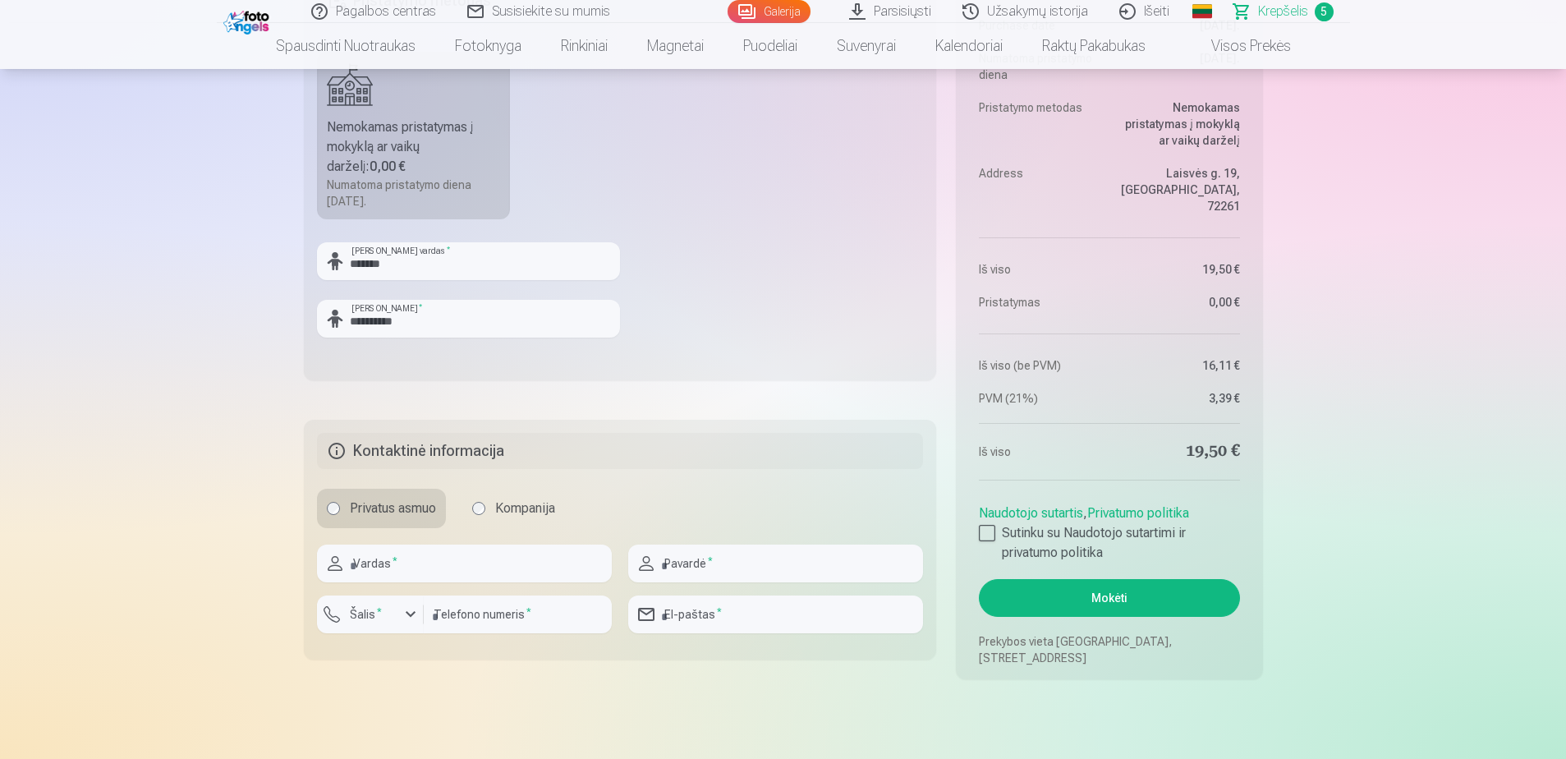
scroll to position [1314, 0]
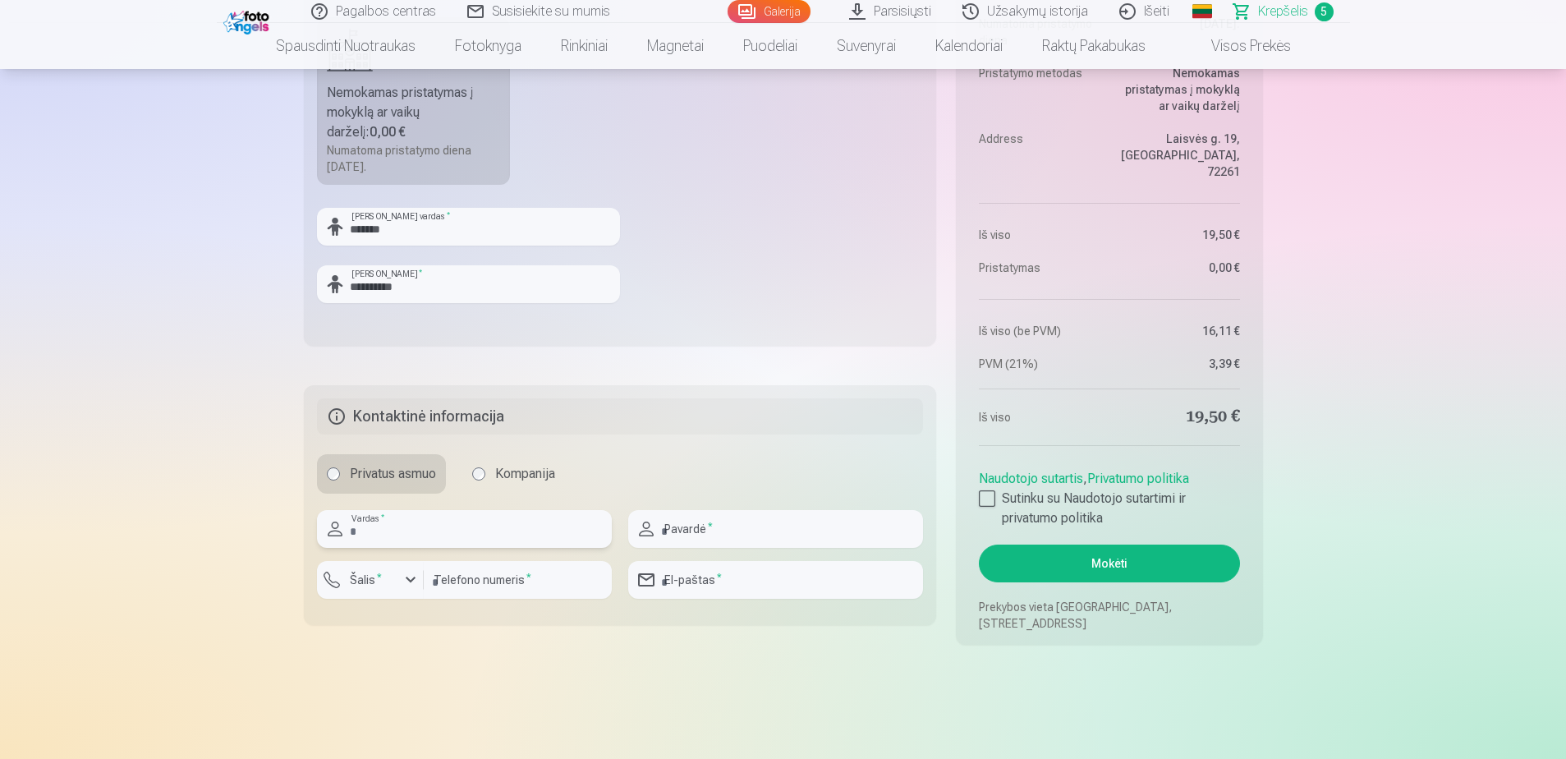
click at [382, 535] on input "text" at bounding box center [464, 529] width 295 height 38
click at [396, 537] on input "text" at bounding box center [464, 529] width 295 height 38
click at [406, 535] on input "text" at bounding box center [464, 529] width 295 height 38
type input "*"
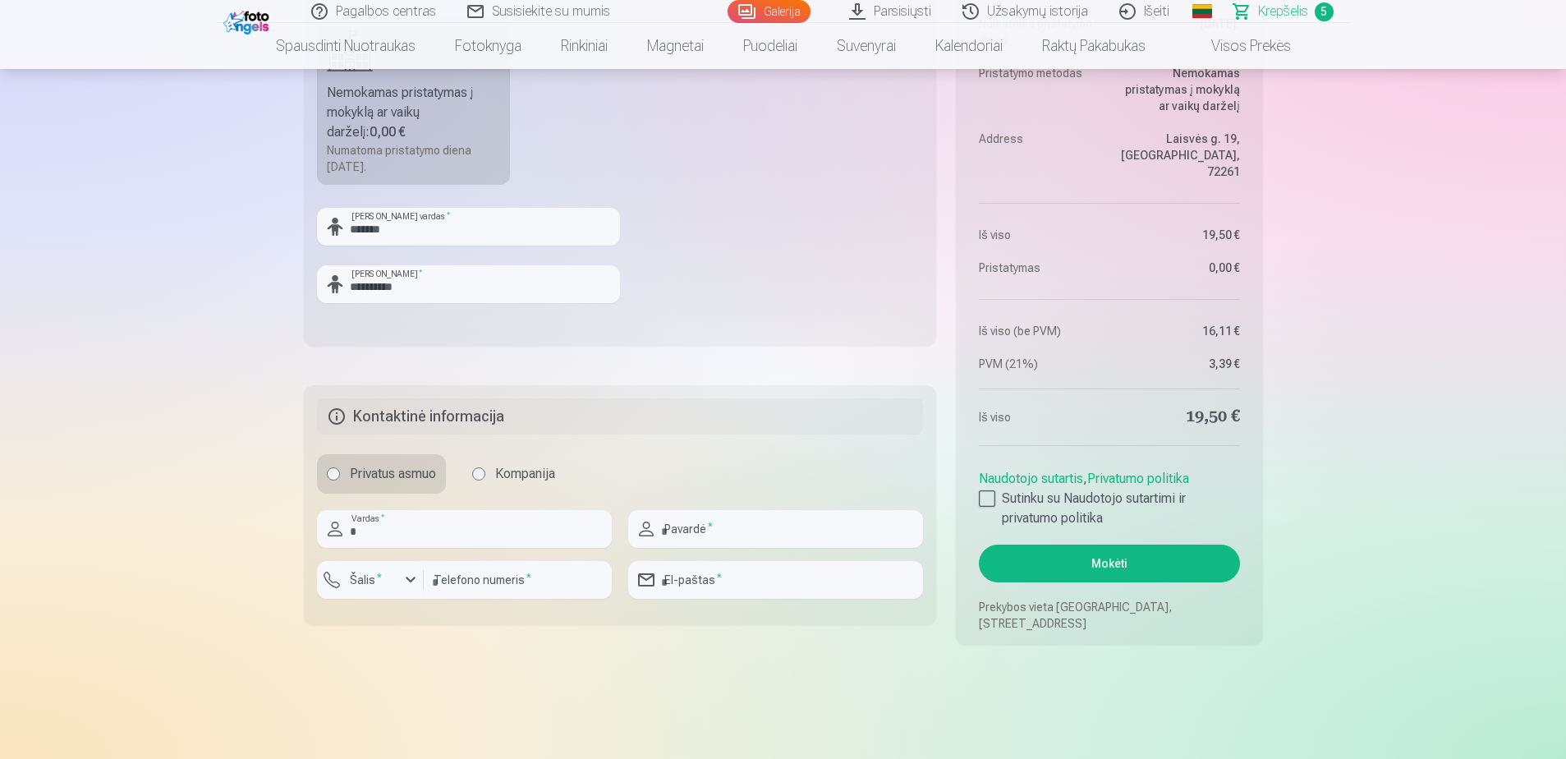
click at [721, 548] on div at bounding box center [775, 554] width 295 height 13
click at [730, 535] on input "text" at bounding box center [775, 529] width 295 height 38
drag, startPoint x: 734, startPoint y: 527, endPoint x: 724, endPoint y: 541, distance: 17.8
click at [734, 527] on input "**" at bounding box center [775, 529] width 295 height 38
type input "*******"
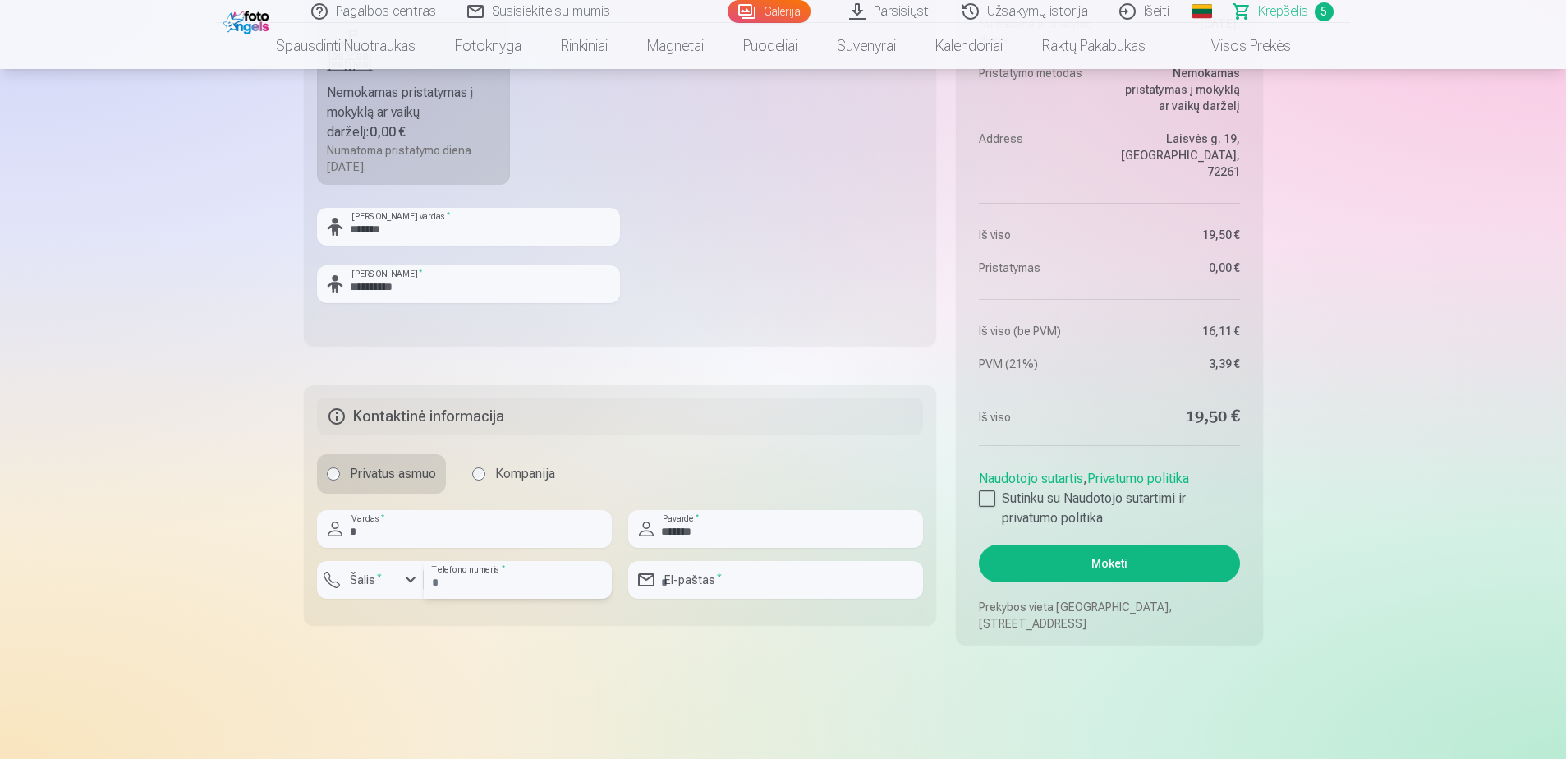
type input "*********"
type input "**********"
click at [487, 584] on input "*********" at bounding box center [518, 580] width 188 height 38
click at [406, 581] on div "button" at bounding box center [411, 580] width 20 height 20
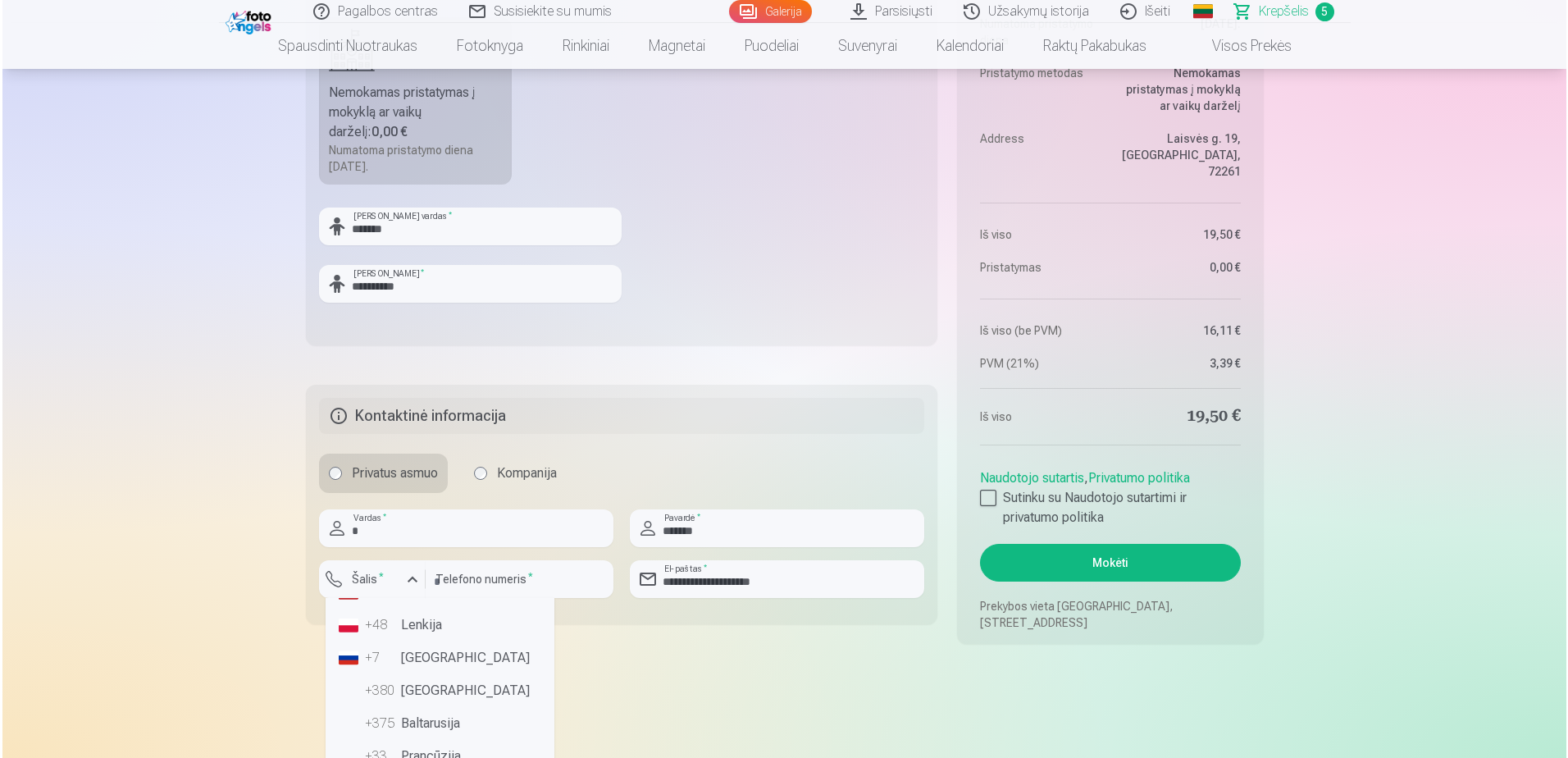
scroll to position [82, 0]
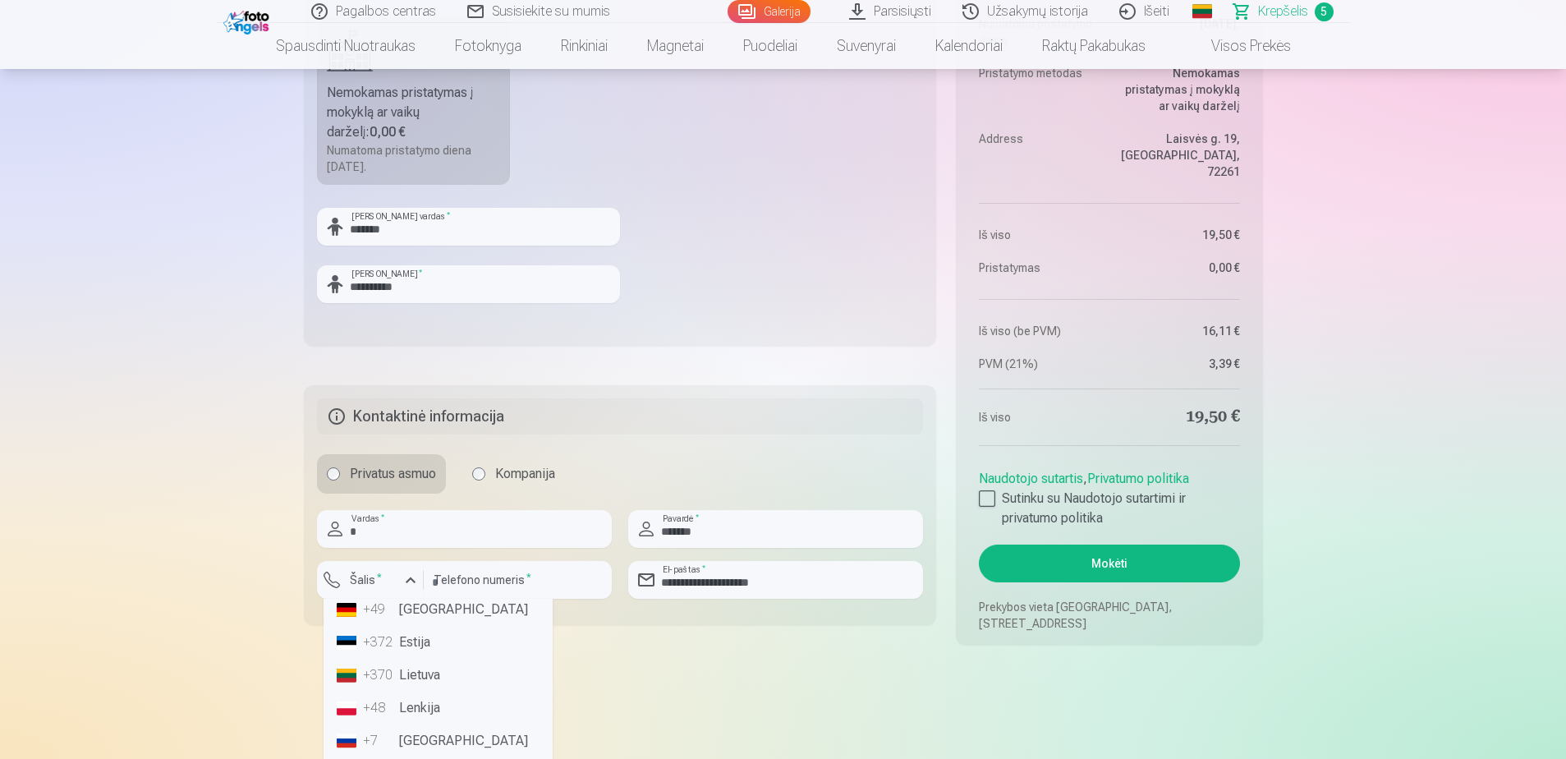
click at [425, 676] on li "+370 Lietuva" at bounding box center [438, 675] width 216 height 33
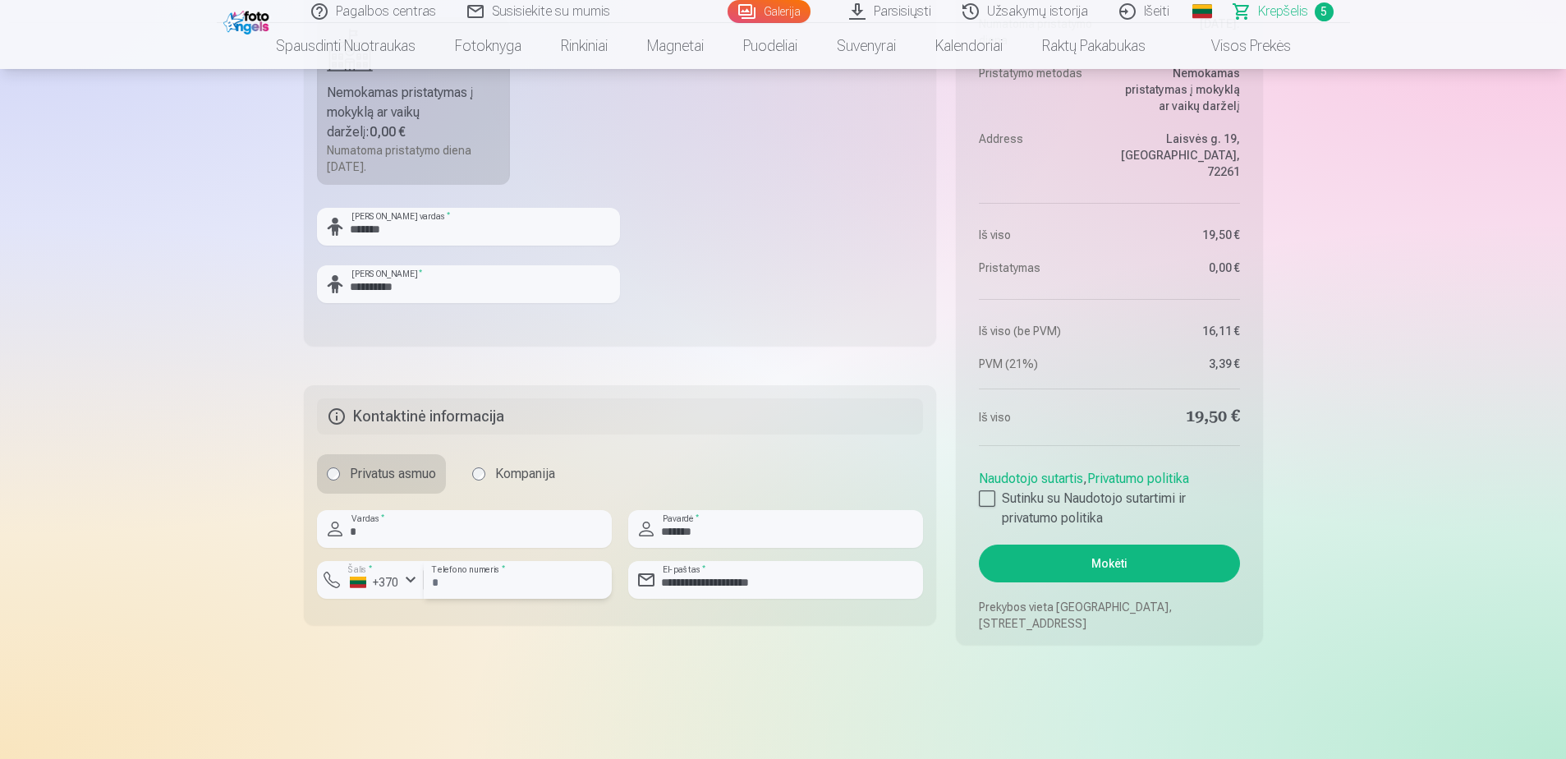
drag, startPoint x: 527, startPoint y: 579, endPoint x: 430, endPoint y: 596, distance: 99.1
click at [430, 596] on input "*********" at bounding box center [518, 580] width 188 height 38
type input "********"
click at [779, 573] on input "**********" at bounding box center [775, 580] width 295 height 38
drag, startPoint x: 794, startPoint y: 583, endPoint x: 637, endPoint y: 586, distance: 156.9
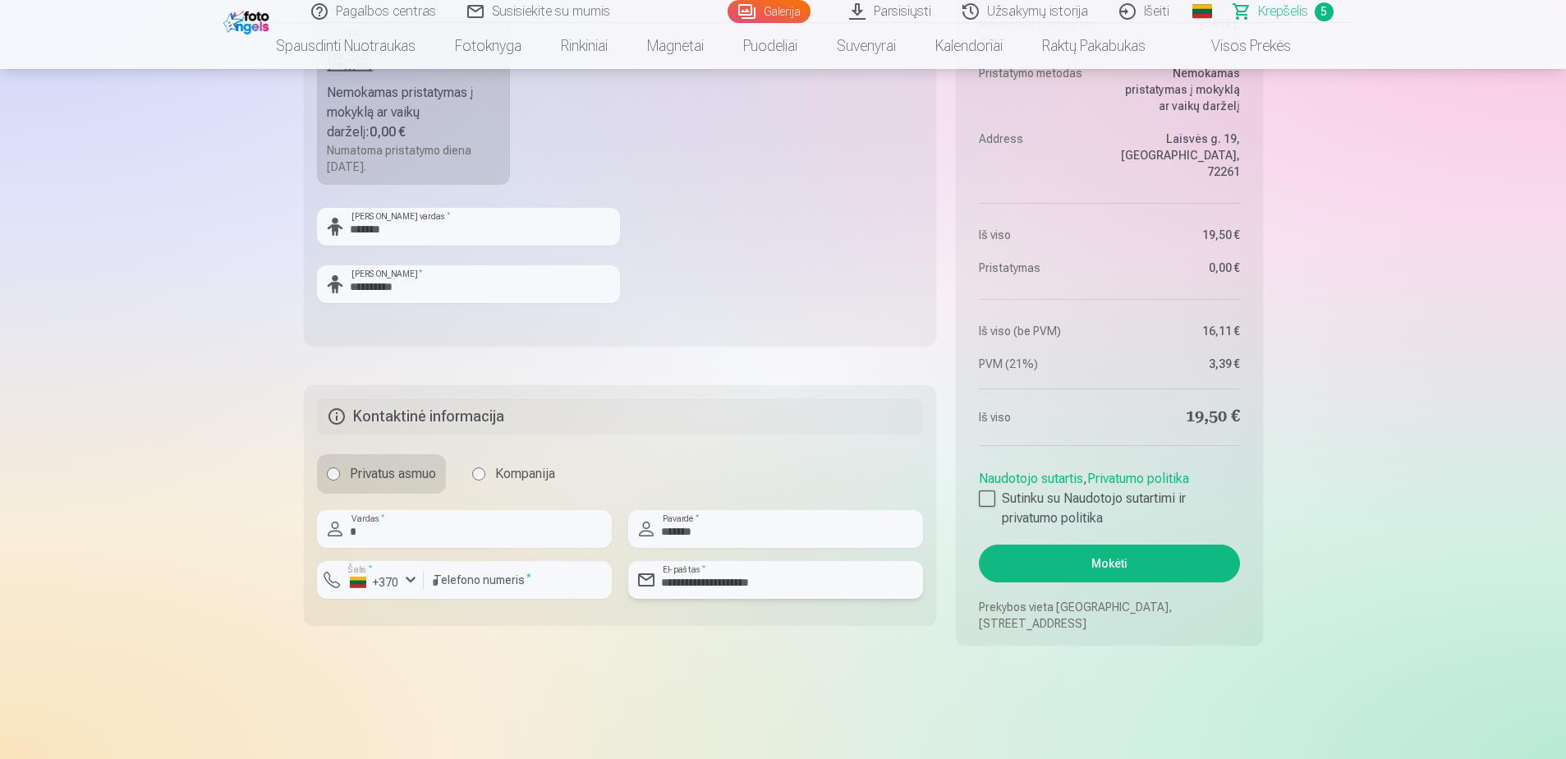
click at [637, 586] on div "**********" at bounding box center [775, 580] width 295 height 38
click at [701, 594] on input "***" at bounding box center [775, 580] width 295 height 38
click at [730, 586] on input "***" at bounding box center [775, 580] width 295 height 38
click at [807, 577] on input "***" at bounding box center [775, 580] width 295 height 38
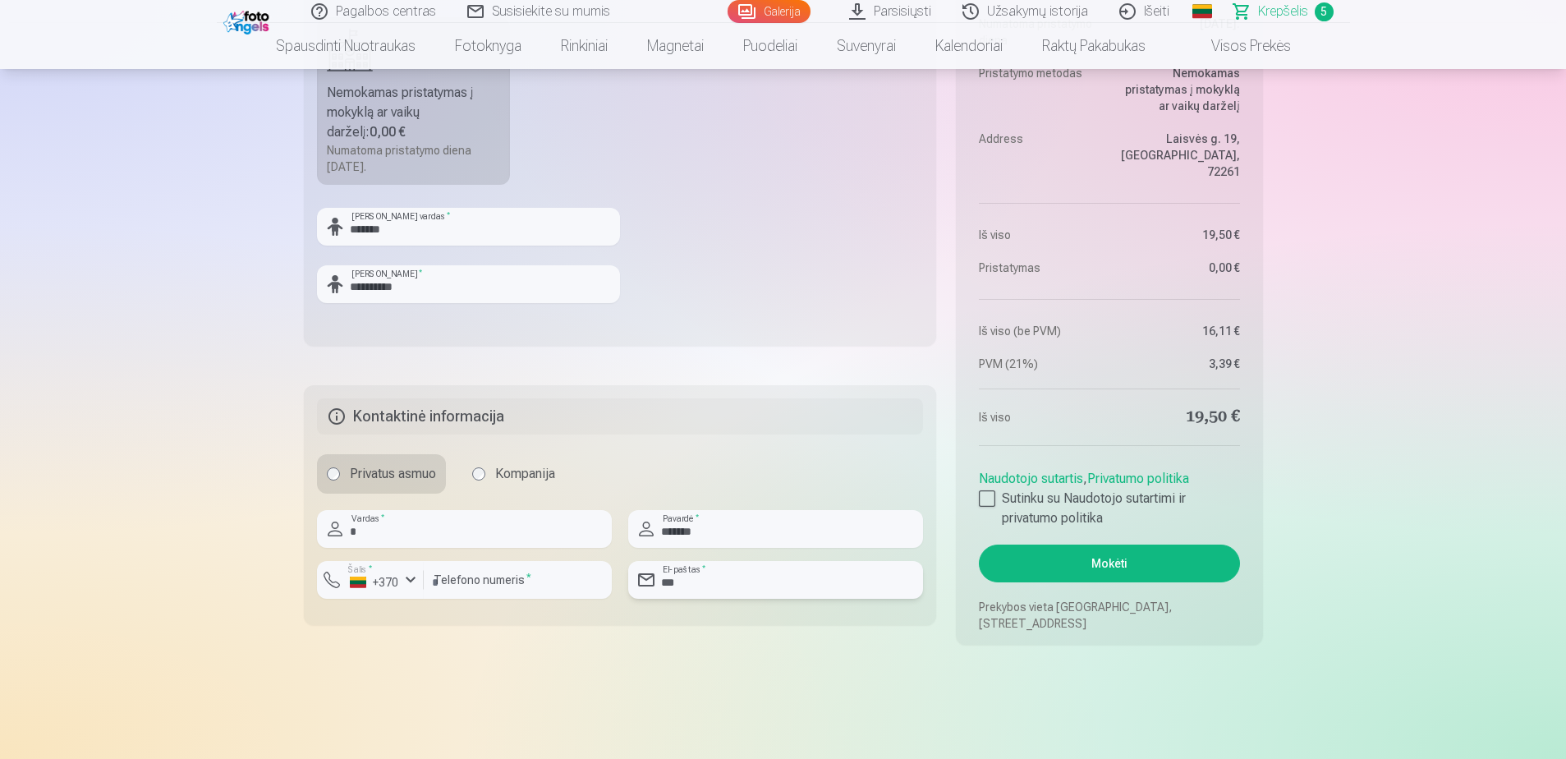
type input "**********"
click at [985, 496] on div at bounding box center [987, 498] width 16 height 16
click at [1086, 586] on aside "Santrauka Order number Krepšelis Status Neapmokėta Purchase date 10.10.2025. Nu…" at bounding box center [1109, 239] width 306 height 811
click at [1093, 569] on button "Mokėti" at bounding box center [1109, 564] width 260 height 38
